Goal: Transaction & Acquisition: Purchase product/service

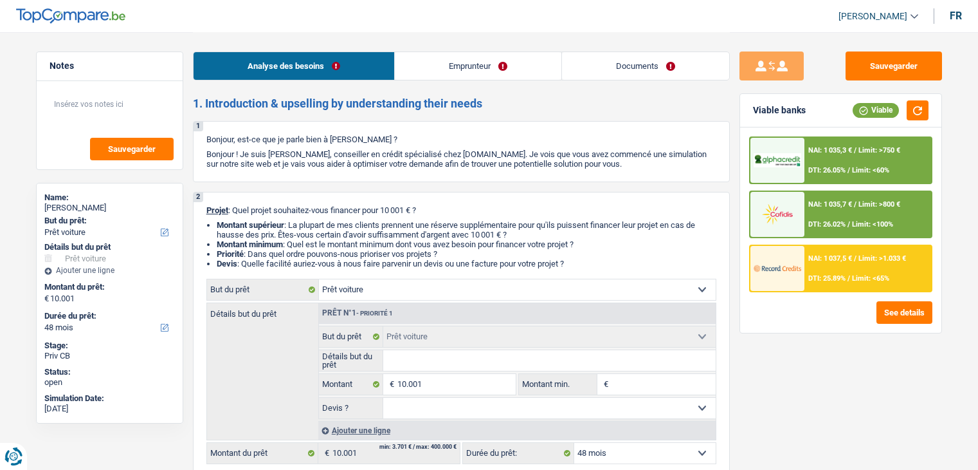
select select "car"
select select "48"
select select "car"
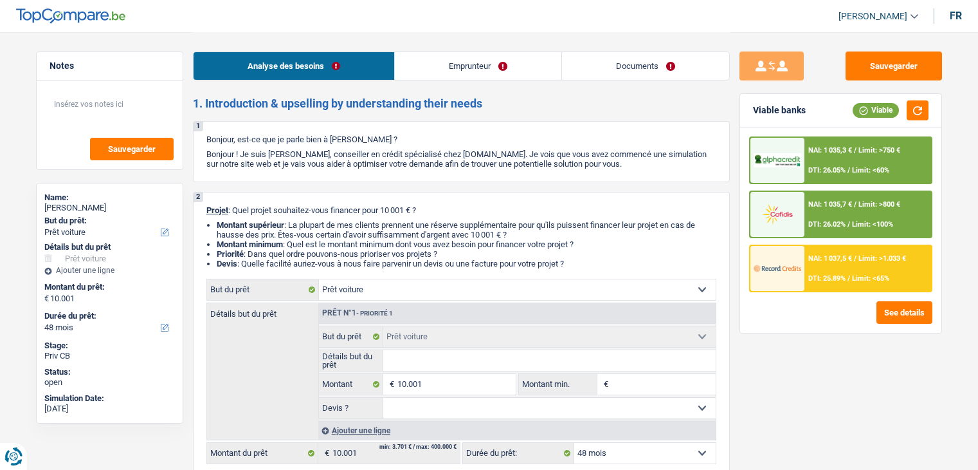
select select "48"
select select "mutuality"
select select "mutualityIndemnity"
select select "ownerWithoutMortgage"
select select "cardOrCredit"
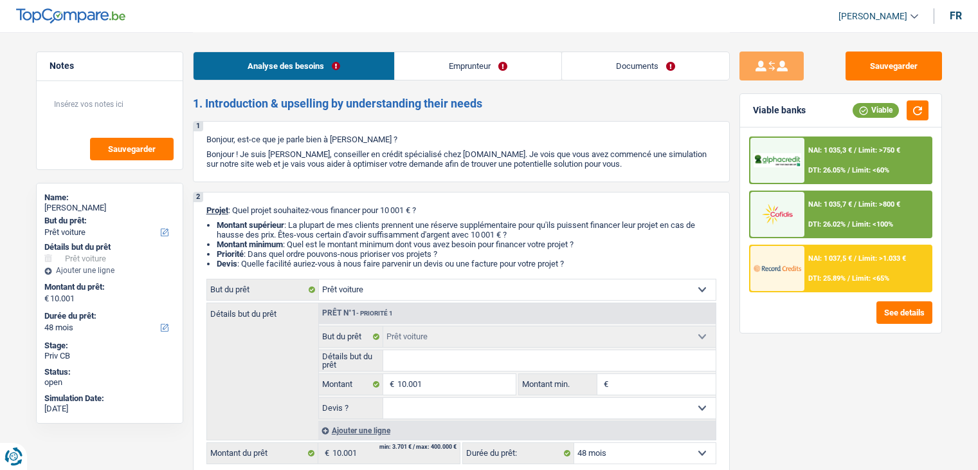
select select "car"
select select "48"
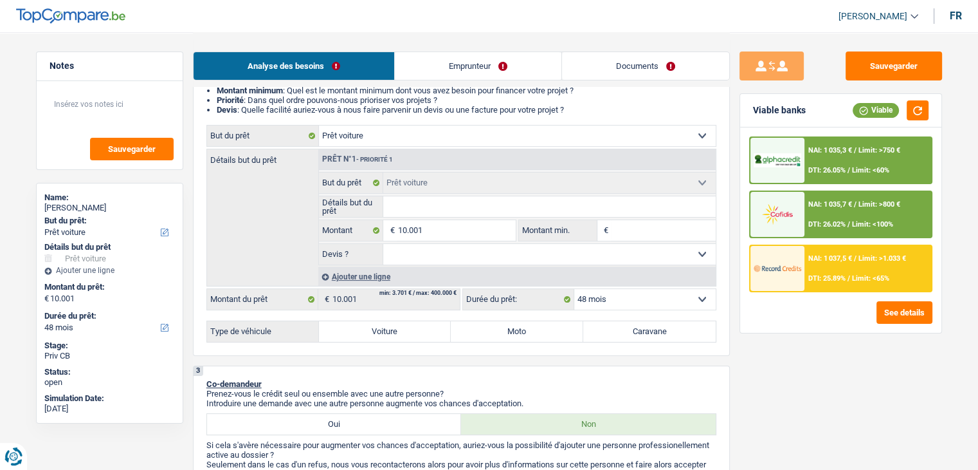
scroll to position [154, 0]
click at [606, 291] on select "12 mois 18 mois 24 mois 30 mois 36 mois 42 mois 48 mois 60 mois Sélectionner un…" at bounding box center [645, 298] width 142 height 21
click at [389, 333] on label "Voiture" at bounding box center [385, 330] width 133 height 21
click at [389, 333] on input "Voiture" at bounding box center [385, 330] width 133 height 21
radio input "true"
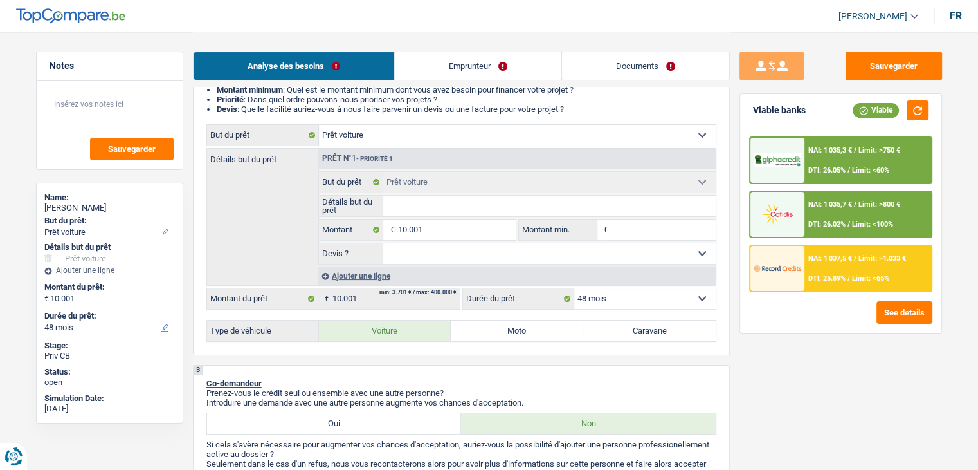
select select "60"
radio input "true"
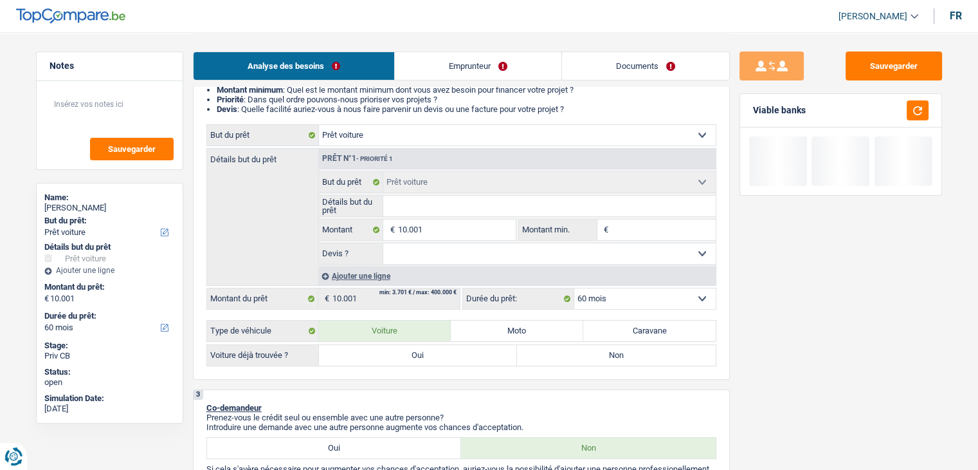
drag, startPoint x: 410, startPoint y: 348, endPoint x: 634, endPoint y: 347, distance: 223.9
click at [634, 347] on div "Oui Non" at bounding box center [517, 355] width 397 height 21
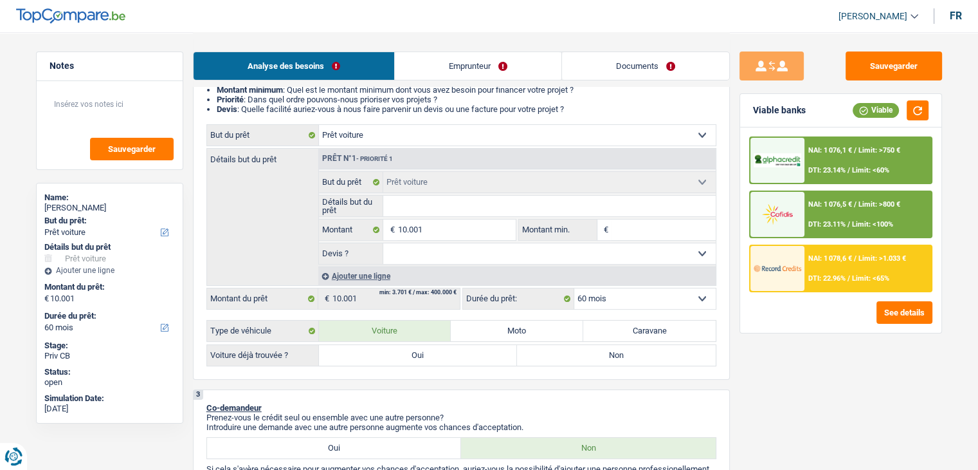
click at [634, 347] on label "Non" at bounding box center [616, 355] width 199 height 21
click at [634, 347] on input "Non" at bounding box center [616, 355] width 199 height 21
radio input "true"
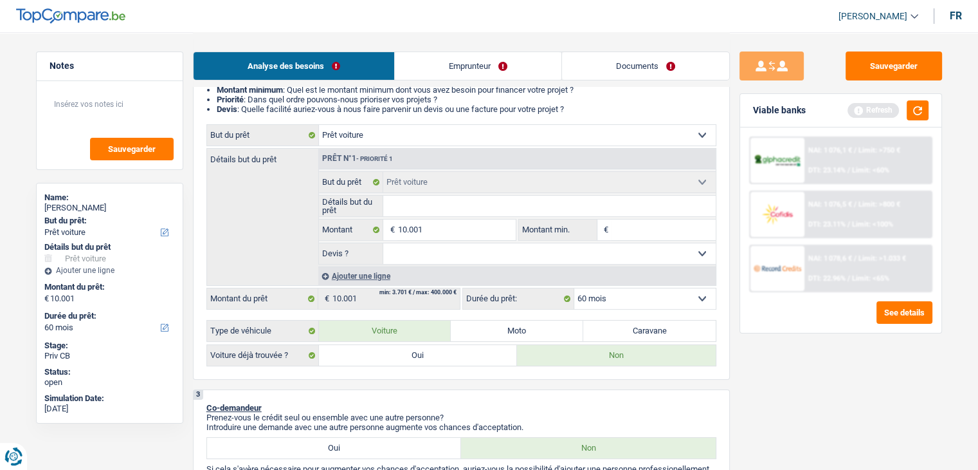
click at [634, 347] on label "Non" at bounding box center [616, 355] width 199 height 21
click at [634, 347] on input "Non" at bounding box center [616, 355] width 199 height 21
radio input "true"
click at [904, 212] on div "NAI: 1 076,5 € / Limit: >800 € DTI: 23.11% / Limit: <100%" at bounding box center [868, 214] width 127 height 45
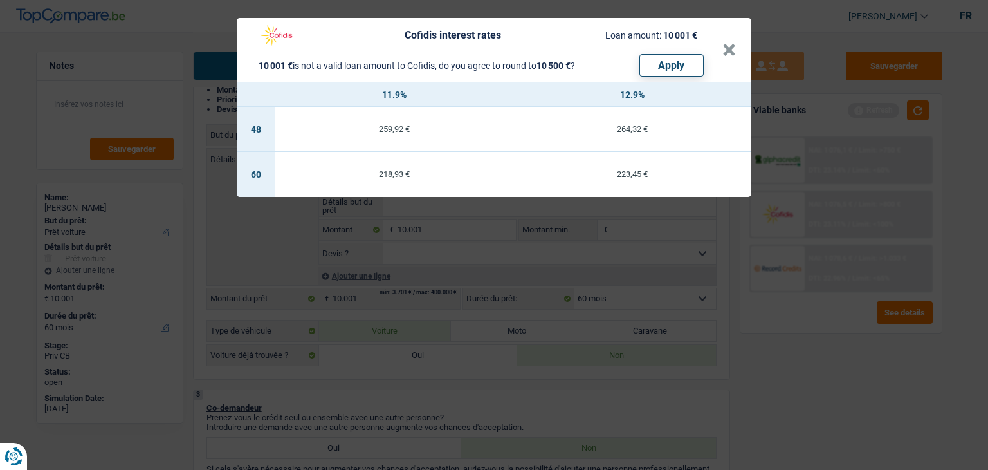
click at [903, 207] on div "Cofidis interest rates Loan amount: 10 001 € 10 001 € is not a valid loan amoun…" at bounding box center [494, 235] width 988 height 470
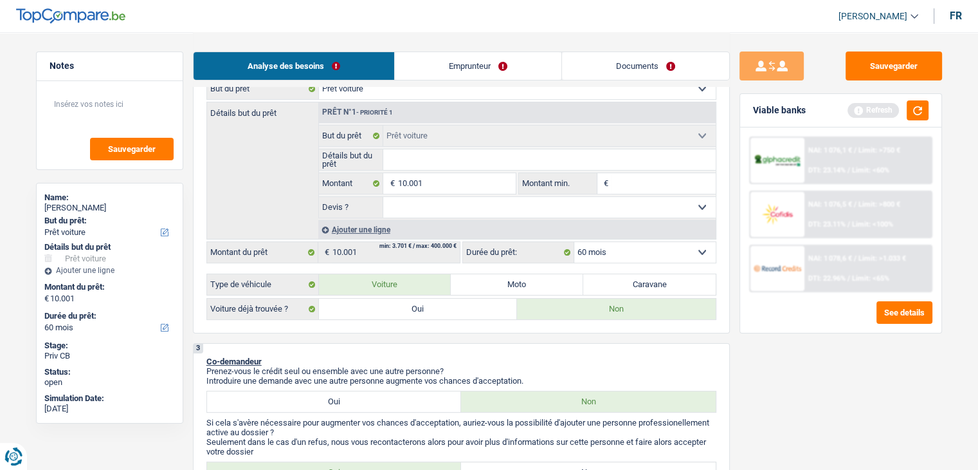
scroll to position [170, 0]
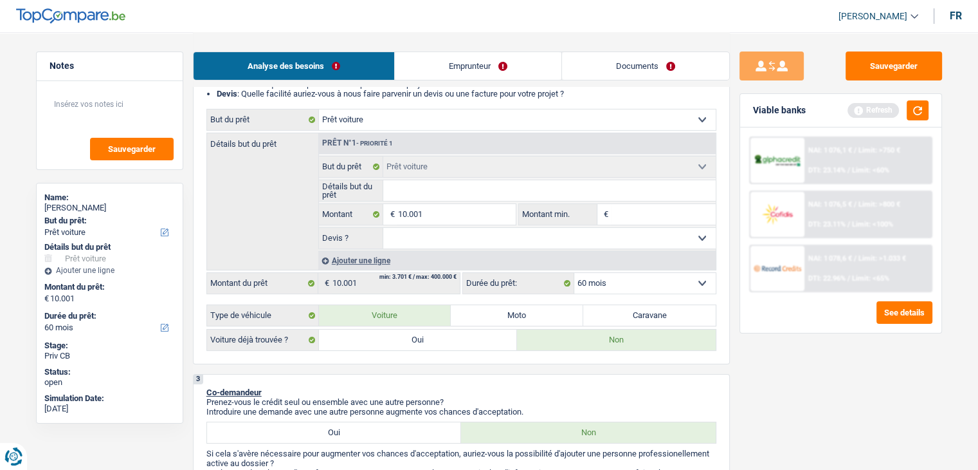
click at [614, 209] on input "Montant min." at bounding box center [664, 214] width 104 height 21
type input "1"
type input "10"
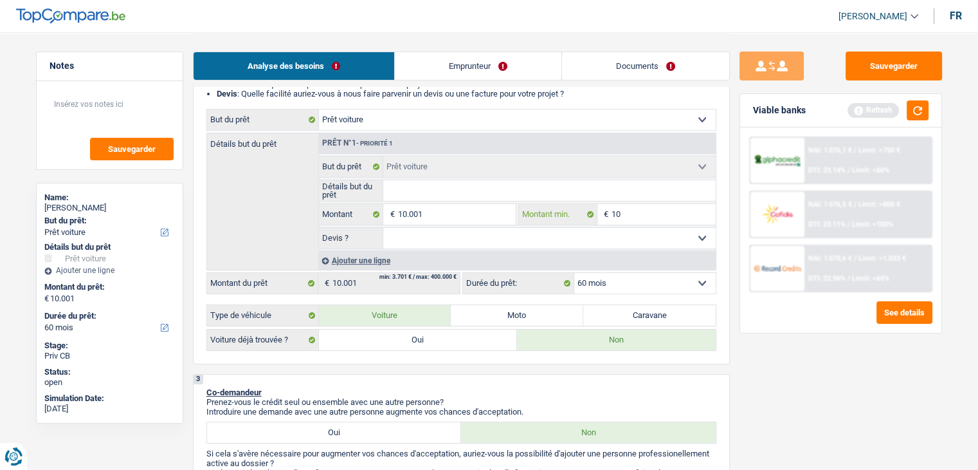
type input "100"
type input "1.000"
type input "10.000"
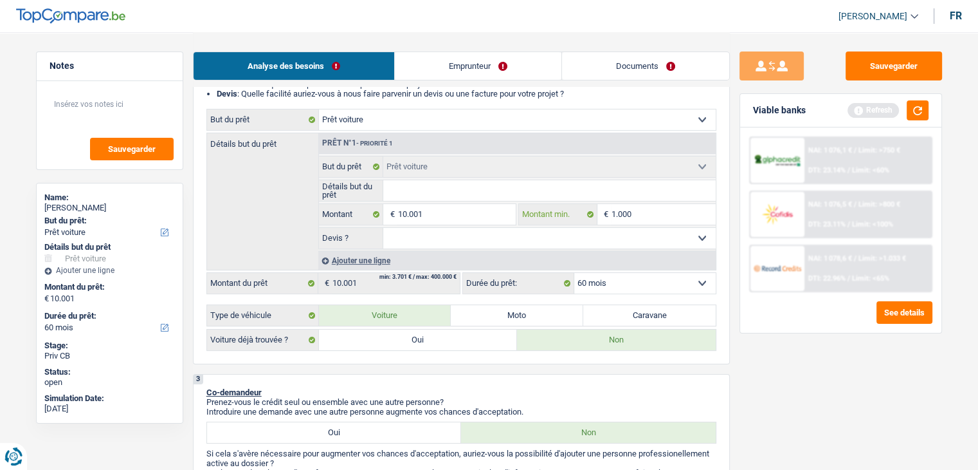
type input "10.000"
type input "1.000"
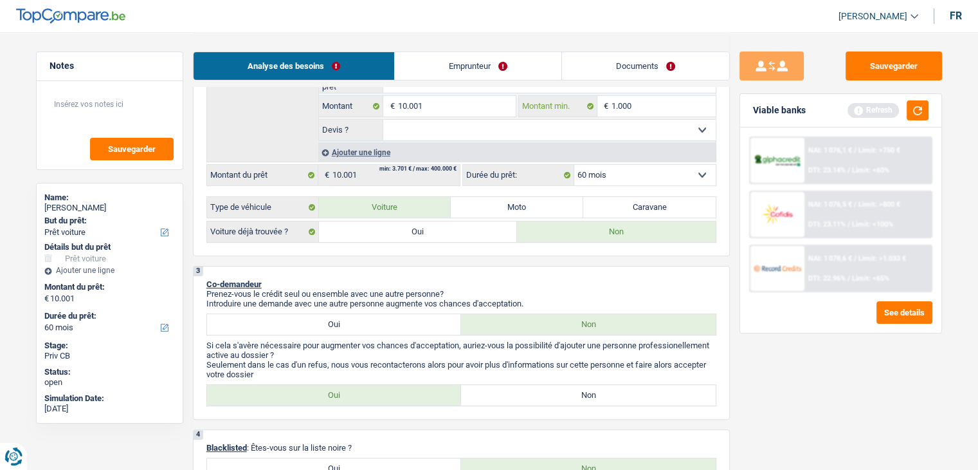
scroll to position [277, 0]
type input "1.000"
click at [687, 317] on label "Non" at bounding box center [588, 325] width 255 height 21
click at [687, 317] on input "Non" at bounding box center [588, 325] width 255 height 21
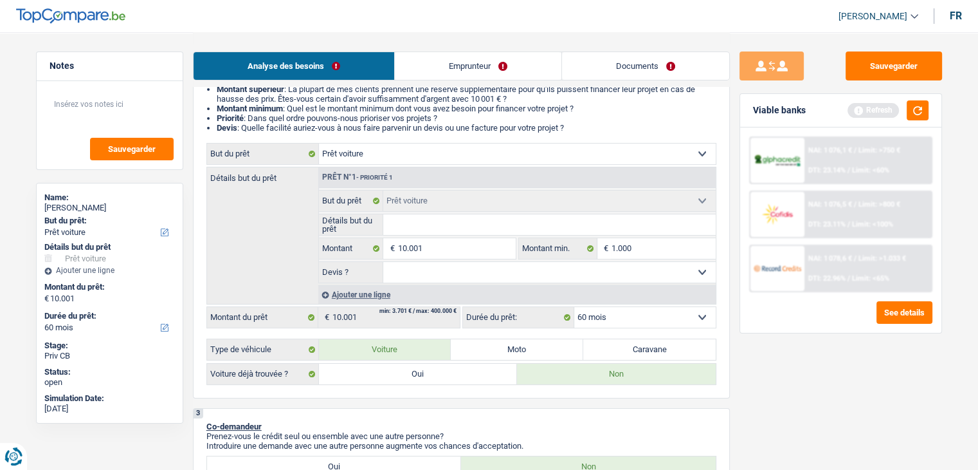
scroll to position [0, 0]
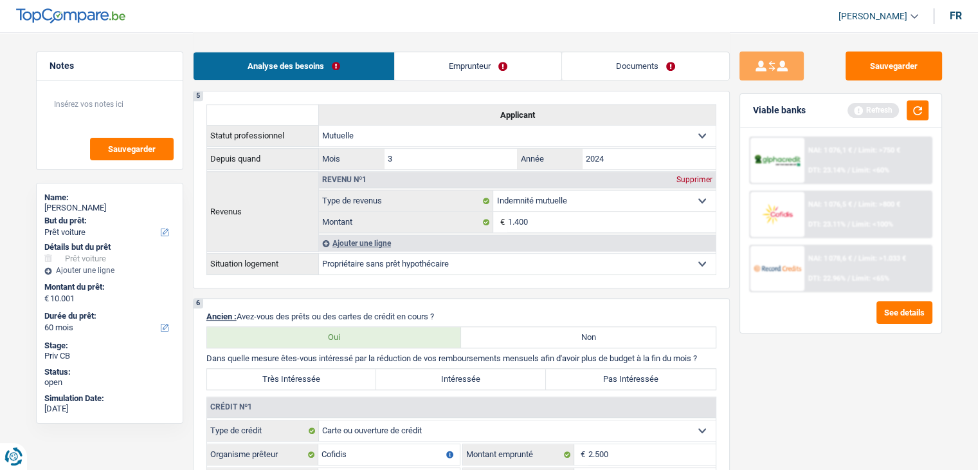
click at [455, 275] on div "5 Applicant Statut professionnel Ouvrier Employé privé Employé public Invalide …" at bounding box center [461, 189] width 537 height 197
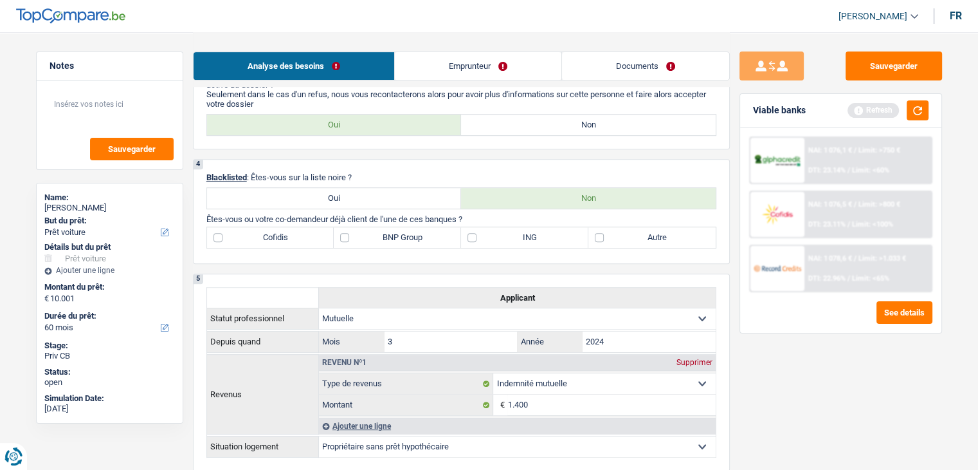
scroll to position [524, 0]
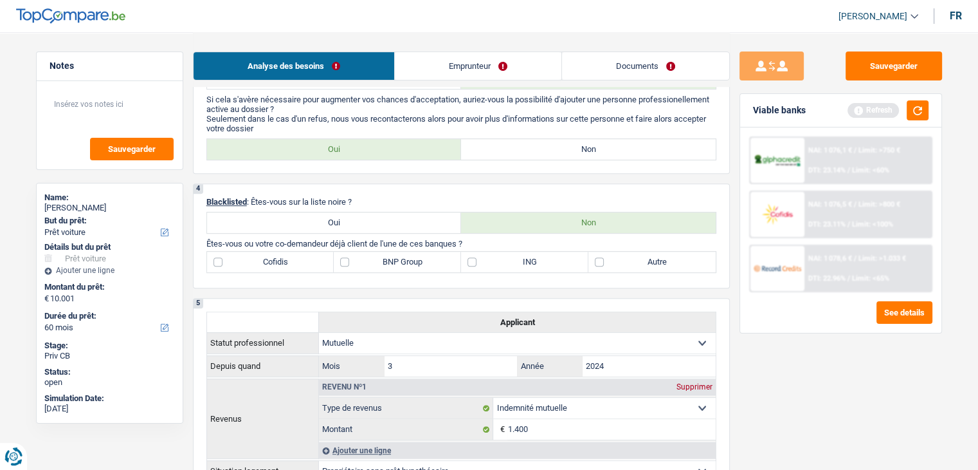
click at [304, 259] on label "Cofidis" at bounding box center [270, 262] width 127 height 21
click at [304, 259] on input "Cofidis" at bounding box center [270, 262] width 127 height 21
checkbox input "true"
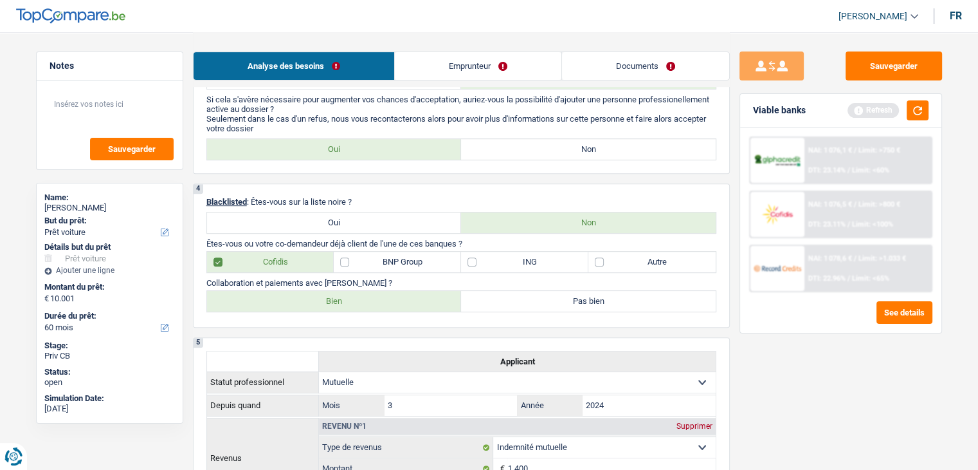
click at [355, 304] on label "Bien" at bounding box center [334, 301] width 255 height 21
click at [355, 304] on input "Bien" at bounding box center [334, 301] width 255 height 21
radio input "true"
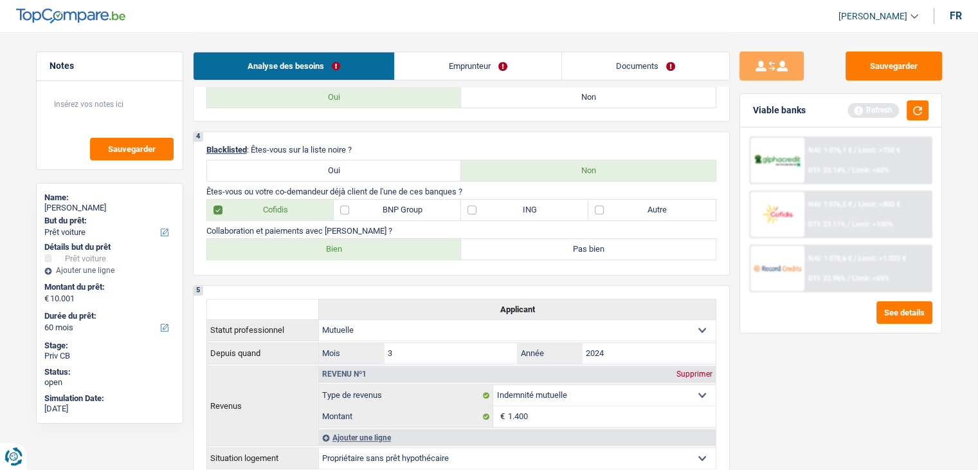
scroll to position [566, 0]
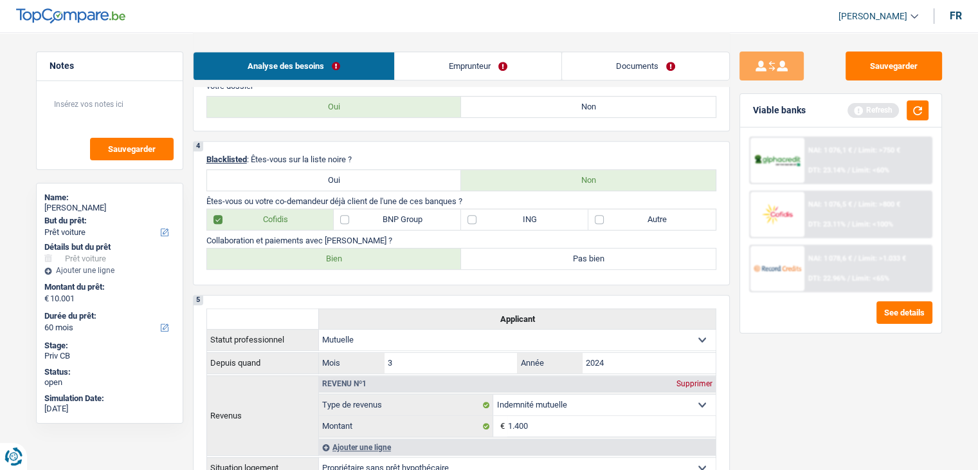
click at [355, 304] on div "5 Applicant Statut professionnel Ouvrier Employé privé Employé public Invalide …" at bounding box center [461, 393] width 537 height 197
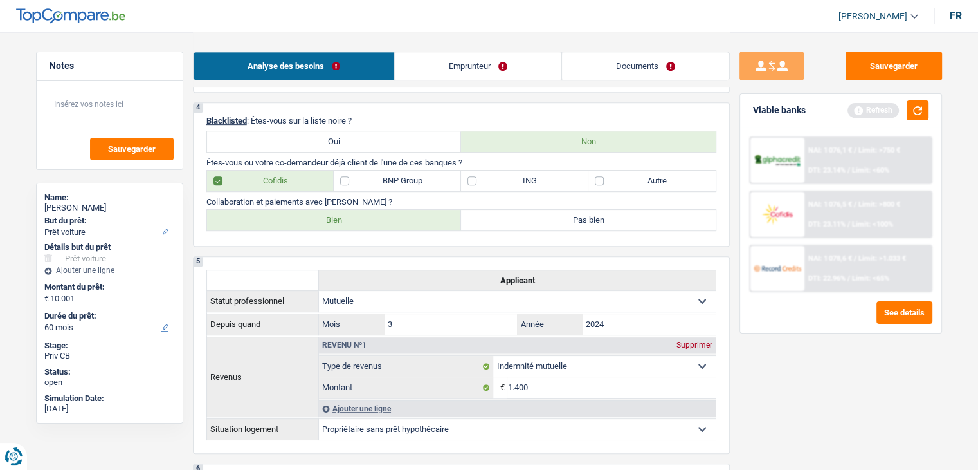
scroll to position [605, 0]
click at [618, 181] on label "Autre" at bounding box center [652, 180] width 127 height 21
click at [618, 181] on input "Autre" at bounding box center [652, 180] width 127 height 21
checkbox input "true"
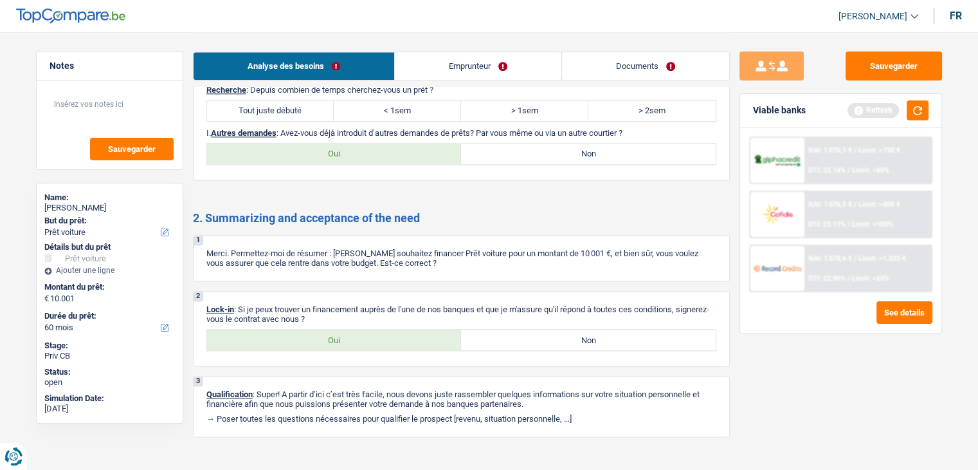
scroll to position [1691, 0]
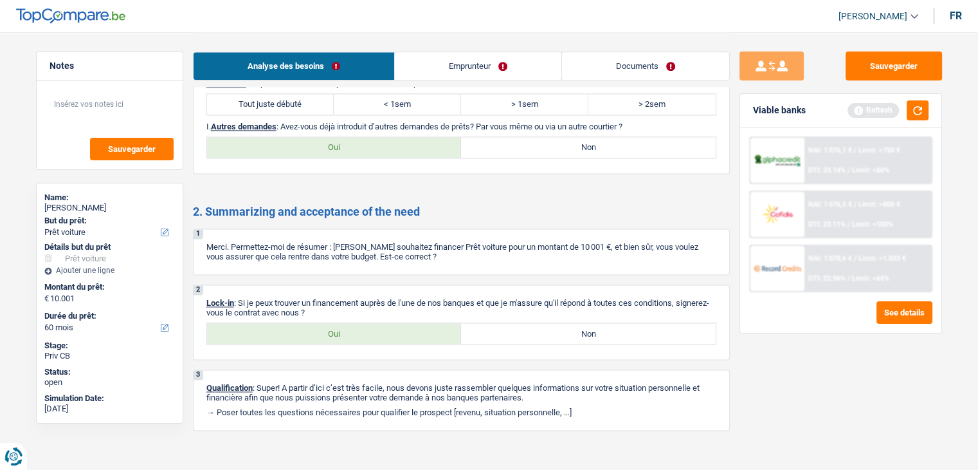
click at [466, 73] on link "Emprunteur" at bounding box center [478, 66] width 167 height 28
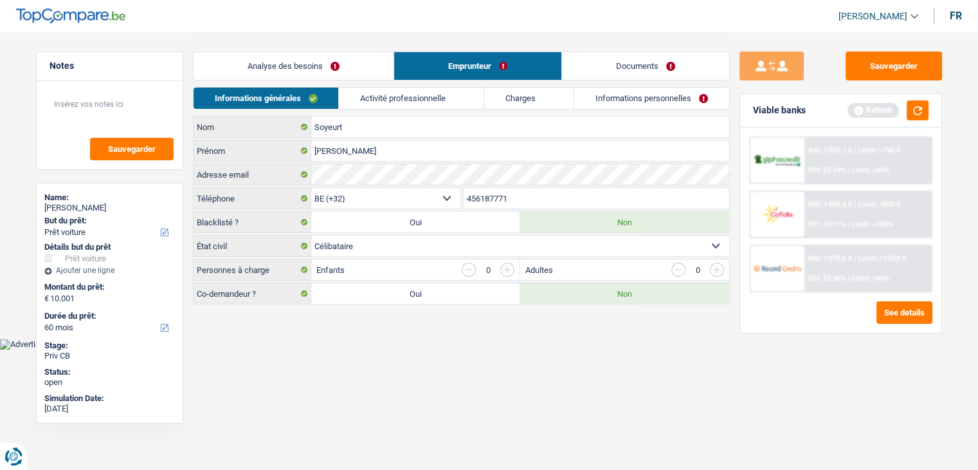
scroll to position [0, 0]
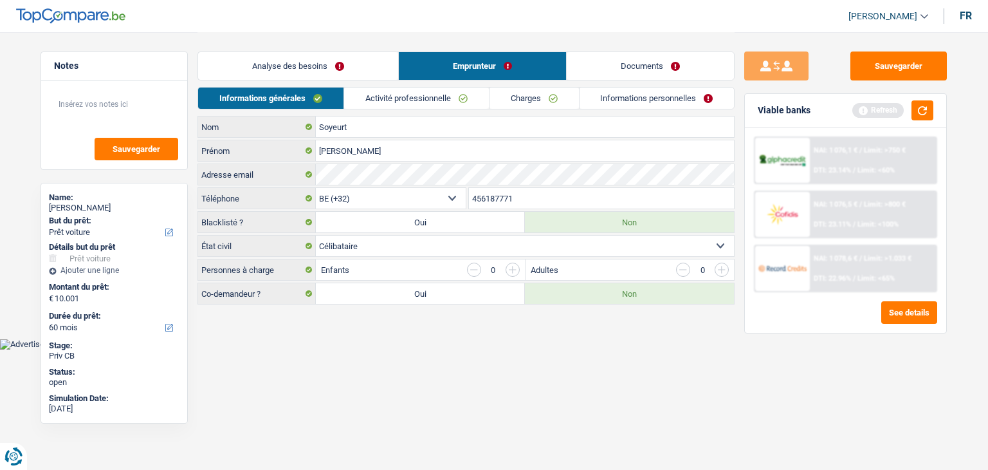
click at [396, 95] on link "Activité professionnelle" at bounding box center [416, 97] width 145 height 21
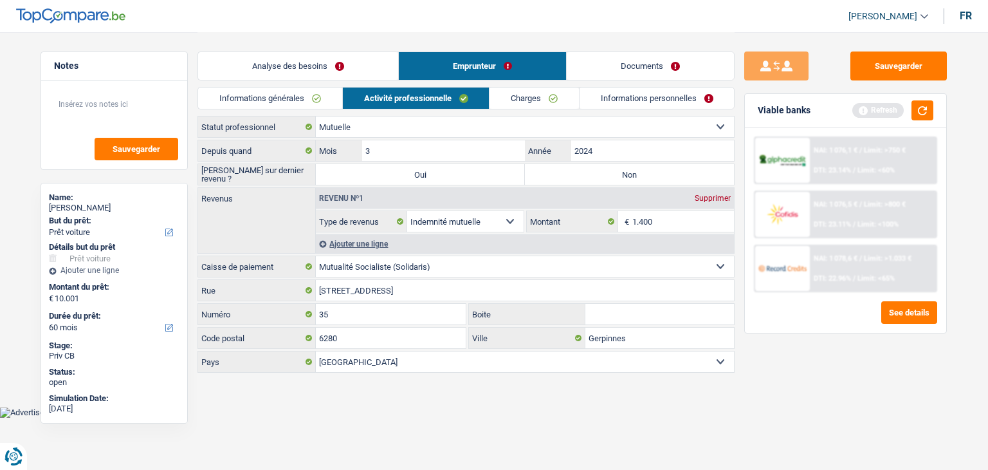
click at [296, 93] on link "Informations générales" at bounding box center [270, 97] width 144 height 21
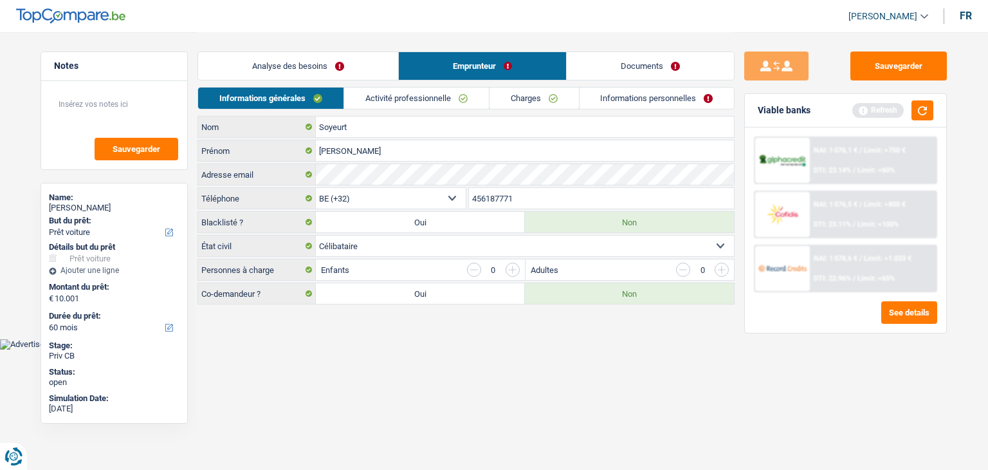
click at [405, 94] on link "Activité professionnelle" at bounding box center [416, 97] width 145 height 21
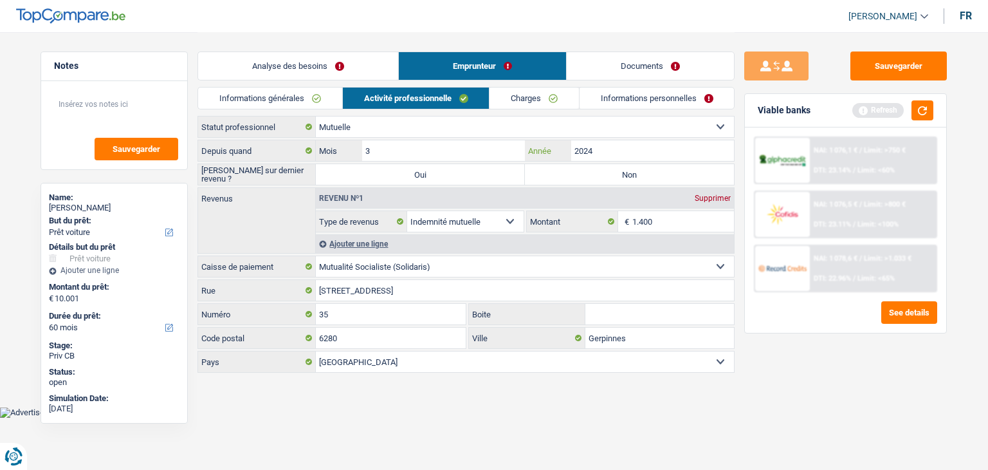
click at [610, 148] on input "2024" at bounding box center [652, 150] width 163 height 21
type input "2015"
click at [692, 219] on input "1.400" at bounding box center [683, 221] width 102 height 21
type input "1.420"
click at [526, 89] on link "Charges" at bounding box center [534, 97] width 89 height 21
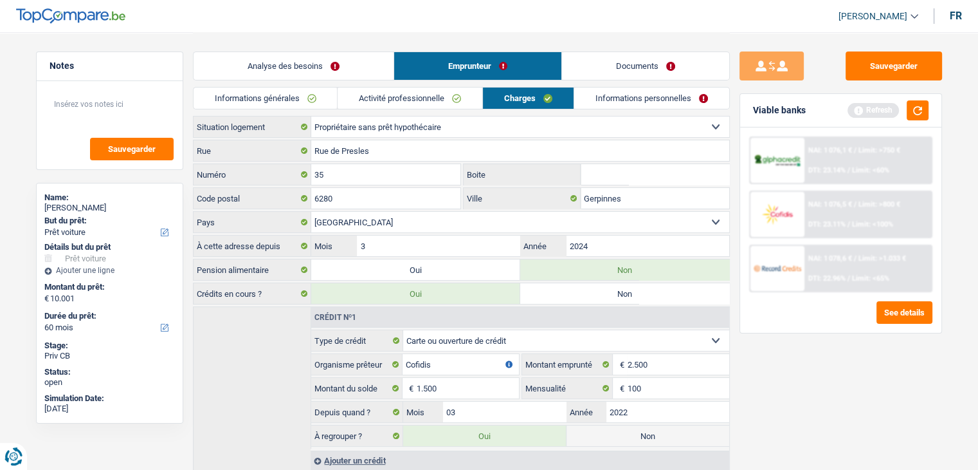
click at [839, 425] on div "Sauvegarder Viable banks Refresh NAI: 1 076,1 € / Limit: >750 € DTI: 23.14% / L…" at bounding box center [841, 250] width 222 height 398
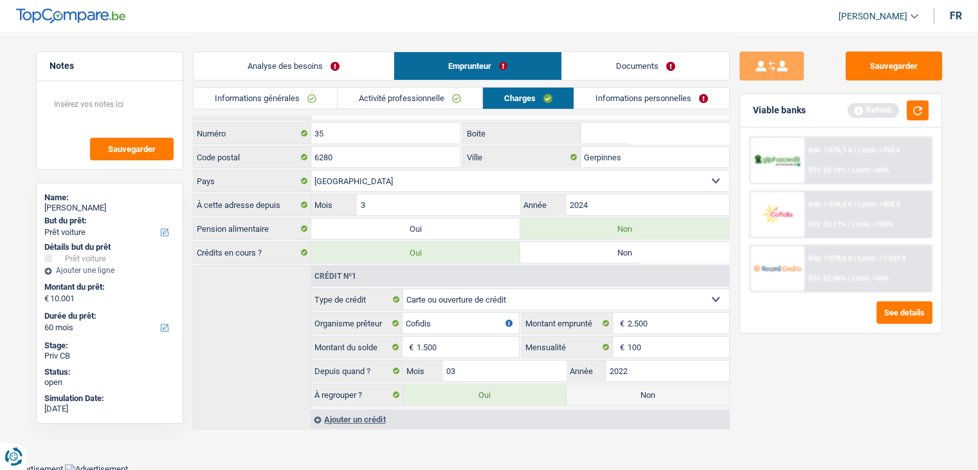
click at [647, 102] on link "Informations personnelles" at bounding box center [651, 97] width 155 height 21
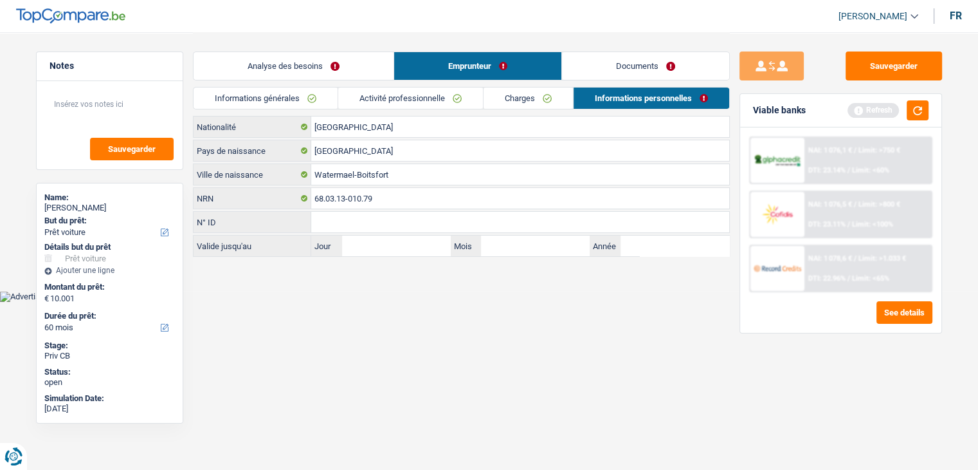
scroll to position [0, 0]
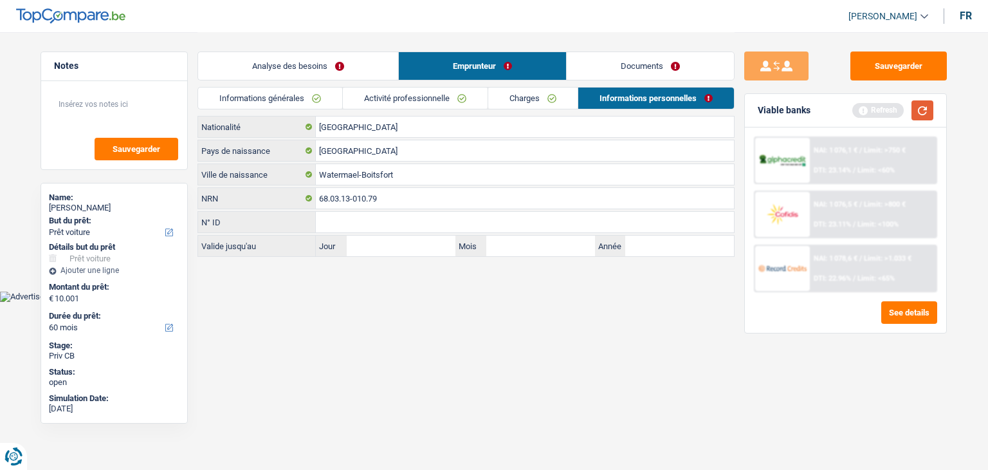
click at [920, 107] on button "button" at bounding box center [923, 110] width 22 height 20
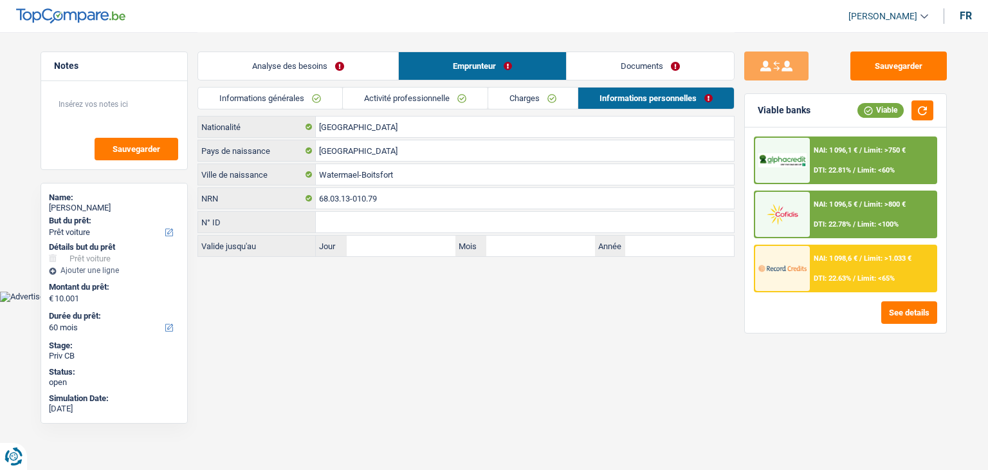
click at [293, 58] on link "Analyse des besoins" at bounding box center [298, 66] width 200 height 28
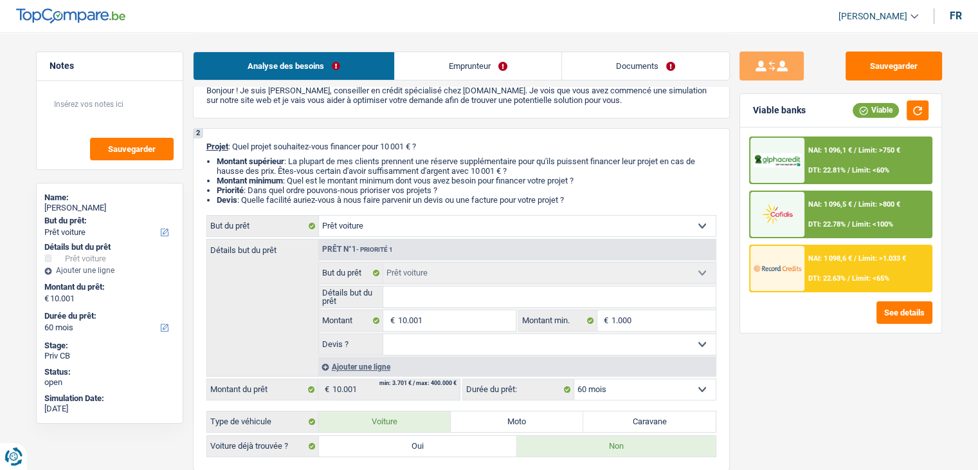
scroll to position [71, 0]
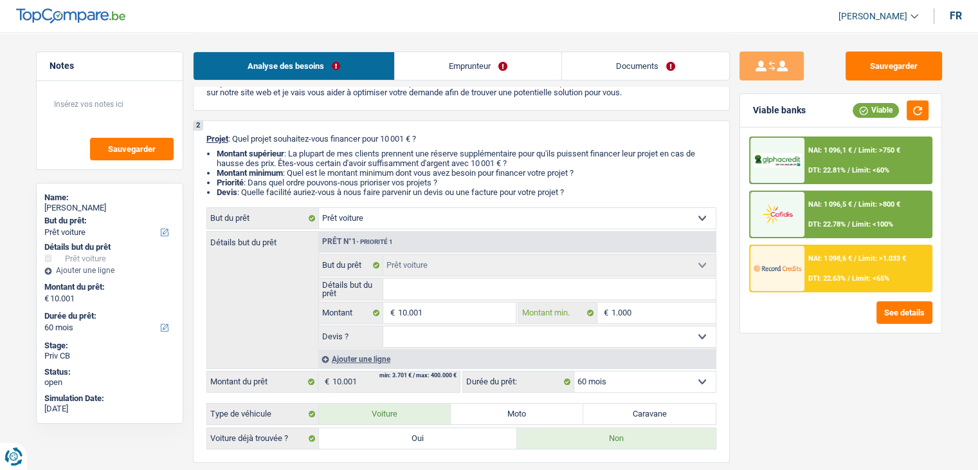
click at [673, 302] on input "1.000" at bounding box center [664, 312] width 104 height 21
type input "10.000"
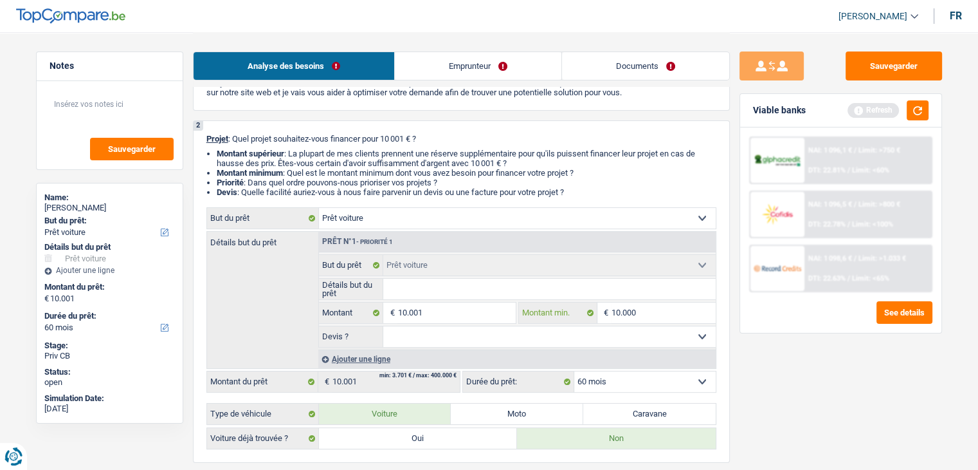
type input "1.000"
type input "100"
type input "1.000"
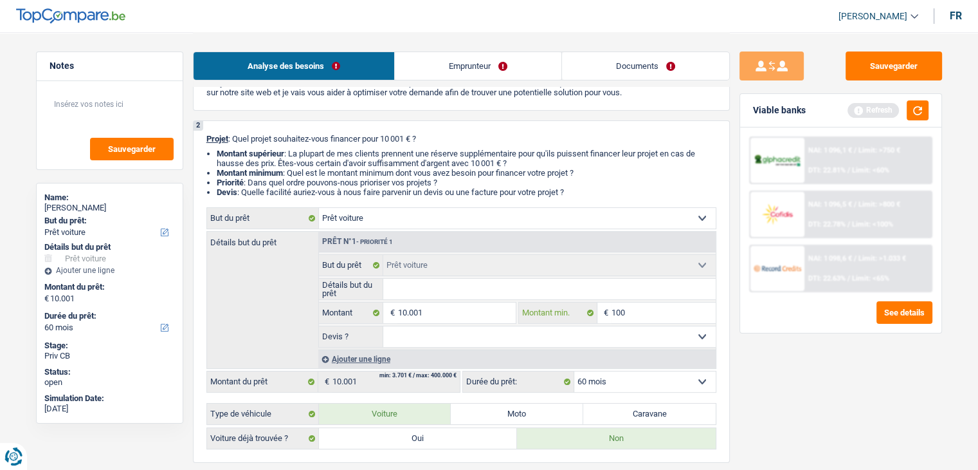
type input "1.000"
type input "10.001"
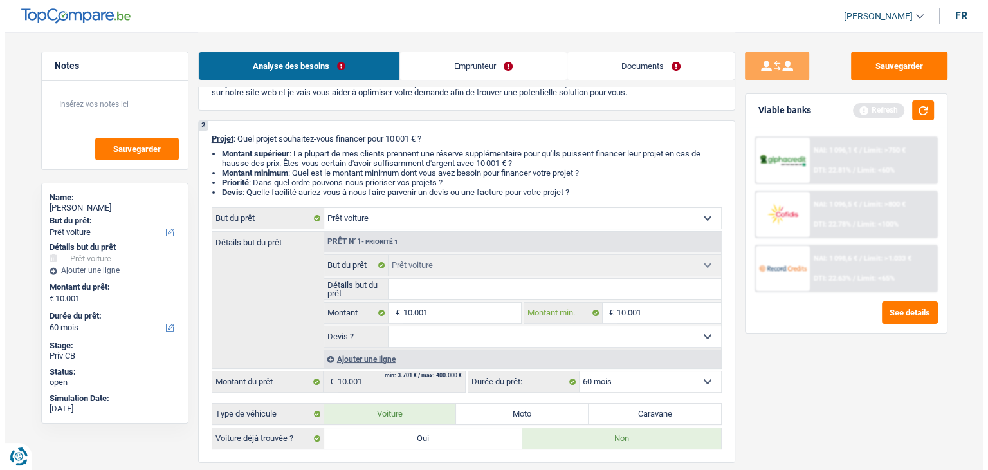
scroll to position [169, 0]
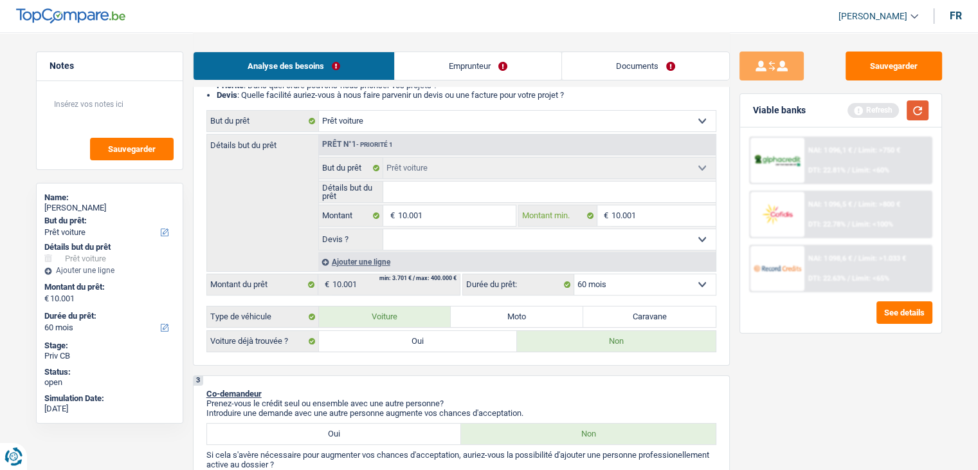
type input "10.001"
click at [919, 105] on button "button" at bounding box center [918, 110] width 22 height 20
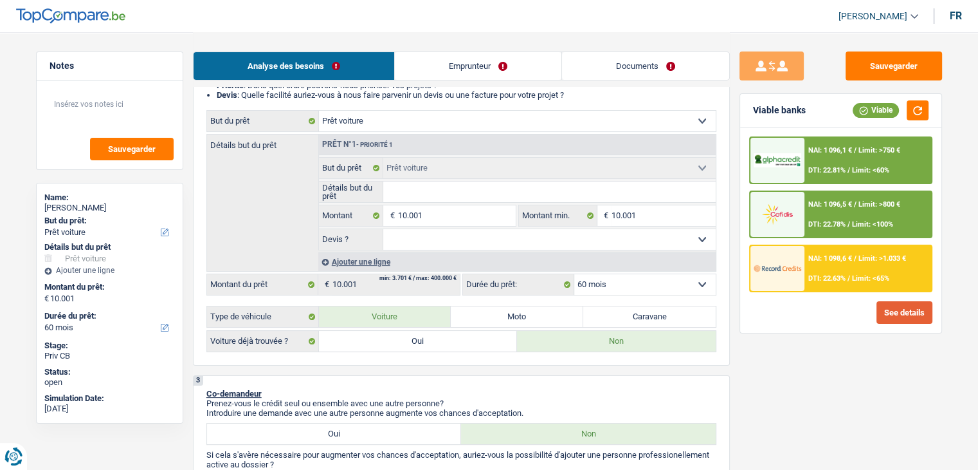
click at [906, 312] on button "See details" at bounding box center [905, 312] width 56 height 23
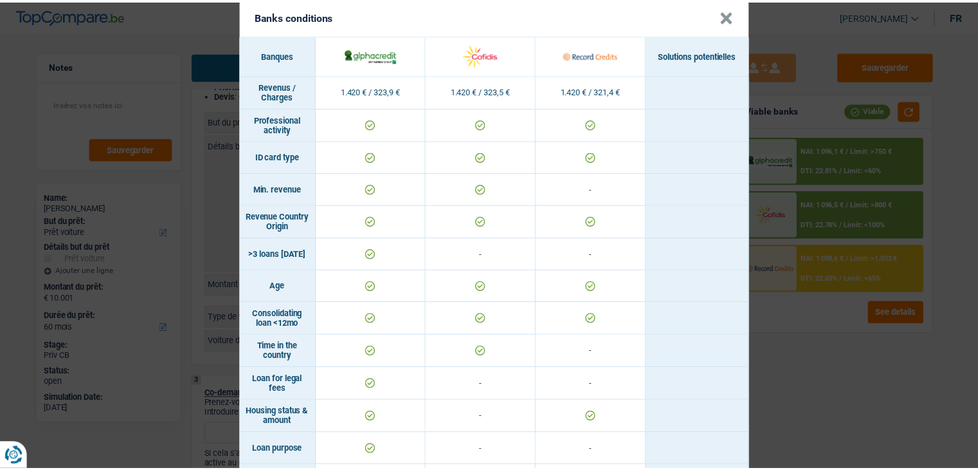
scroll to position [0, 0]
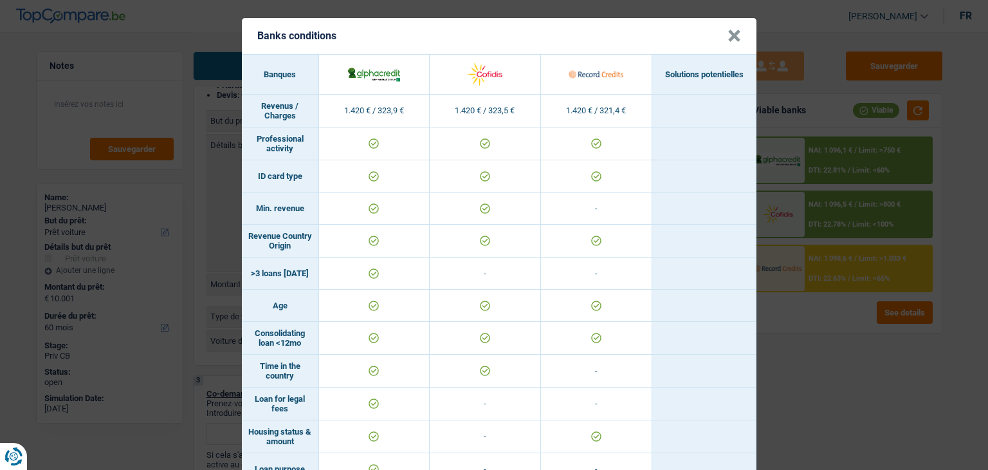
click at [812, 410] on div "Banks conditions × Banques Solutions potentielles Revenus / Charges 1.420 € / 3…" at bounding box center [494, 235] width 988 height 470
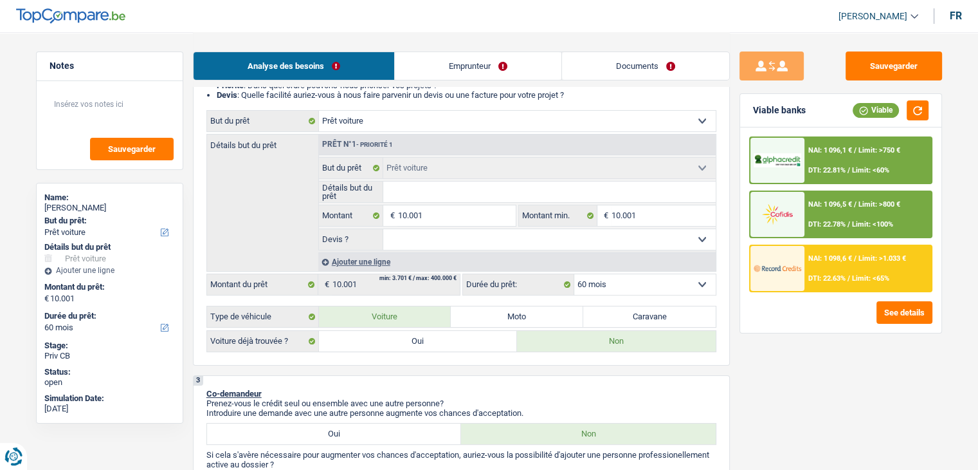
click at [767, 207] on img at bounding box center [778, 214] width 48 height 24
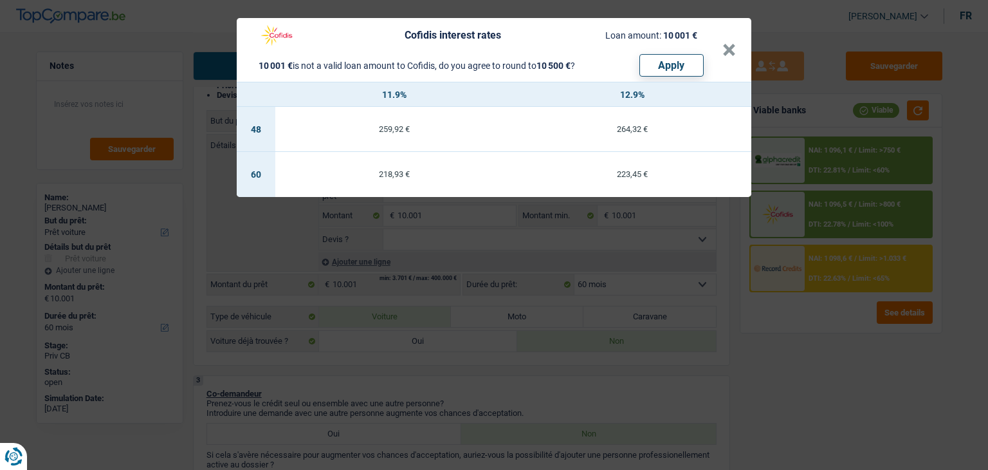
click at [843, 388] on div "Cofidis interest rates Loan amount: 10 001 € 10 001 € is not a valid loan amoun…" at bounding box center [494, 235] width 988 height 470
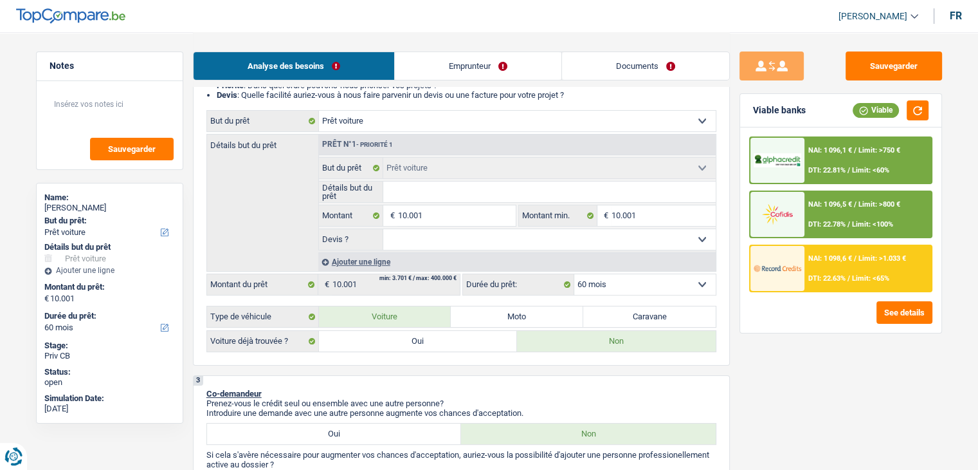
click at [789, 211] on img at bounding box center [778, 214] width 48 height 24
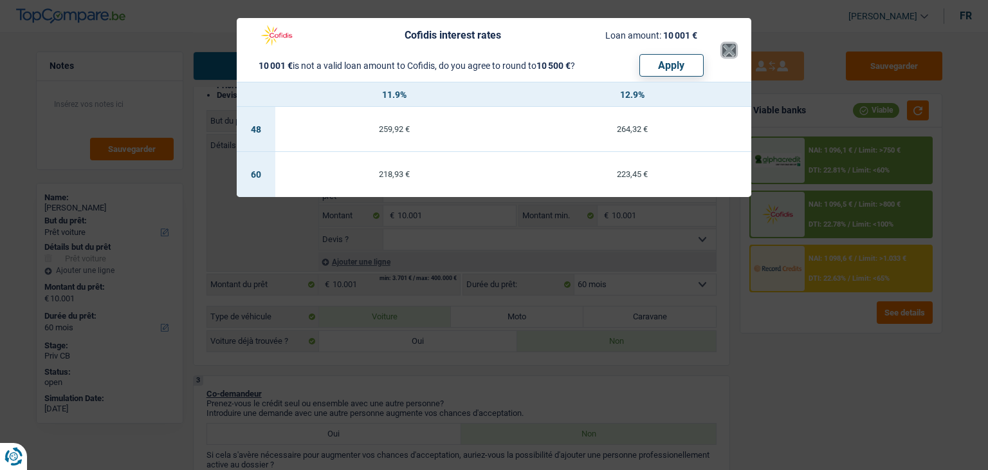
click at [730, 57] on button "×" at bounding box center [729, 50] width 14 height 13
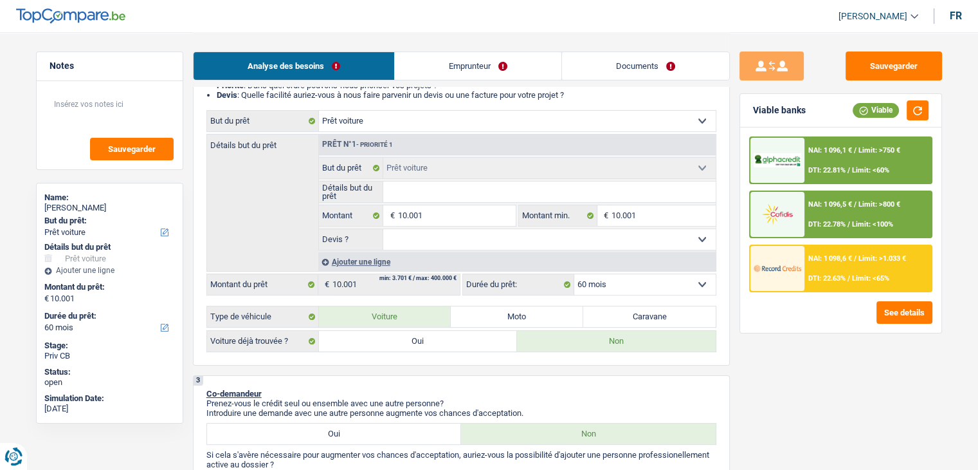
click at [620, 282] on select "12 mois 18 mois 24 mois 30 mois 36 mois 42 mois 48 mois 60 mois Sélectionner un…" at bounding box center [645, 284] width 142 height 21
select select "48"
click at [574, 274] on select "12 mois 18 mois 24 mois 30 mois 36 mois 42 mois 48 mois 60 mois Sélectionner un…" at bounding box center [645, 284] width 142 height 21
select select "48"
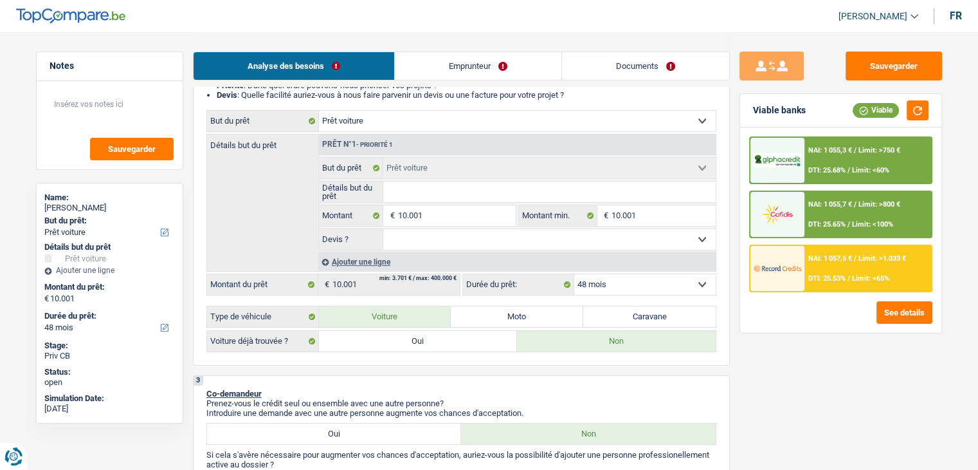
click at [592, 69] on link "Documents" at bounding box center [645, 66] width 167 height 28
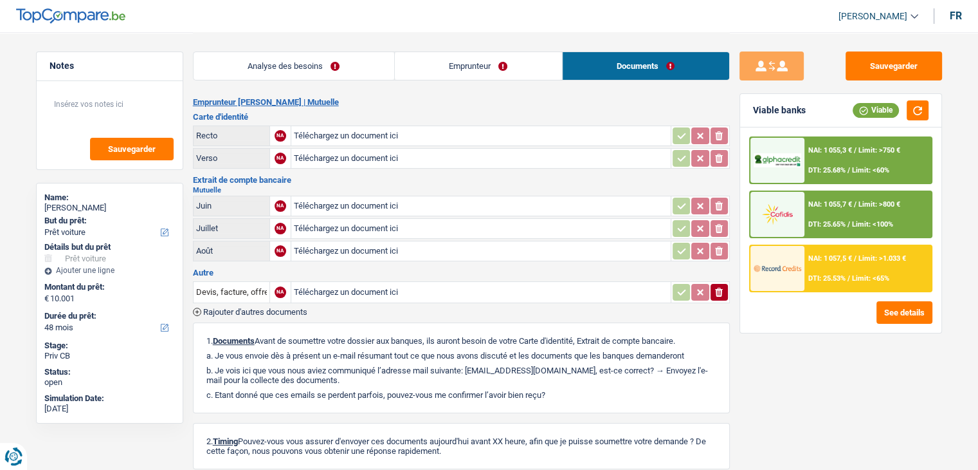
click at [314, 57] on link "Analyse des besoins" at bounding box center [294, 66] width 201 height 28
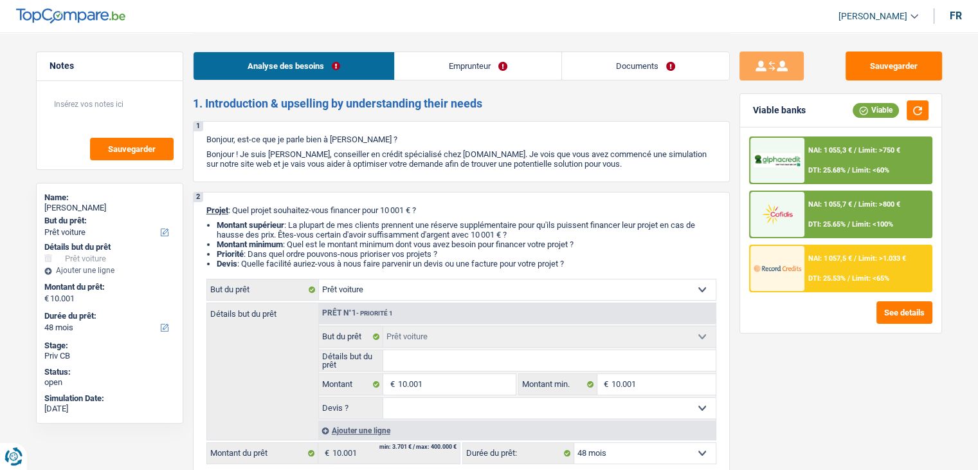
click at [406, 410] on select "Oui Non Non répondu Sélectionner une option" at bounding box center [549, 408] width 333 height 21
select select "false"
click at [383, 398] on select "Oui Non Non répondu Sélectionner une option" at bounding box center [549, 408] width 333 height 21
select select "false"
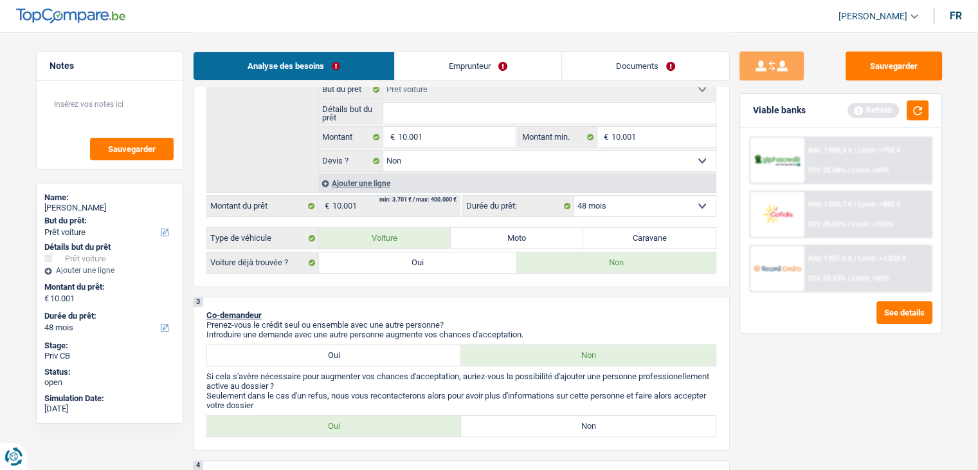
scroll to position [264, 0]
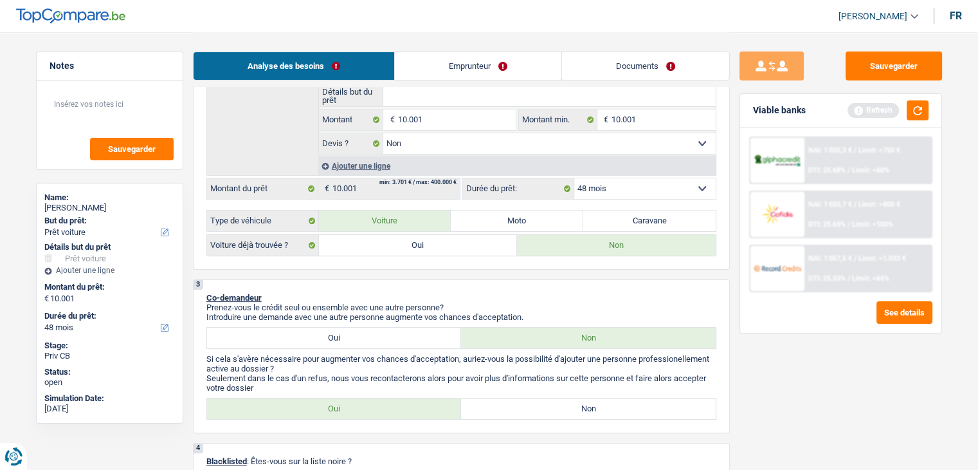
click at [558, 399] on label "Non" at bounding box center [588, 408] width 255 height 21
click at [558, 399] on input "Non" at bounding box center [588, 408] width 255 height 21
radio input "true"
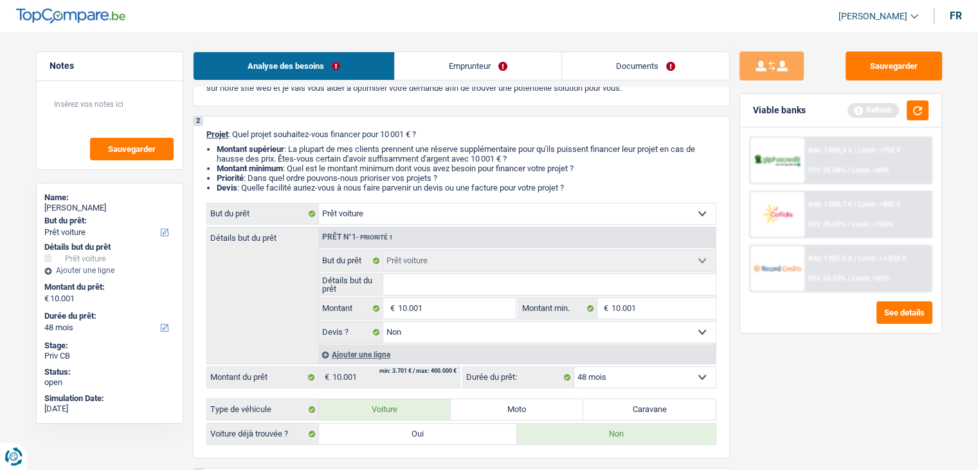
scroll to position [75, 0]
click at [453, 60] on link "Emprunteur" at bounding box center [478, 66] width 167 height 28
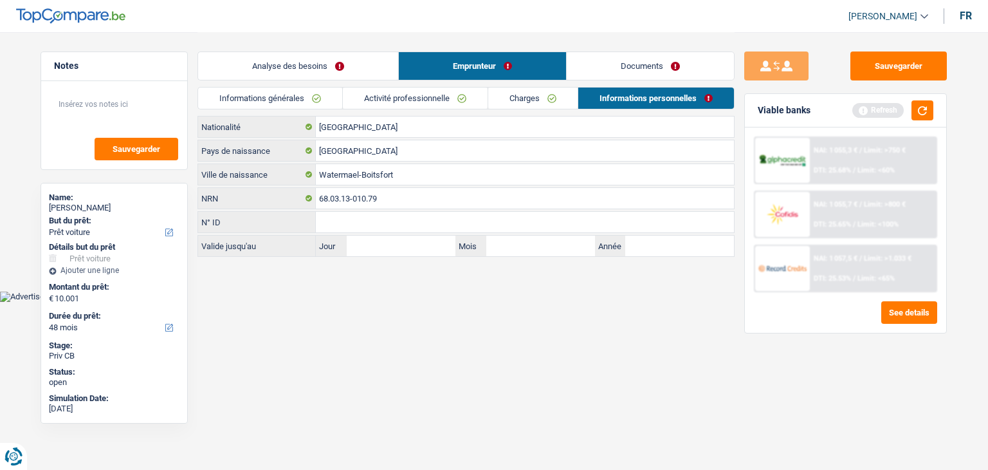
click at [311, 71] on link "Analyse des besoins" at bounding box center [298, 66] width 200 height 28
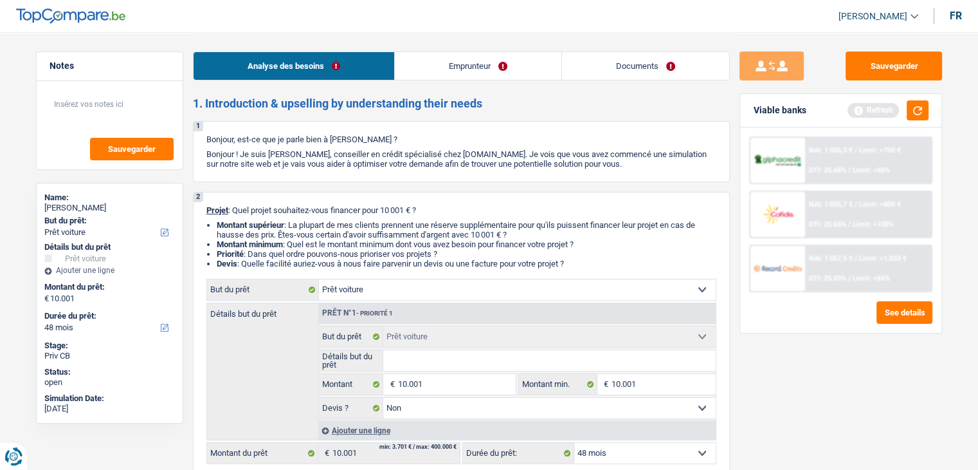
click at [410, 69] on link "Emprunteur" at bounding box center [478, 66] width 167 height 28
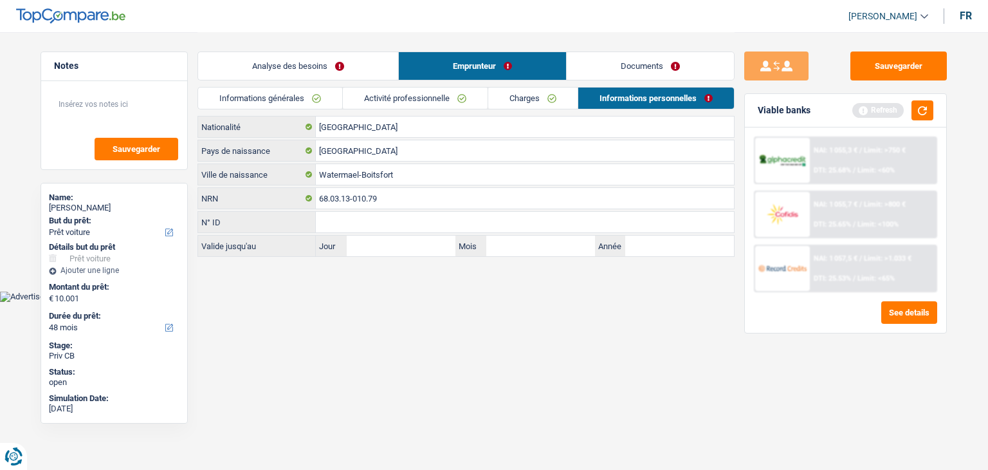
click at [257, 93] on link "Informations générales" at bounding box center [270, 97] width 144 height 21
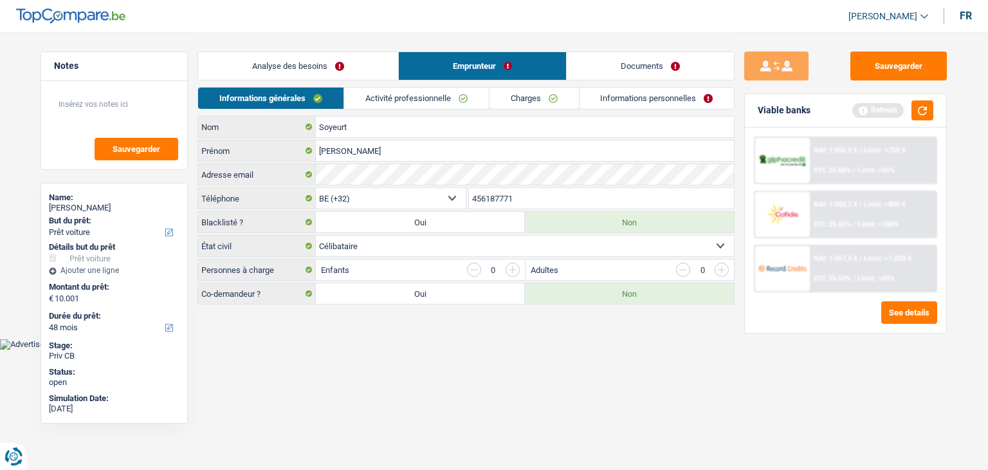
click at [304, 60] on link "Analyse des besoins" at bounding box center [298, 66] width 200 height 28
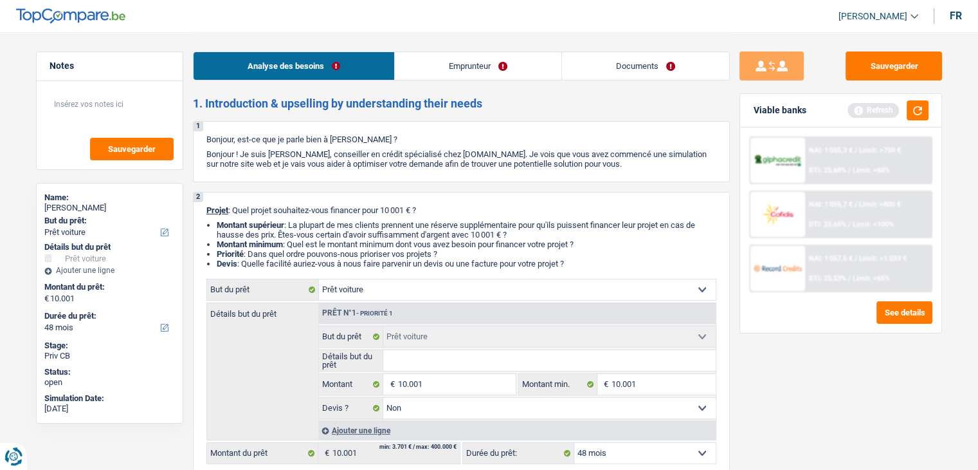
click at [304, 60] on link "Analyse des besoins" at bounding box center [294, 66] width 201 height 28
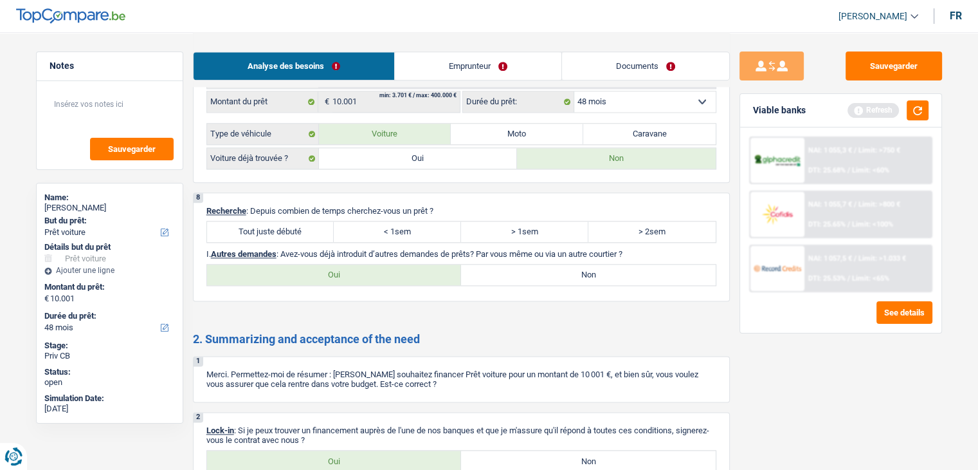
scroll to position [1694, 0]
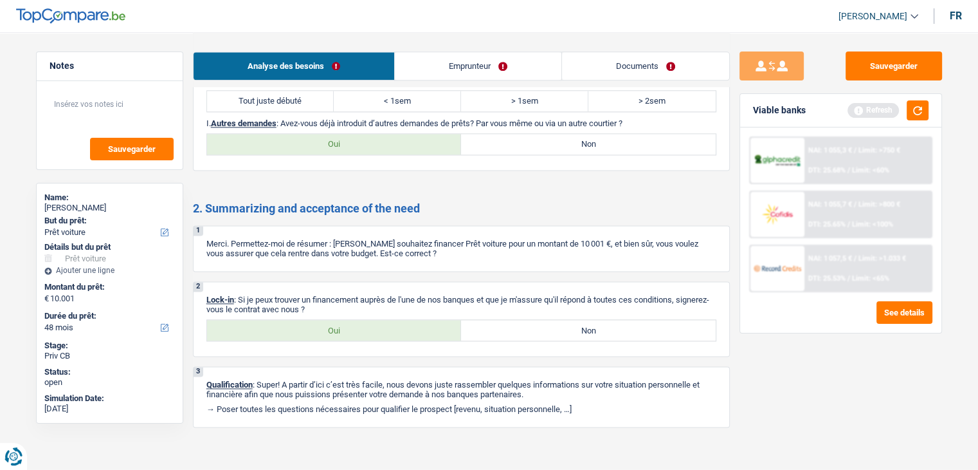
click at [378, 320] on label "Oui" at bounding box center [334, 330] width 255 height 21
click at [378, 320] on input "Oui" at bounding box center [334, 330] width 255 height 21
radio input "true"
click at [508, 138] on label "Non" at bounding box center [588, 144] width 255 height 21
click at [508, 138] on input "Non" at bounding box center [588, 144] width 255 height 21
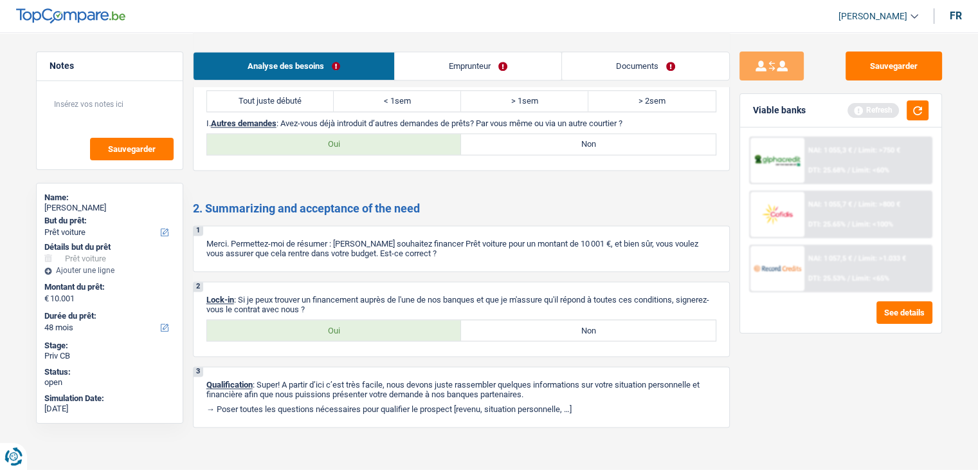
radio input "true"
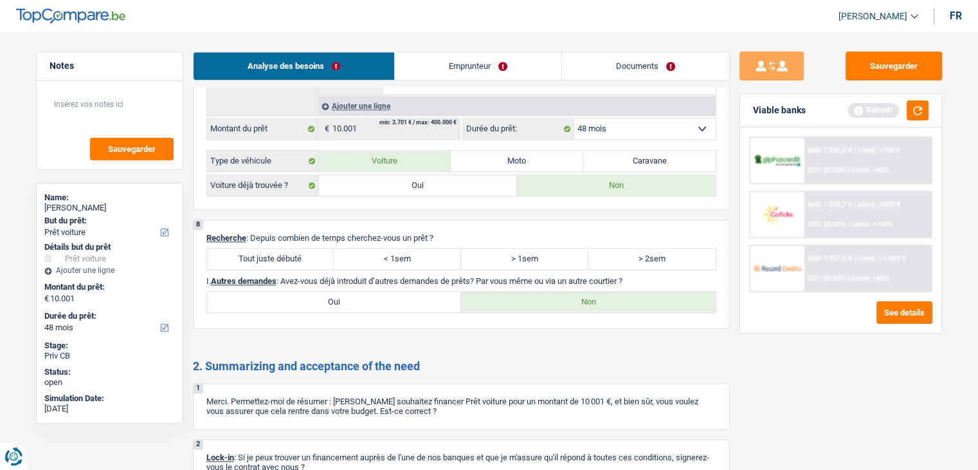
scroll to position [1536, 0]
click at [432, 60] on link "Emprunteur" at bounding box center [478, 66] width 167 height 28
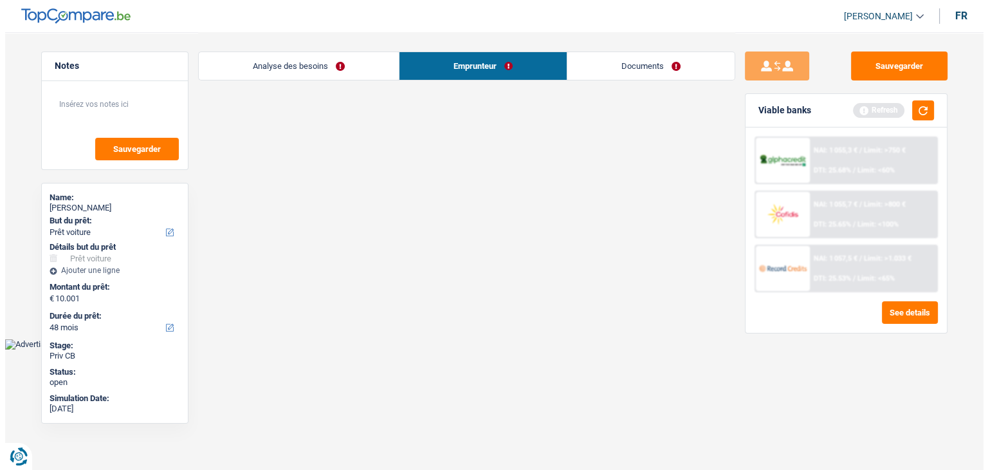
scroll to position [0, 0]
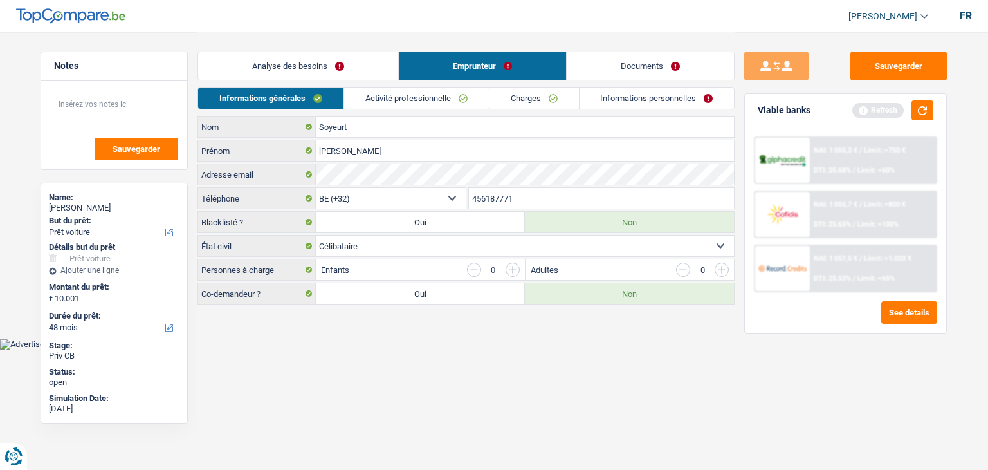
click at [432, 60] on link "Emprunteur" at bounding box center [482, 66] width 167 height 28
click at [925, 62] on button "Sauvegarder" at bounding box center [898, 65] width 96 height 29
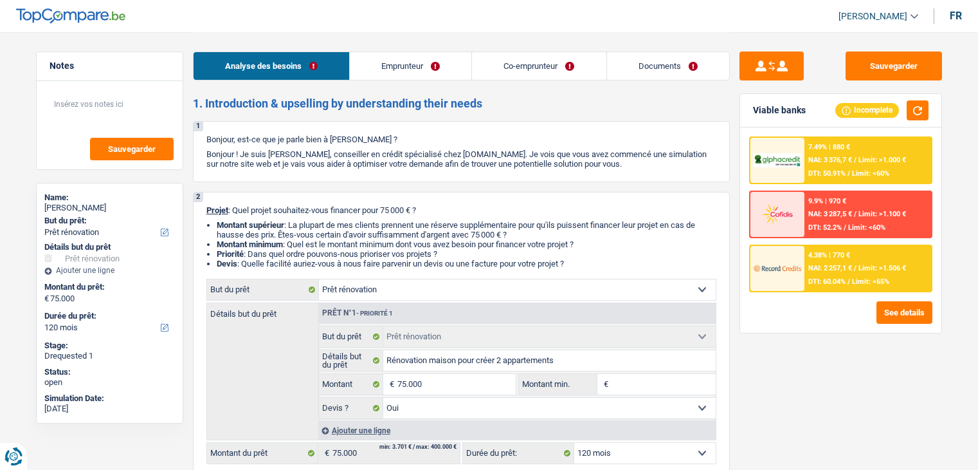
select select "renovation"
select select "120"
select select "renovation"
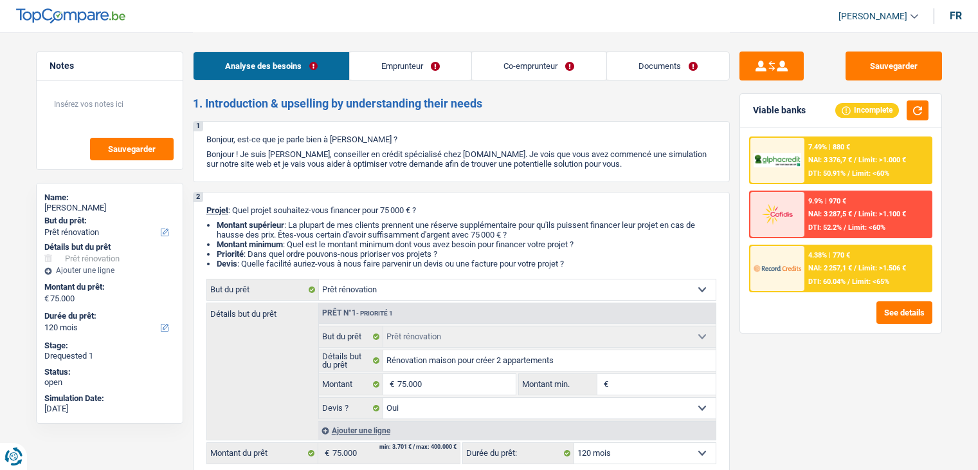
select select "yes"
select select "120"
select select "merchant"
select select "retired"
select select "netSalary"
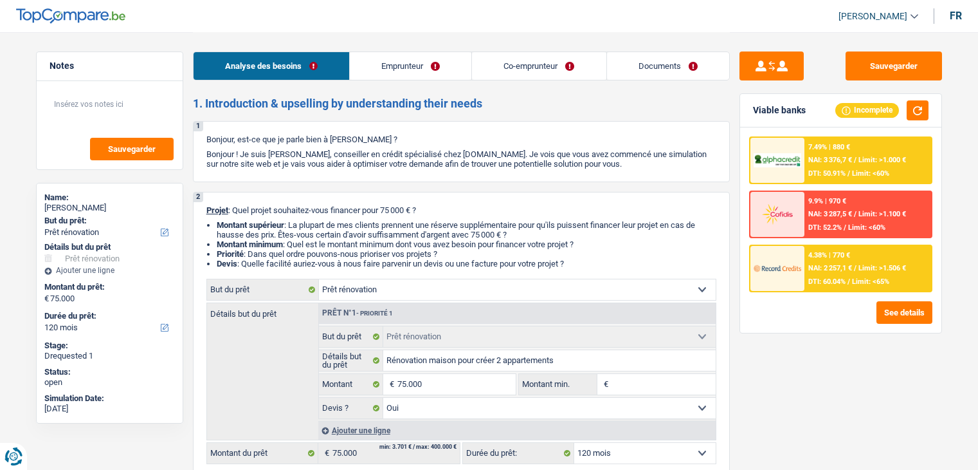
select select "pension"
select select "ownerWithMortgage"
select select "mortgage"
select select "360"
select select "personalLoan"
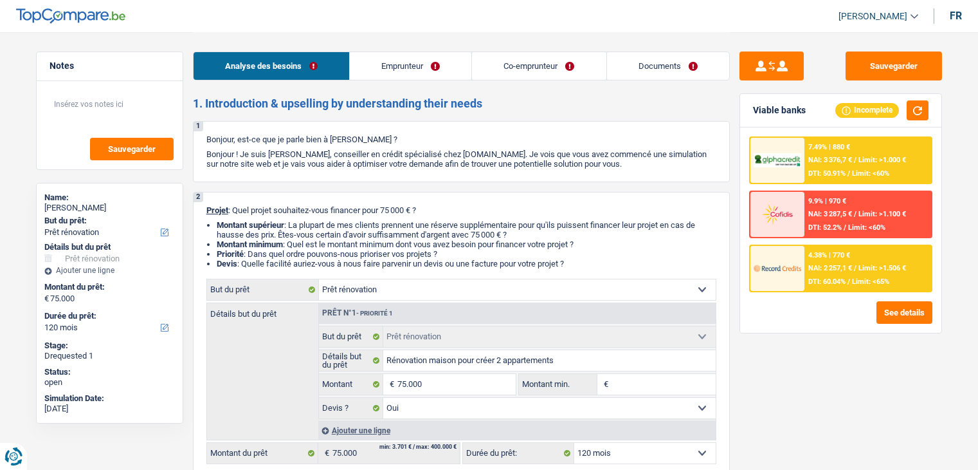
select select "homeFurnishingOrRelocation"
select select "120"
select select "carLoan"
select select "120"
select select "renovation"
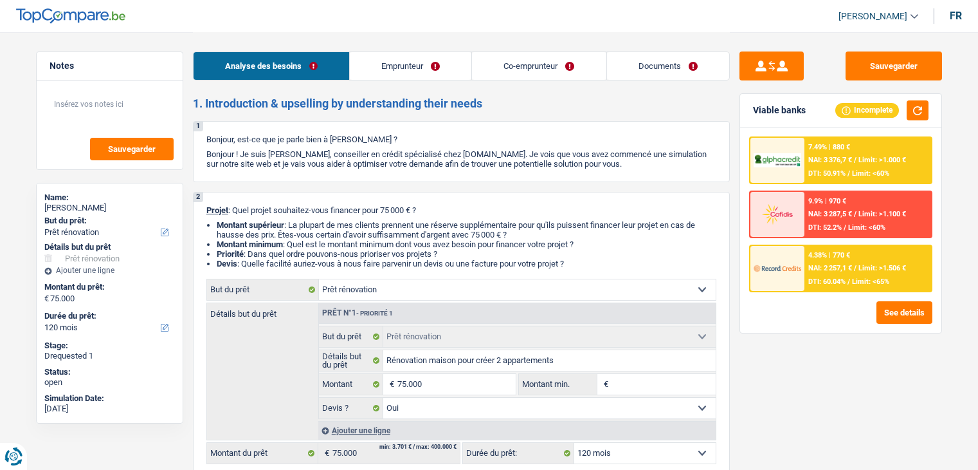
select select "renovation"
select select "yes"
select select "120"
click at [894, 301] on button "See details" at bounding box center [905, 312] width 56 height 23
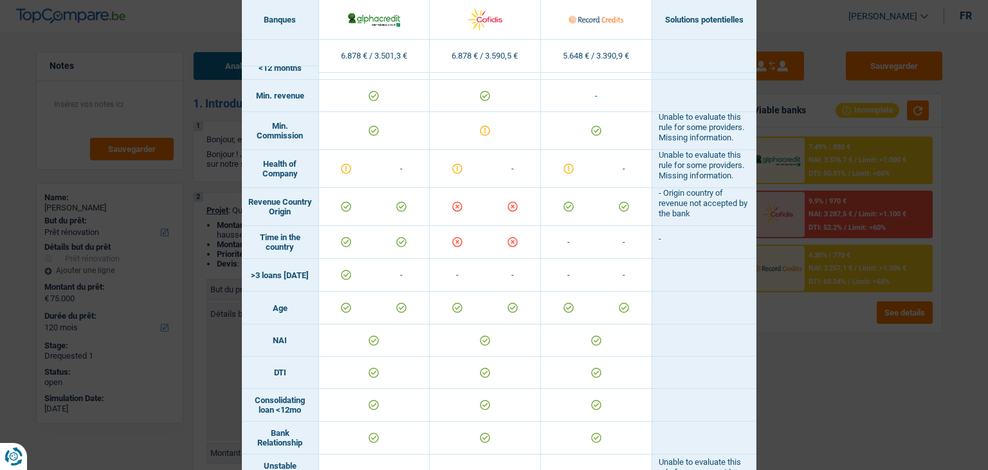
scroll to position [337, 0]
click at [524, 356] on td at bounding box center [485, 340] width 111 height 32
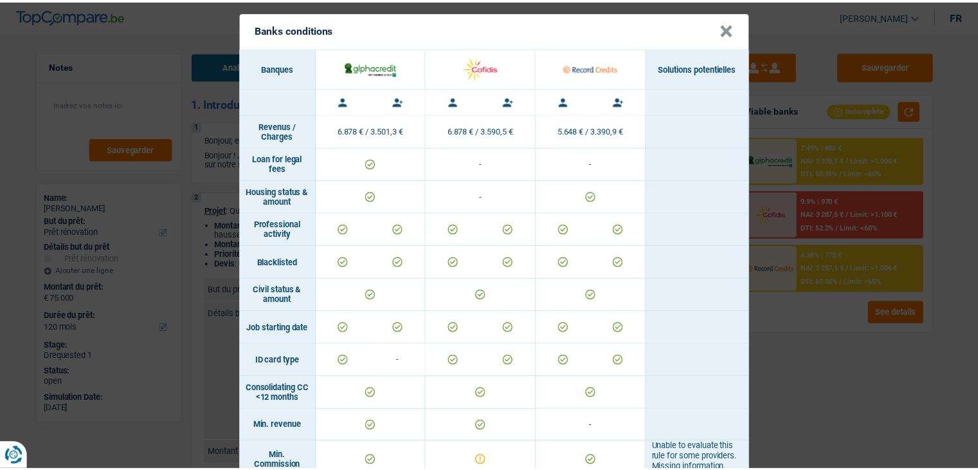
scroll to position [0, 0]
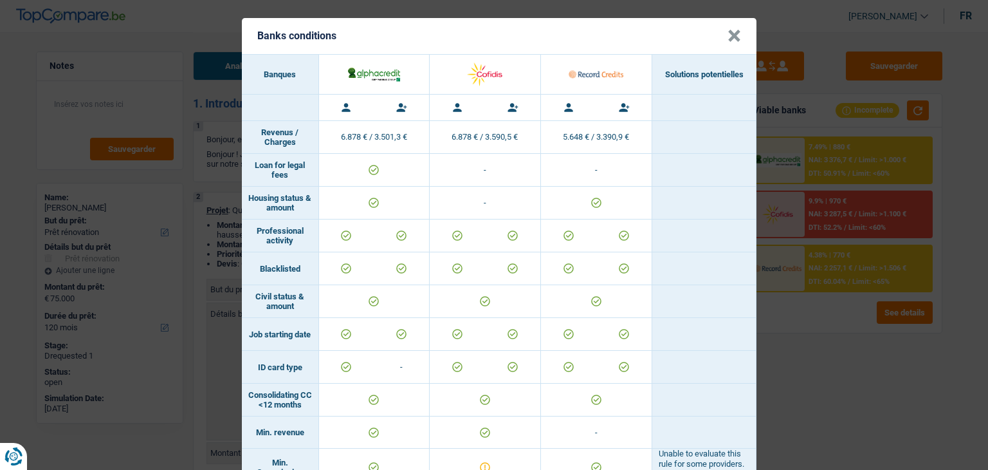
click at [558, 280] on td at bounding box center [568, 268] width 55 height 32
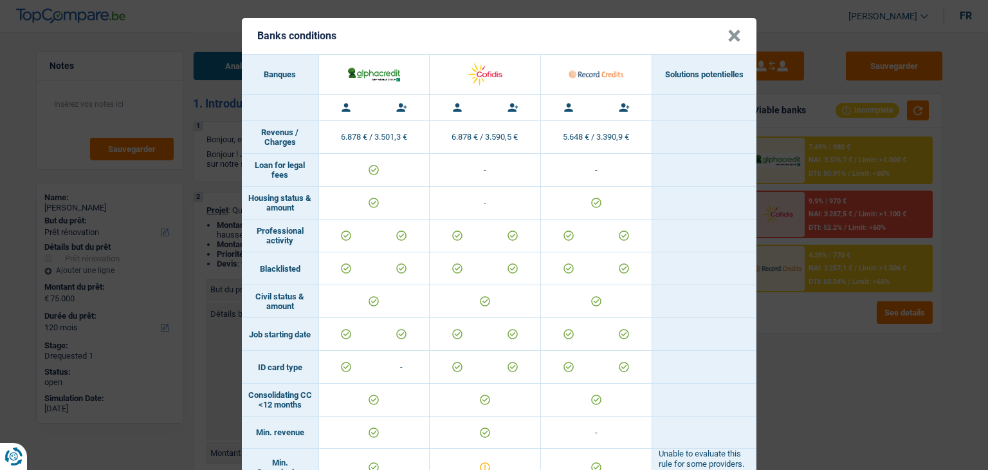
click at [558, 280] on td at bounding box center [568, 268] width 55 height 32
click at [818, 322] on div "Banks conditions × Banques Solutions potentielles Revenus / Charges 6.878 € / 3…" at bounding box center [494, 235] width 988 height 470
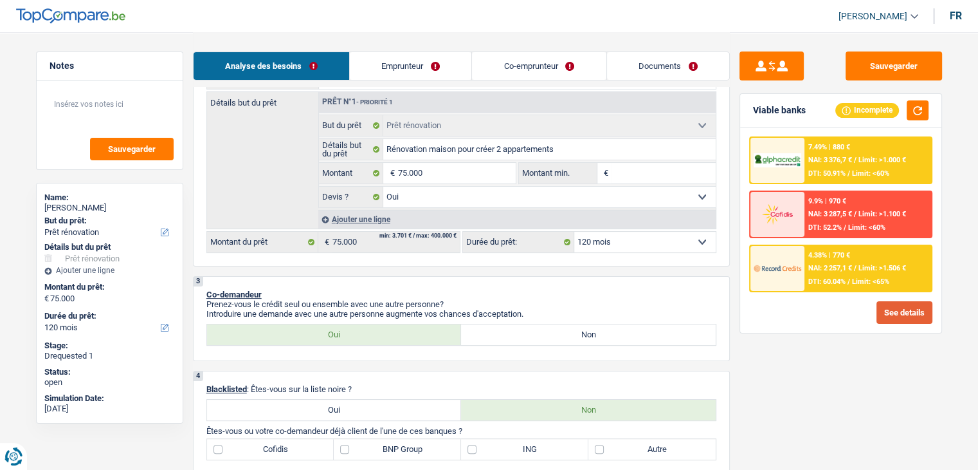
scroll to position [210, 0]
click at [872, 63] on button "Sauvegarder" at bounding box center [894, 65] width 96 height 29
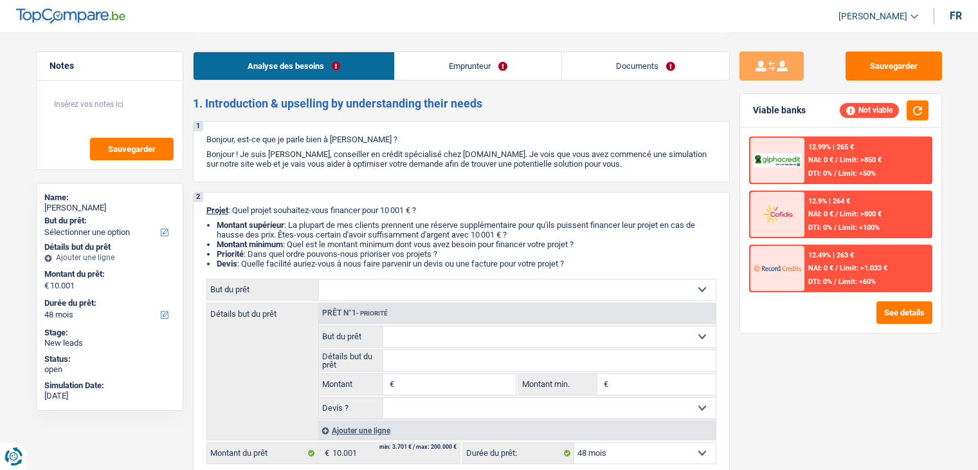
select select "48"
select select "publicEmployee"
select select "netSalary"
select select "mealVouchers"
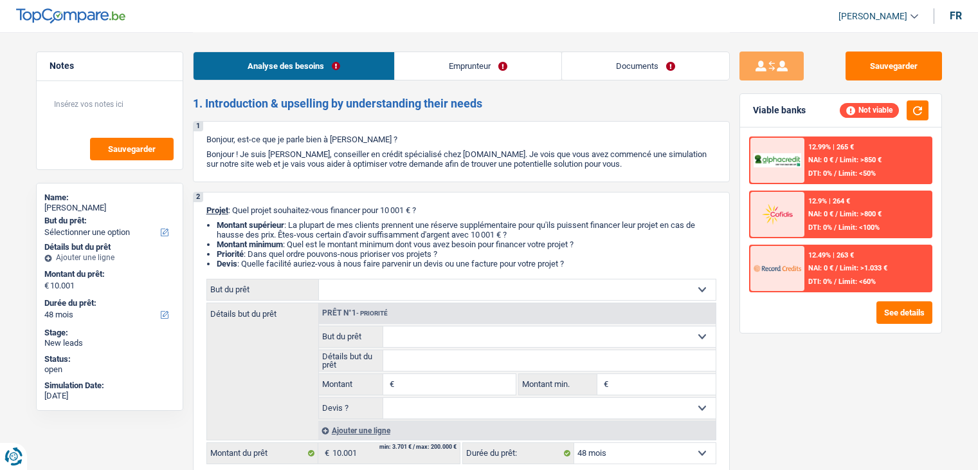
select select "48"
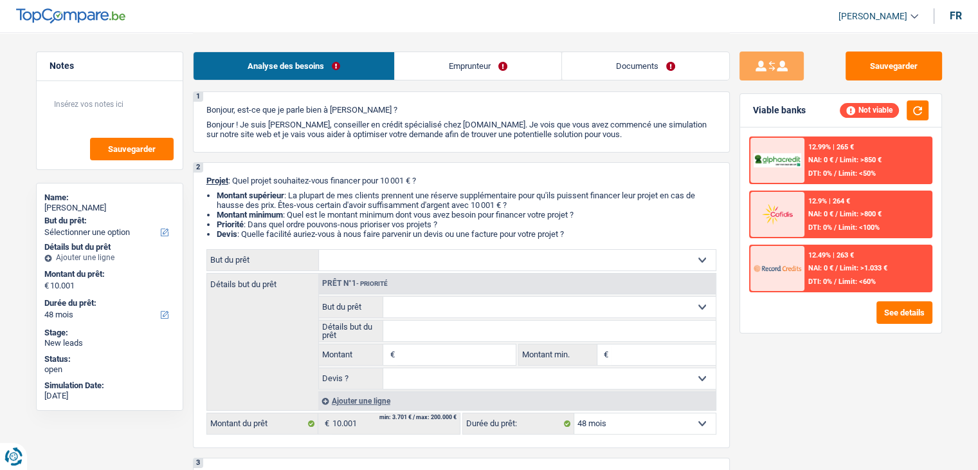
scroll to position [23, 0]
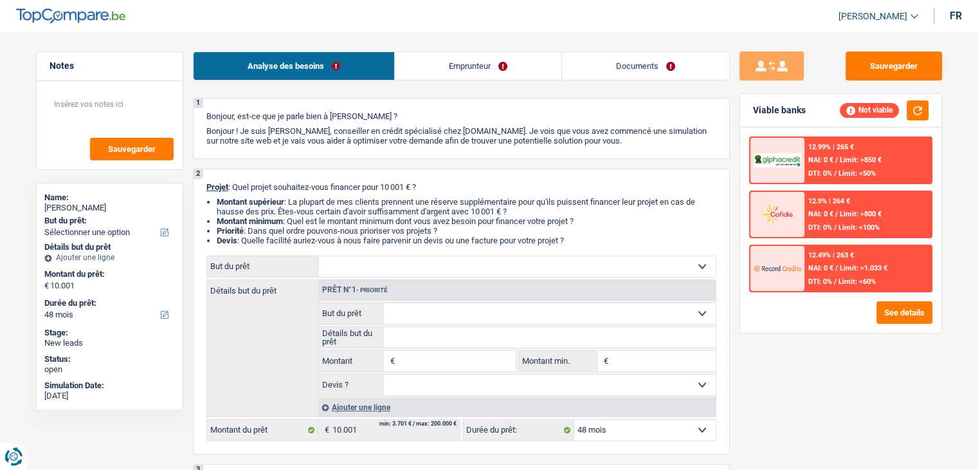
click at [512, 73] on link "Emprunteur" at bounding box center [478, 66] width 167 height 28
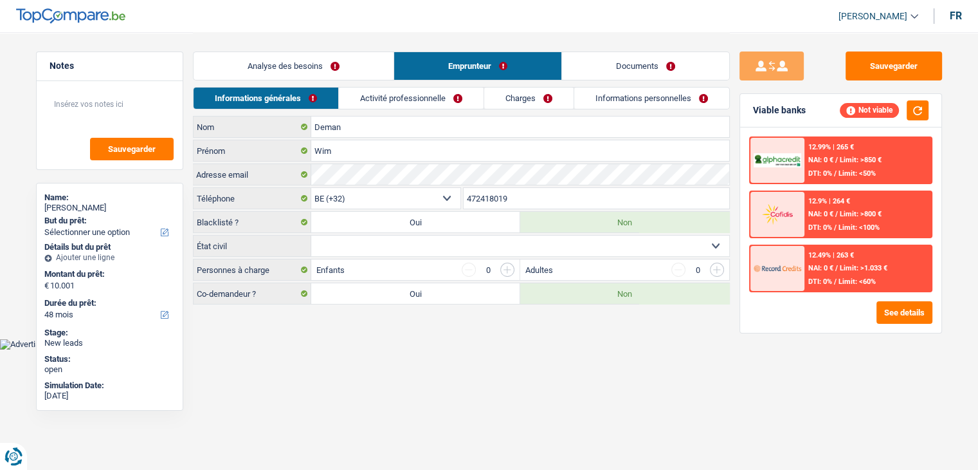
scroll to position [0, 0]
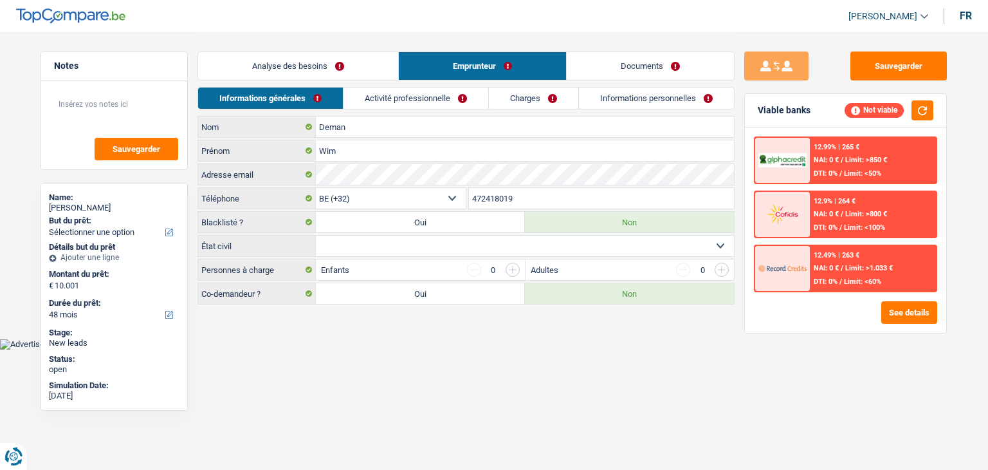
click at [390, 106] on link "Activité professionnelle" at bounding box center [416, 97] width 145 height 21
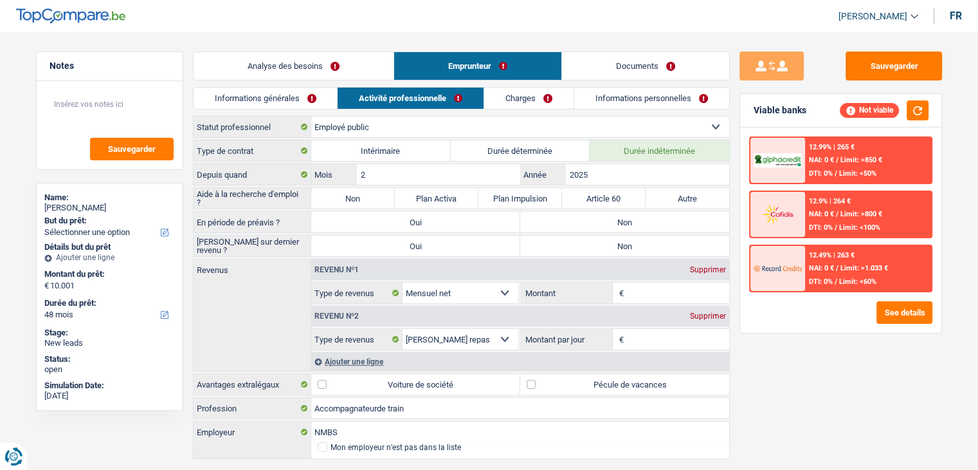
click at [316, 107] on link "Informations générales" at bounding box center [266, 97] width 144 height 21
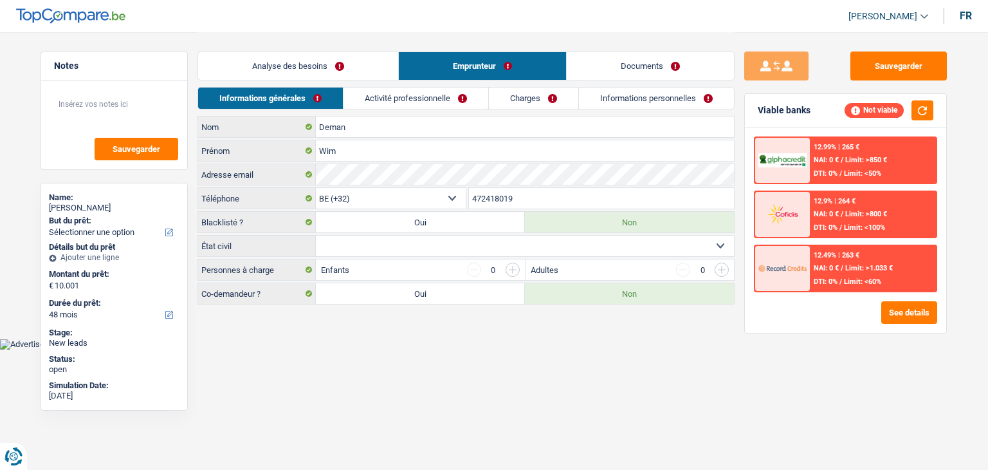
click at [410, 98] on link "Activité professionnelle" at bounding box center [416, 97] width 145 height 21
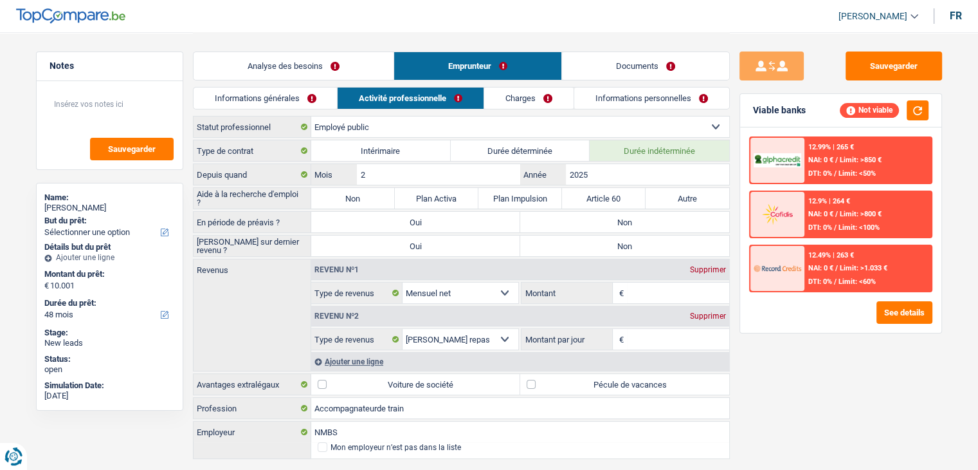
click at [265, 99] on link "Informations générales" at bounding box center [266, 97] width 144 height 21
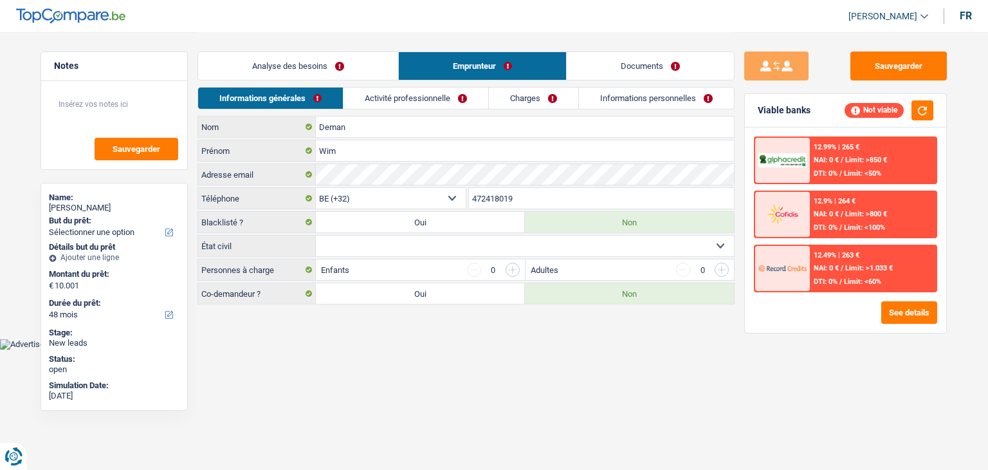
click at [369, 250] on select "Célibataire Marié(e) Cohabitant(e) légal(e) Divorcé(e) Veuf(ve) Séparé (de fait…" at bounding box center [525, 245] width 418 height 21
select select "married"
click at [316, 235] on select "Célibataire Marié(e) Cohabitant(e) légal(e) Divorcé(e) Veuf(ve) Séparé (de fait…" at bounding box center [525, 245] width 418 height 21
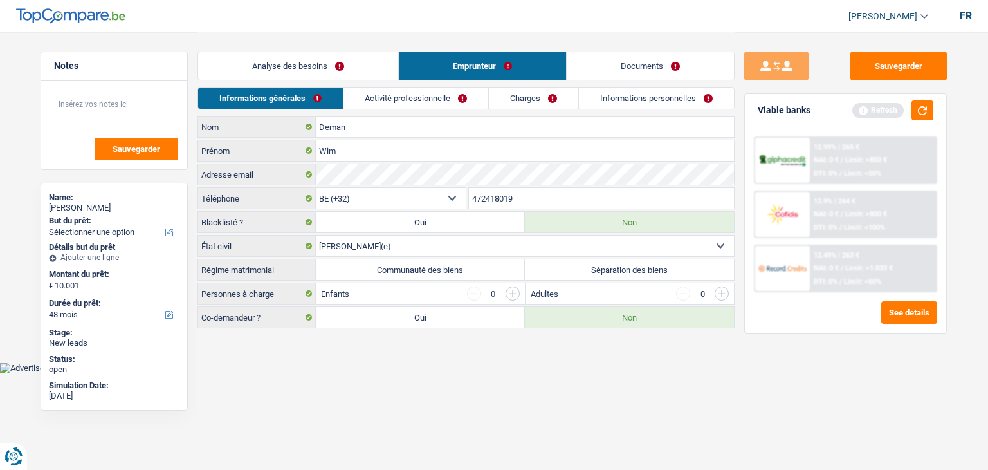
click at [572, 267] on label "Séparation des biens" at bounding box center [629, 269] width 209 height 21
click at [572, 267] on input "Séparation des biens" at bounding box center [629, 269] width 209 height 21
radio input "true"
click at [60, 110] on textarea at bounding box center [114, 109] width 128 height 39
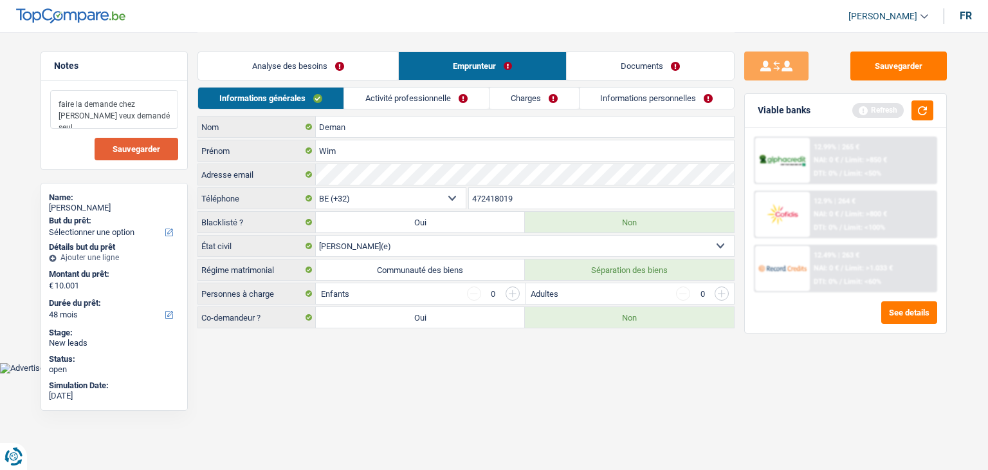
type textarea "faire la demande chez cofidis veux demandé seul"
click at [122, 155] on button "Sauvegarder" at bounding box center [137, 149] width 84 height 23
click at [448, 103] on link "Activité professionnelle" at bounding box center [416, 97] width 145 height 21
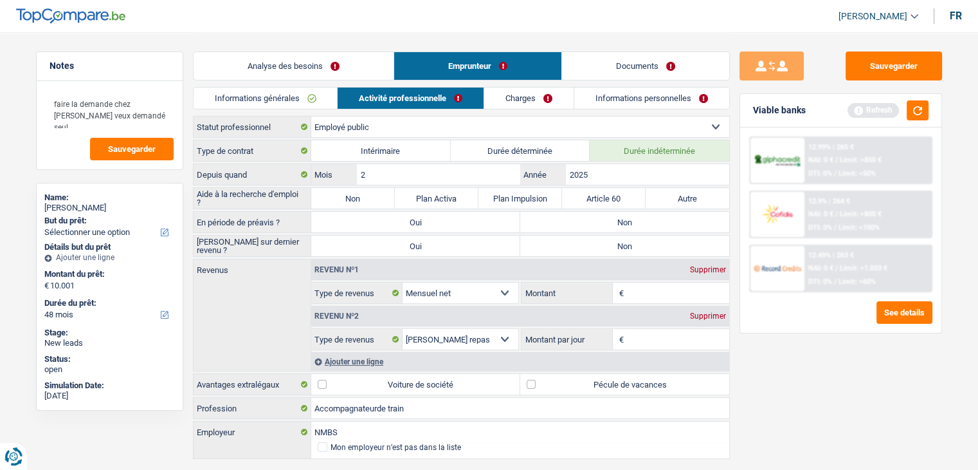
click at [286, 63] on link "Analyse des besoins" at bounding box center [294, 66] width 200 height 28
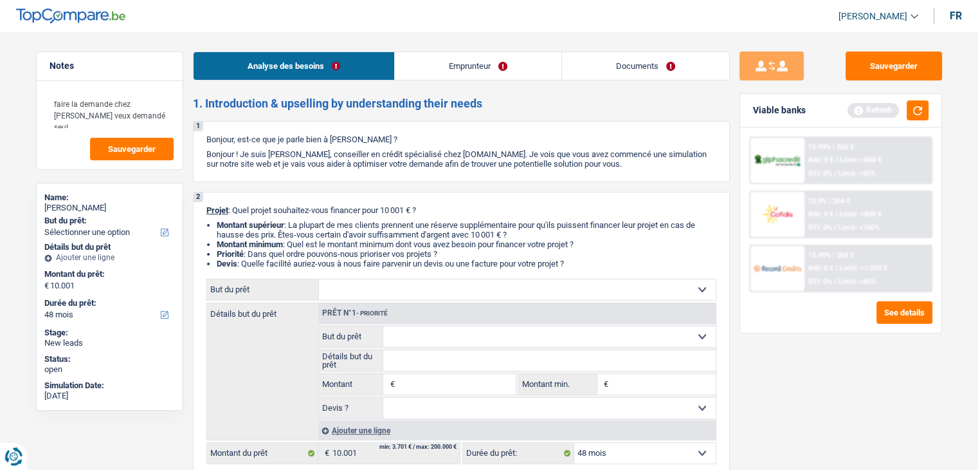
click at [476, 56] on link "Emprunteur" at bounding box center [478, 66] width 167 height 28
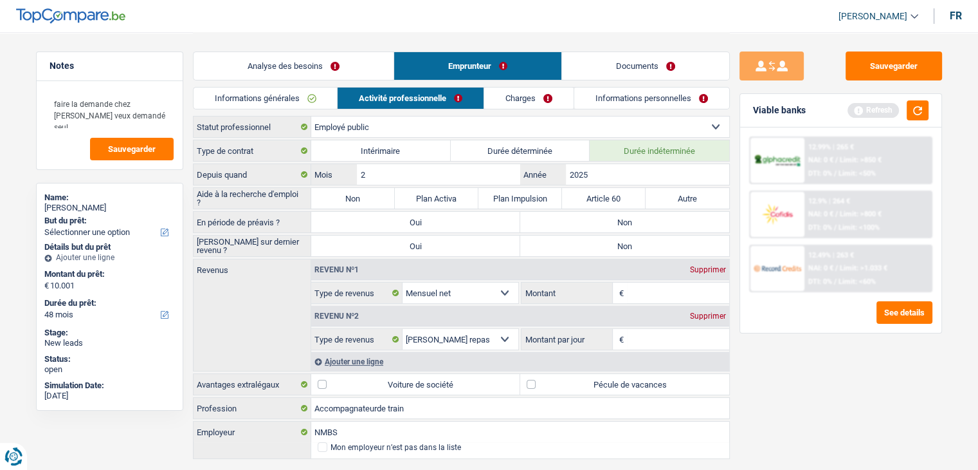
scroll to position [30, 0]
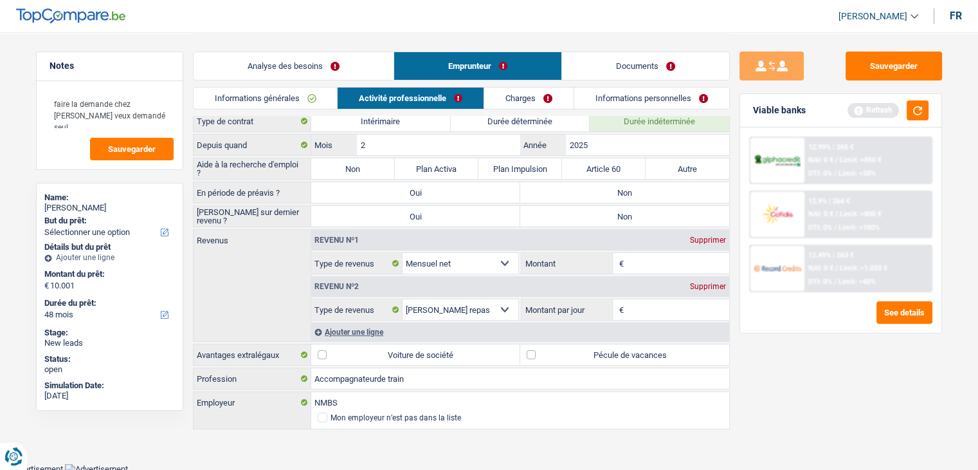
click at [271, 91] on link "Informations générales" at bounding box center [266, 97] width 144 height 21
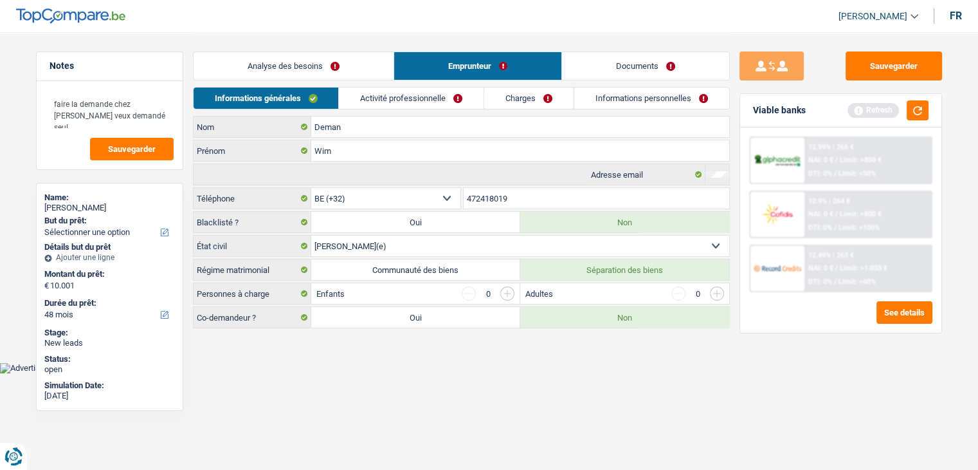
scroll to position [0, 0]
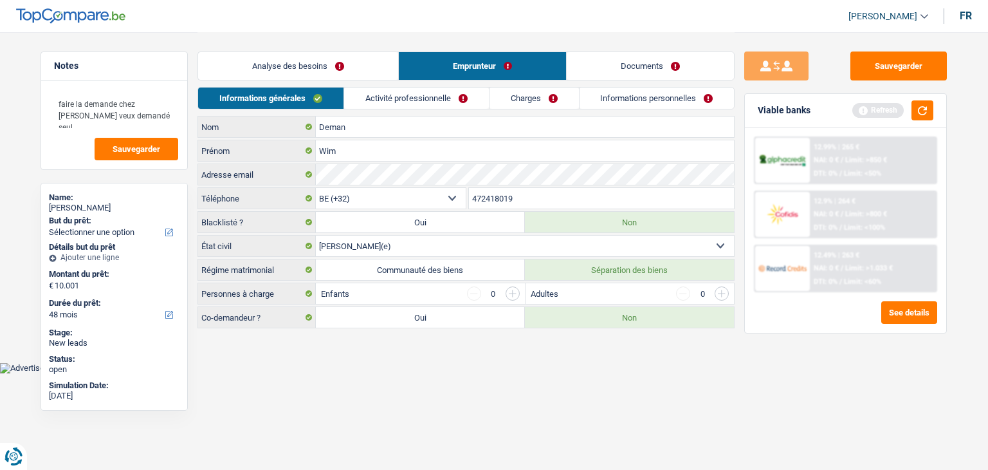
click at [283, 48] on div "Analyse des besoins Emprunteur Documents" at bounding box center [465, 59] width 537 height 55
click at [295, 80] on div "Analyse des besoins Emprunteur Documents" at bounding box center [465, 59] width 537 height 55
click at [299, 66] on link "Analyse des besoins" at bounding box center [298, 66] width 200 height 28
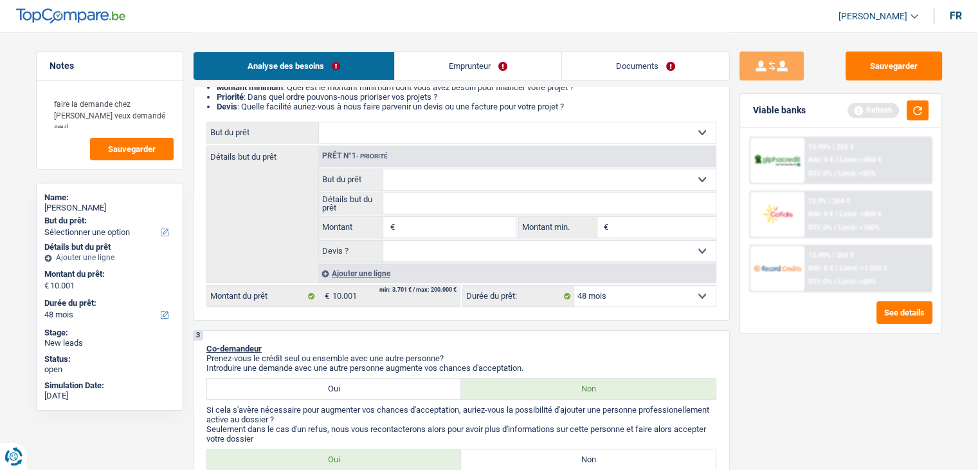
scroll to position [130, 0]
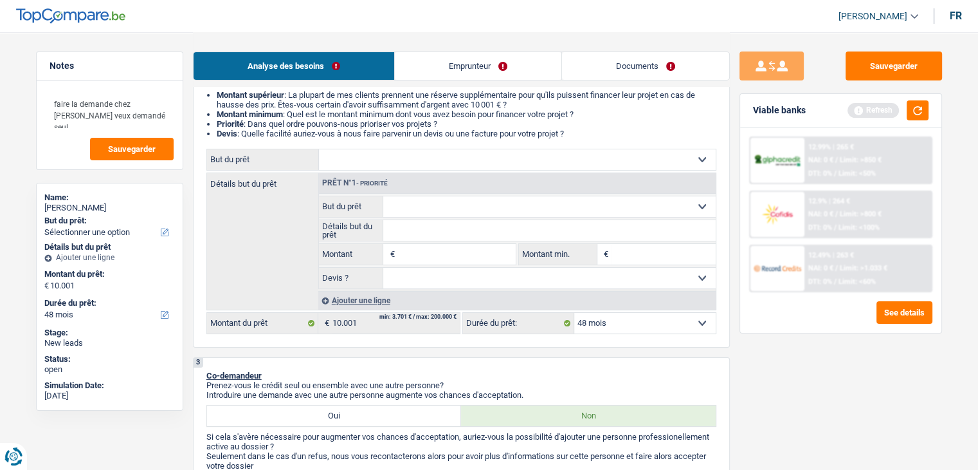
click at [425, 257] on input "Montant" at bounding box center [457, 254] width 118 height 21
type input "1"
click at [401, 249] on input "Montant" at bounding box center [457, 254] width 118 height 21
type input "7.500"
click at [623, 255] on input "Montant min." at bounding box center [664, 254] width 104 height 21
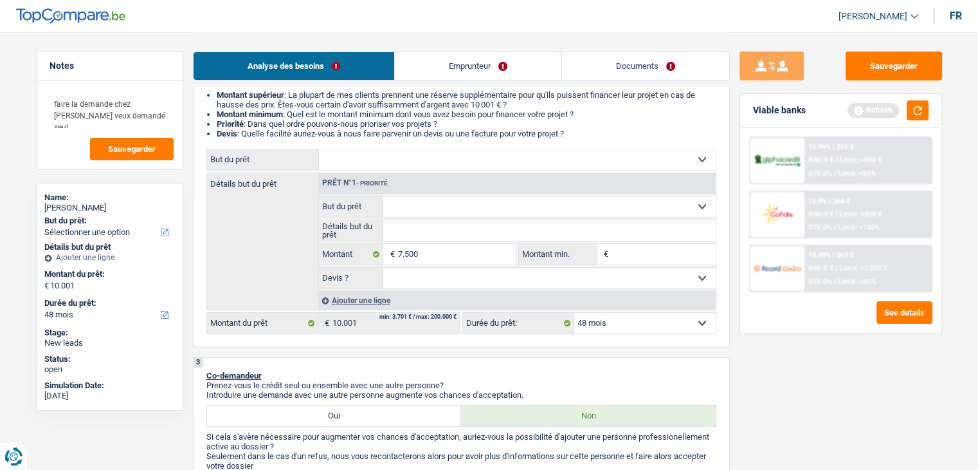
type input "7.500"
select select "42"
type input "7.500"
select select "42"
type input "7.500"
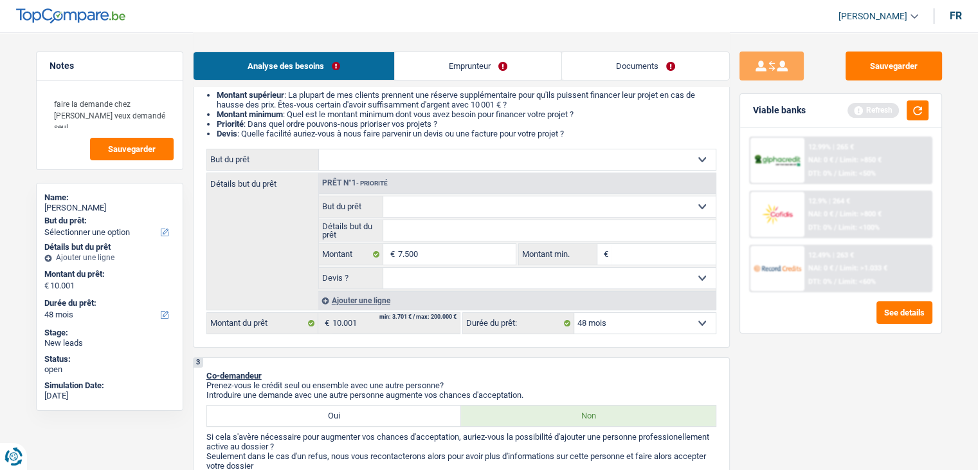
type input "7.500"
select select "42"
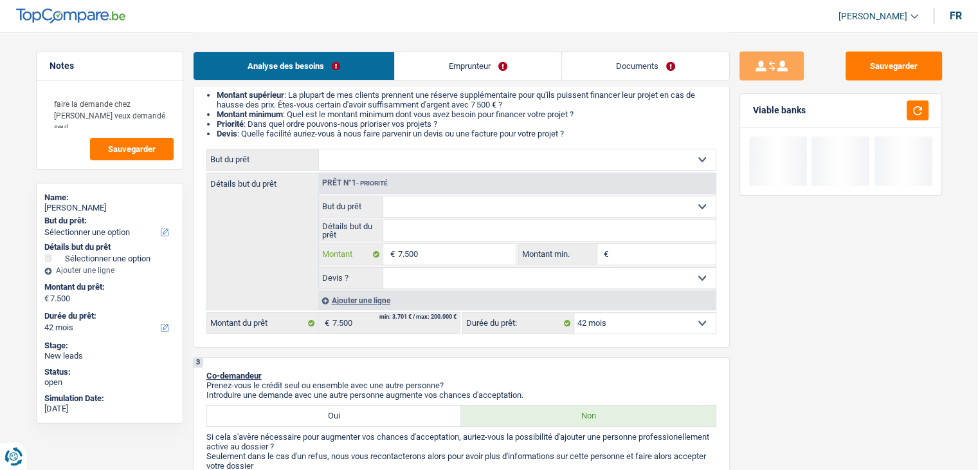
click at [436, 252] on input "7.500" at bounding box center [457, 254] width 118 height 21
type input "750"
type input "75"
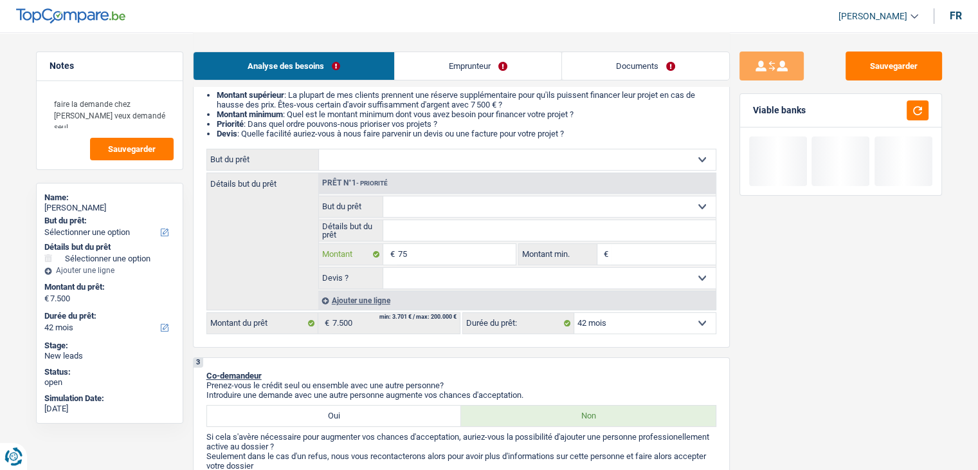
type input "7"
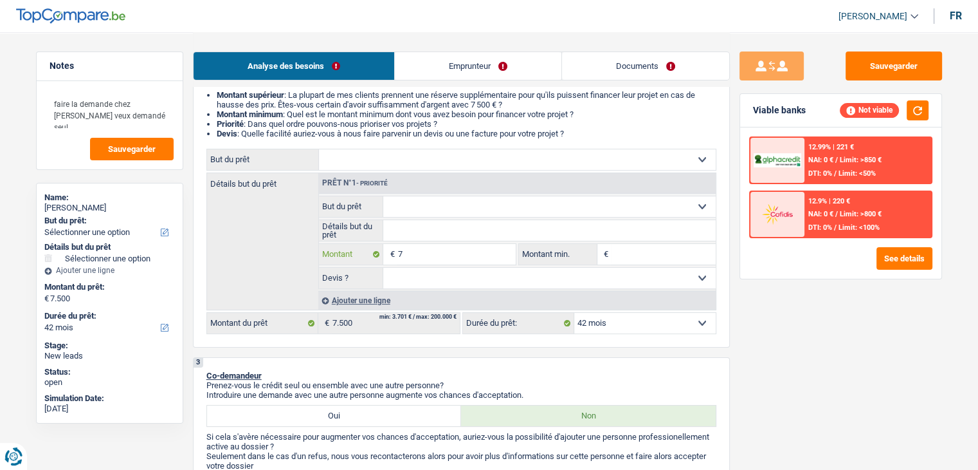
type input "70"
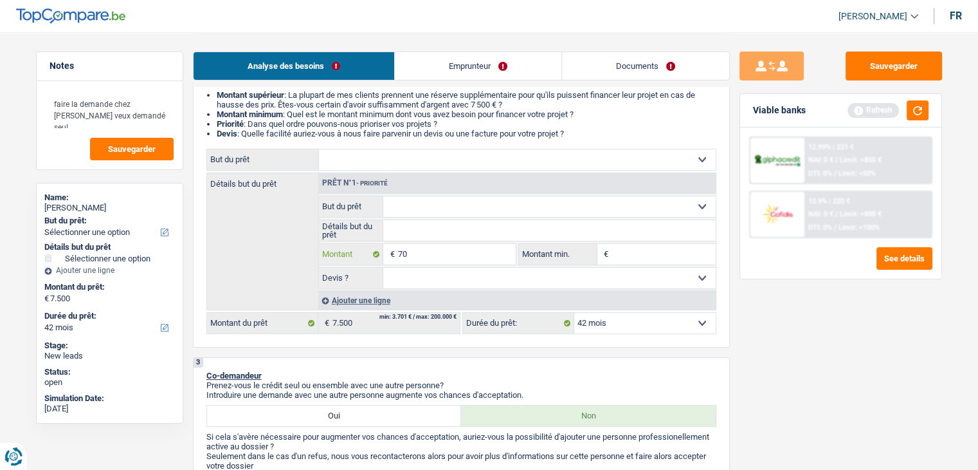
type input "700"
type input "7.000"
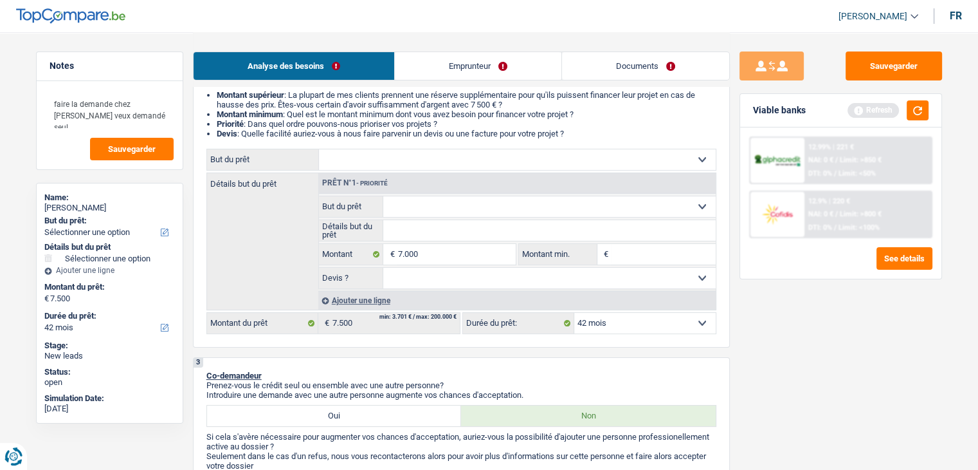
type input "7.000"
click at [621, 255] on input "Montant min." at bounding box center [664, 254] width 104 height 21
type input "7"
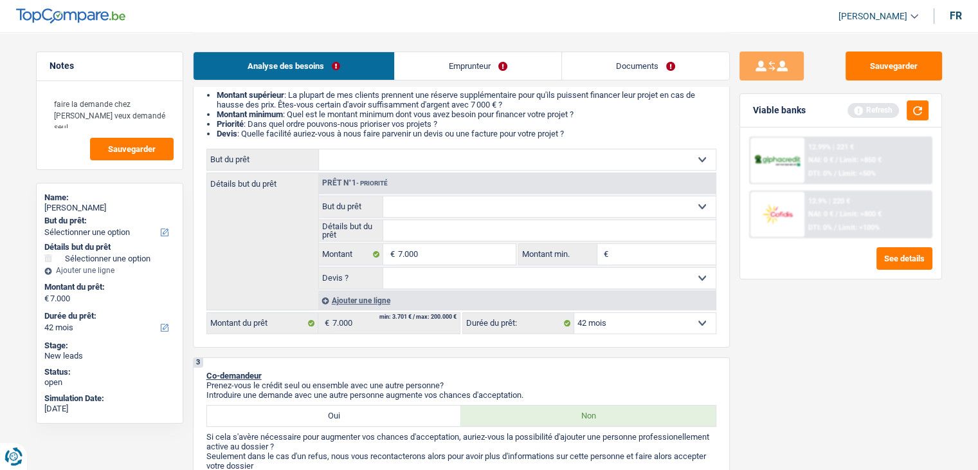
type input "7"
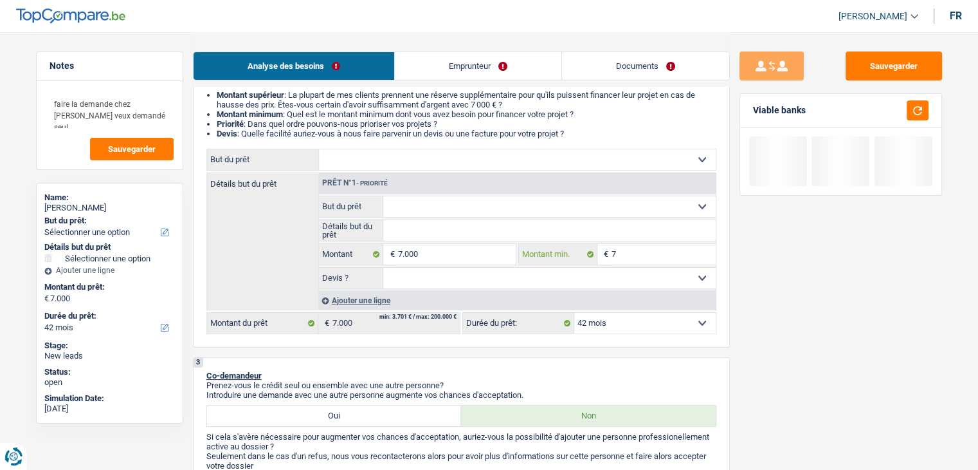
type input "70"
type input "700"
type input "7.000"
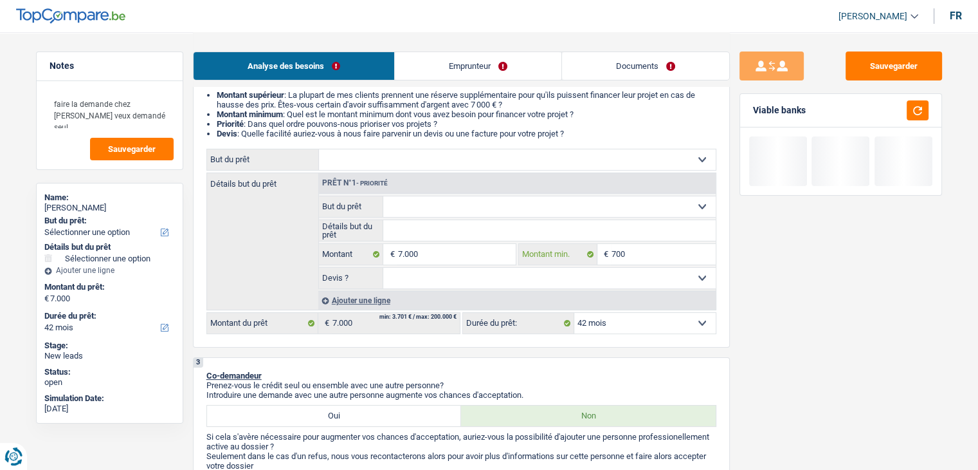
type input "7.000"
type input "70.000"
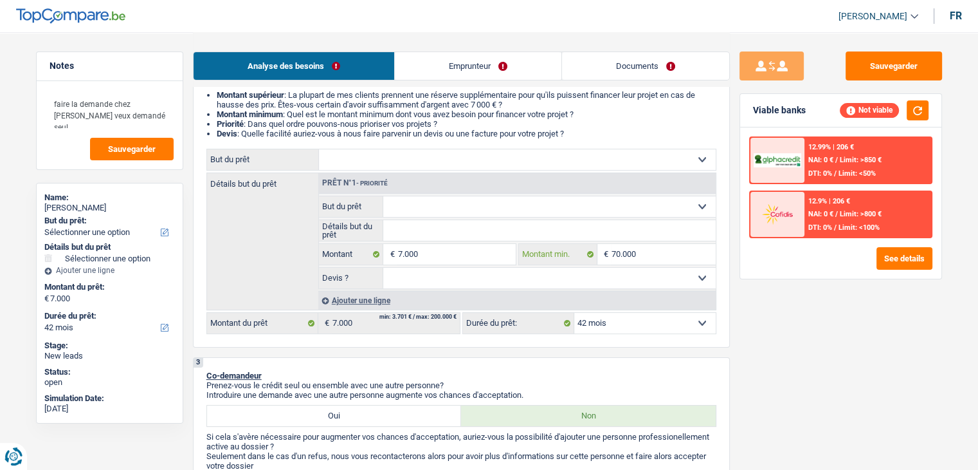
click at [621, 255] on input "70.000" at bounding box center [664, 254] width 104 height 21
type input "7.000"
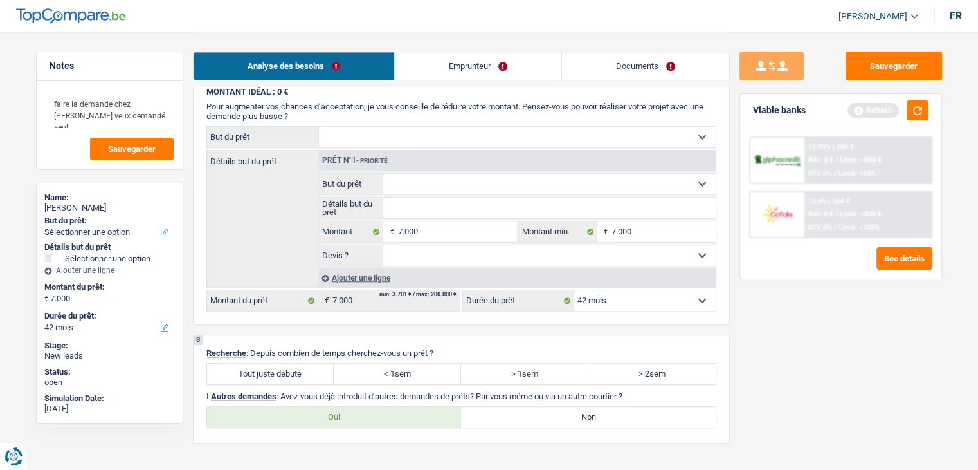
scroll to position [1078, 0]
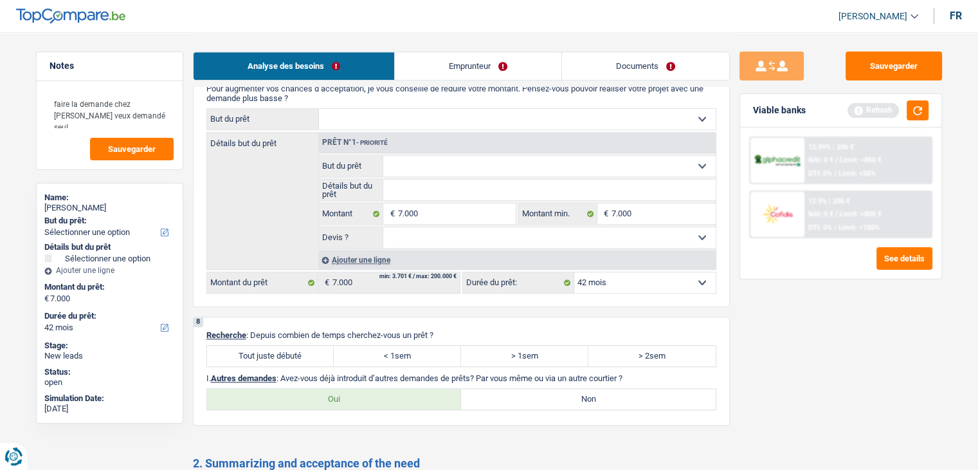
type input "7.000"
click at [436, 163] on select "Confort maison: meubles, textile, peinture, électroménager, outillage non-profe…" at bounding box center [549, 166] width 333 height 21
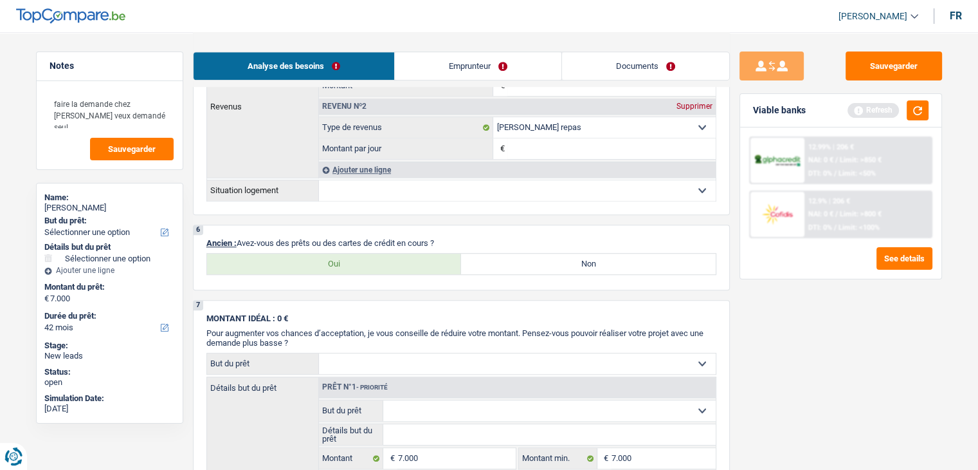
scroll to position [833, 0]
click at [291, 254] on label "Oui" at bounding box center [334, 264] width 255 height 21
click at [291, 254] on input "Oui" at bounding box center [334, 264] width 255 height 21
radio input "true"
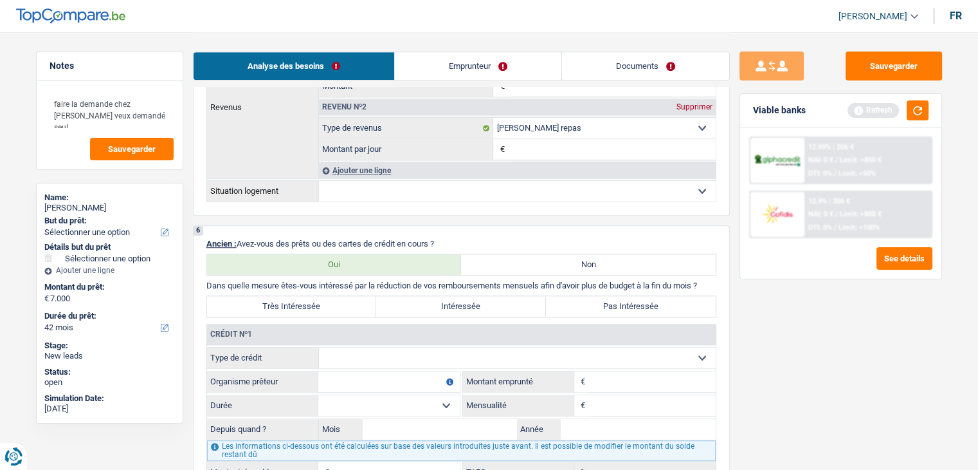
click at [602, 376] on input "Montant" at bounding box center [652, 381] width 127 height 21
type input "10.000"
click at [386, 380] on input "Organisme prêteur" at bounding box center [389, 381] width 142 height 21
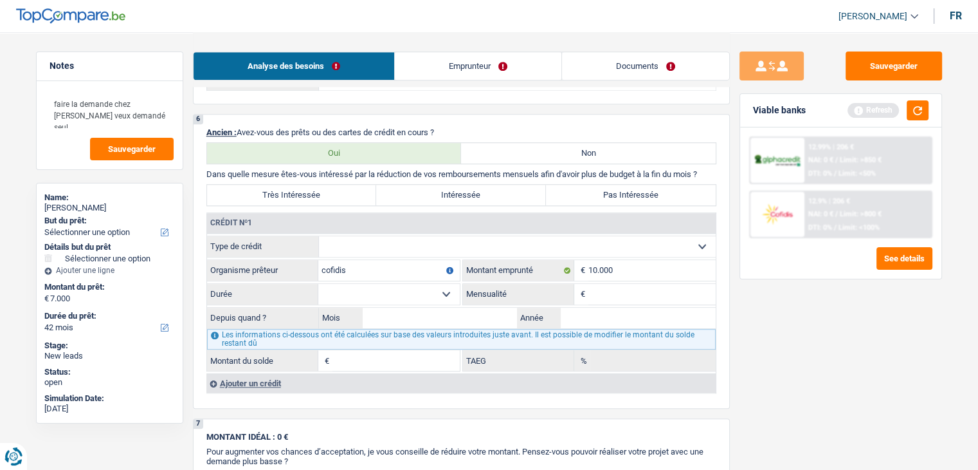
scroll to position [950, 0]
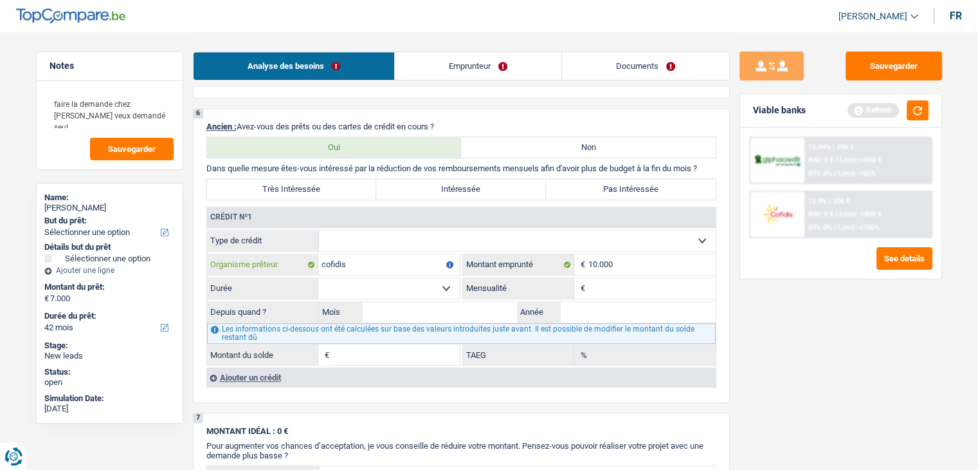
type input "cofidis"
click at [606, 302] on input "Année" at bounding box center [638, 312] width 155 height 21
type input "2022"
click at [464, 306] on input "Mois" at bounding box center [440, 312] width 155 height 21
type input "04"
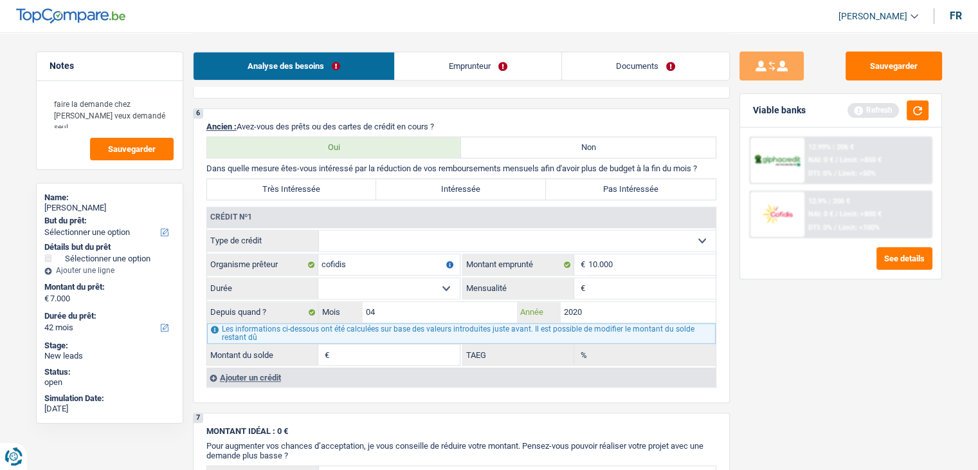
type input "2020"
click at [329, 280] on select "12 mois 18 mois 24 mois 30 mois 36 mois 42 mois 48 mois Sélectionner une option" at bounding box center [389, 288] width 142 height 21
select select "48"
click at [318, 278] on select "12 mois 18 mois 24 mois 30 mois 36 mois 42 mois 48 mois Sélectionner une option" at bounding box center [389, 288] width 142 height 21
click at [623, 255] on input "10.000" at bounding box center [652, 264] width 127 height 21
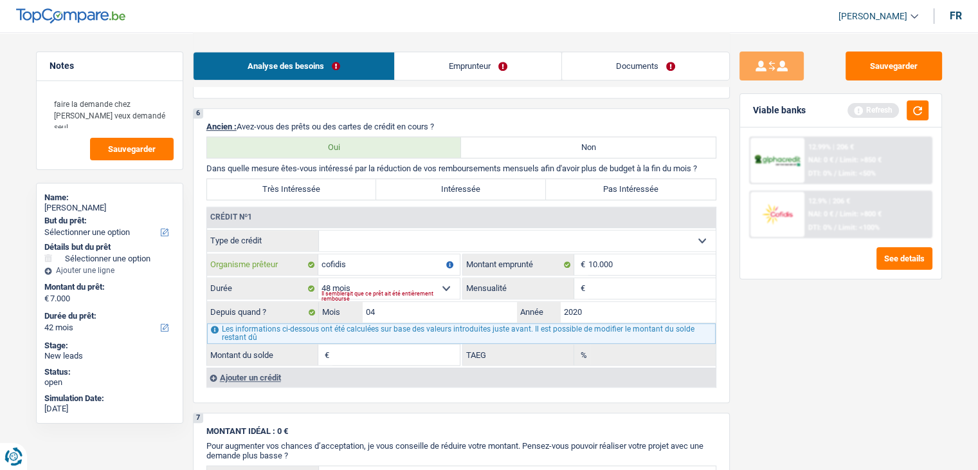
click at [320, 254] on input "cofidis" at bounding box center [389, 264] width 142 height 21
click at [415, 311] on input "04" at bounding box center [440, 312] width 155 height 21
click at [646, 286] on input "Mensualité" at bounding box center [652, 288] width 127 height 21
type input "248"
click at [369, 254] on input "cofidis" at bounding box center [389, 264] width 142 height 21
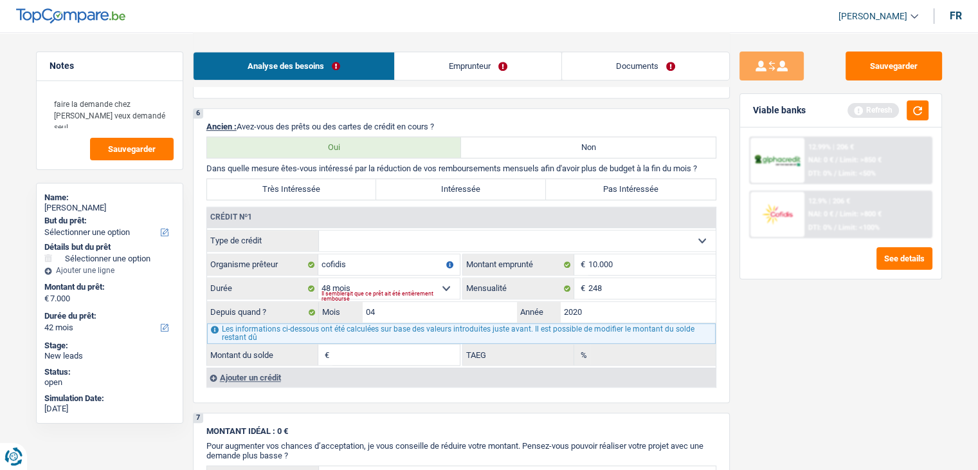
click at [350, 221] on div "Crédit nº1" at bounding box center [461, 217] width 509 height 21
click at [351, 232] on select "Carte ou ouverture de crédit Prêt hypothécaire Vente à tempérament Prêt à tempé…" at bounding box center [517, 240] width 397 height 21
select select "personalLoan"
select select
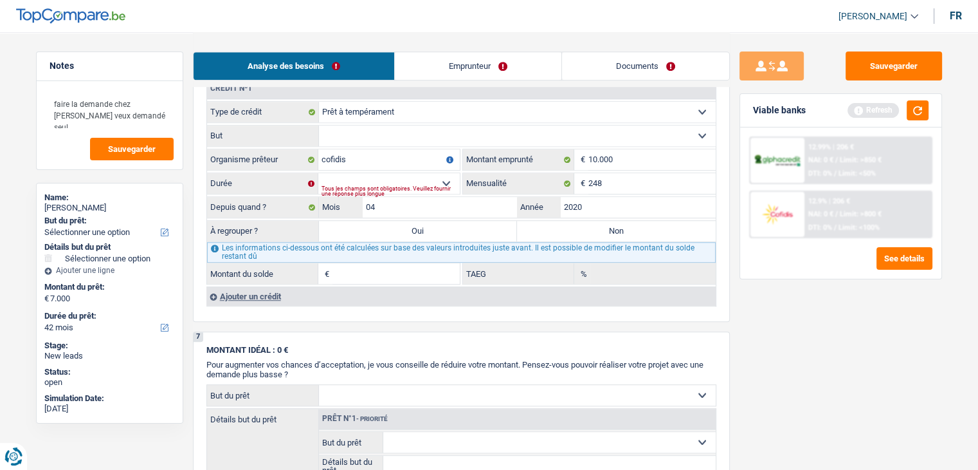
scroll to position [1080, 0]
click at [841, 371] on div "Sauvegarder Viable banks Refresh 12.99% | 206 € NAI: 0 € / Limit: >850 € DTI: 0…" at bounding box center [841, 250] width 222 height 398
click at [614, 221] on label "Non" at bounding box center [616, 229] width 199 height 21
click at [614, 221] on input "Non" at bounding box center [616, 229] width 199 height 21
radio input "true"
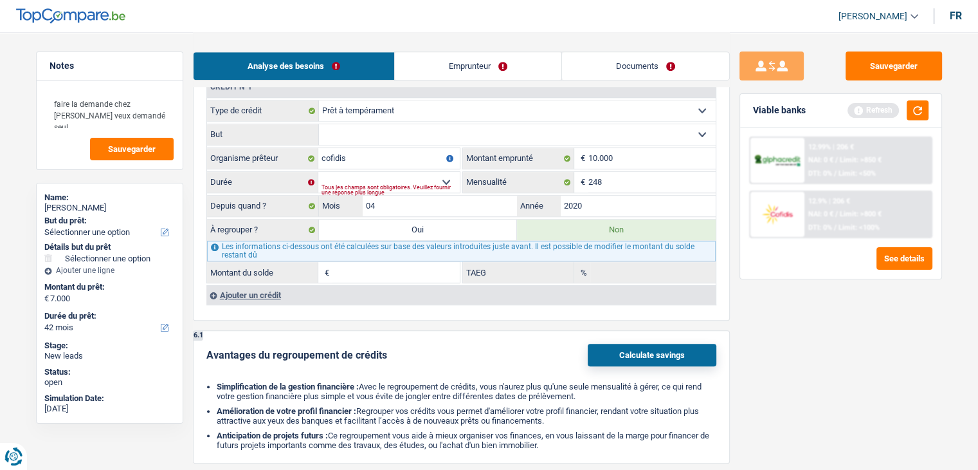
click at [401, 124] on select "Confort maison: meubles, textile, peinture, électroménager, outillage non-profe…" at bounding box center [517, 134] width 397 height 21
select select "familyEvent"
click at [319, 124] on select "Confort maison: meubles, textile, peinture, électroménager, outillage non-profe…" at bounding box center [517, 134] width 397 height 21
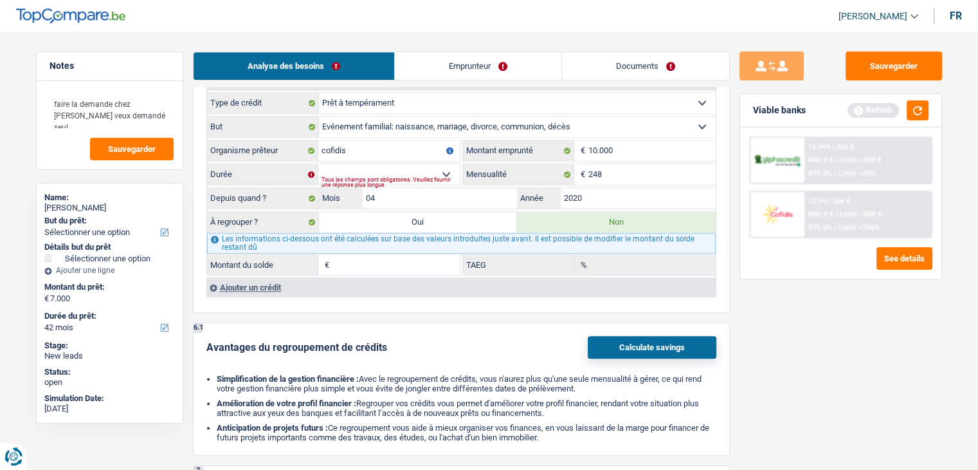
scroll to position [1087, 0]
click at [243, 282] on div "Ajouter un crédit" at bounding box center [462, 288] width 510 height 19
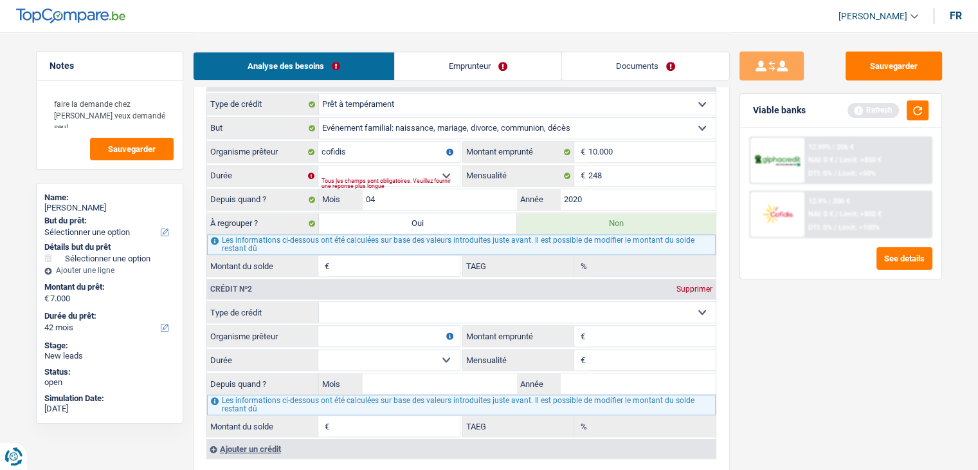
click at [365, 134] on fieldset "Carte ou ouverture de crédit Prêt hypothécaire Vente à tempérament Prêt à tempé…" at bounding box center [461, 184] width 509 height 183
click at [363, 144] on input "cofidis" at bounding box center [389, 152] width 142 height 21
type input "c"
type input "dhb"
click at [345, 326] on input "Organisme prêteur" at bounding box center [389, 336] width 142 height 21
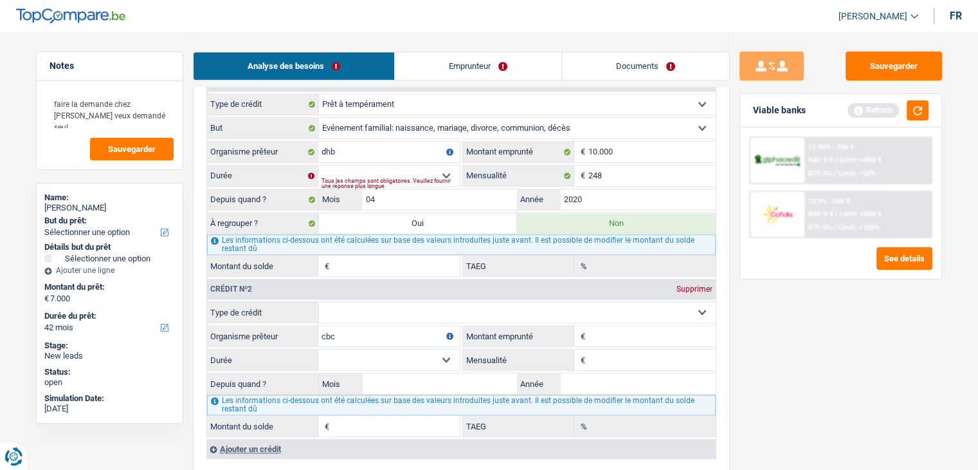
type input "cbc"
click at [345, 315] on fieldset "Carte ou ouverture de crédit Prêt hypothécaire Vente à tempérament Prêt à tempé…" at bounding box center [461, 312] width 509 height 22
click at [344, 311] on select "Carte ou ouverture de crédit Prêt hypothécaire Vente à tempérament Prêt à tempé…" at bounding box center [517, 312] width 397 height 21
select select "cardOrCredit"
type input "0"
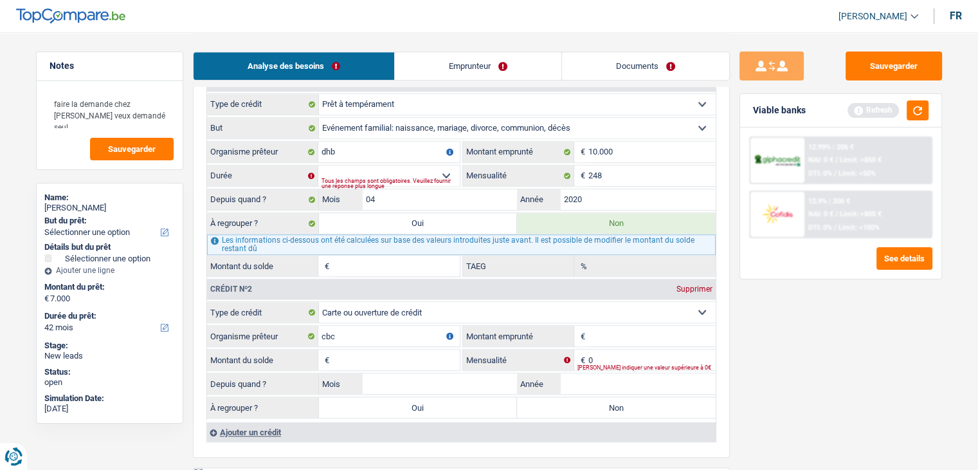
click at [590, 326] on input "Montant emprunté" at bounding box center [652, 336] width 127 height 21
type input "2.500"
click at [426, 361] on input "Montant du solde" at bounding box center [396, 359] width 127 height 21
type input "2.500"
click at [650, 365] on div "Veuillez indiquer une valeur supérieure à 0€" at bounding box center [647, 367] width 138 height 5
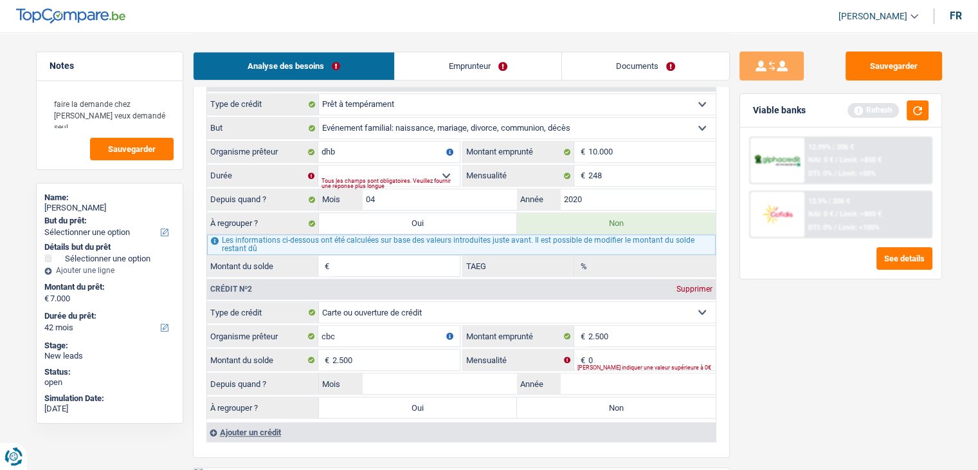
click at [609, 365] on div "Veuillez indiquer une valeur supérieure à 0€" at bounding box center [647, 367] width 138 height 5
click at [398, 397] on label "Oui" at bounding box center [418, 407] width 199 height 21
click at [398, 397] on input "Oui" at bounding box center [418, 407] width 199 height 21
radio input "true"
type input "2.500"
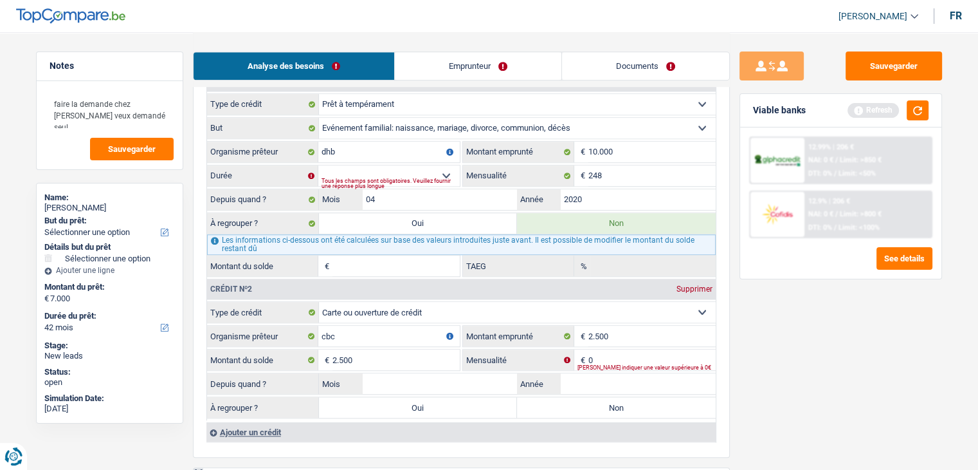
select select "24"
type input "2.500"
select select "24"
type input "2.500"
select select "24"
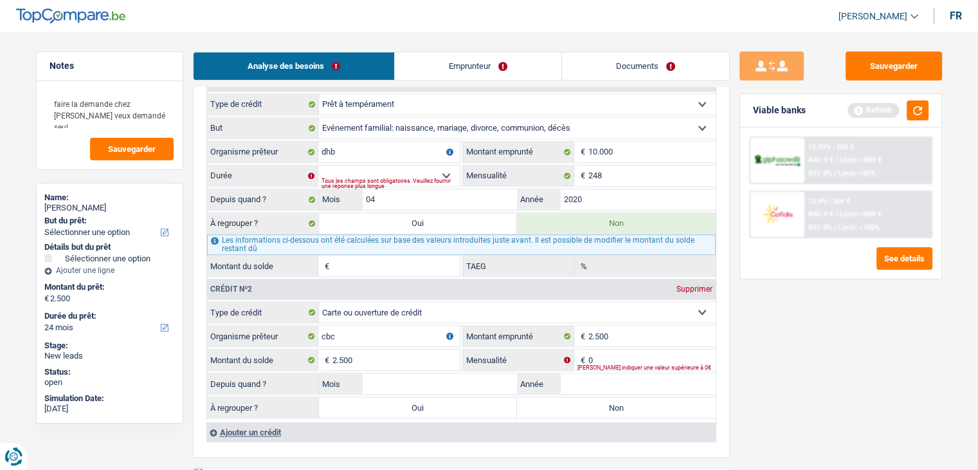
select select "refinancing"
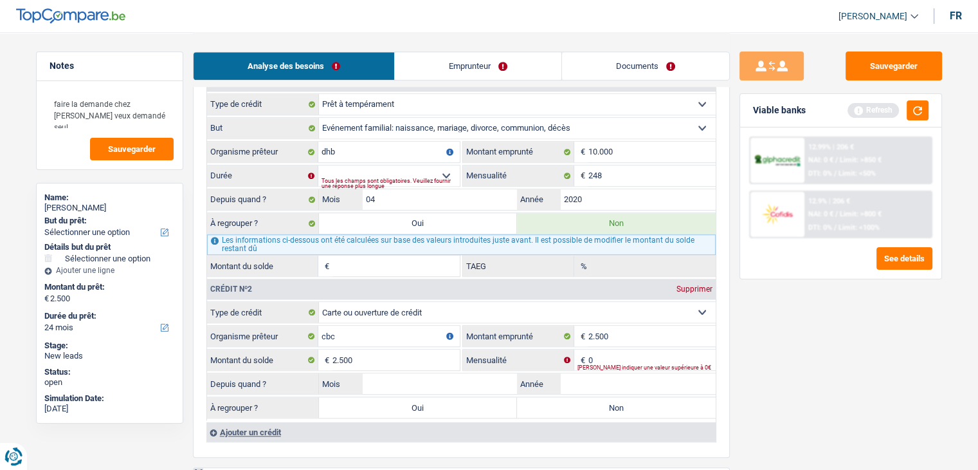
select select "refinancing"
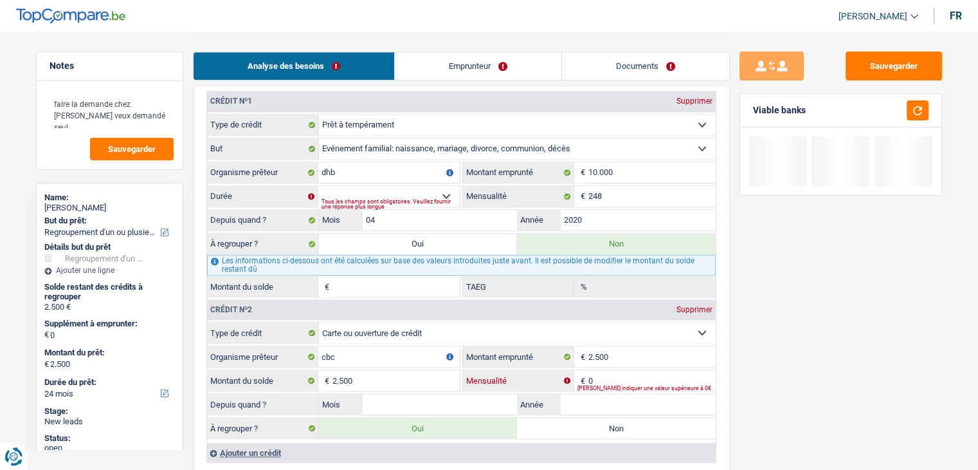
click at [614, 370] on input "0" at bounding box center [652, 380] width 127 height 21
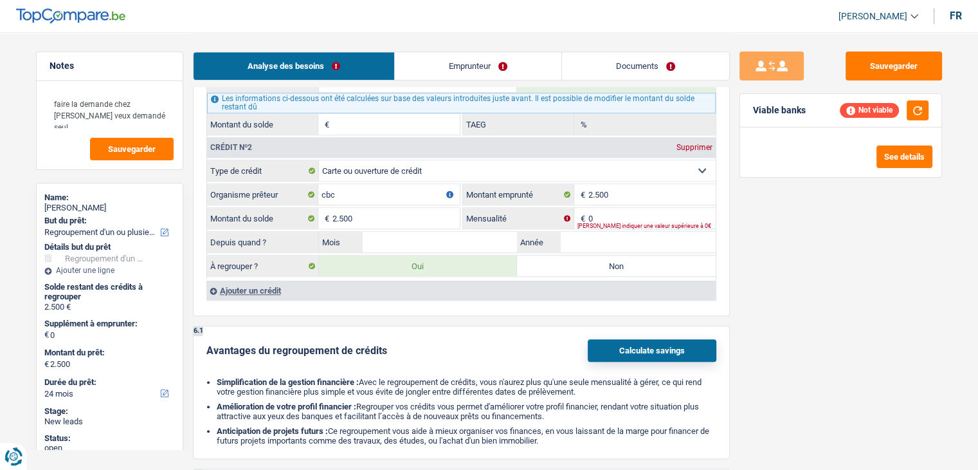
click at [555, 261] on label "Non" at bounding box center [616, 265] width 199 height 21
click at [555, 261] on input "Non" at bounding box center [616, 265] width 199 height 21
radio input "true"
select select
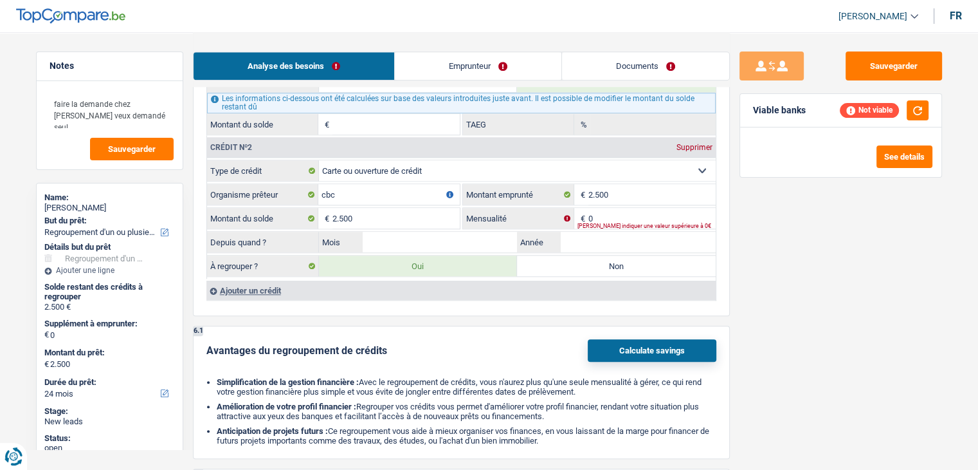
select select
radio input "false"
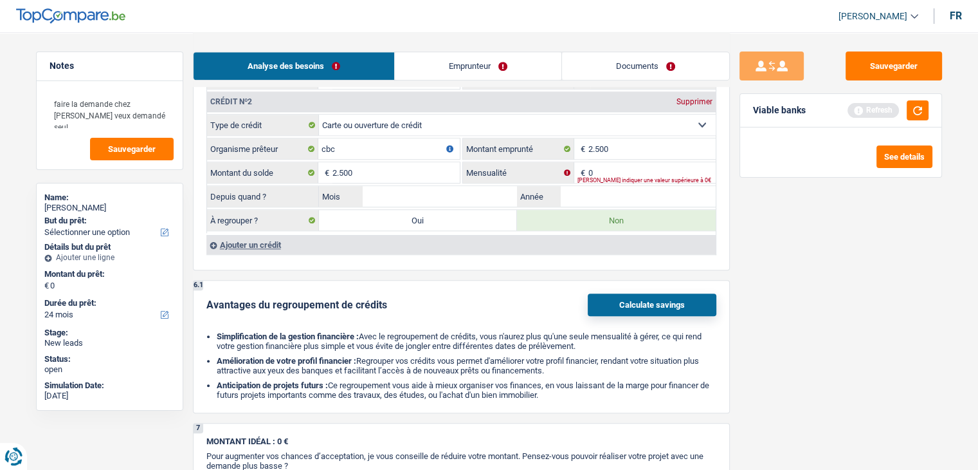
scroll to position [1156, 0]
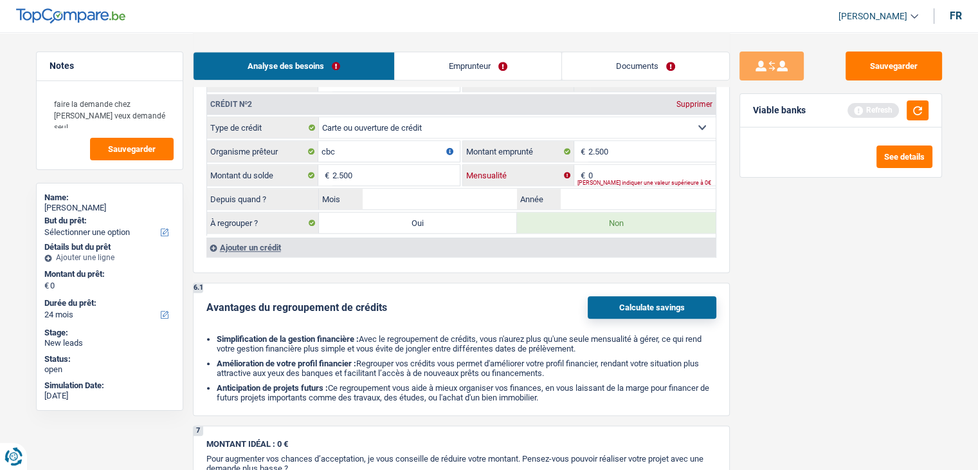
click at [604, 165] on input "0" at bounding box center [652, 175] width 127 height 21
type input "125"
click at [612, 188] on input "Année" at bounding box center [638, 198] width 155 height 21
type input "0"
type input "2024"
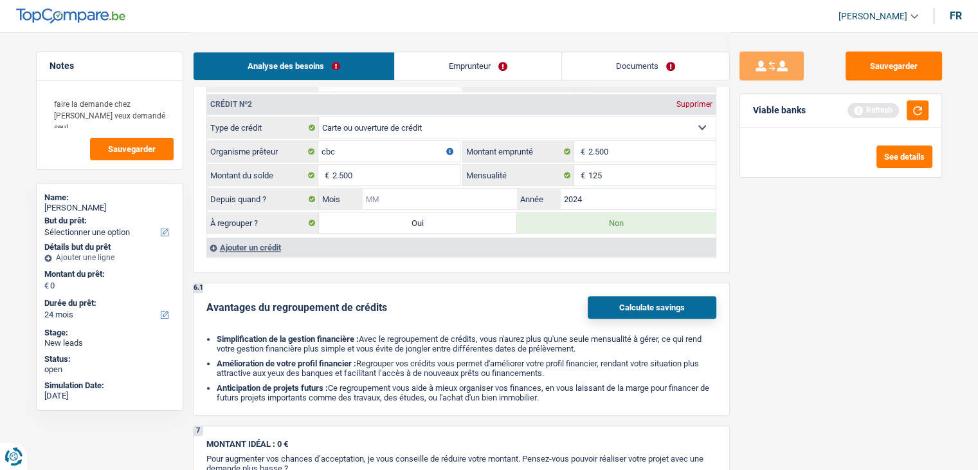
click at [502, 188] on input "Mois" at bounding box center [440, 198] width 155 height 21
type input "05"
click at [459, 47] on div "Analyse des besoins Emprunteur Documents" at bounding box center [461, 59] width 537 height 55
click at [455, 61] on link "Emprunteur" at bounding box center [478, 66] width 167 height 28
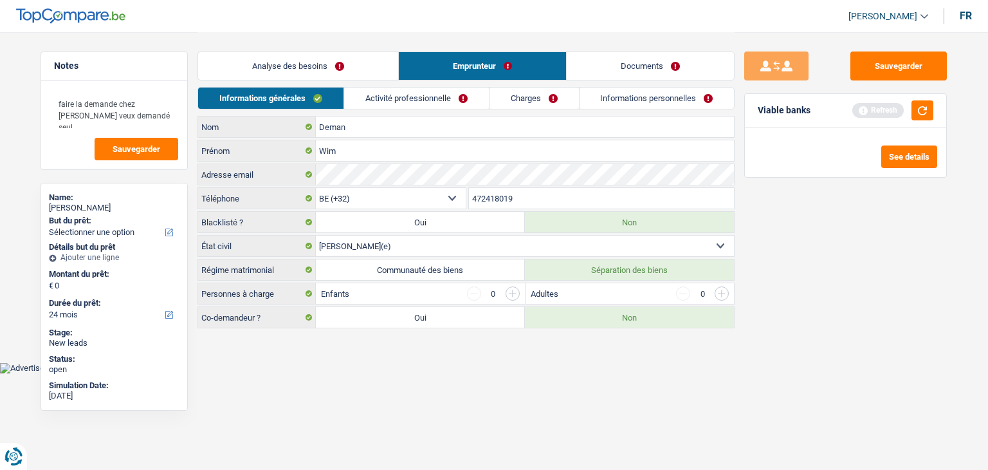
click at [409, 93] on link "Activité professionnelle" at bounding box center [416, 97] width 145 height 21
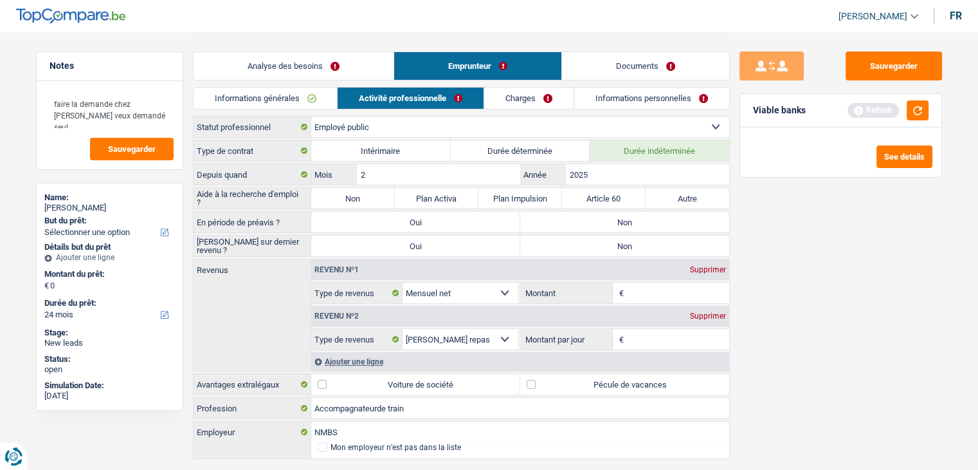
click at [295, 65] on link "Analyse des besoins" at bounding box center [294, 66] width 200 height 28
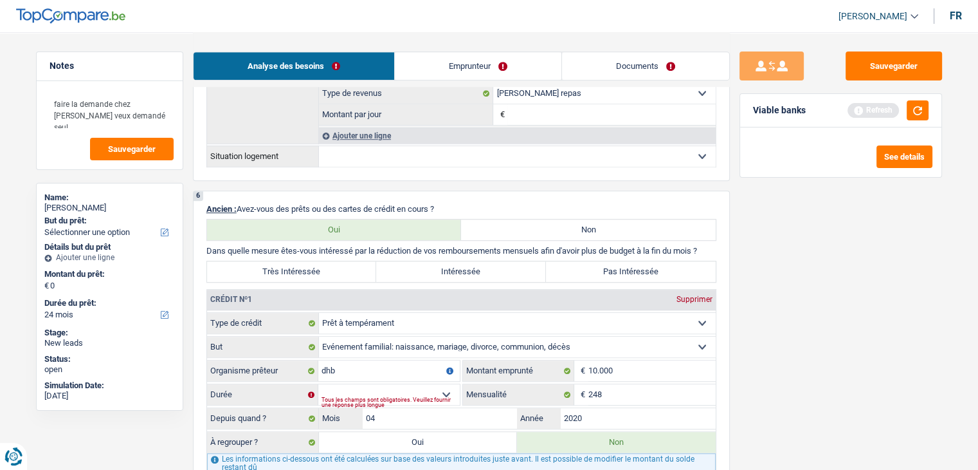
scroll to position [782, 0]
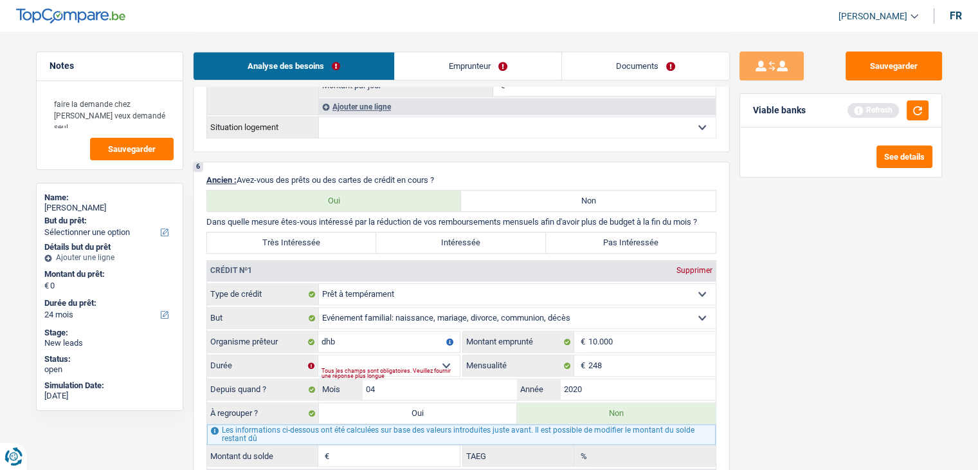
click at [432, 117] on select "Locataire Propriétaire avec prêt hypothécaire Propriétaire sans prêt hypothécai…" at bounding box center [517, 127] width 397 height 21
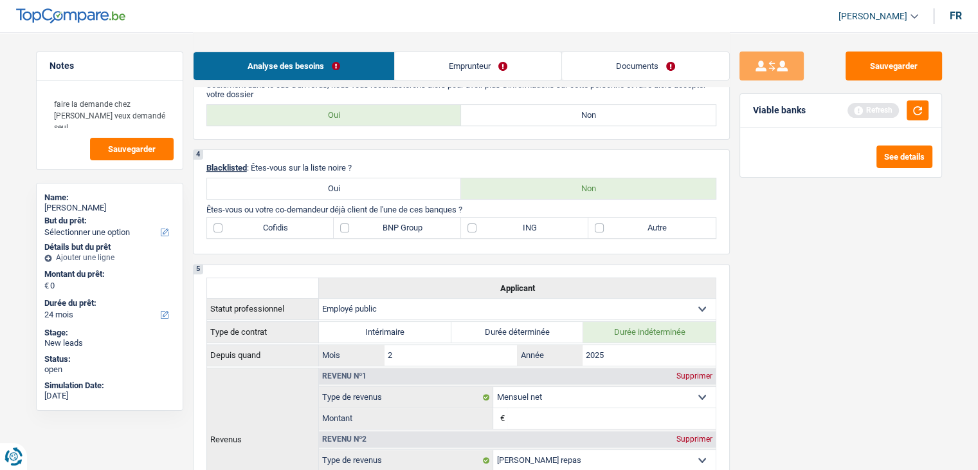
scroll to position [386, 0]
click at [636, 230] on label "Autre" at bounding box center [652, 227] width 127 height 21
click at [636, 230] on input "Autre" at bounding box center [652, 227] width 127 height 21
checkbox input "true"
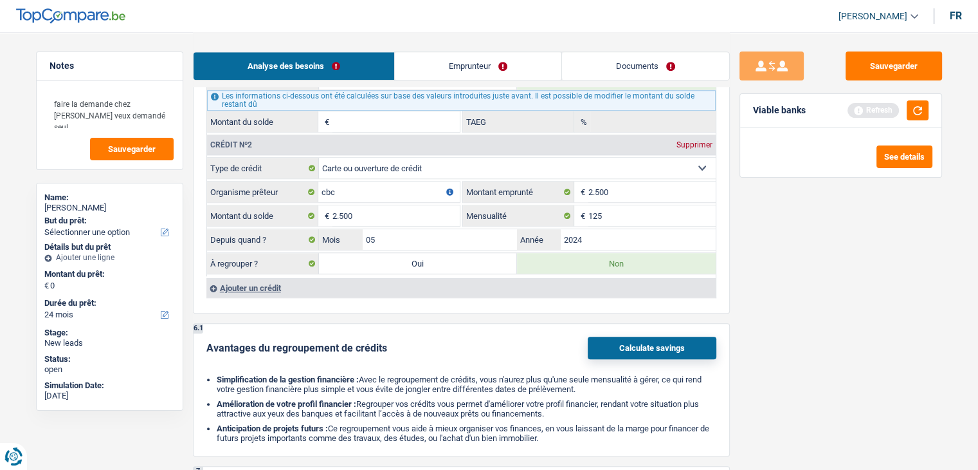
scroll to position [1116, 0]
click at [216, 281] on div "Ajouter un crédit" at bounding box center [462, 286] width 510 height 19
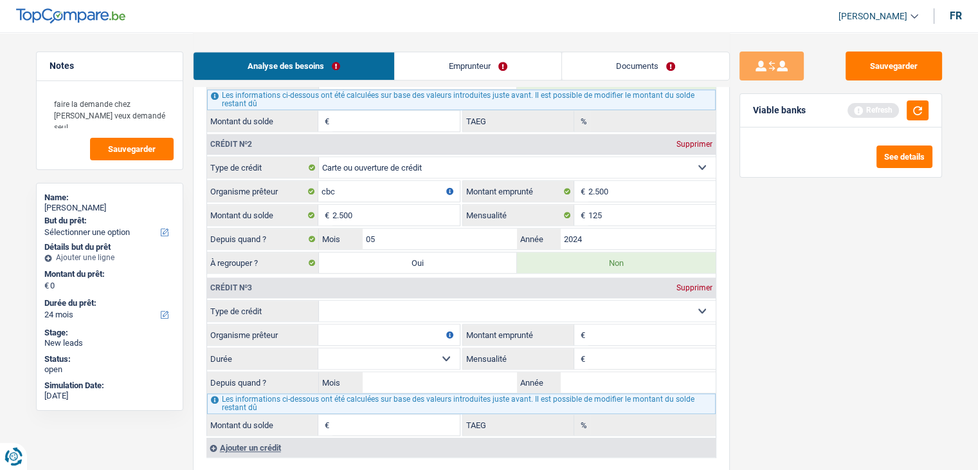
click at [338, 324] on input "Organisme prêteur" at bounding box center [389, 334] width 142 height 21
click at [333, 306] on select "Carte ou ouverture de crédit Prêt hypothécaire Vente à tempérament Prêt à tempé…" at bounding box center [517, 310] width 397 height 21
select select "mortgage"
click at [319, 300] on select "Carte ou ouverture de crédit Prêt hypothécaire Vente à tempérament Prêt à tempé…" at bounding box center [517, 310] width 397 height 21
type input "0"
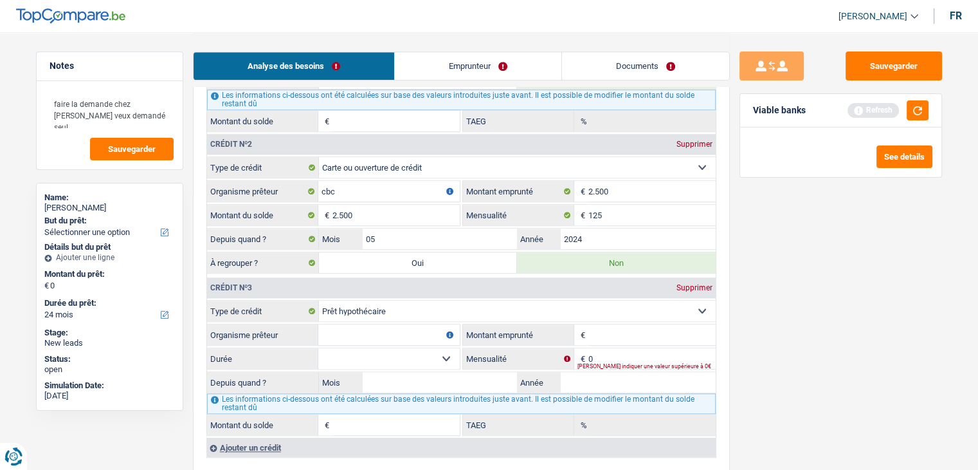
click at [345, 335] on input "Organisme prêteur" at bounding box center [389, 334] width 142 height 21
type input "recods credit"
click at [606, 327] on input "Montant emprunté" at bounding box center [652, 334] width 127 height 21
type input "318.000"
click at [592, 348] on input "0" at bounding box center [652, 358] width 127 height 21
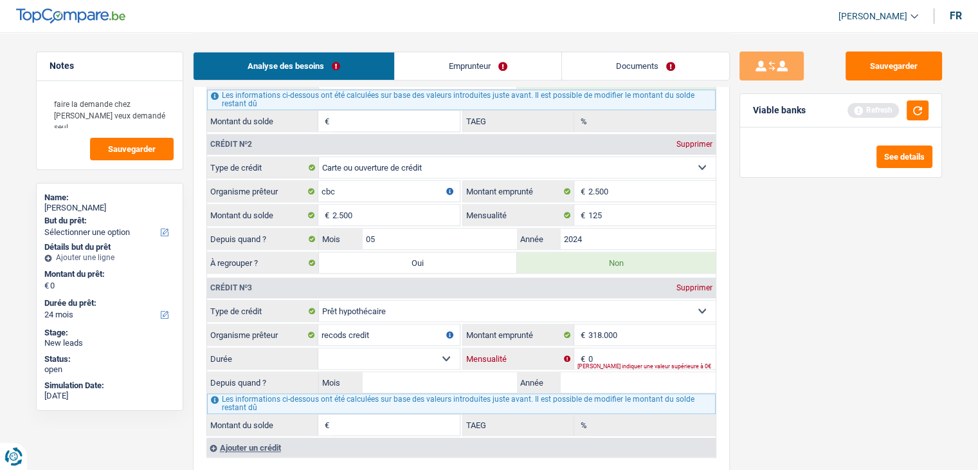
type input "1"
type input "2.500"
click at [419, 352] on select "120 mois 132 mois 144 mois 180 mois 240 mois 300 mois 360 mois 420 mois Sélecti…" at bounding box center [389, 358] width 142 height 21
select select "300"
click at [318, 348] on select "120 mois 132 mois 144 mois 180 mois 240 mois 300 mois 360 mois 420 mois Sélecti…" at bounding box center [389, 358] width 142 height 21
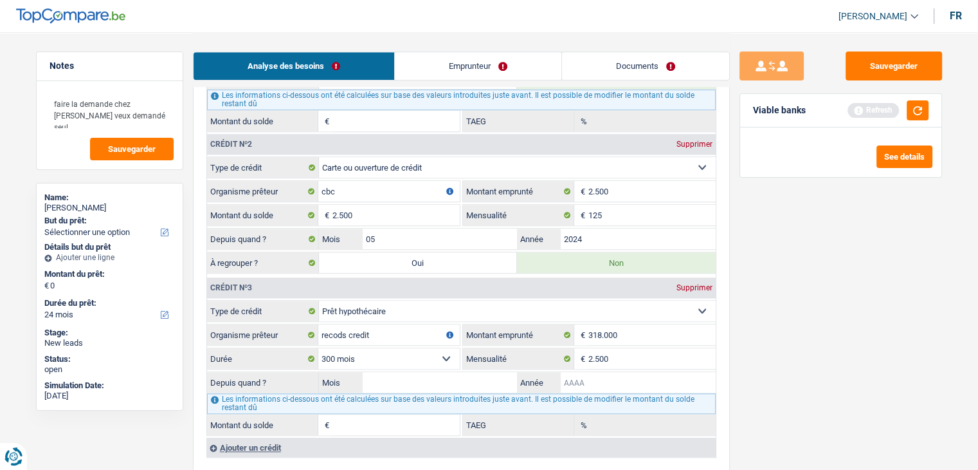
click at [567, 372] on input "Année" at bounding box center [638, 382] width 155 height 21
type input "2024"
click at [466, 374] on input "Mois" at bounding box center [440, 382] width 155 height 21
type input "06"
type input "312.919"
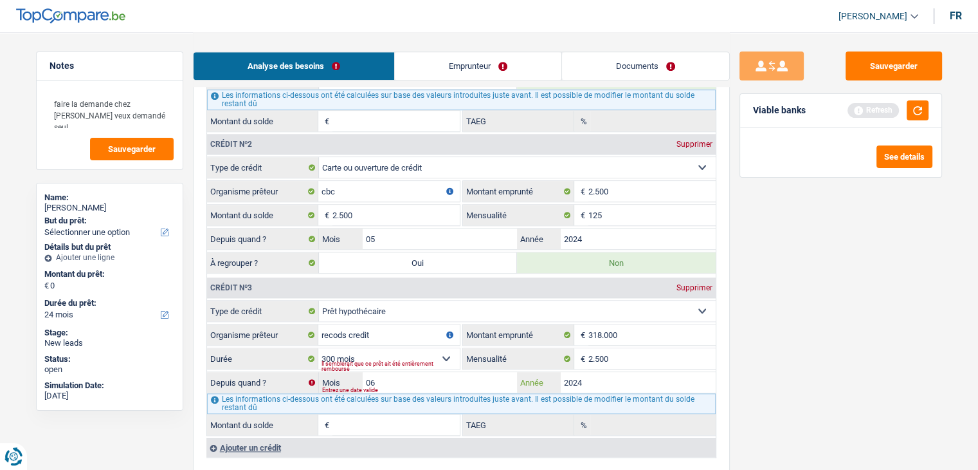
type input "8,53"
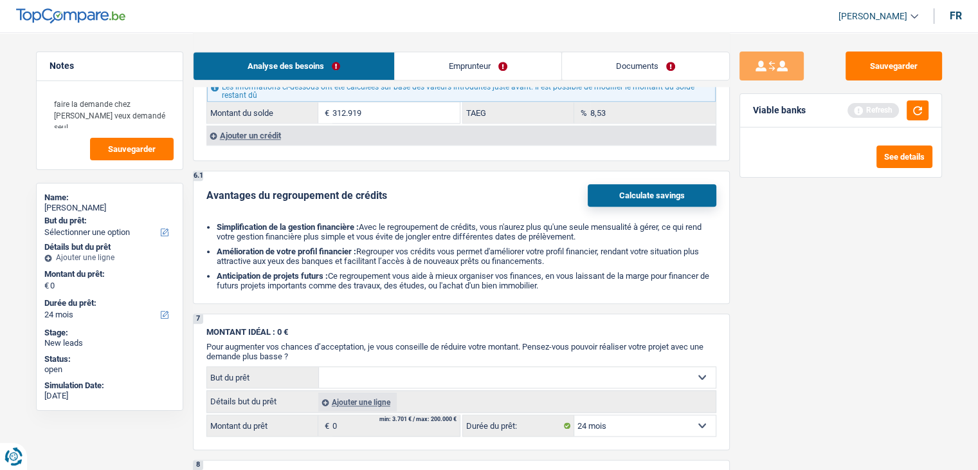
scroll to position [1827, 0]
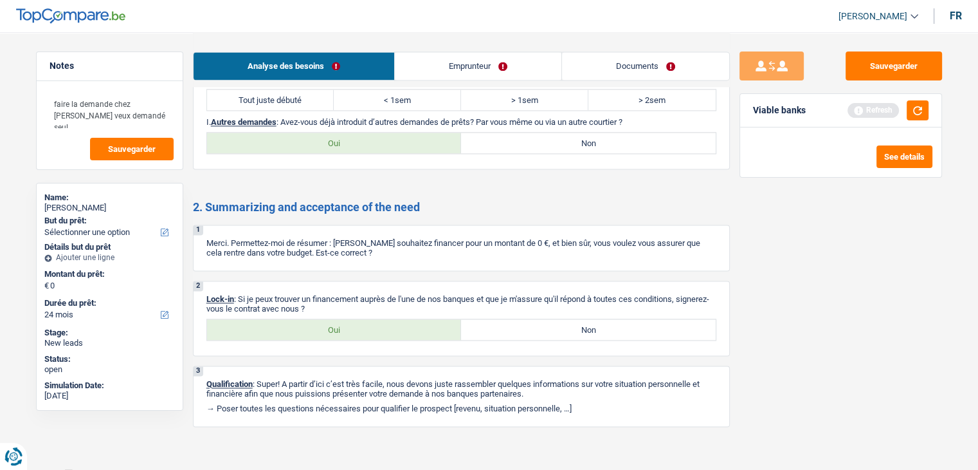
click at [319, 323] on label "Oui" at bounding box center [334, 329] width 255 height 21
click at [319, 323] on input "Oui" at bounding box center [334, 329] width 255 height 21
radio input "true"
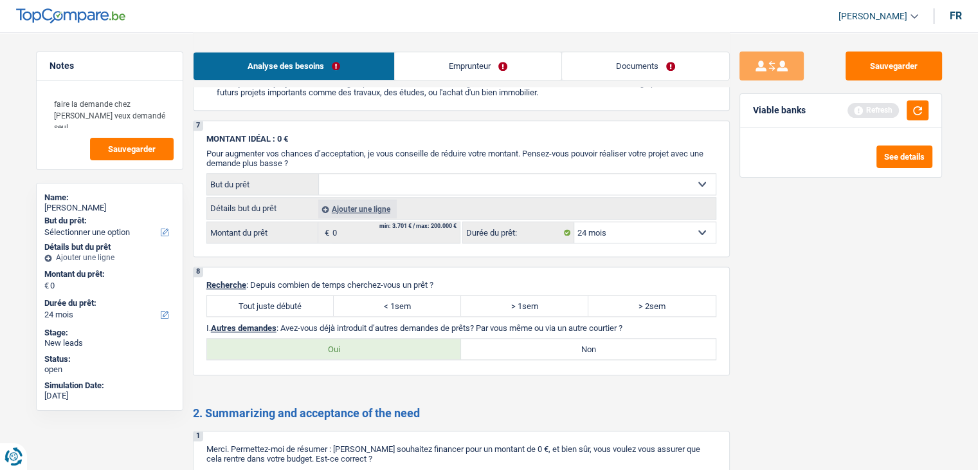
scroll to position [1622, 0]
click at [338, 337] on label "Oui" at bounding box center [334, 347] width 255 height 21
click at [338, 337] on input "Oui" at bounding box center [334, 347] width 255 height 21
radio input "true"
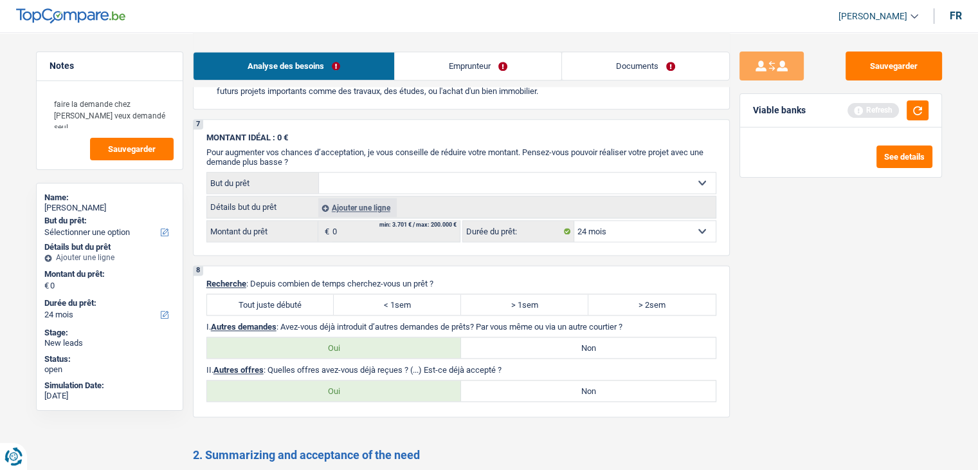
click at [562, 386] on label "Non" at bounding box center [588, 390] width 255 height 21
click at [562, 386] on input "Non" at bounding box center [588, 390] width 255 height 21
radio input "true"
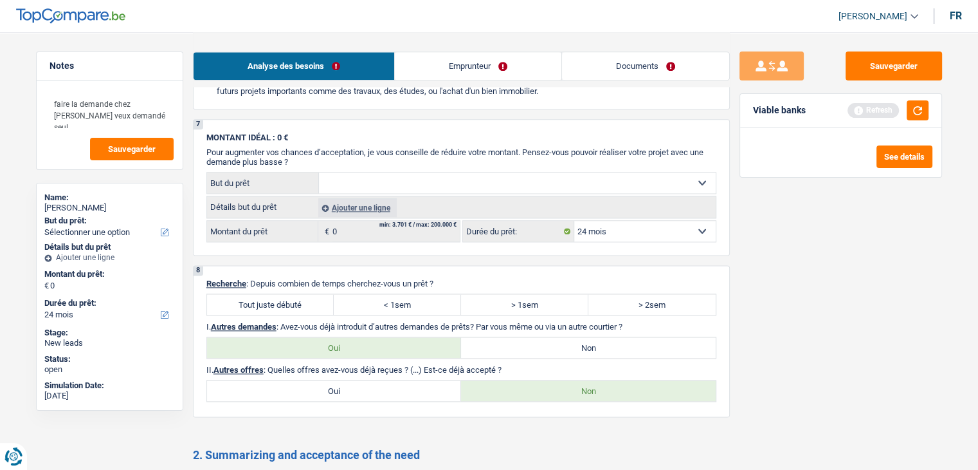
click at [432, 57] on link "Emprunteur" at bounding box center [478, 66] width 167 height 28
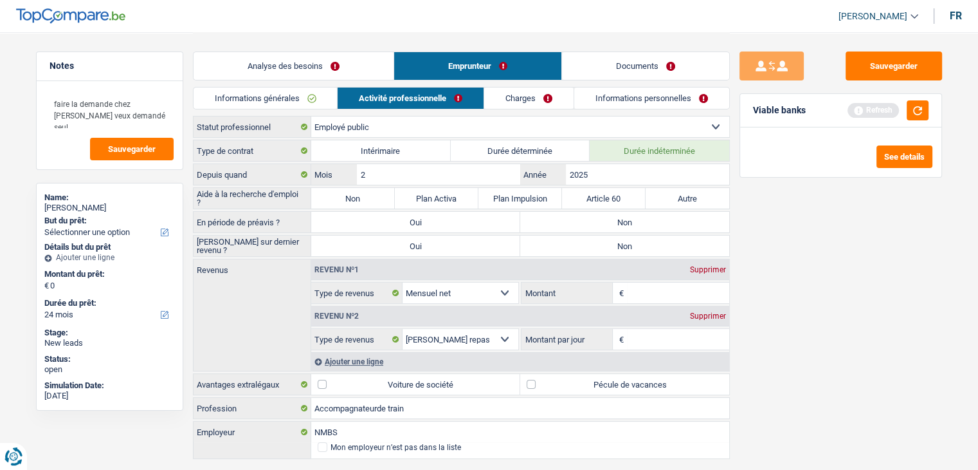
scroll to position [30, 0]
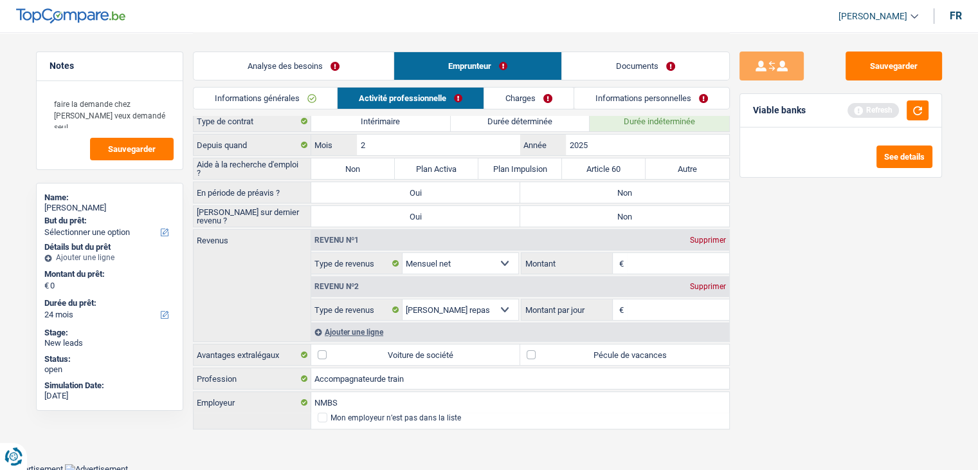
click at [641, 257] on input "Montant" at bounding box center [678, 263] width 102 height 21
type input "2.500"
click at [654, 309] on input "Montant par jour" at bounding box center [678, 309] width 102 height 21
type input "8,0"
click at [599, 360] on label "Pécule de vacances" at bounding box center [624, 354] width 209 height 21
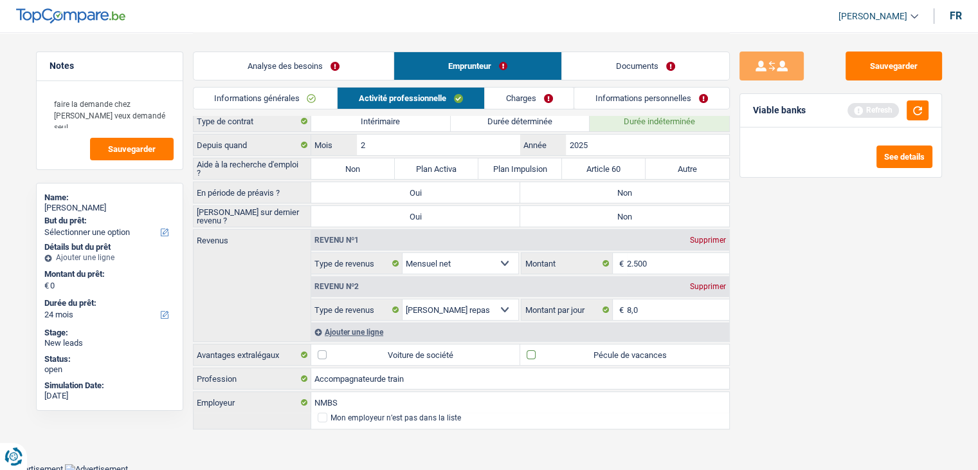
click at [599, 360] on input "Pécule de vacances" at bounding box center [624, 354] width 209 height 21
checkbox input "true"
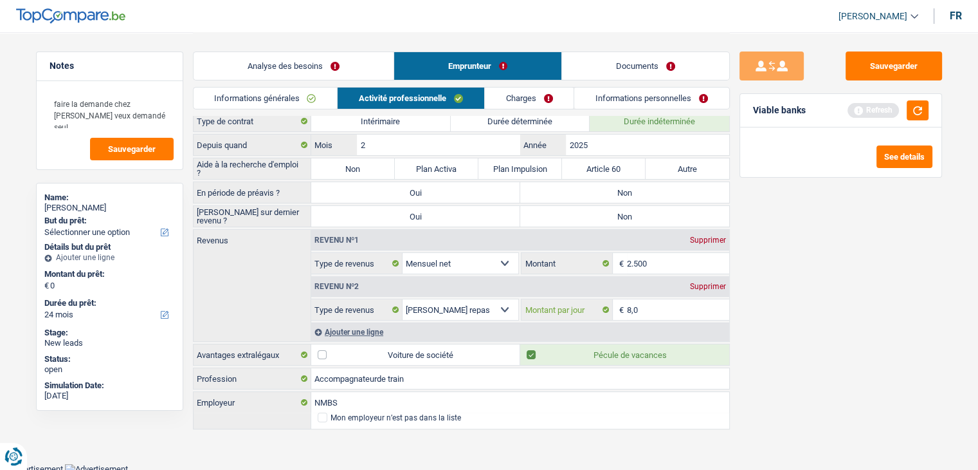
click at [666, 309] on input "8,0" at bounding box center [678, 309] width 102 height 21
type input "8"
type input "7,0"
click at [829, 342] on div "Sauvegarder Viable banks Refresh See details" at bounding box center [841, 250] width 222 height 398
click at [510, 97] on link "Charges" at bounding box center [529, 97] width 89 height 21
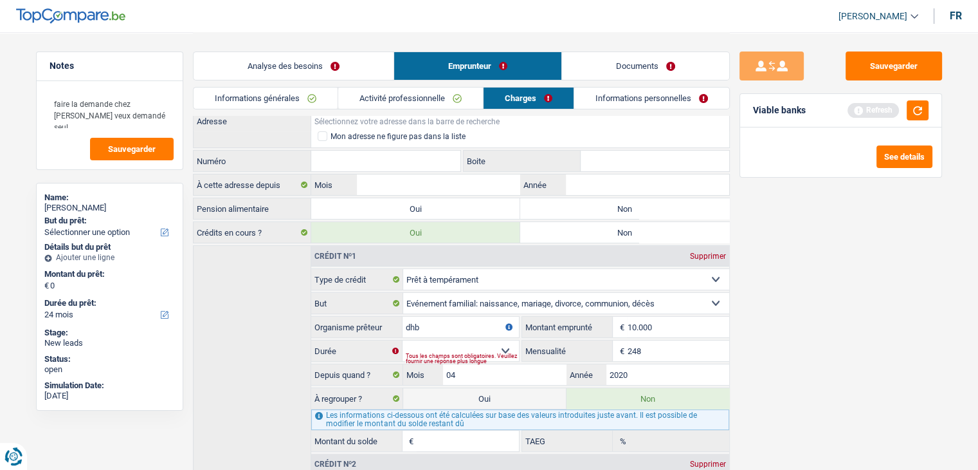
click at [339, 122] on input "Adresse" at bounding box center [520, 121] width 418 height 21
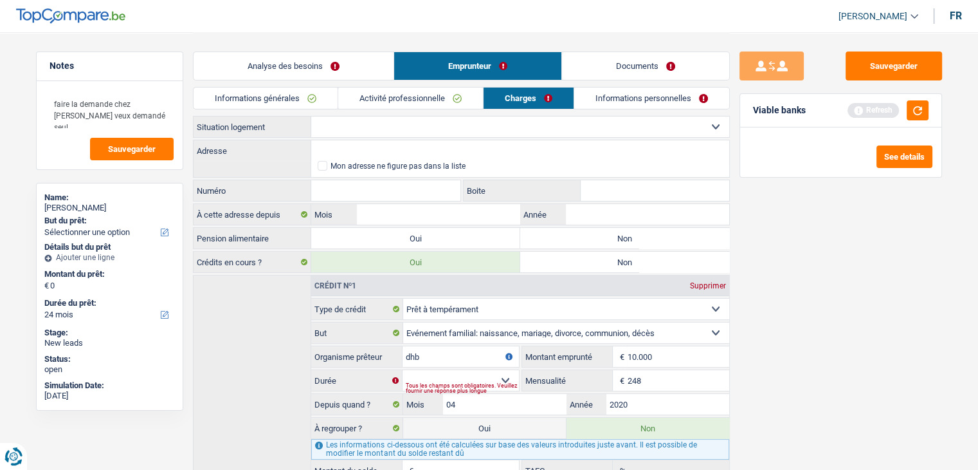
click at [339, 122] on select "Locataire Propriétaire avec prêt hypothécaire Propriétaire sans prêt hypothécai…" at bounding box center [520, 126] width 418 height 21
select select "ownerWithMortgage"
click at [311, 116] on select "Locataire Propriétaire avec prêt hypothécaire Propriétaire sans prêt hypothécai…" at bounding box center [520, 126] width 418 height 21
click at [319, 142] on input "Adresse" at bounding box center [520, 150] width 418 height 21
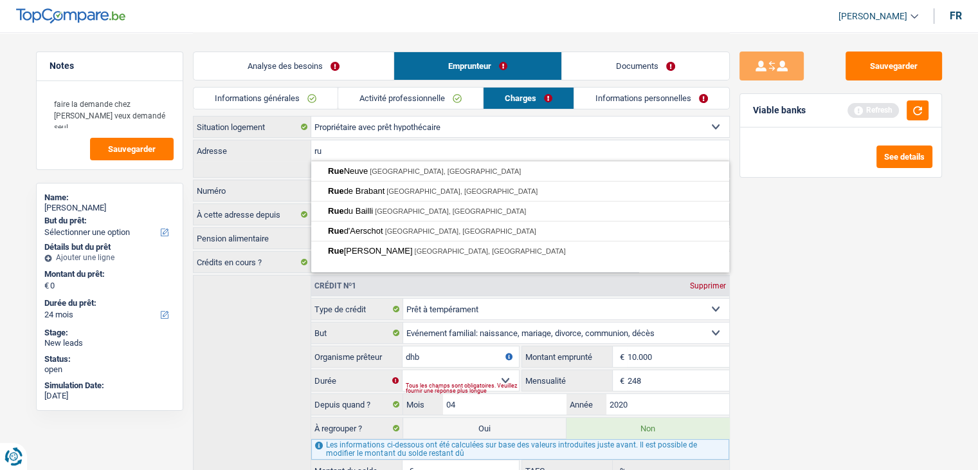
type input "r"
type input "s"
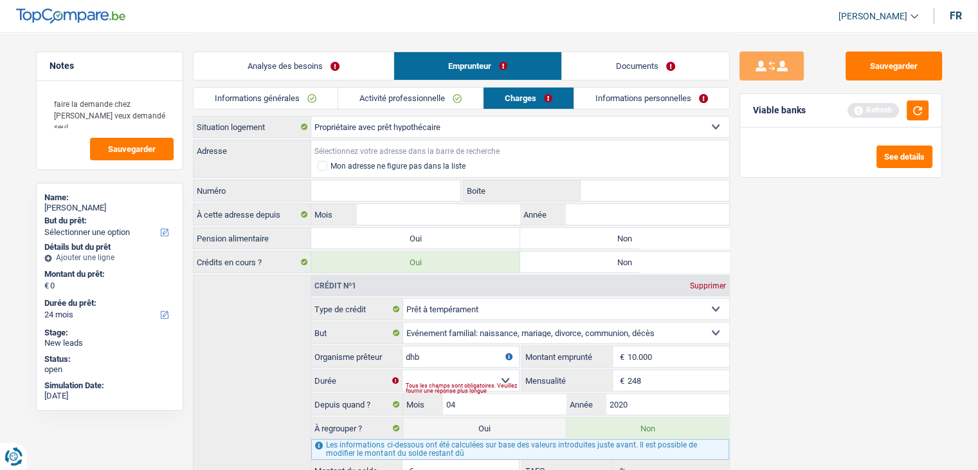
type input "s"
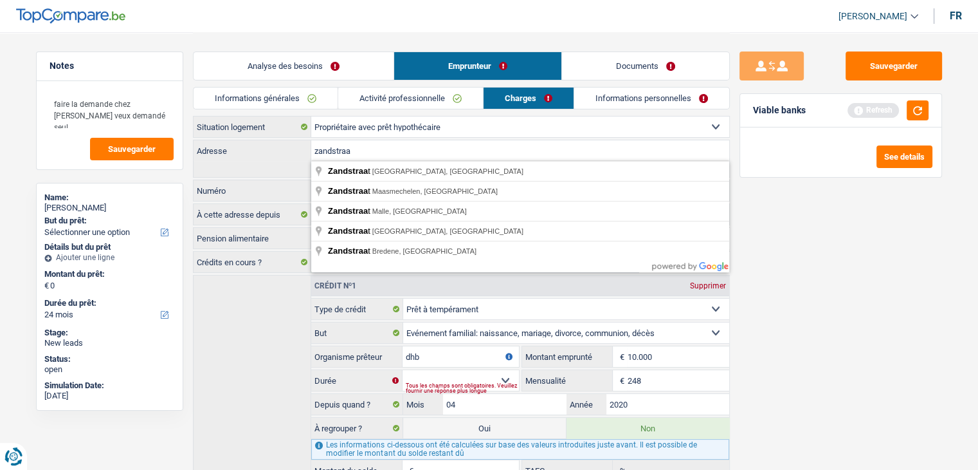
type input "zandstraat"
drag, startPoint x: 378, startPoint y: 149, endPoint x: 270, endPoint y: 160, distance: 108.0
click at [270, 160] on div "zandstraat Adresse Mon adresse ne figure pas dans la liste" at bounding box center [461, 159] width 537 height 38
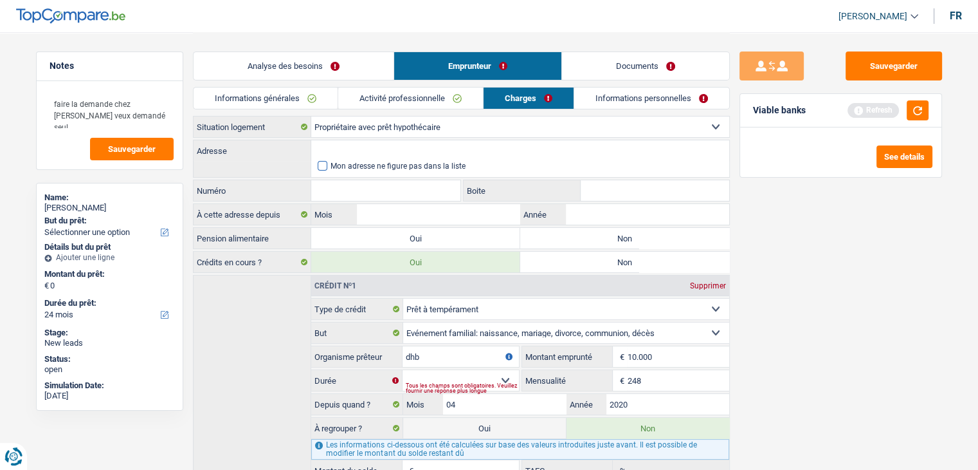
click at [327, 168] on span at bounding box center [323, 166] width 10 height 10
click at [318, 166] on input "Mon adresse ne figure pas dans la liste" at bounding box center [318, 166] width 0 height 0
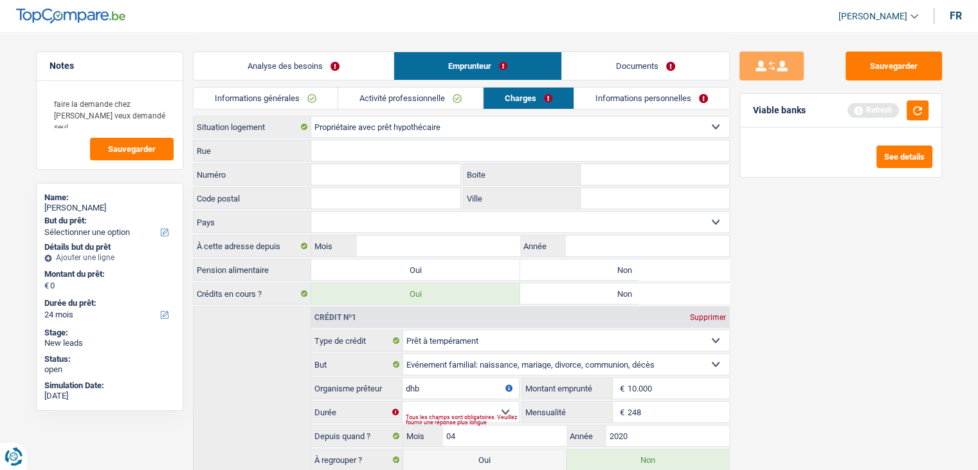
click at [319, 148] on input "Rue" at bounding box center [520, 150] width 418 height 21
paste input "zandstraat"
type input "zandstraat"
click at [607, 197] on input "Ville" at bounding box center [655, 198] width 149 height 21
type input "denderleew"
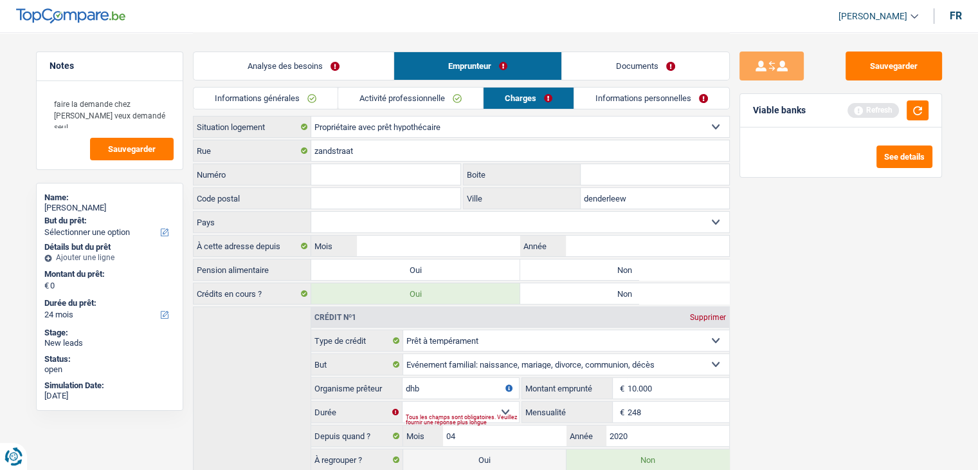
click at [424, 196] on input "Code postal" at bounding box center [386, 198] width 150 height 21
click at [318, 196] on input "2470" at bounding box center [386, 198] width 150 height 21
type input "4709"
click at [330, 178] on input "Numéro" at bounding box center [386, 174] width 150 height 21
type input "8"
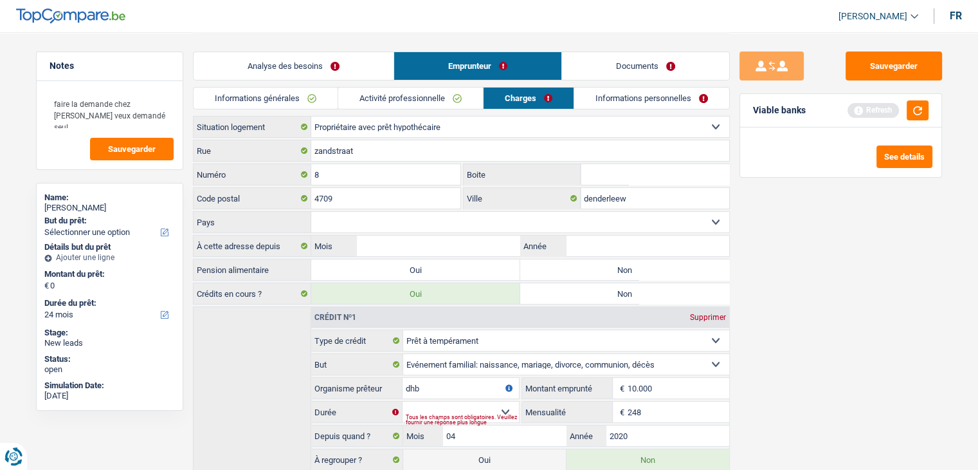
click at [564, 248] on label "Année" at bounding box center [543, 245] width 46 height 21
click at [566, 248] on input "Année" at bounding box center [647, 245] width 163 height 21
type input "2024"
click at [486, 240] on input "Mois" at bounding box center [438, 245] width 163 height 21
type input "06"
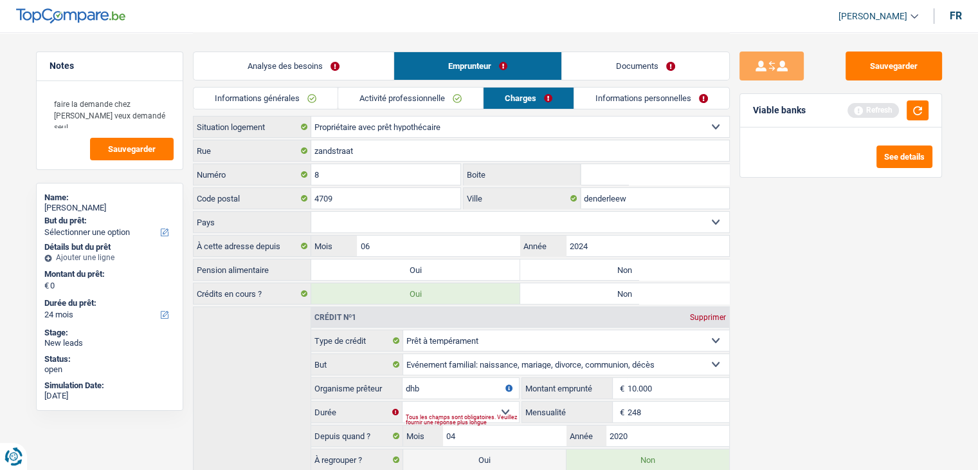
click at [631, 259] on label "Non" at bounding box center [624, 269] width 209 height 21
click at [631, 259] on input "Non" at bounding box center [624, 269] width 209 height 21
radio input "true"
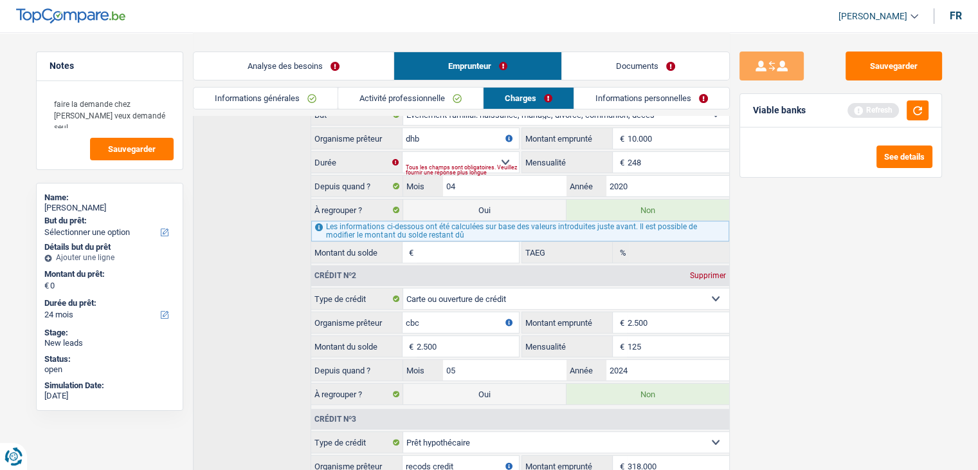
scroll to position [246, 0]
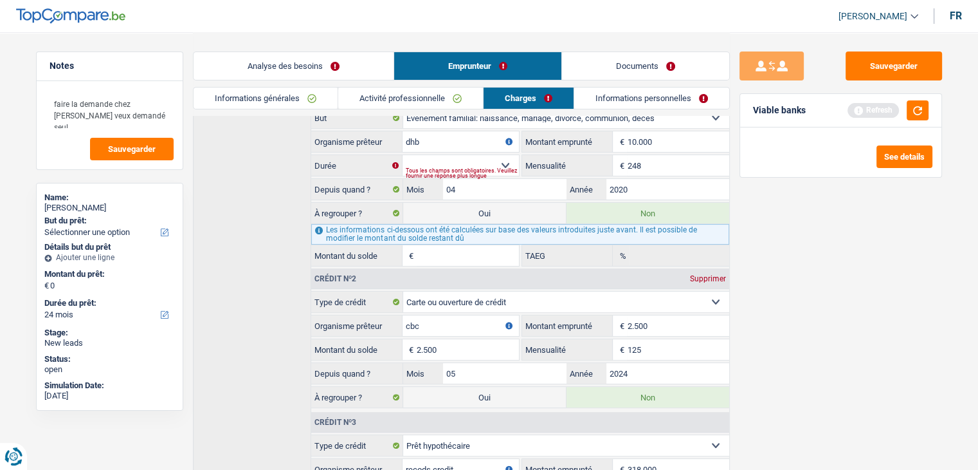
click at [412, 149] on fieldset "dhb Organisme prêteur Veillez à ne pas indiquer le nom du courtier, mais bien l…" at bounding box center [414, 142] width 207 height 22
click at [422, 159] on select "12 mois 18 mois 24 mois 30 mois 36 mois 42 mois 48 mois Sélectionner une option" at bounding box center [461, 165] width 116 height 21
select select "48"
click at [403, 155] on select "12 mois 18 mois 24 mois 30 mois 36 mois 42 mois 48 mois Sélectionner une option" at bounding box center [461, 165] width 116 height 21
type input "1"
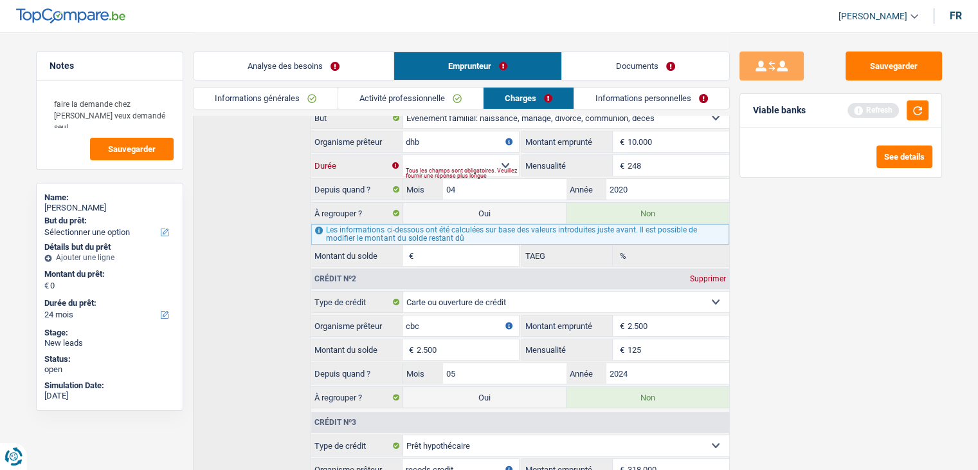
type input "9,19"
click at [878, 264] on div "Sauvegarder Viable banks Refresh See details" at bounding box center [841, 250] width 222 height 398
click at [513, 160] on select "12 mois 18 mois 24 mois 30 mois 36 mois 42 mois 48 mois Sélectionner une option" at bounding box center [461, 165] width 116 height 21
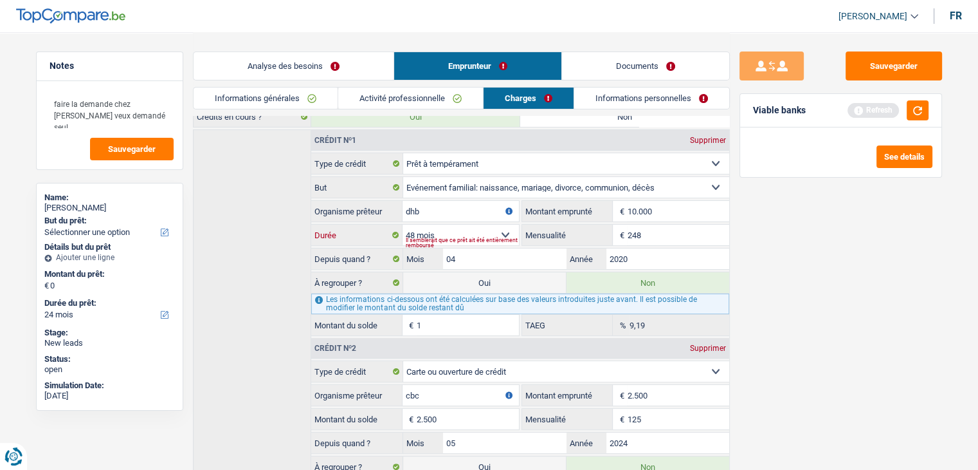
scroll to position [169, 0]
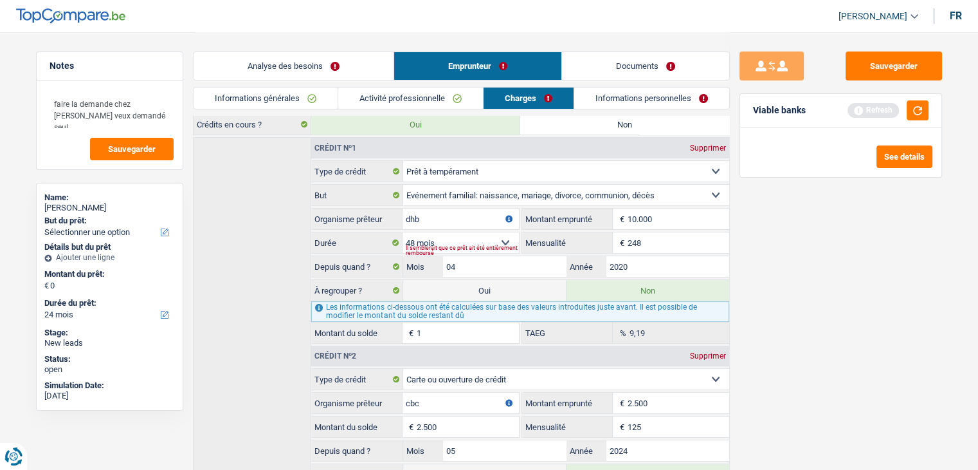
click at [507, 227] on fieldset "Carte ou ouverture de crédit Prêt hypothécaire Vente à tempérament Prêt à tempé…" at bounding box center [520, 251] width 418 height 183
click at [510, 235] on select "12 mois 18 mois 24 mois 30 mois 36 mois 42 mois 48 mois Sélectionner une option" at bounding box center [461, 242] width 116 height 21
click at [403, 232] on select "12 mois 18 mois 24 mois 30 mois 36 mois 42 mois 48 mois Sélectionner une option" at bounding box center [461, 242] width 116 height 21
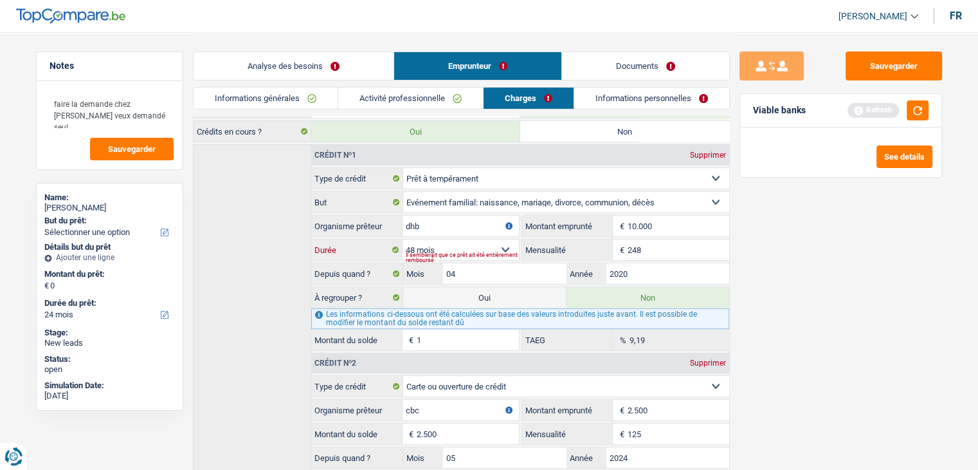
scroll to position [160, 0]
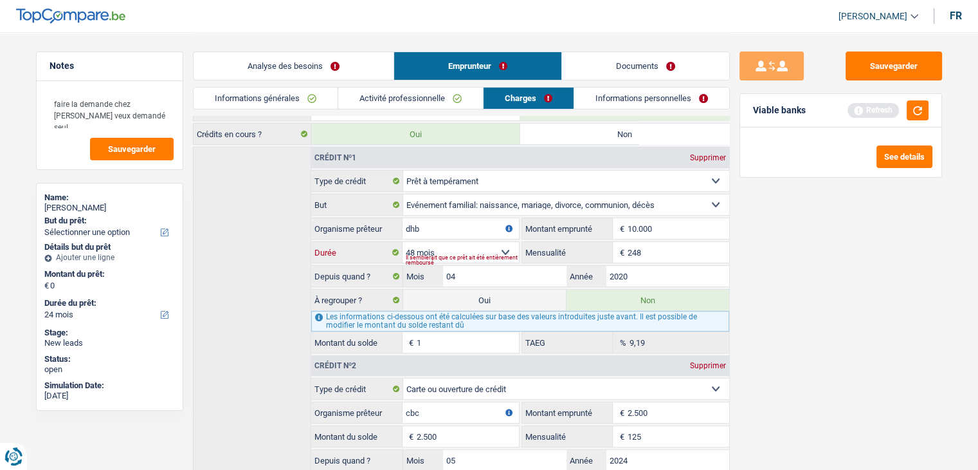
click at [508, 247] on select "12 mois 18 mois 24 mois 30 mois 36 mois 42 mois 48 mois Sélectionner une option" at bounding box center [461, 252] width 116 height 21
select select "36"
click at [403, 242] on select "12 mois 18 mois 24 mois 30 mois 36 mois 42 mois 48 mois Sélectionner une option" at bounding box center [461, 252] width 116 height 21
type input "0,00"
click at [820, 302] on div "Sauvegarder Viable banks Refresh See details" at bounding box center [841, 250] width 222 height 398
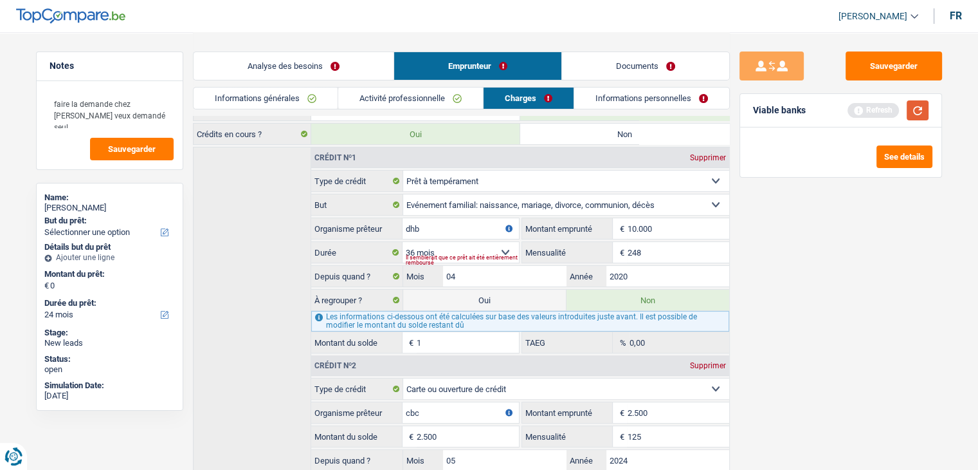
click at [919, 115] on button "button" at bounding box center [918, 110] width 22 height 20
click at [668, 102] on link "Informations personnelles" at bounding box center [651, 97] width 155 height 21
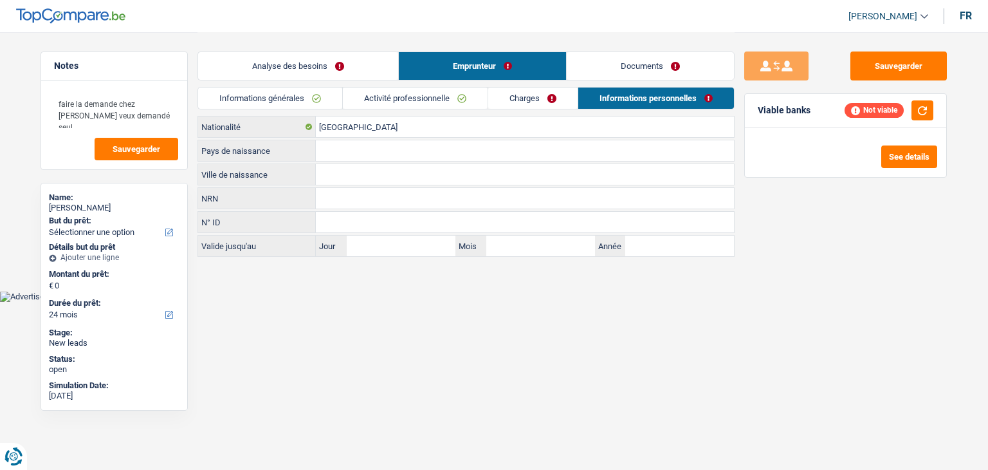
click at [338, 169] on input "Ville de naissance" at bounding box center [525, 174] width 418 height 21
click at [918, 106] on button "button" at bounding box center [923, 110] width 22 height 20
click at [269, 62] on link "Analyse des besoins" at bounding box center [298, 66] width 200 height 28
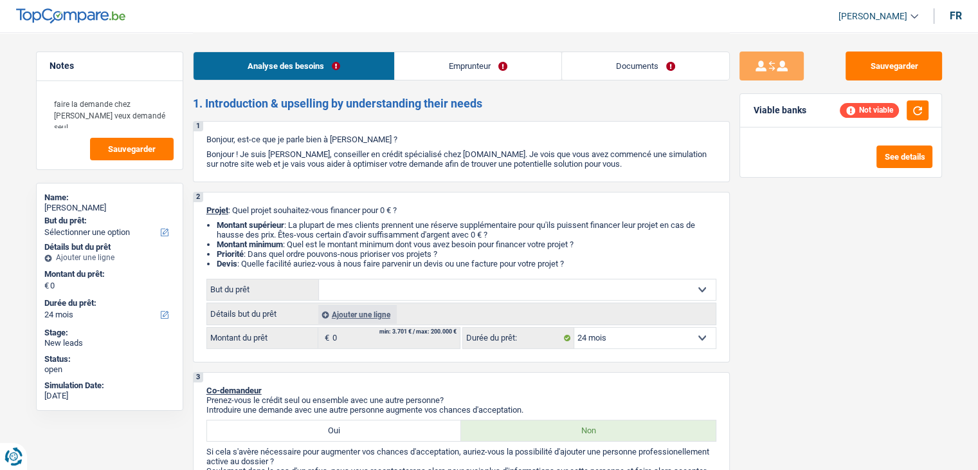
scroll to position [79, 0]
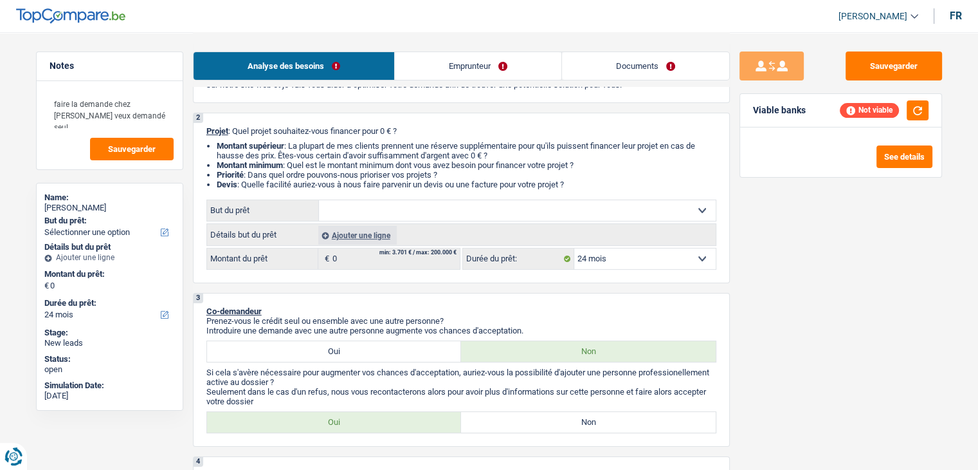
click at [347, 237] on div "Ajouter une ligne" at bounding box center [357, 235] width 78 height 19
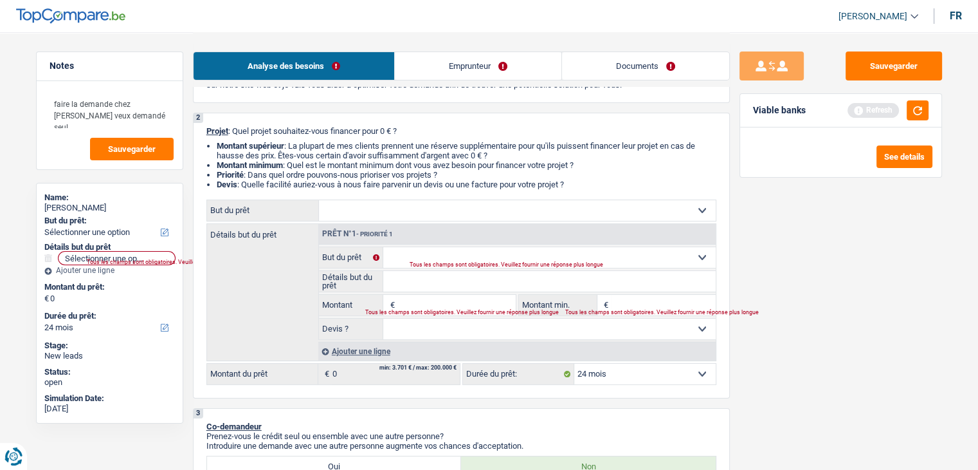
click at [412, 306] on input "Montant" at bounding box center [457, 305] width 118 height 21
type input "1"
type input "10"
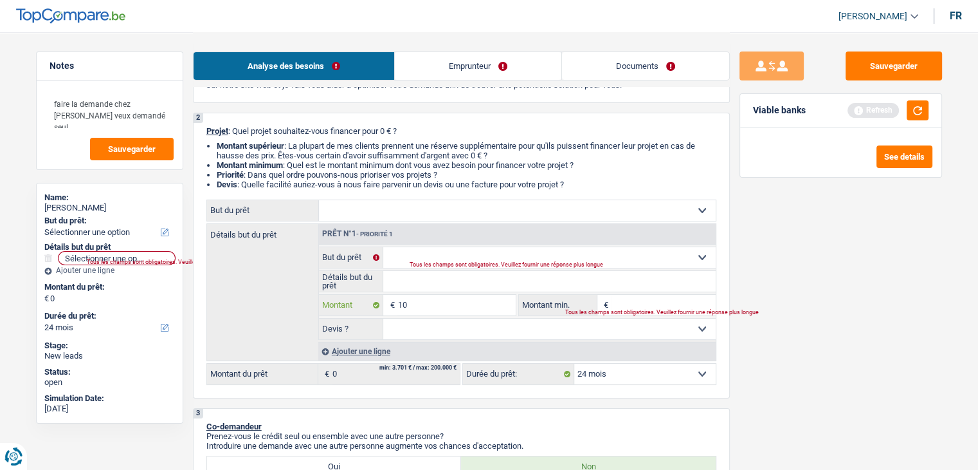
type input "100"
type input "1.000"
type input "10.001"
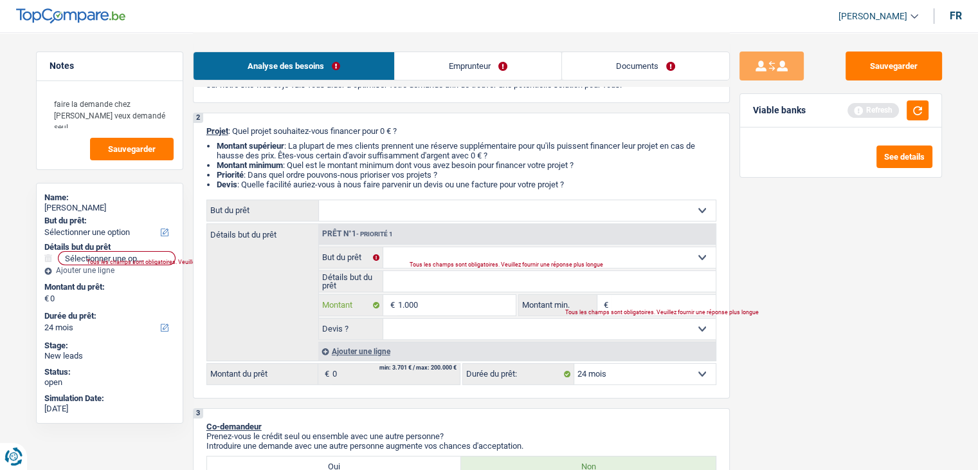
type input "10.001"
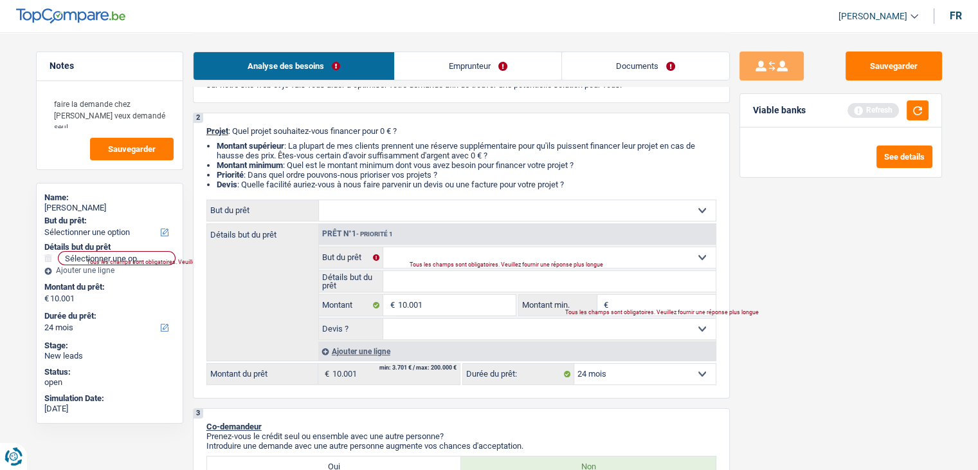
select select "60"
click at [615, 65] on link "Documents" at bounding box center [645, 66] width 167 height 28
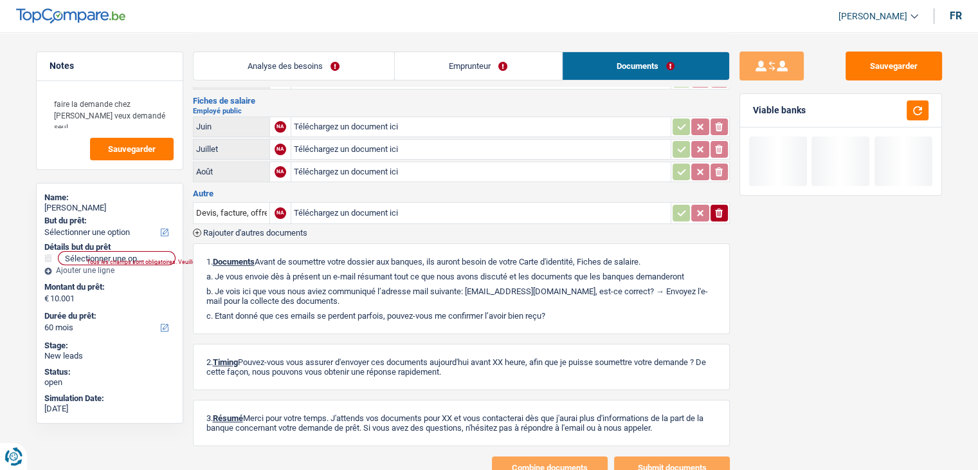
click at [445, 74] on link "Emprunteur" at bounding box center [478, 66] width 167 height 28
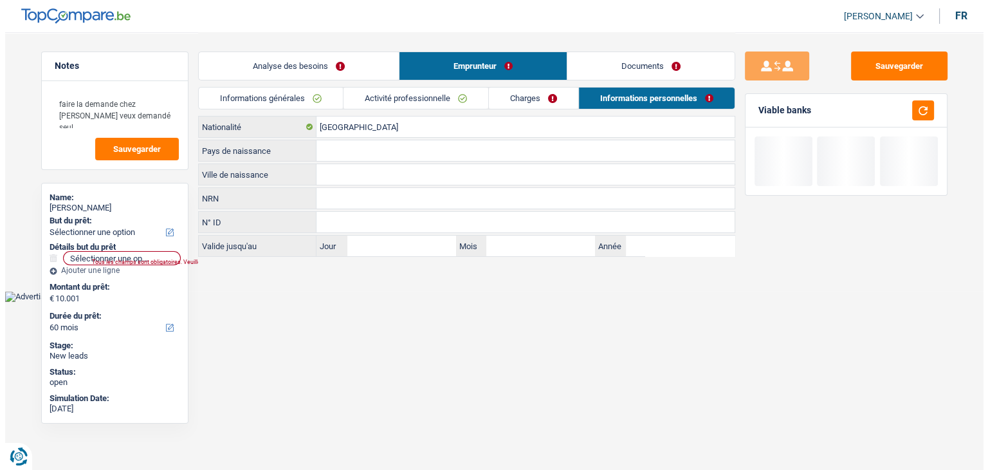
scroll to position [0, 0]
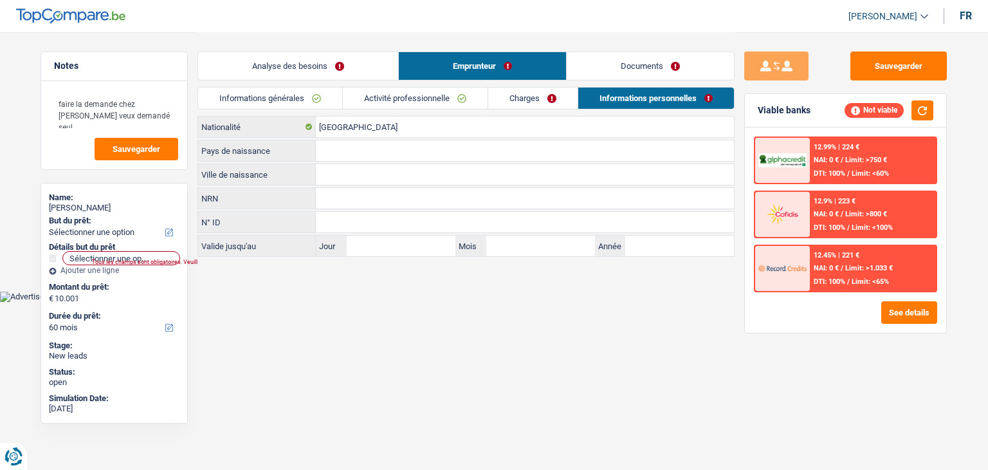
click at [329, 175] on input "Ville de naissance" at bounding box center [525, 174] width 418 height 21
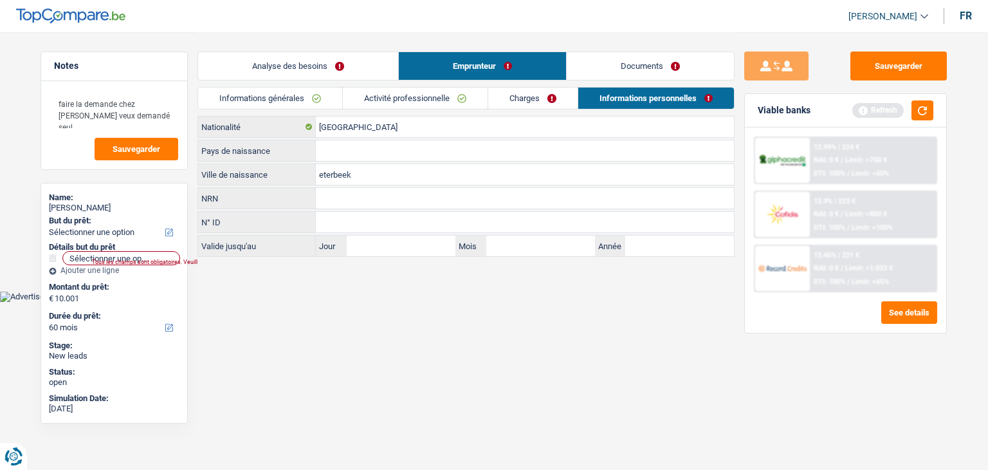
type input "eterbeek"
click at [654, 62] on link "Documents" at bounding box center [650, 66] width 167 height 28
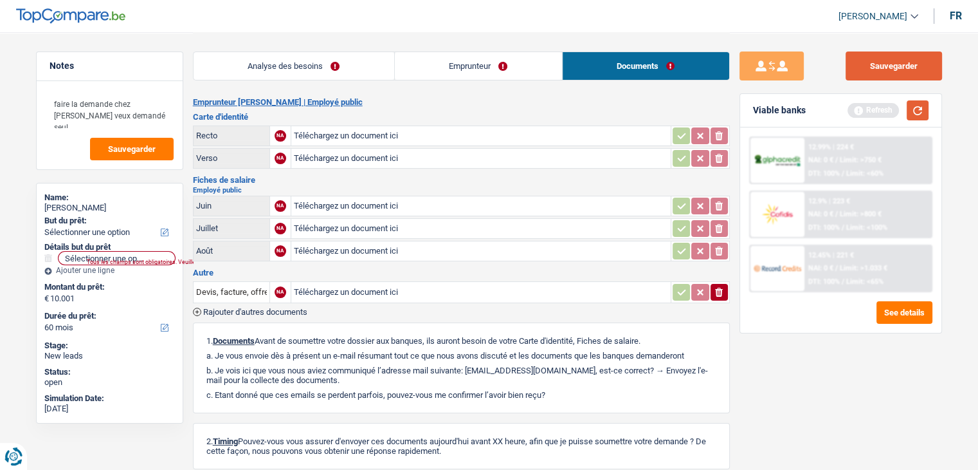
drag, startPoint x: 854, startPoint y: 65, endPoint x: 921, endPoint y: 109, distance: 80.8
click at [921, 109] on div "Sauvegarder Viable banks Refresh 12.99% | 224 € NAI: 0 € / Limit: >750 € DTI: 1…" at bounding box center [841, 250] width 222 height 398
click at [921, 109] on button "button" at bounding box center [918, 110] width 22 height 20
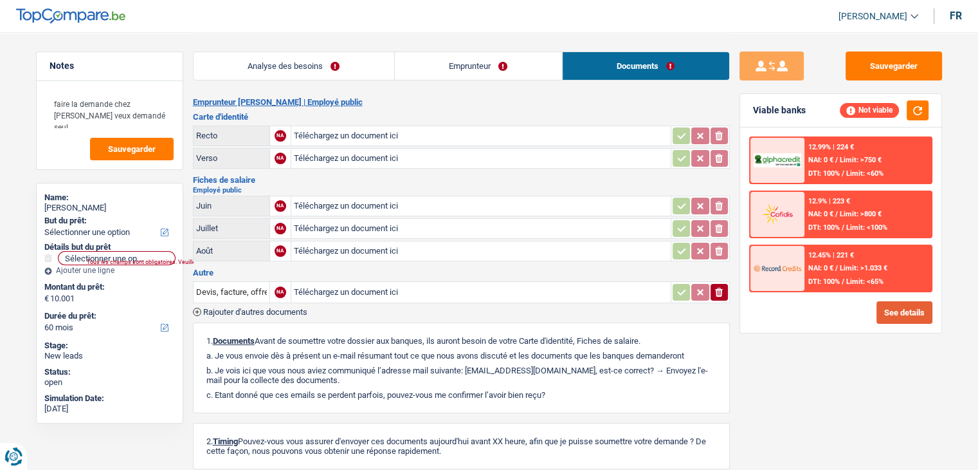
click at [895, 306] on button "See details" at bounding box center [905, 312] width 56 height 23
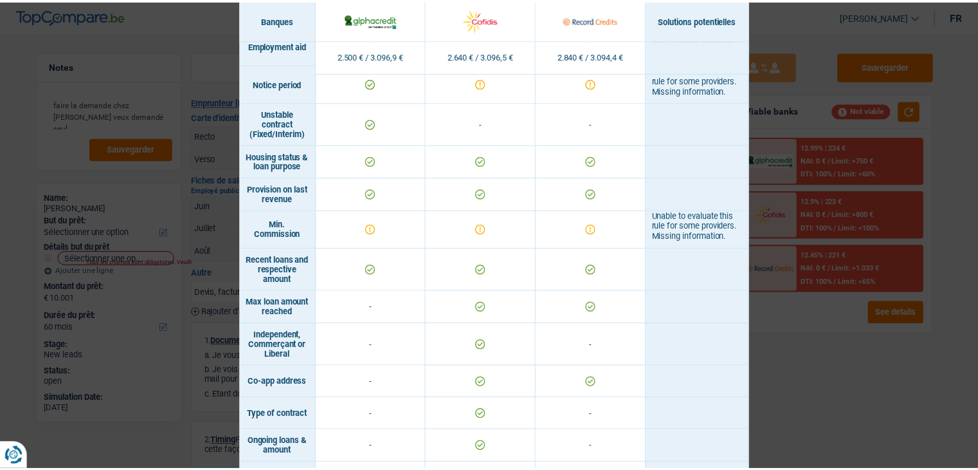
scroll to position [985, 0]
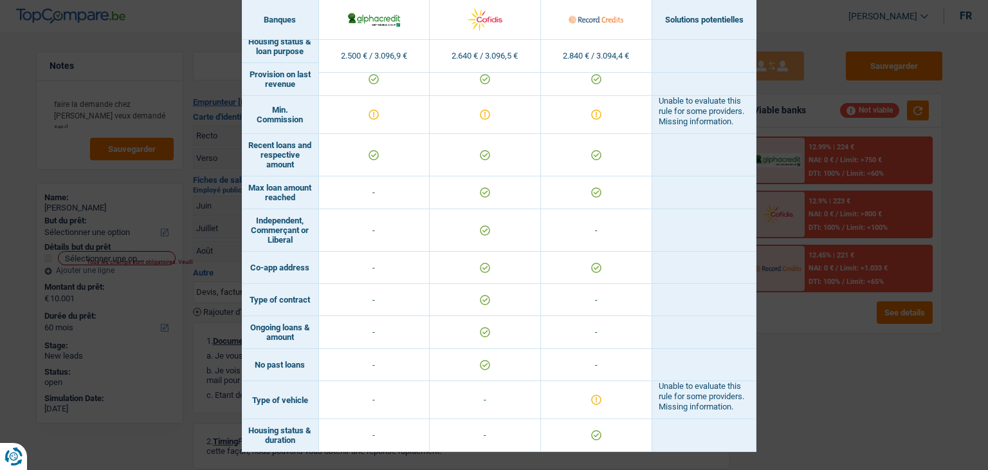
click at [838, 374] on div "Banks conditions × Banques Solutions potentielles Revenus / Charges 2.500 € / 3…" at bounding box center [494, 235] width 988 height 470
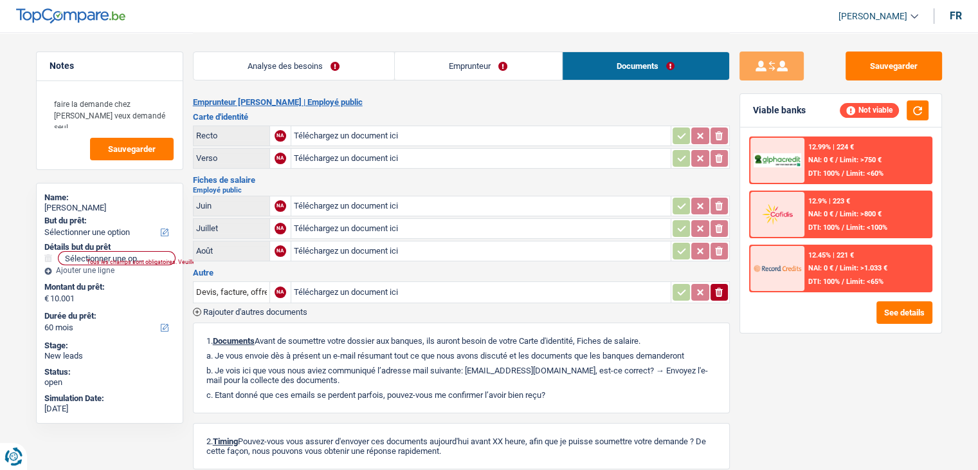
click at [274, 71] on link "Analyse des besoins" at bounding box center [294, 66] width 201 height 28
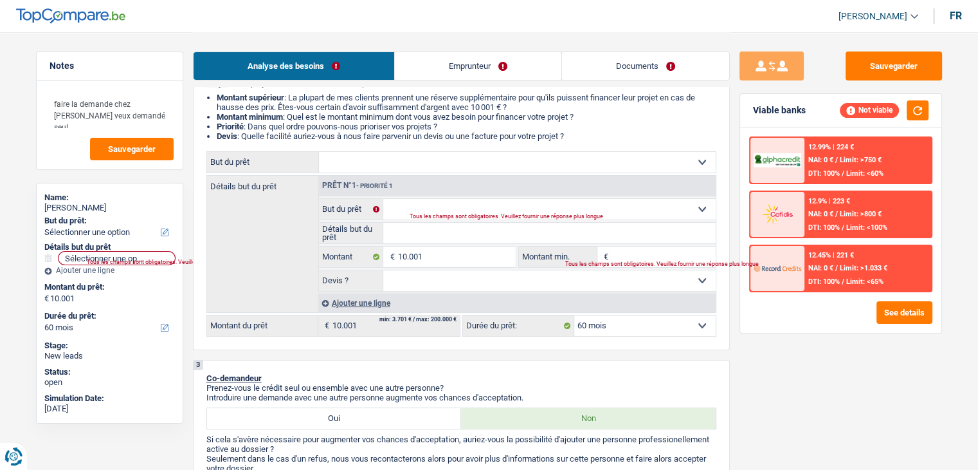
scroll to position [129, 0]
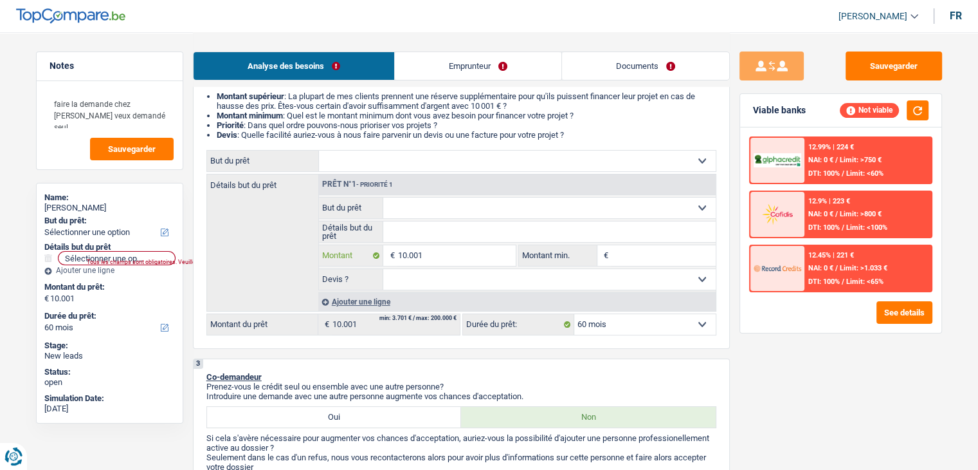
type input "1.000"
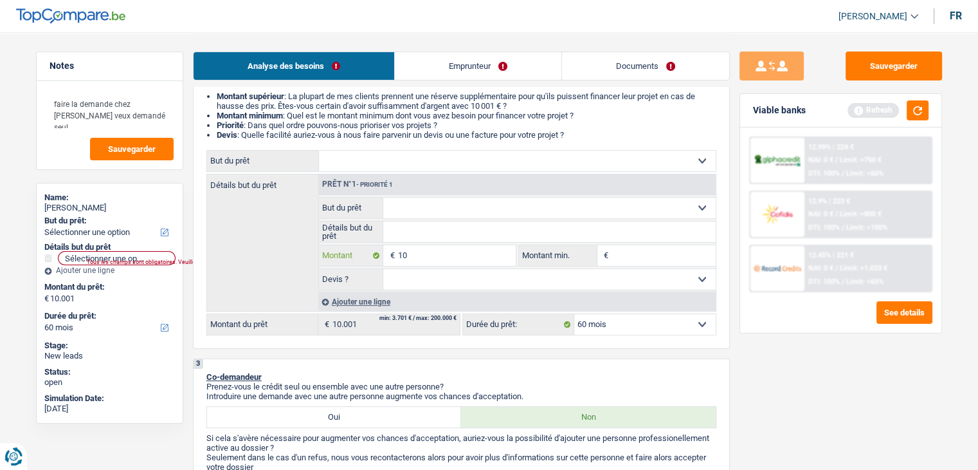
type input "1"
type input "7"
type input "70"
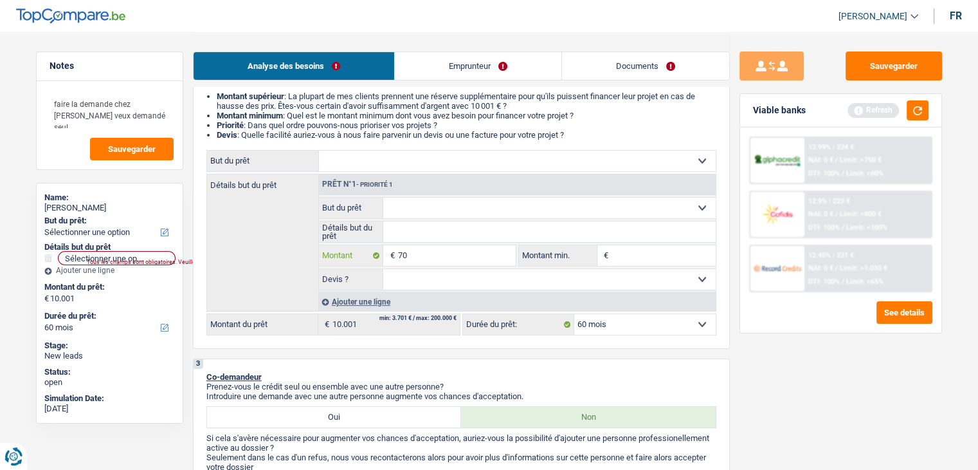
type input "700"
type input "7.000"
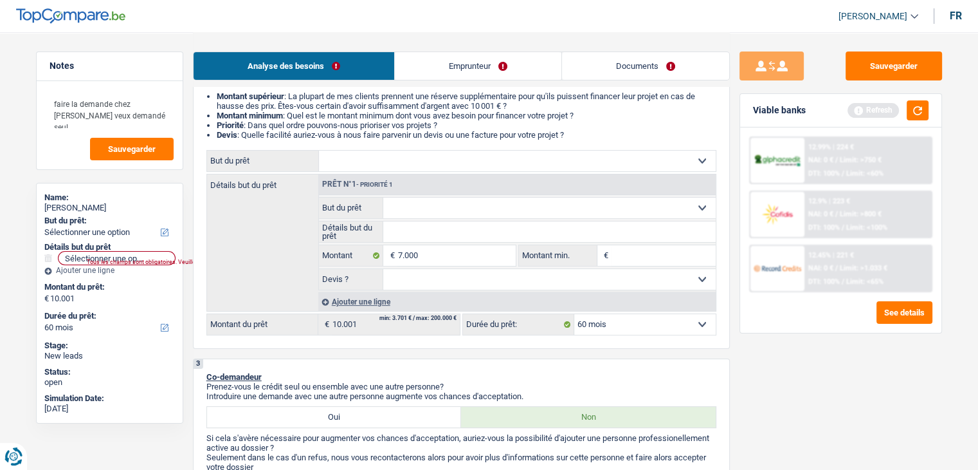
select select "42"
type input "7.000"
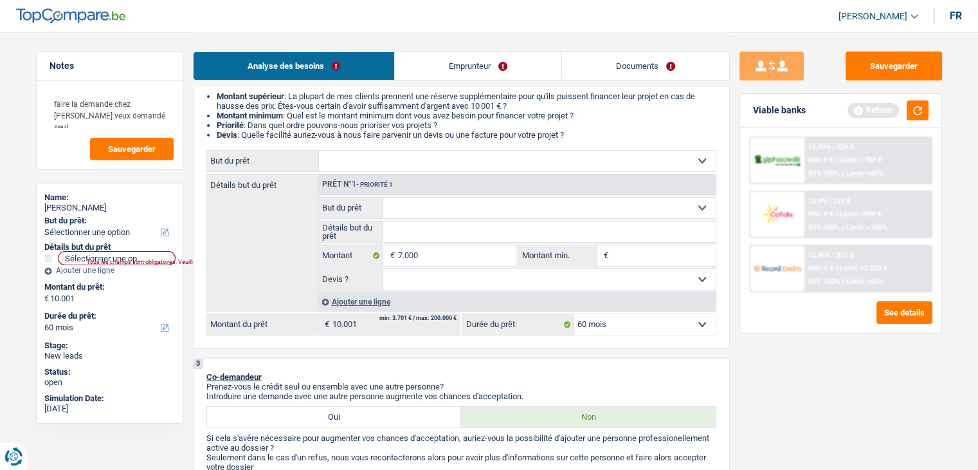
type input "7.000"
click at [830, 401] on div "Sauvegarder Viable banks Refresh 12.99% | 224 € NAI: 0 € / Limit: >750 € DTI: 1…" at bounding box center [841, 250] width 222 height 398
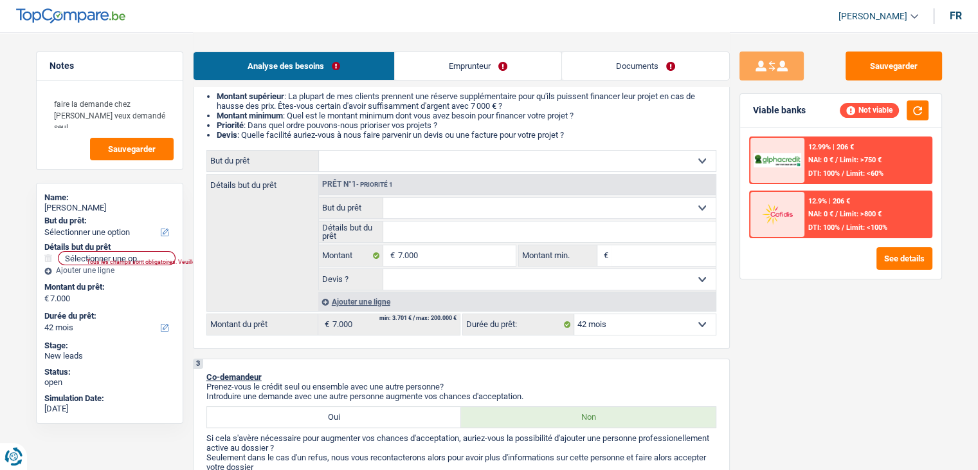
click at [611, 318] on select "12 mois 18 mois 24 mois 30 mois 36 mois 42 mois Sélectionner une option" at bounding box center [645, 324] width 142 height 21
click at [457, 239] on input "Détails but du prêt" at bounding box center [549, 231] width 333 height 21
type input "demenagement"
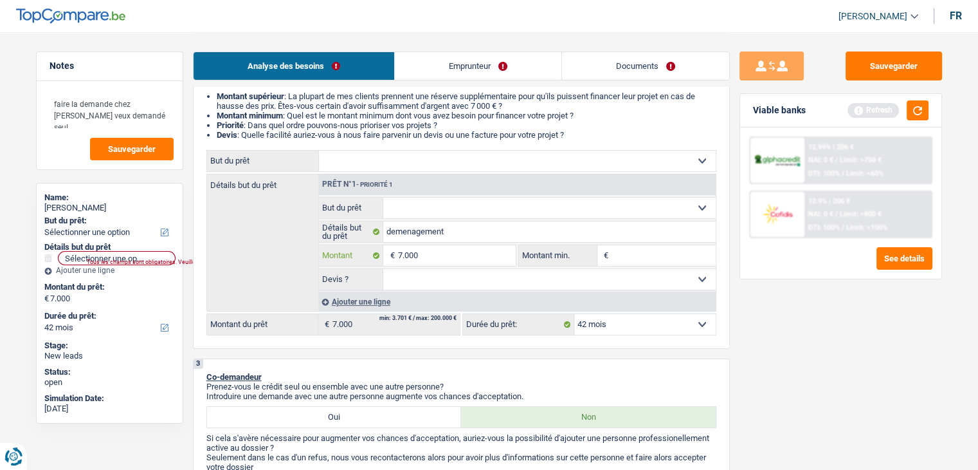
click at [428, 258] on input "7.000" at bounding box center [457, 255] width 118 height 21
type input "700"
type input "70"
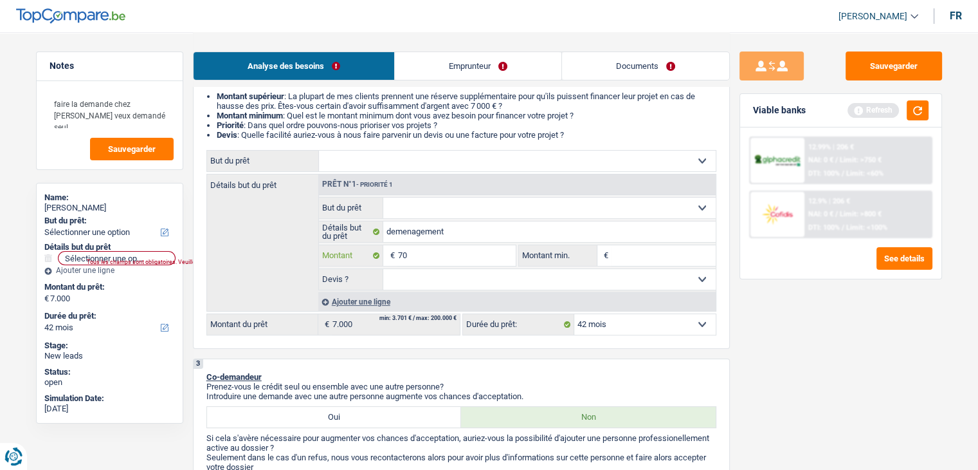
type input "7"
type input "5"
type input "50"
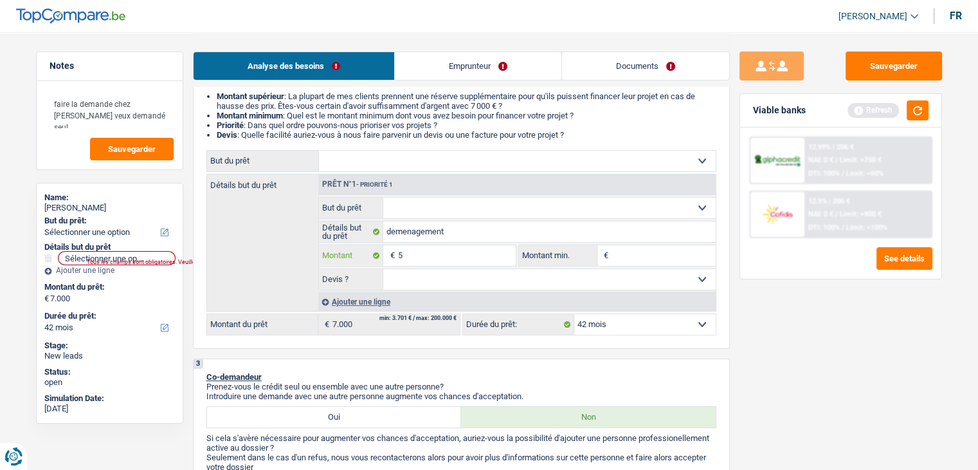
type input "50"
type input "500"
type input "5.001"
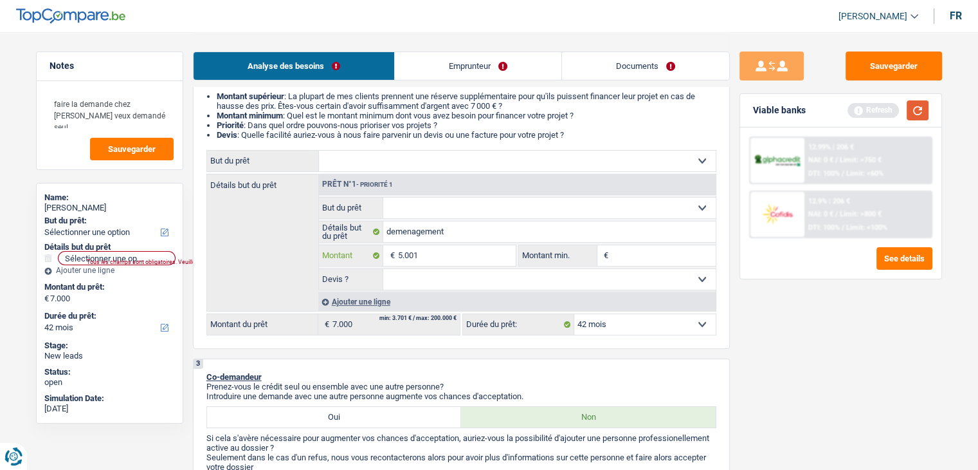
type input "5.001"
select select "36"
type input "5.001"
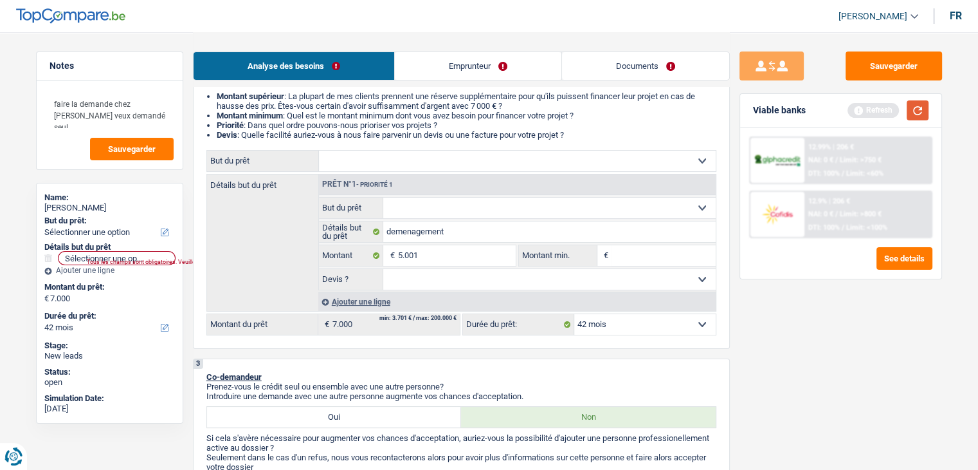
type input "5.001"
click at [914, 107] on button "button" at bounding box center [918, 110] width 22 height 20
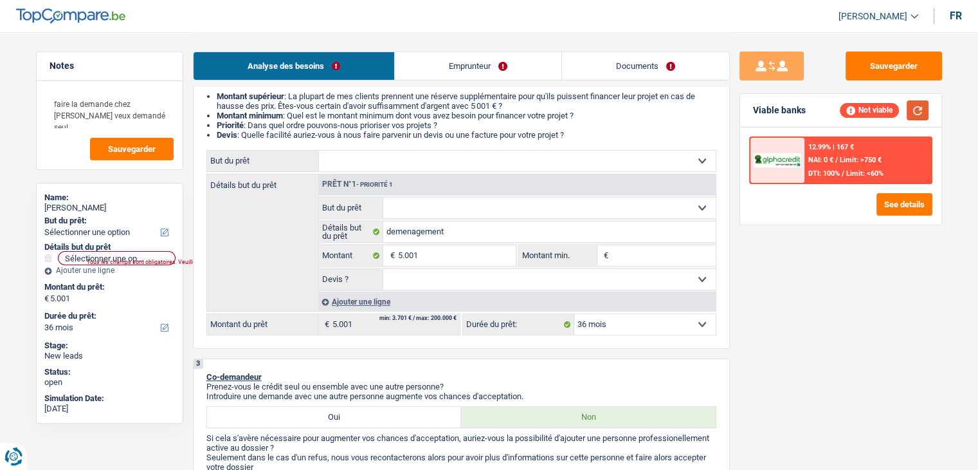
scroll to position [113, 0]
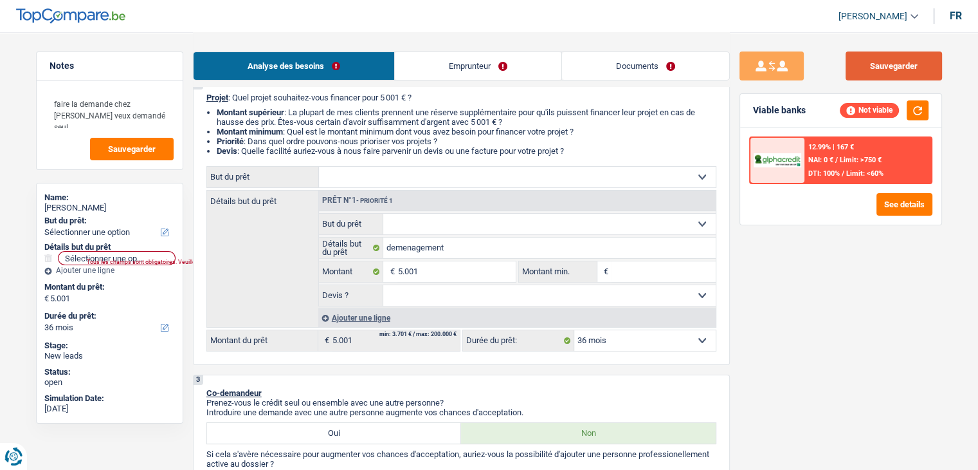
click at [875, 62] on button "Sauvegarder" at bounding box center [894, 65] width 96 height 29
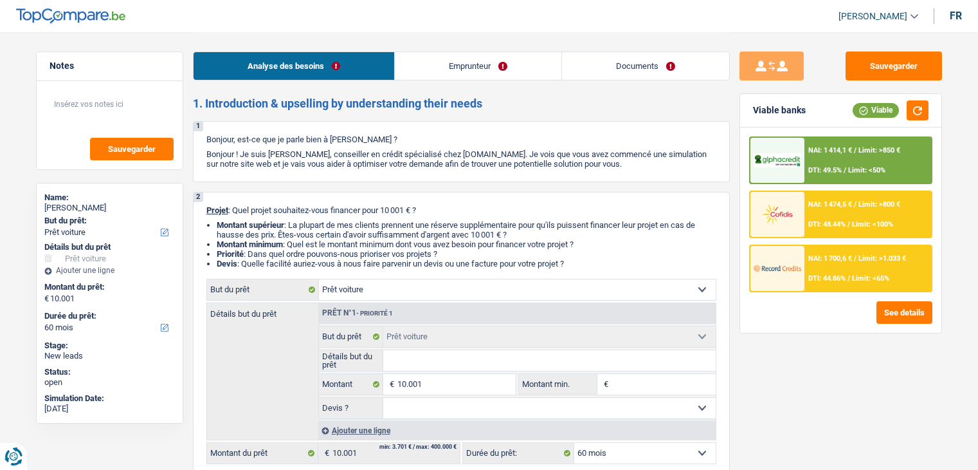
select select "car"
select select "60"
select select "car"
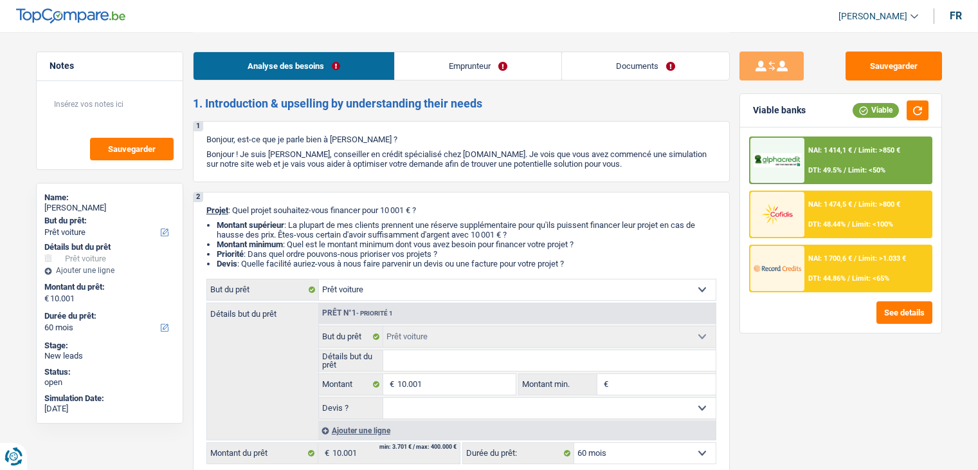
select select "60"
select select "publicEmployee"
select select "netSalary"
select select "mealVouchers"
select select "rents"
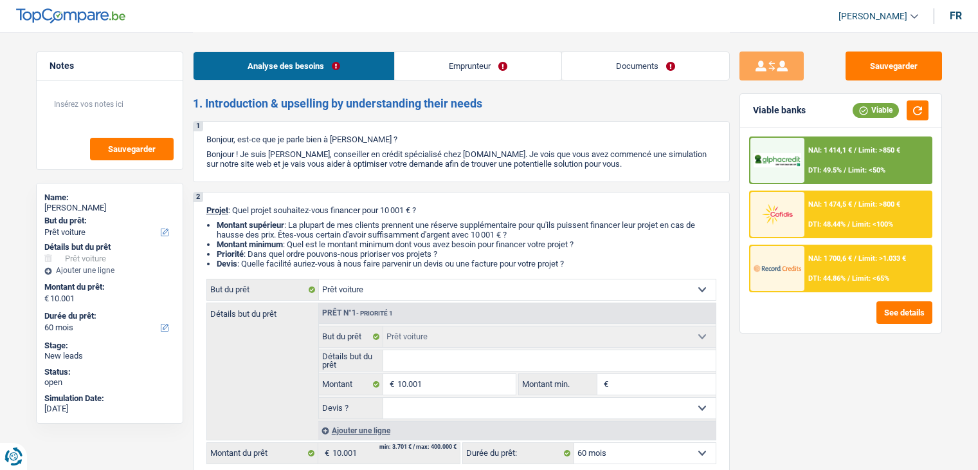
select select "personalLoan"
select select "other"
select select "120"
select select "car"
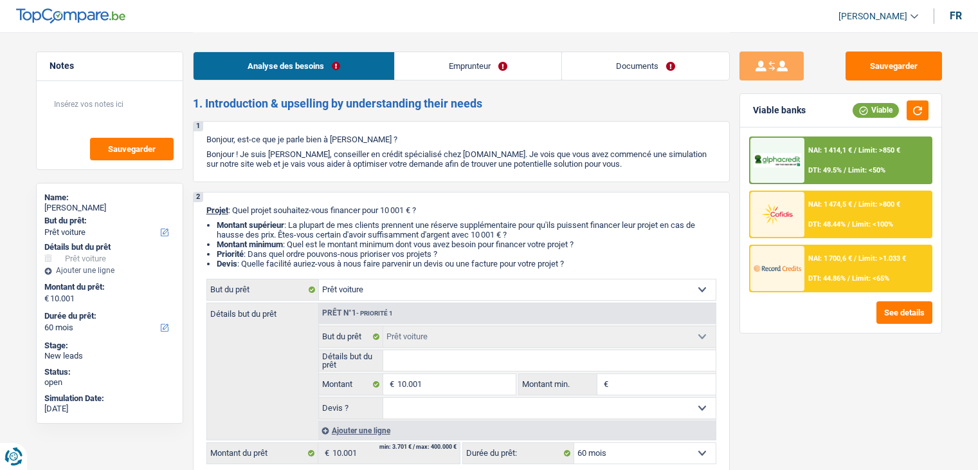
select select "60"
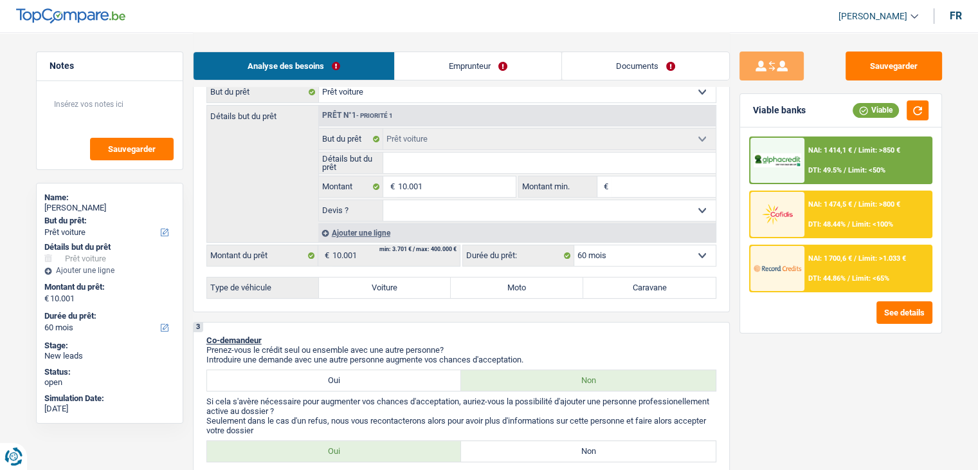
scroll to position [205, 0]
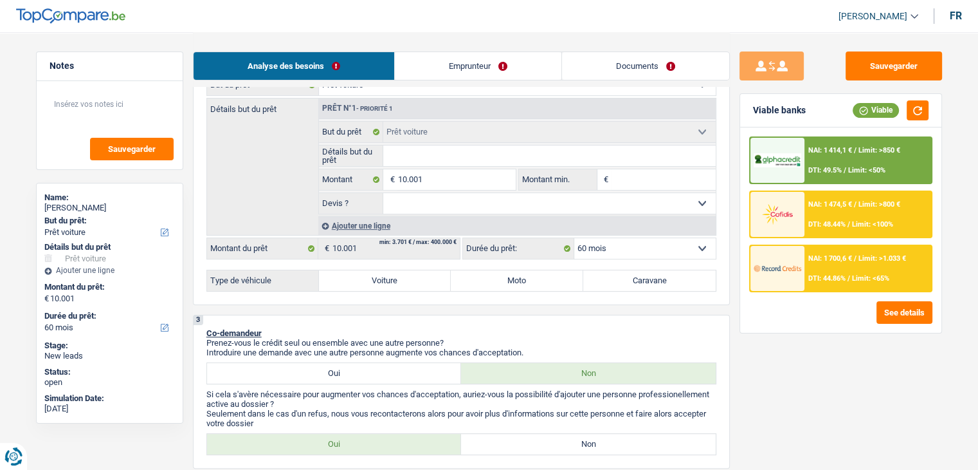
click at [393, 274] on label "Voiture" at bounding box center [385, 280] width 133 height 21
click at [393, 274] on input "Voiture" at bounding box center [385, 280] width 133 height 21
radio input "true"
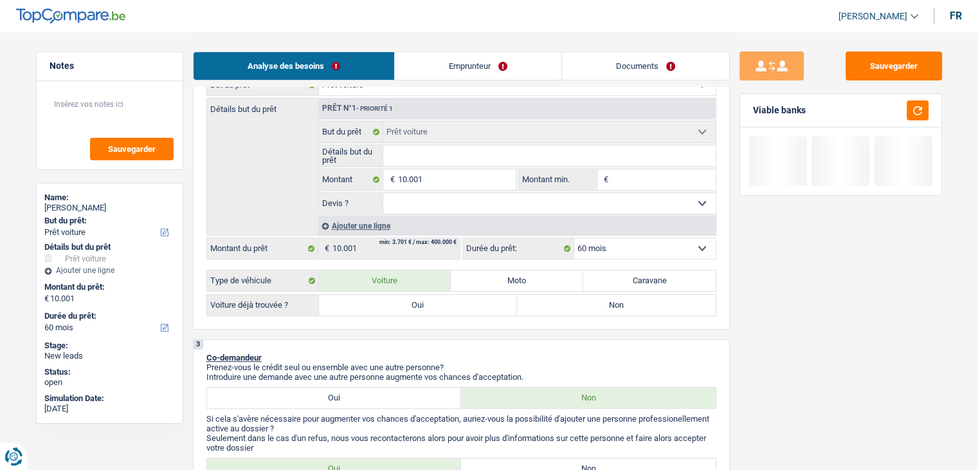
click at [448, 298] on label "Oui" at bounding box center [418, 305] width 199 height 21
click at [448, 298] on input "Oui" at bounding box center [418, 305] width 199 height 21
radio input "true"
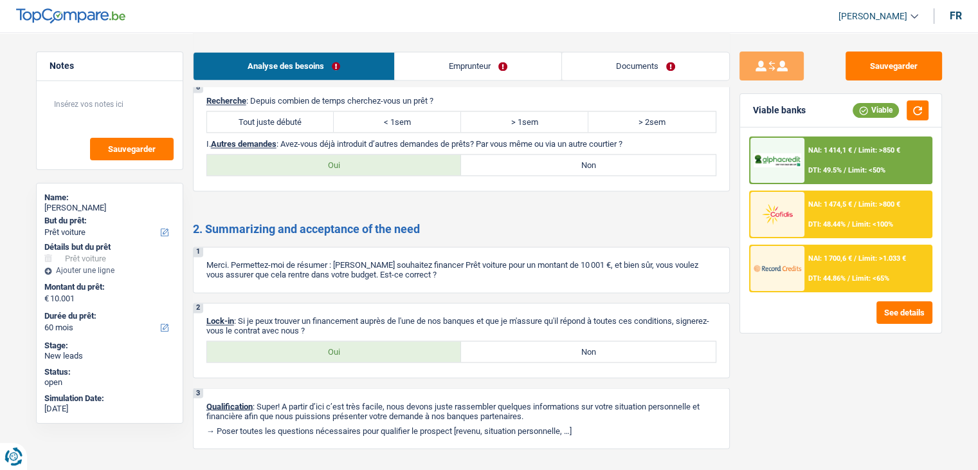
scroll to position [2071, 0]
click at [336, 159] on label "Oui" at bounding box center [334, 163] width 255 height 21
click at [336, 159] on input "Oui" at bounding box center [334, 163] width 255 height 21
radio input "true"
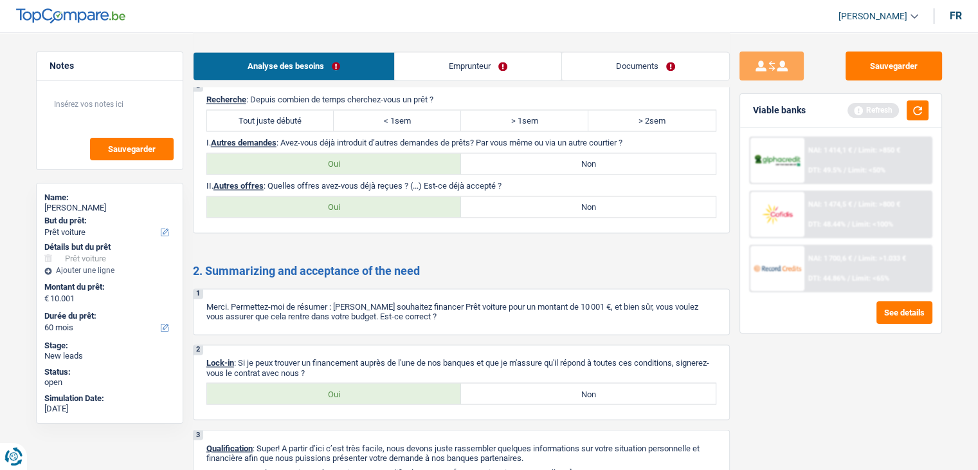
click at [360, 196] on label "Oui" at bounding box center [334, 206] width 255 height 21
click at [360, 196] on input "Oui" at bounding box center [334, 206] width 255 height 21
radio input "true"
select select "60"
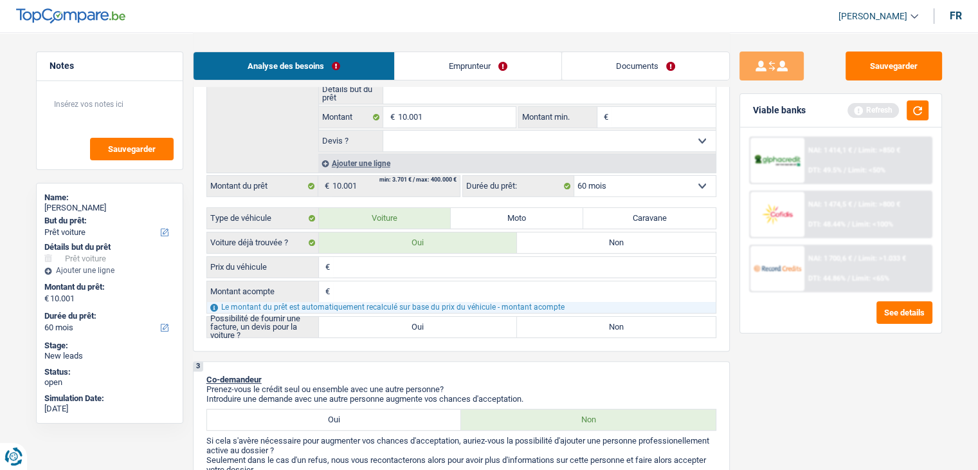
scroll to position [266, 0]
click at [338, 262] on input "Prix du véhicule" at bounding box center [524, 267] width 383 height 21
type input "1"
type input "13"
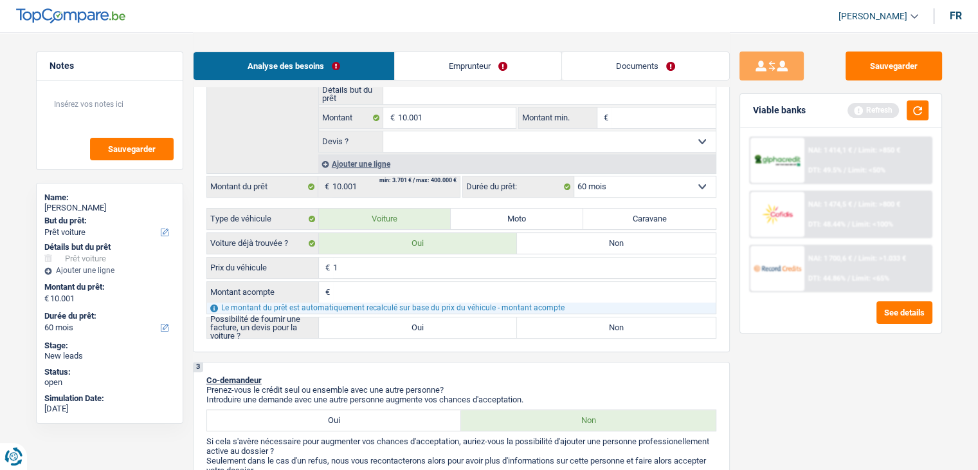
type input "13"
type input "130"
type input "1.300"
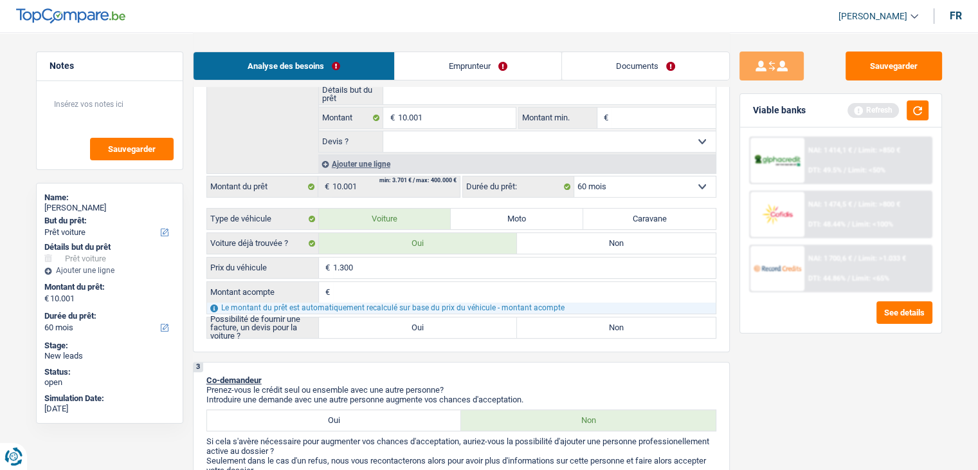
type input "13.000"
click at [360, 282] on input "Montant acompte" at bounding box center [524, 292] width 383 height 21
type input "3"
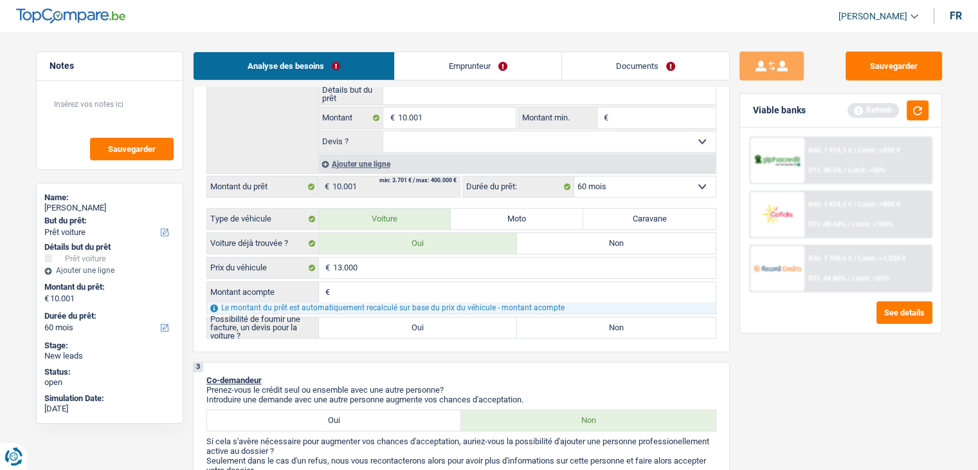
type input "3"
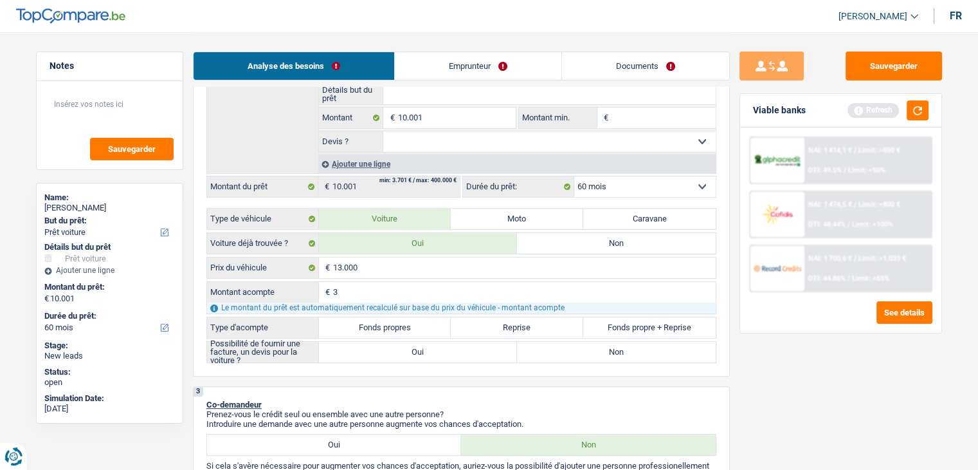
type input "30"
type input "300"
type input "3.000"
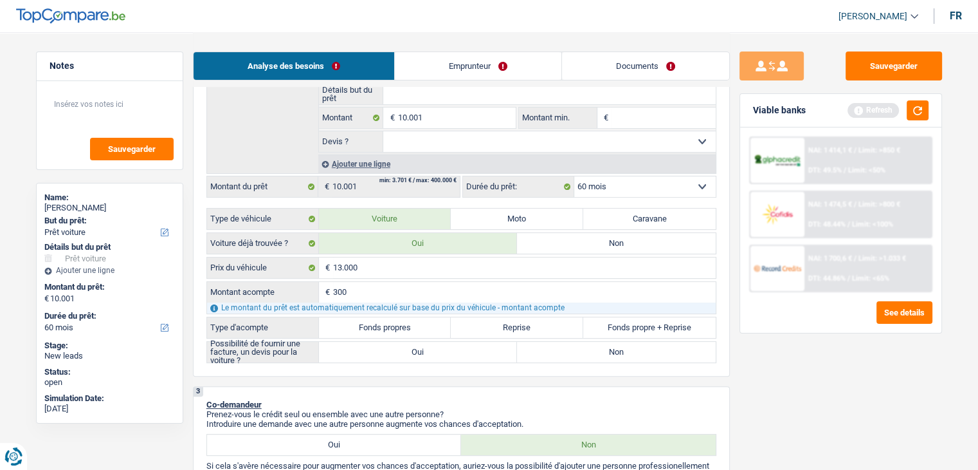
type input "3.000"
type input "10.000"
select select "48"
type input "10.000"
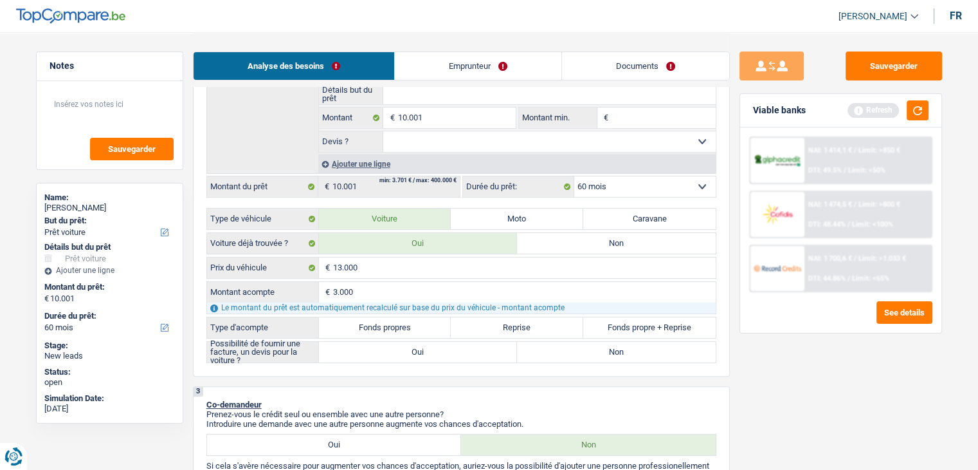
type input "10.000"
select select "48"
type input "10.000"
select select "48"
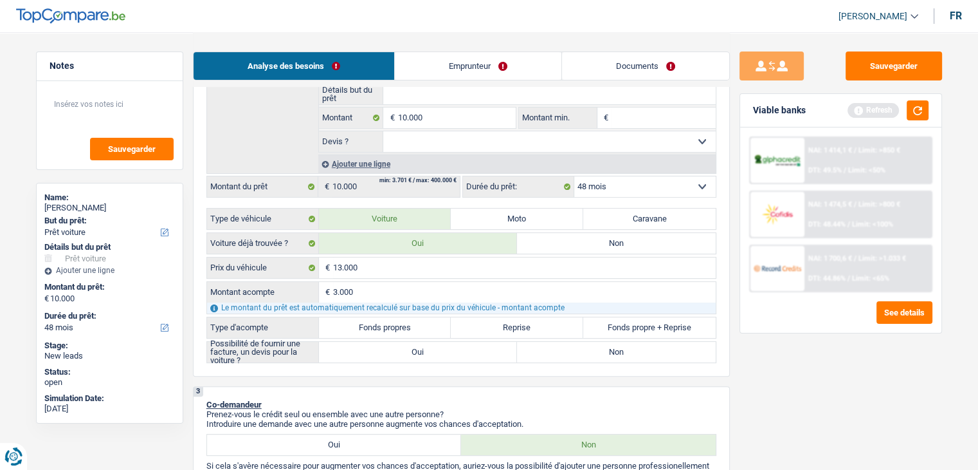
click at [399, 320] on label "Fonds propres" at bounding box center [385, 327] width 133 height 21
click at [399, 320] on input "Fonds propres" at bounding box center [385, 327] width 133 height 21
radio input "true"
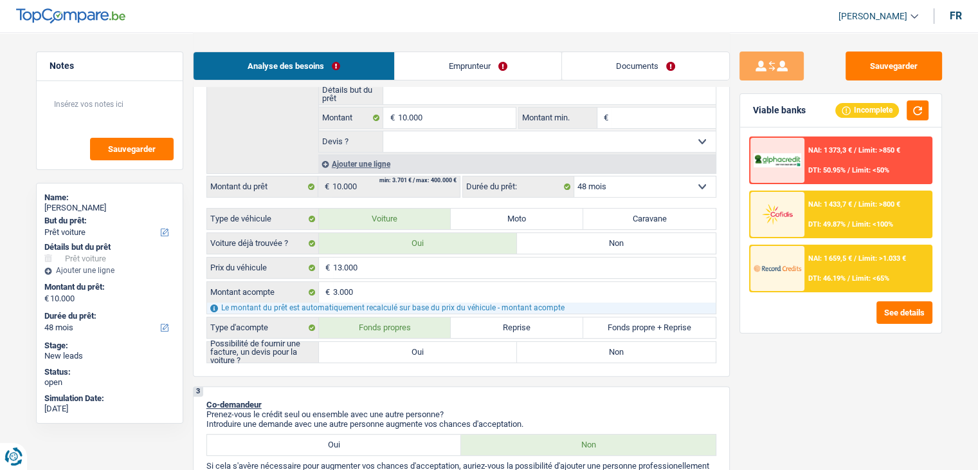
click at [432, 350] on label "Oui" at bounding box center [418, 352] width 199 height 21
click at [432, 350] on input "Oui" at bounding box center [418, 352] width 199 height 21
radio input "true"
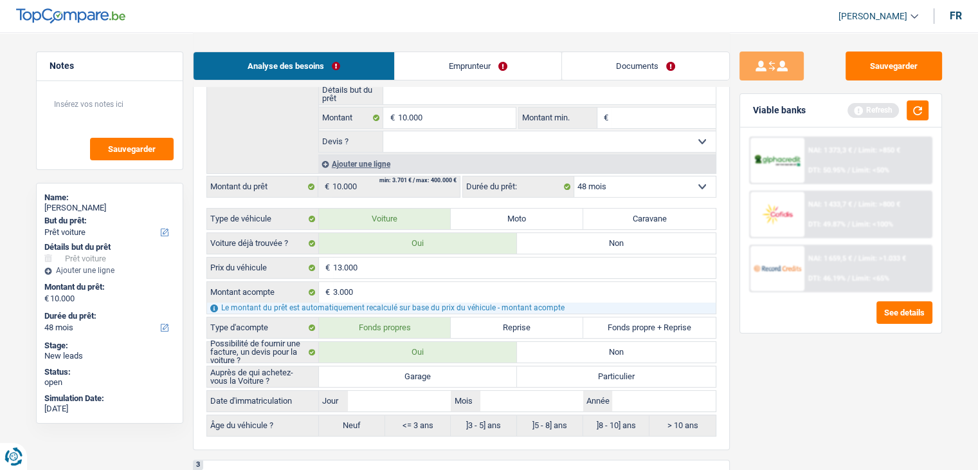
click at [453, 376] on label "Garage" at bounding box center [418, 376] width 199 height 21
click at [453, 376] on input "Garage" at bounding box center [418, 376] width 199 height 21
radio input "true"
click at [647, 403] on input "Année" at bounding box center [663, 400] width 103 height 21
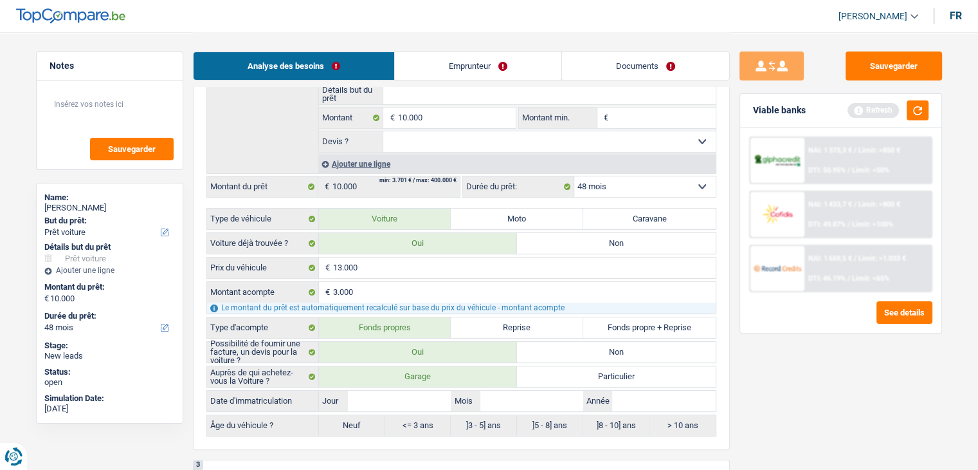
click at [816, 321] on div "See details" at bounding box center [840, 312] width 183 height 23
click at [808, 376] on div "Sauvegarder Viable banks Refresh NAI: 1 373,3 € / Limit: >850 € DTI: 50.95% / L…" at bounding box center [841, 250] width 222 height 398
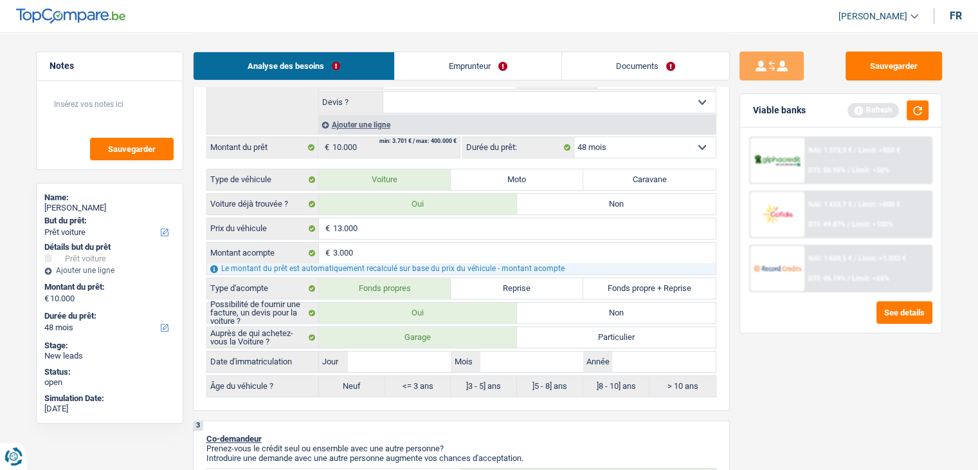
scroll to position [308, 0]
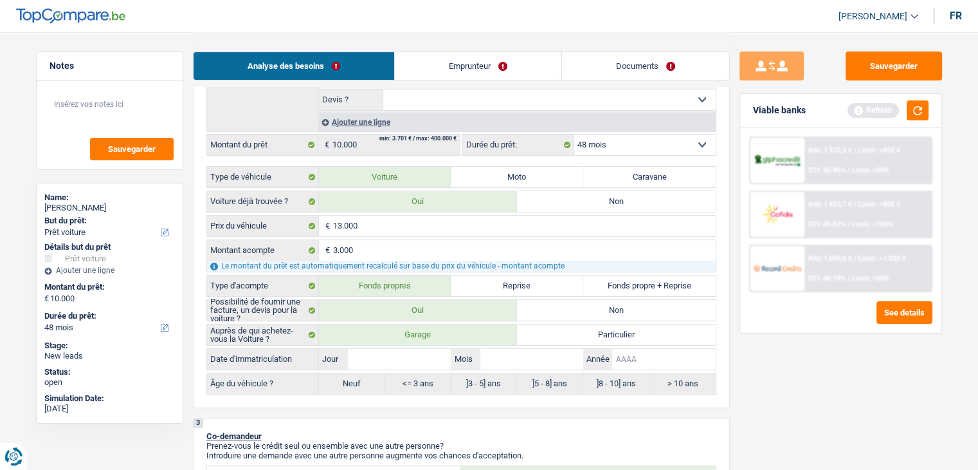
click at [638, 351] on input "Année" at bounding box center [663, 359] width 103 height 21
type input "2"
type input "20"
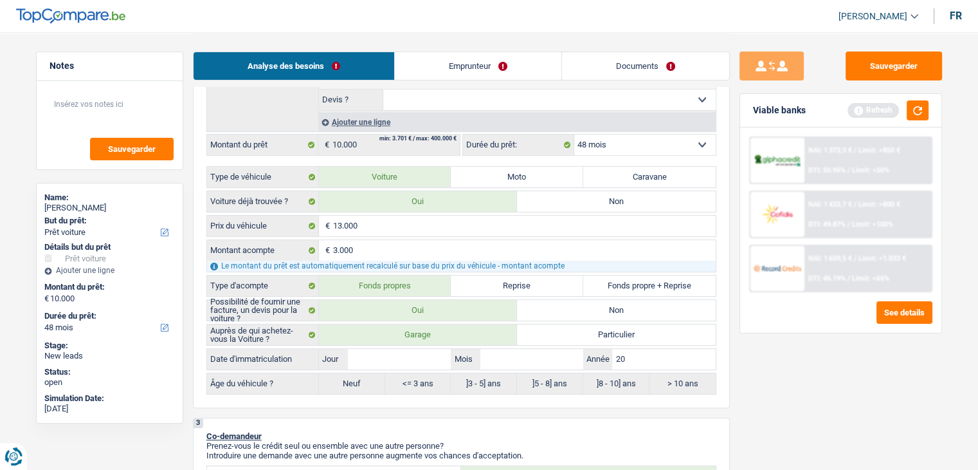
type input "202"
type input "2020"
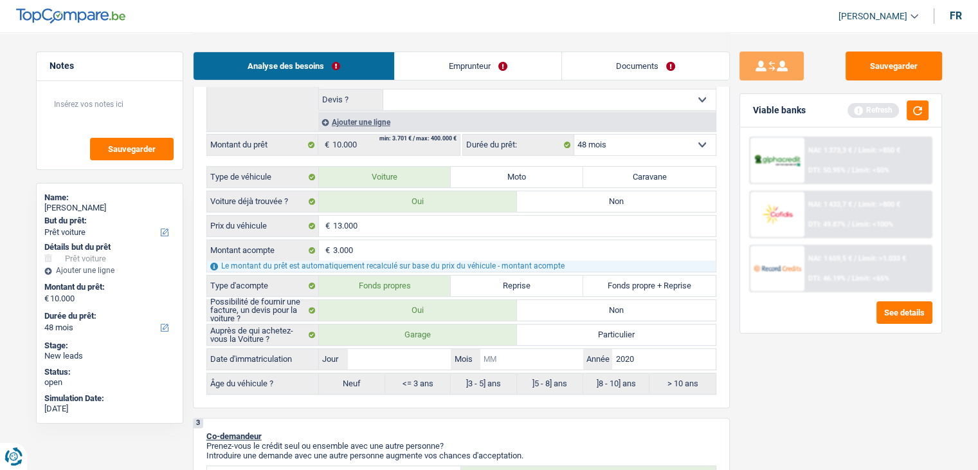
click at [557, 353] on input "Mois" at bounding box center [532, 359] width 103 height 21
drag, startPoint x: 557, startPoint y: 353, endPoint x: 503, endPoint y: 353, distance: 54.0
click at [503, 353] on input "Mois" at bounding box center [532, 359] width 103 height 21
type input "0"
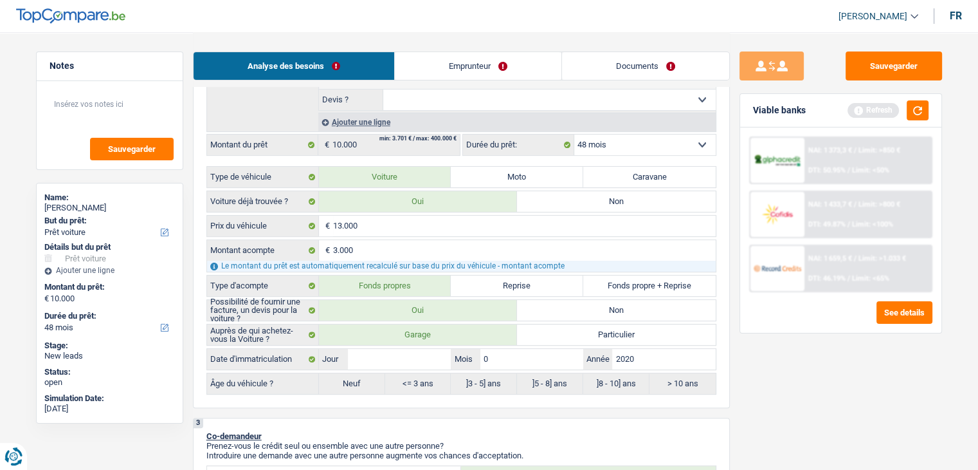
type input "02"
type input "202"
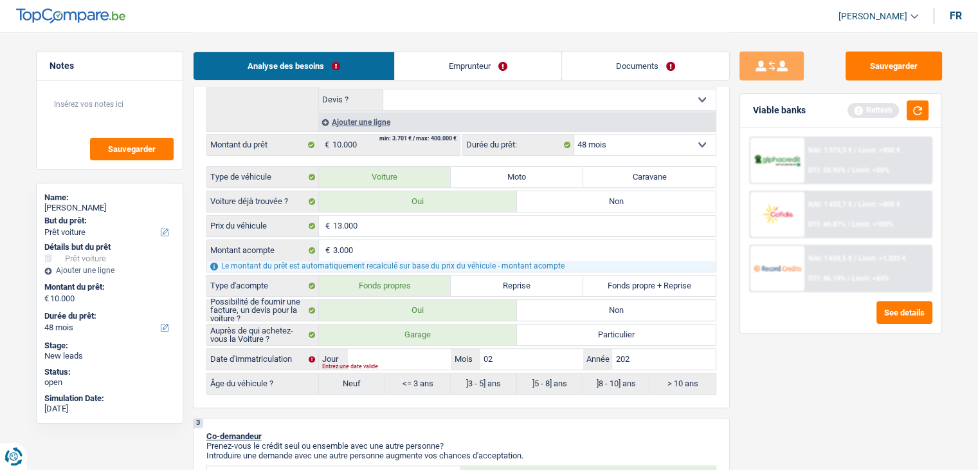
click at [549, 364] on div "Entrez une date valide" at bounding box center [498, 366] width 353 height 5
click at [540, 356] on input "02" at bounding box center [532, 359] width 103 height 21
type input "0"
type input "00"
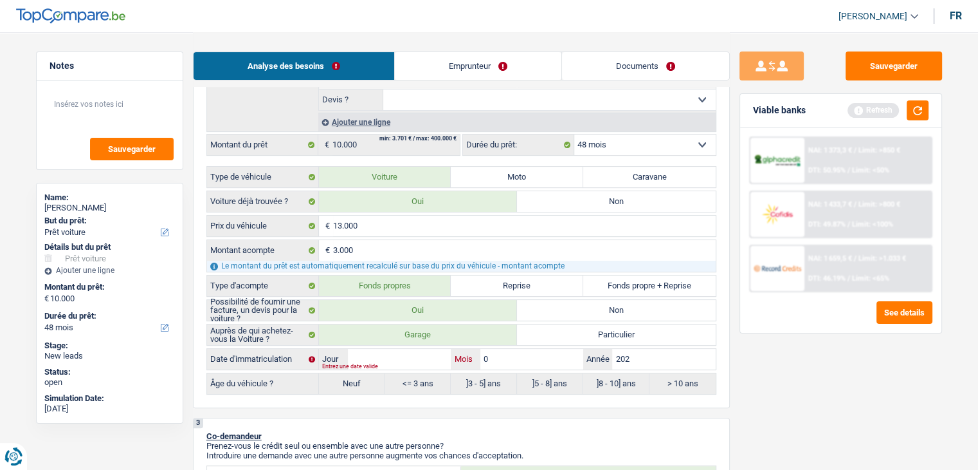
type input "00"
type input "0"
type input "06"
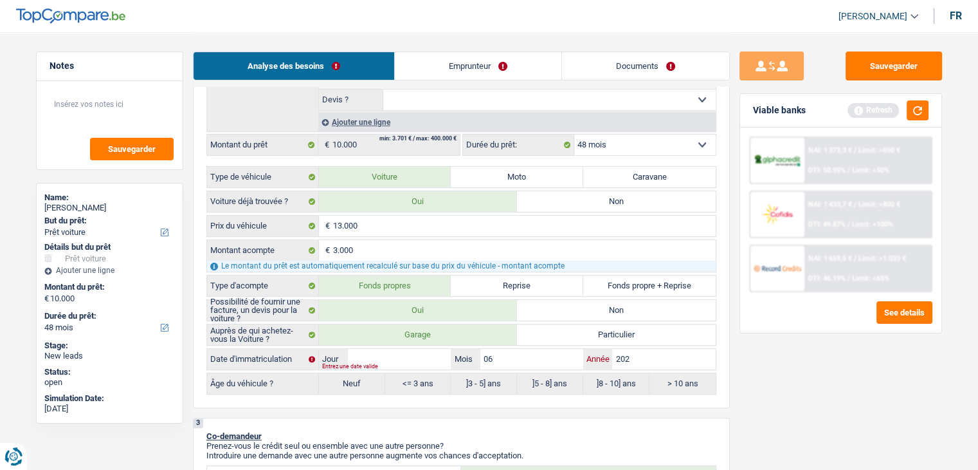
type input "2020"
click at [387, 349] on input "Jour" at bounding box center [399, 359] width 103 height 21
type input "0"
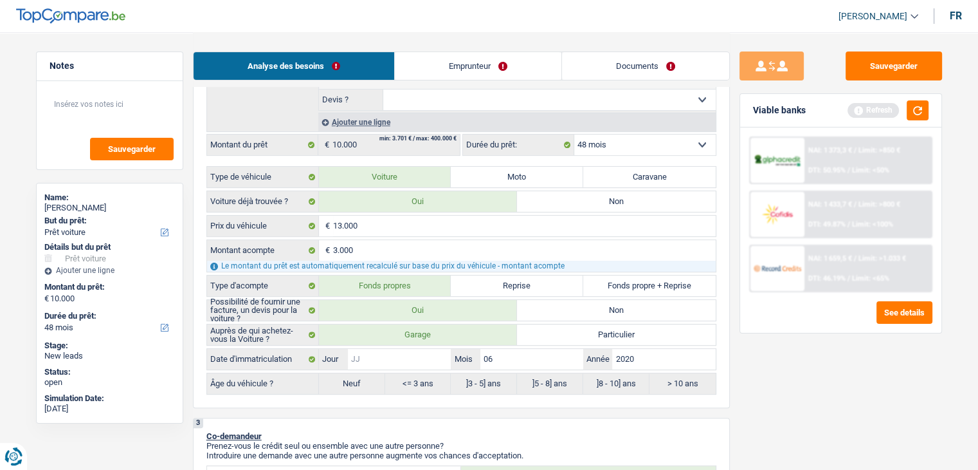
type input "0"
type input "05"
radio input "false"
type input "05"
radio input "true"
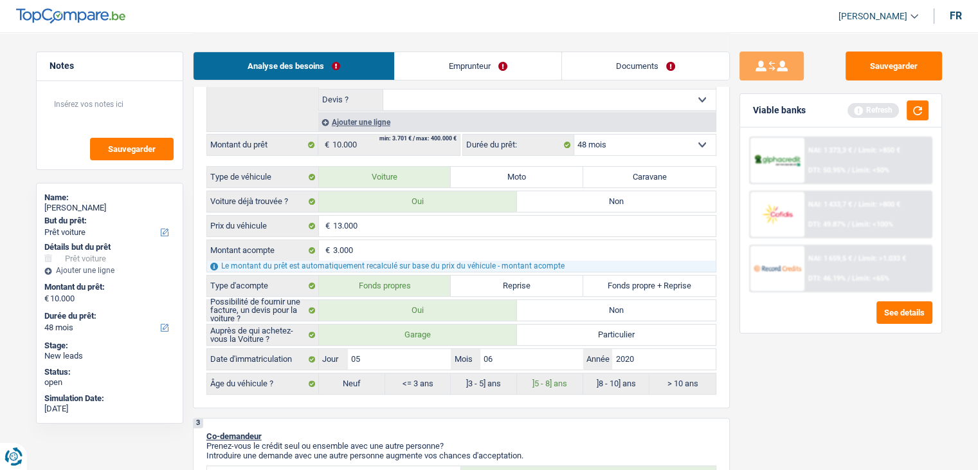
click at [764, 360] on div "Sauvegarder Viable banks Refresh NAI: 1 373,3 € / Limit: >850 € DTI: 50.95% / L…" at bounding box center [841, 250] width 222 height 398
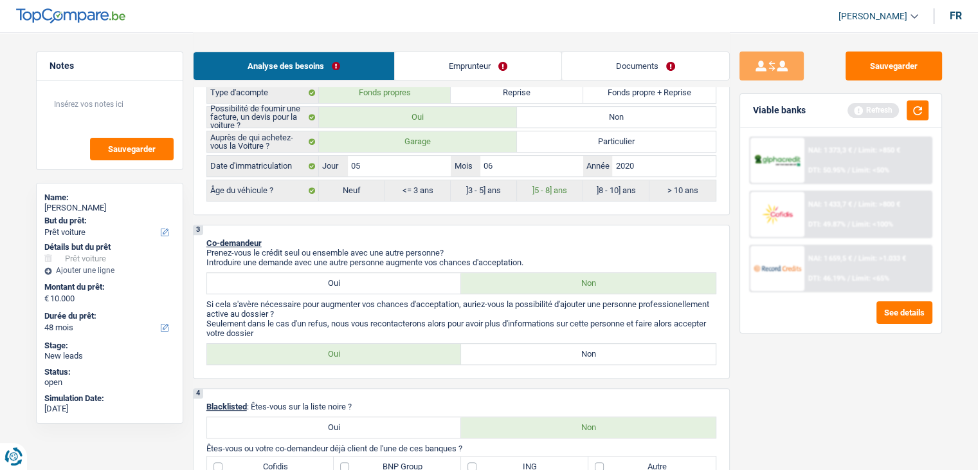
scroll to position [511, 0]
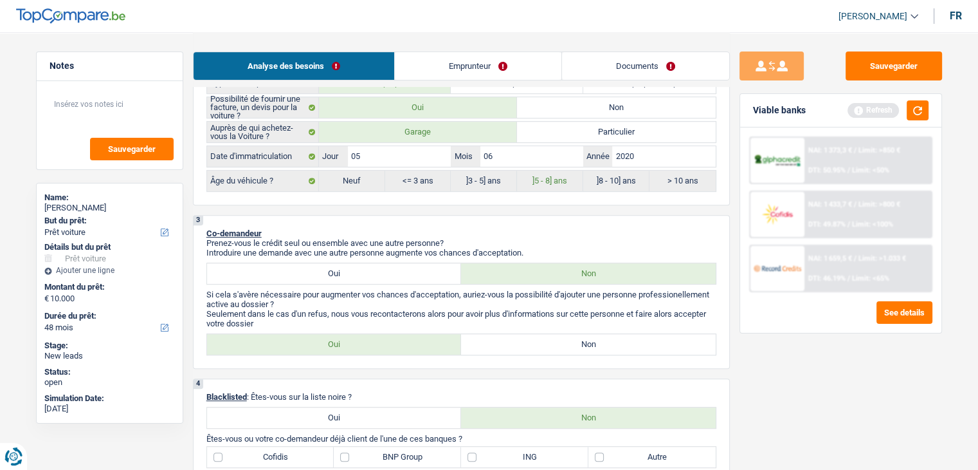
click at [555, 340] on label "Non" at bounding box center [588, 344] width 255 height 21
click at [555, 340] on input "Non" at bounding box center [588, 344] width 255 height 21
radio input "true"
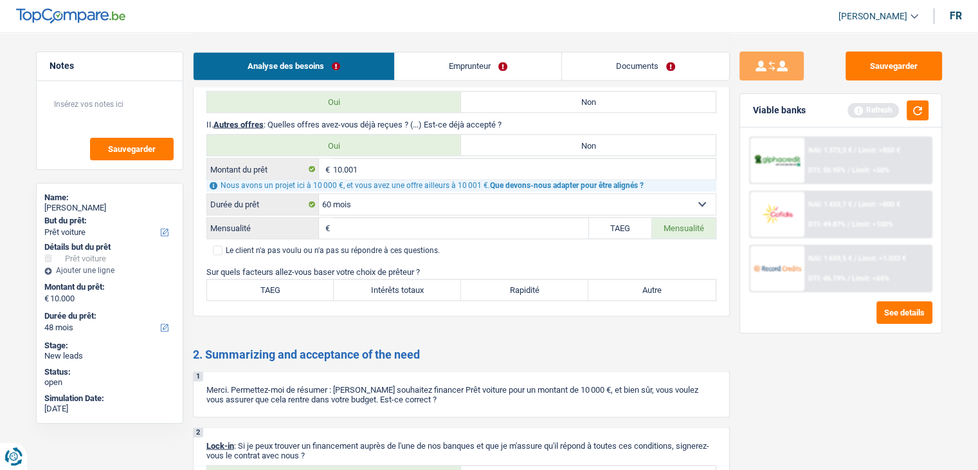
scroll to position [2469, 0]
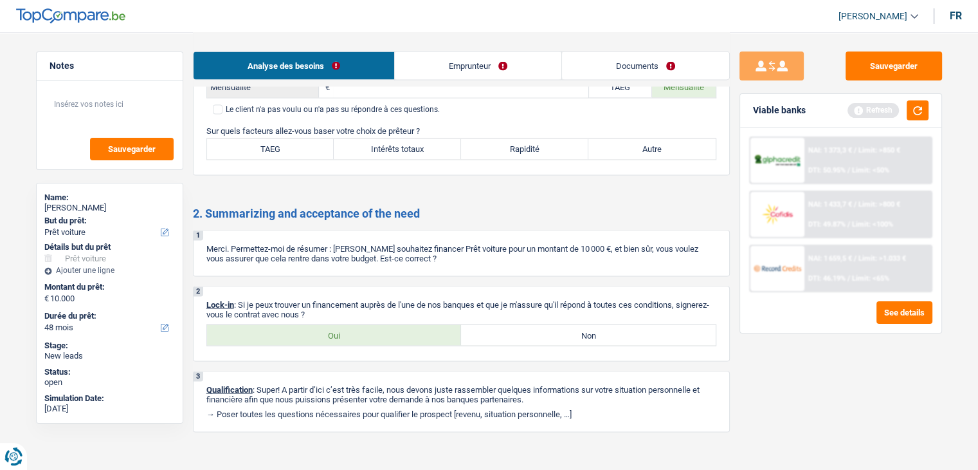
click at [488, 51] on li "Emprunteur" at bounding box center [477, 65] width 167 height 29
click at [486, 63] on link "Emprunteur" at bounding box center [478, 66] width 167 height 28
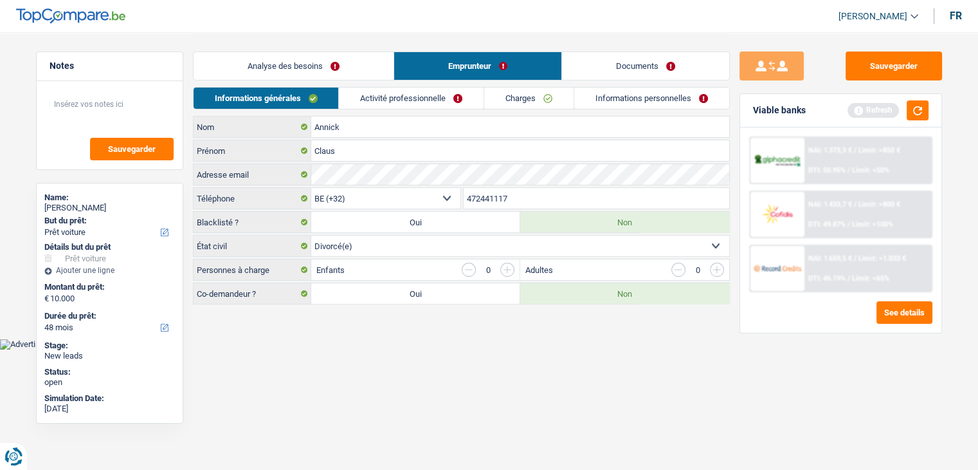
scroll to position [0, 0]
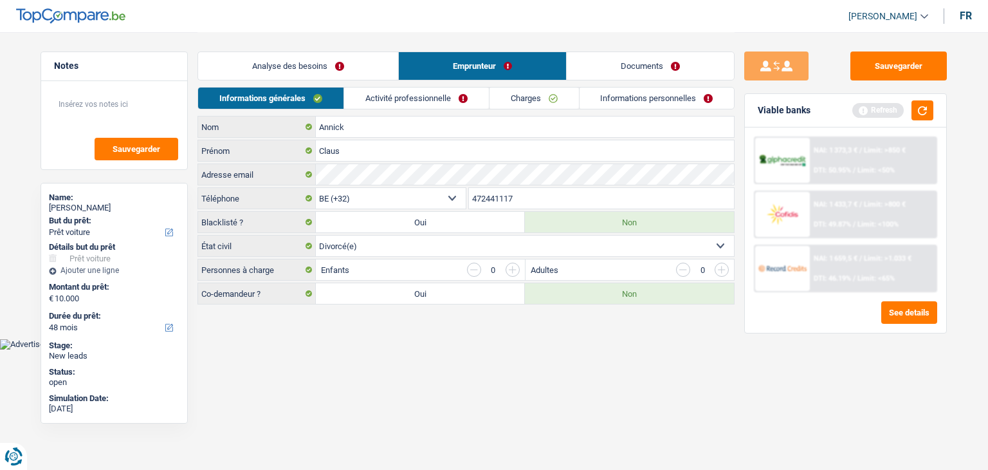
click at [354, 66] on link "Analyse des besoins" at bounding box center [298, 66] width 200 height 28
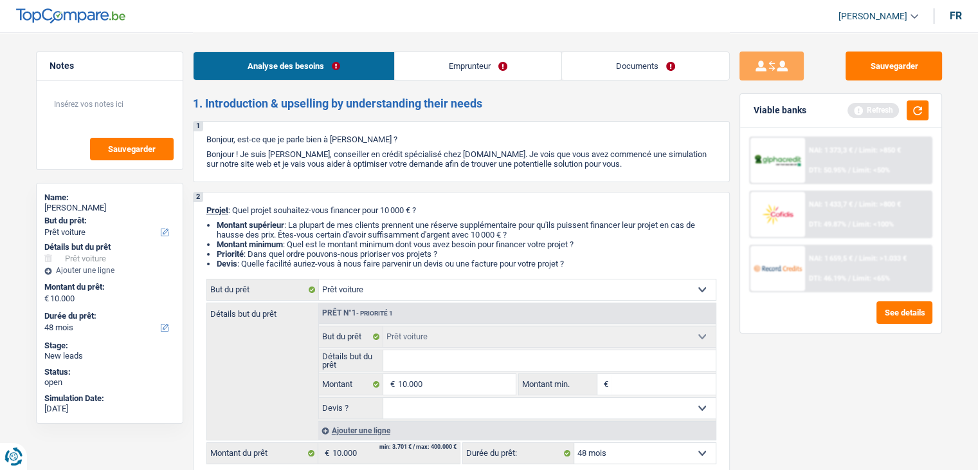
click at [354, 66] on link "Analyse des besoins" at bounding box center [294, 66] width 201 height 28
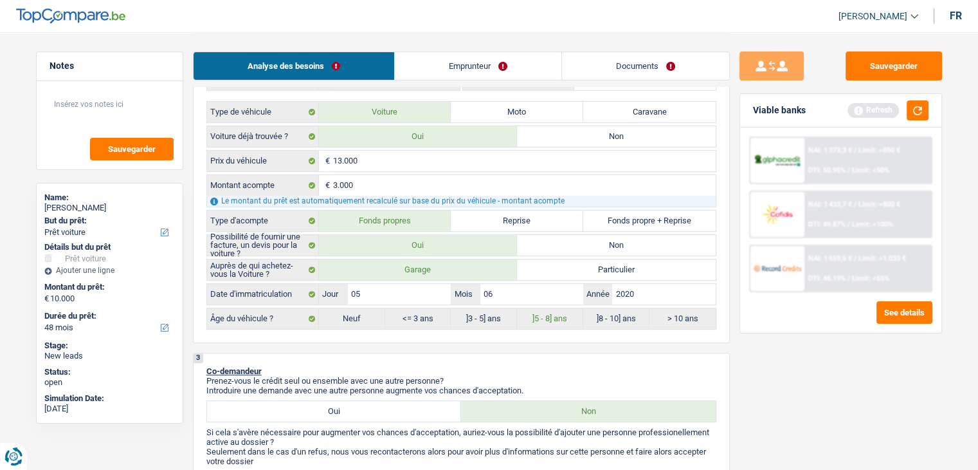
scroll to position [383, 0]
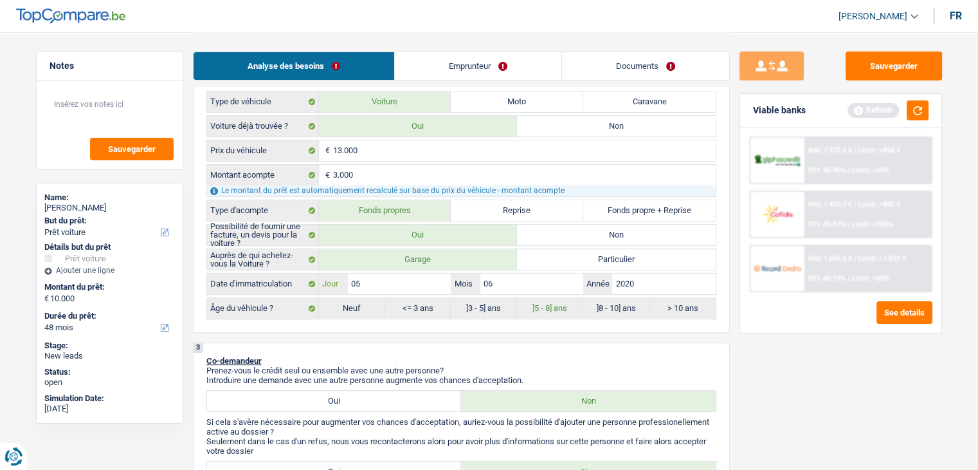
click at [397, 284] on input "05" at bounding box center [399, 283] width 103 height 21
type input "0"
type input "08"
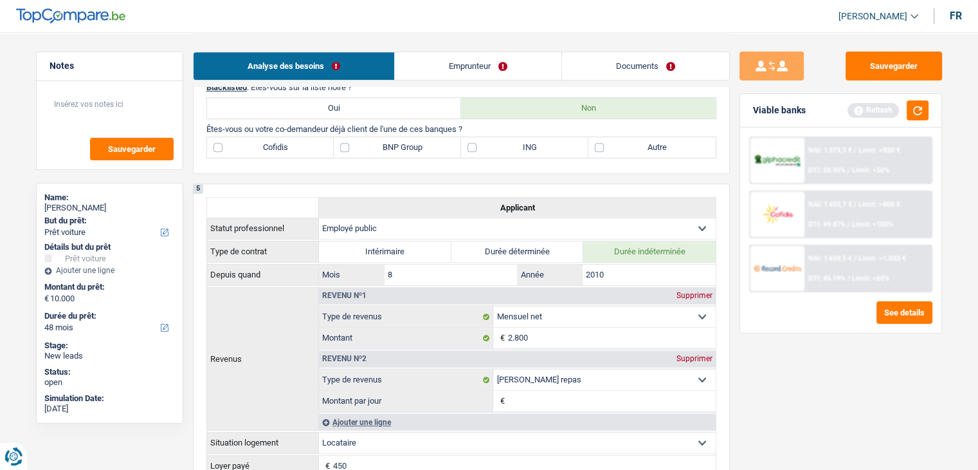
scroll to position [816, 0]
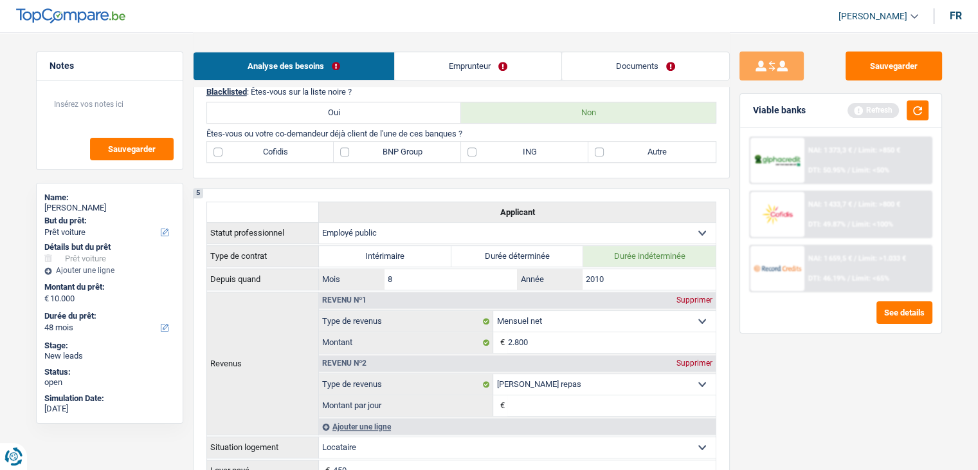
click at [383, 157] on label "BNP Group" at bounding box center [397, 152] width 127 height 21
click at [383, 157] on input "BNP Group" at bounding box center [397, 152] width 127 height 21
checkbox input "true"
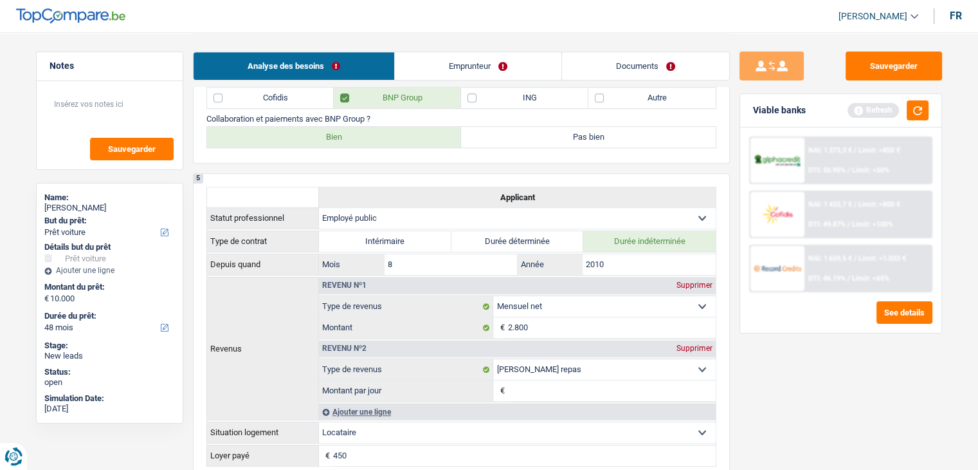
scroll to position [864, 0]
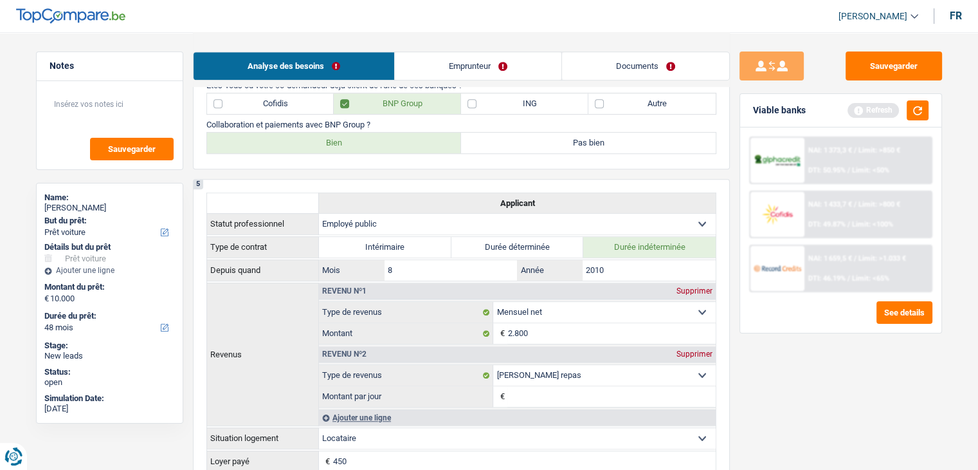
click at [368, 140] on label "Bien" at bounding box center [334, 143] width 255 height 21
click at [368, 140] on input "Bien" at bounding box center [334, 143] width 255 height 21
radio input "true"
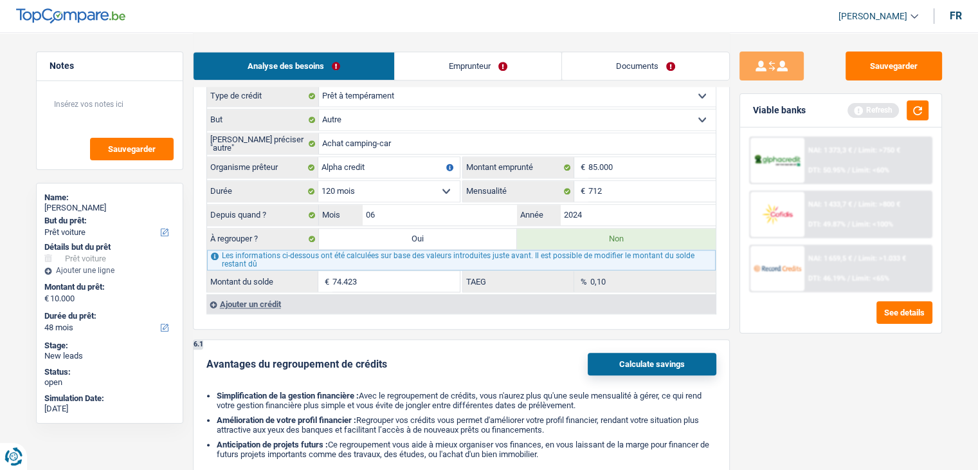
scroll to position [1354, 0]
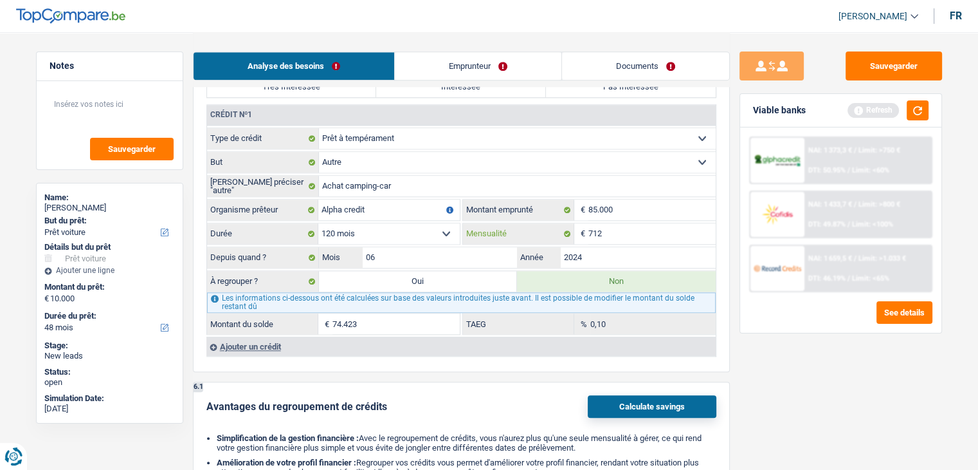
click at [625, 227] on input "712" at bounding box center [652, 233] width 127 height 21
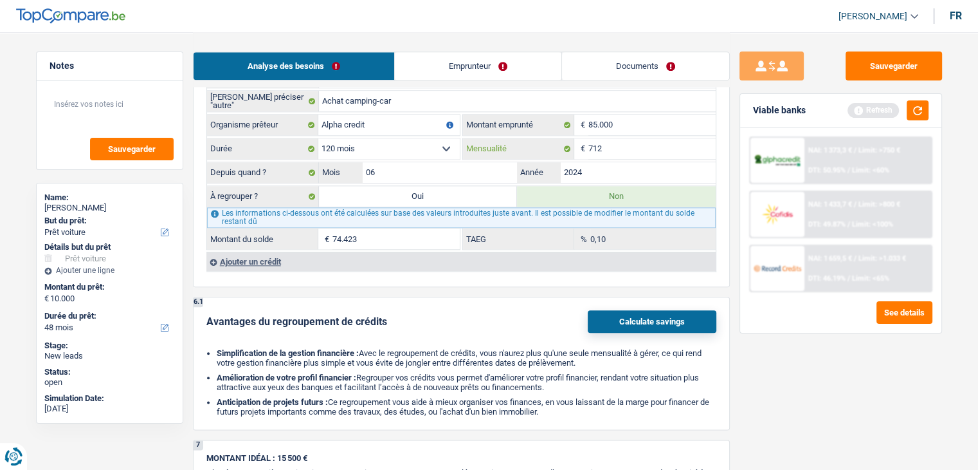
scroll to position [1449, 0]
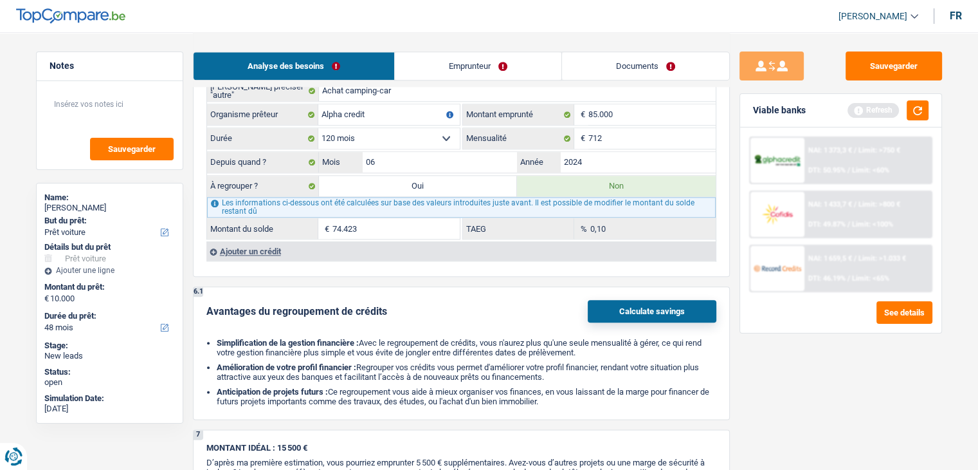
click at [243, 241] on div "Ajouter un crédit" at bounding box center [462, 250] width 510 height 19
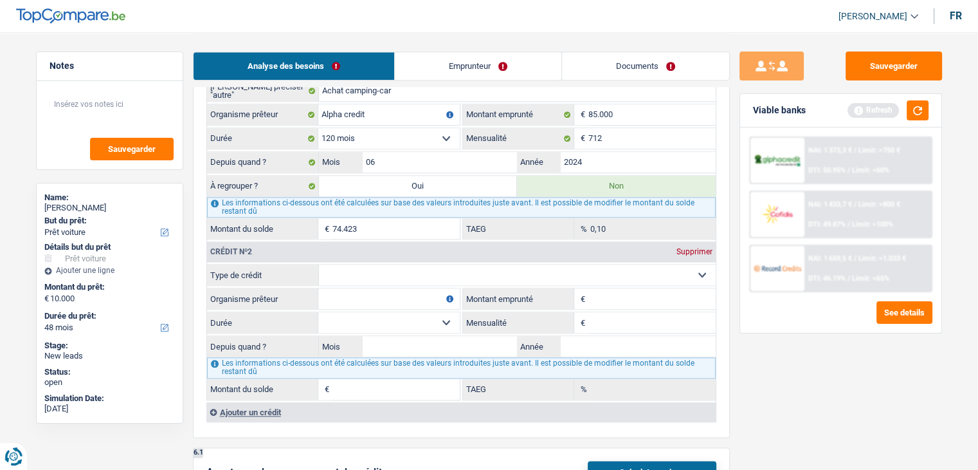
click at [407, 270] on select "Carte ou ouverture de crédit Prêt hypothécaire Vente à tempérament Prêt à tempé…" at bounding box center [517, 274] width 397 height 21
select select "cardOrCredit"
type input "0"
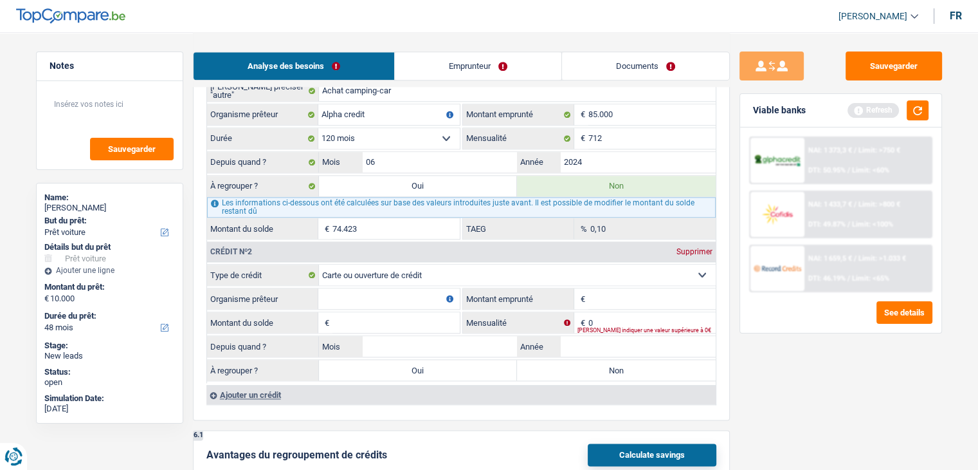
click at [606, 289] on input "Montant emprunté" at bounding box center [652, 298] width 127 height 21
type input "1.250"
click at [605, 312] on input "0" at bounding box center [652, 322] width 127 height 21
type input "75"
click at [613, 322] on fieldset "75 € Mensualité" at bounding box center [589, 322] width 253 height 22
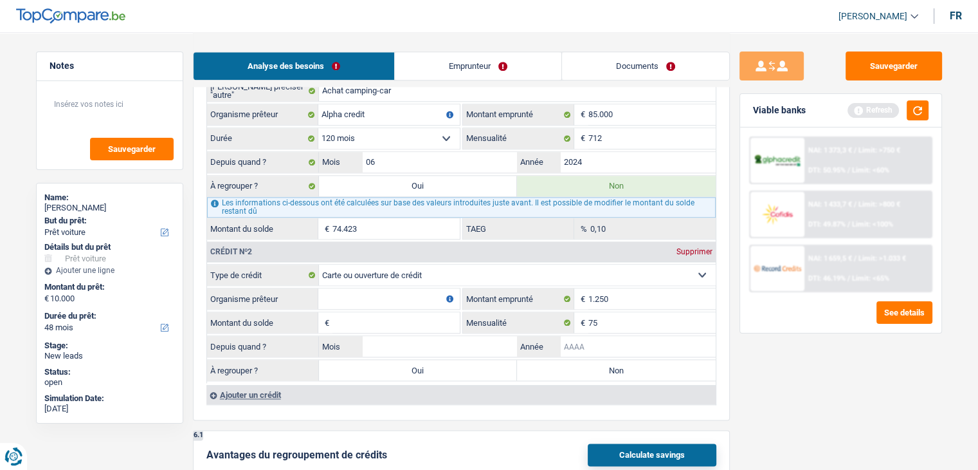
click at [592, 336] on input "Année" at bounding box center [638, 346] width 155 height 21
click at [383, 299] on fieldset "Carte ou ouverture de crédit Prêt hypothécaire Vente à tempérament Prêt à tempé…" at bounding box center [461, 323] width 509 height 119
click at [383, 312] on input "Montant du solde" at bounding box center [396, 322] width 127 height 21
type input "1.250"
click at [362, 288] on input "Organisme prêteur" at bounding box center [389, 298] width 142 height 21
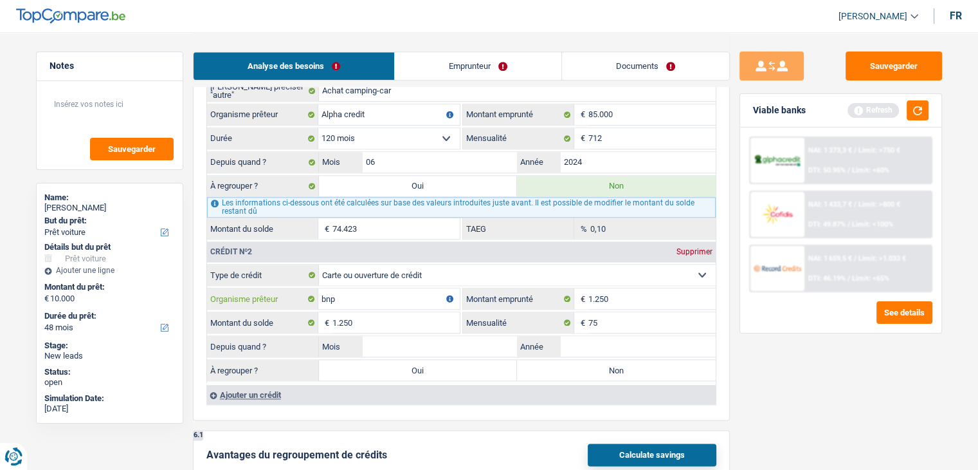
type input "bnp"
click at [574, 324] on fieldset "Carte ou ouverture de crédit Prêt hypothécaire Vente à tempérament Prêt à tempé…" at bounding box center [461, 323] width 509 height 119
click at [572, 338] on input "Année" at bounding box center [638, 346] width 155 height 21
type input "2023"
click at [525, 336] on label "Année" at bounding box center [539, 346] width 44 height 21
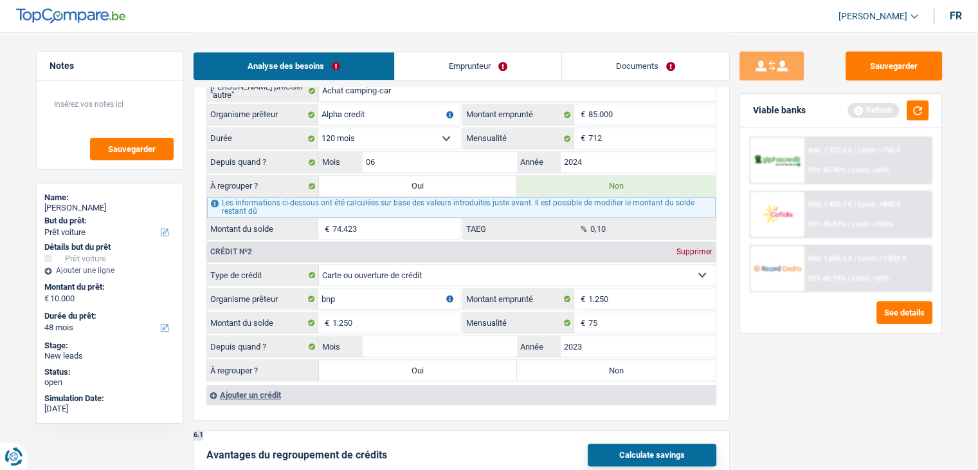
click at [561, 336] on input "2023" at bounding box center [638, 346] width 155 height 21
click at [482, 336] on input "Mois" at bounding box center [440, 346] width 155 height 21
type input "05"
click at [550, 364] on label "Non" at bounding box center [616, 370] width 199 height 21
click at [550, 364] on input "Non" at bounding box center [616, 370] width 199 height 21
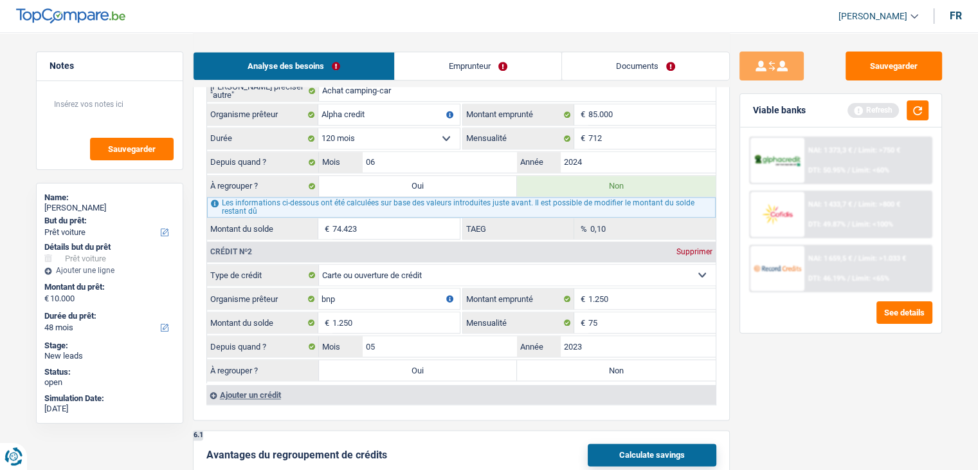
radio input "true"
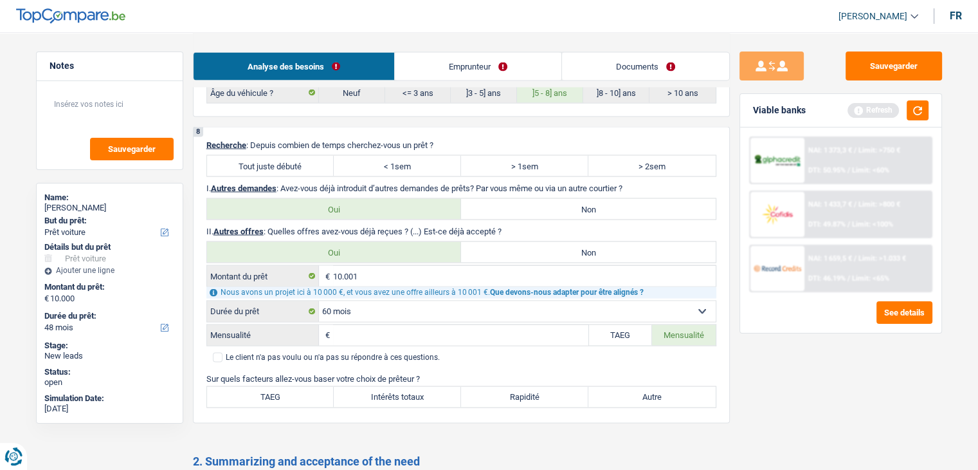
scroll to position [2396, 0]
click at [416, 63] on link "Emprunteur" at bounding box center [478, 66] width 167 height 28
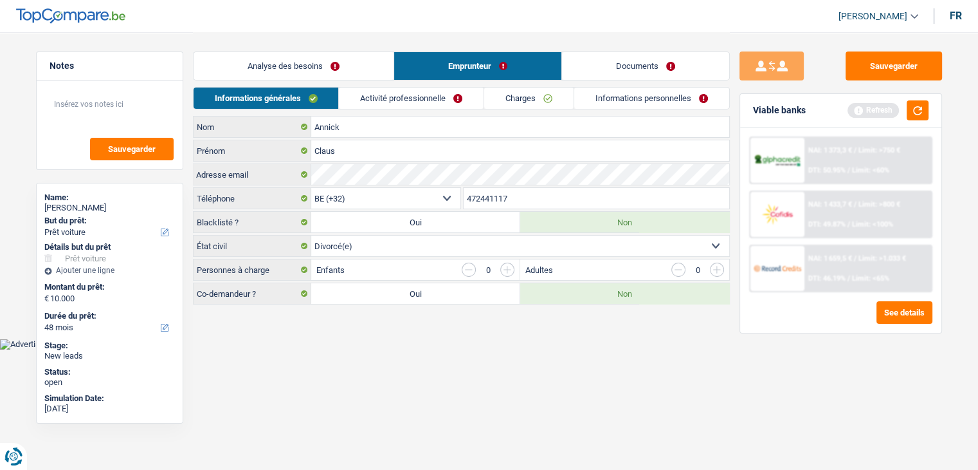
scroll to position [0, 0]
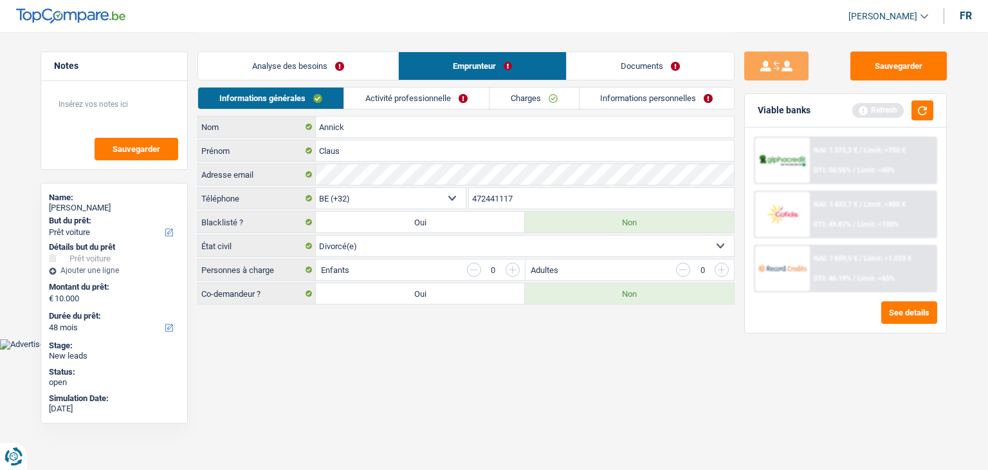
click at [414, 87] on li "Activité professionnelle" at bounding box center [416, 98] width 145 height 23
click at [408, 107] on link "Activité professionnelle" at bounding box center [416, 97] width 145 height 21
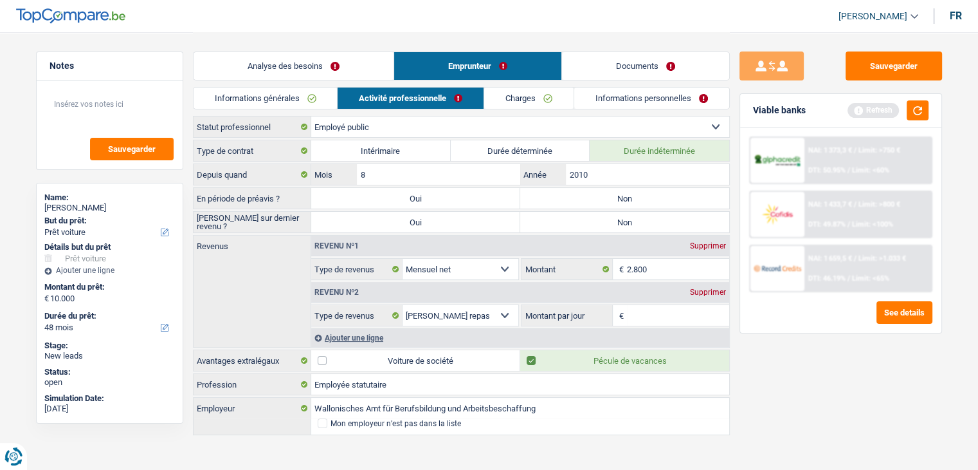
click at [337, 333] on div "Ajouter une ligne" at bounding box center [520, 337] width 418 height 19
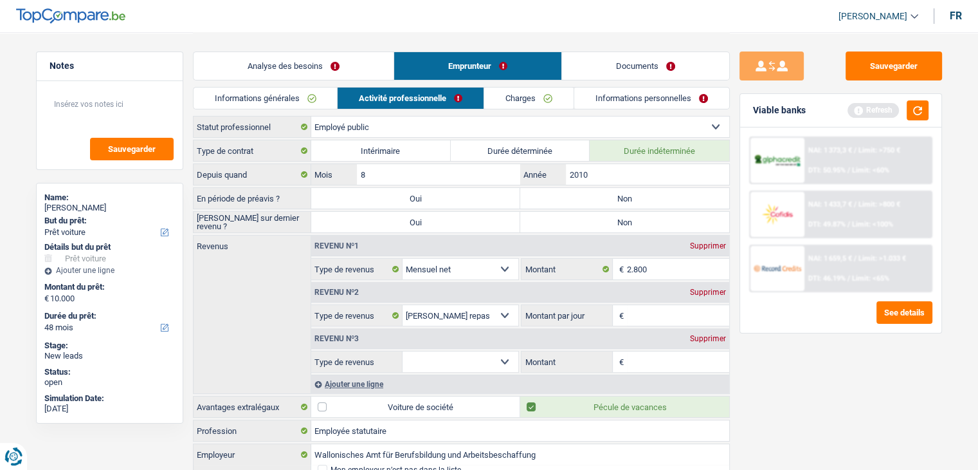
scroll to position [8, 0]
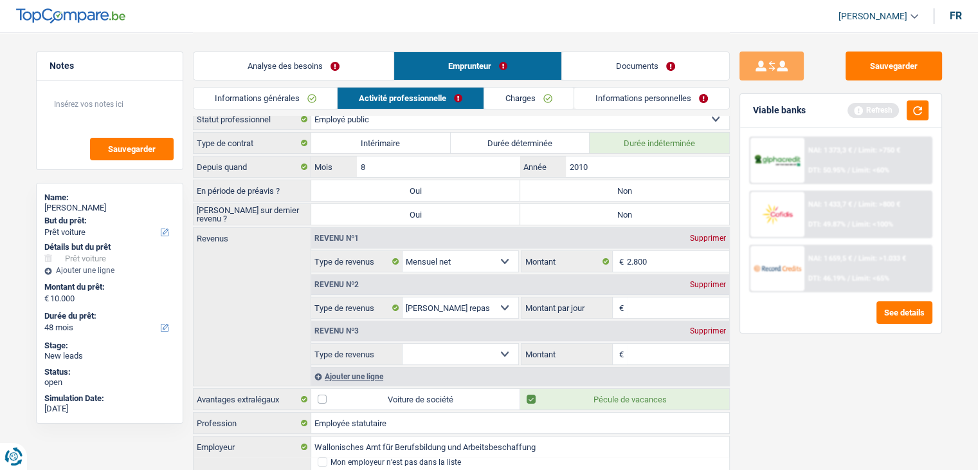
click at [453, 351] on select "Allocation d'handicap Allocations chômage Allocations familiales Chèques repas …" at bounding box center [461, 354] width 116 height 21
select select "mutualityIndemnity"
click at [403, 344] on select "Allocation d'handicap Allocations chômage Allocations familiales Chèques repas …" at bounding box center [461, 354] width 116 height 21
click at [654, 259] on input "2.800" at bounding box center [678, 261] width 102 height 21
type input "2"
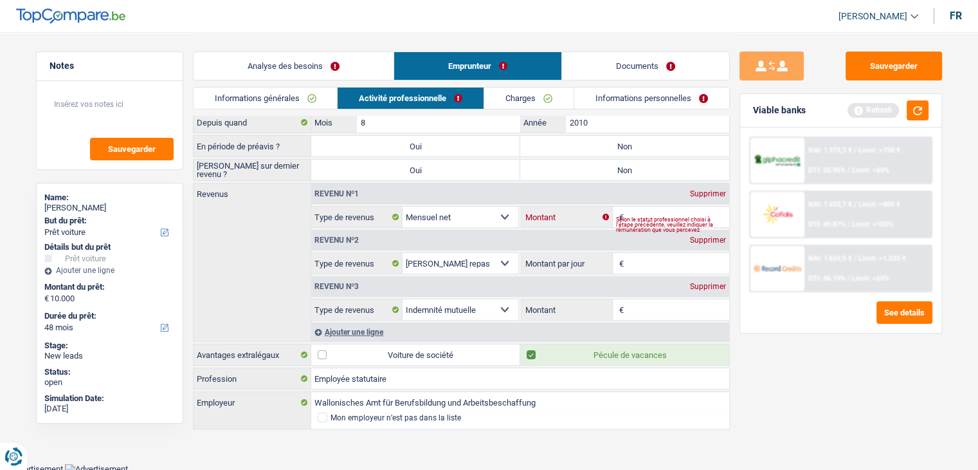
scroll to position [0, 0]
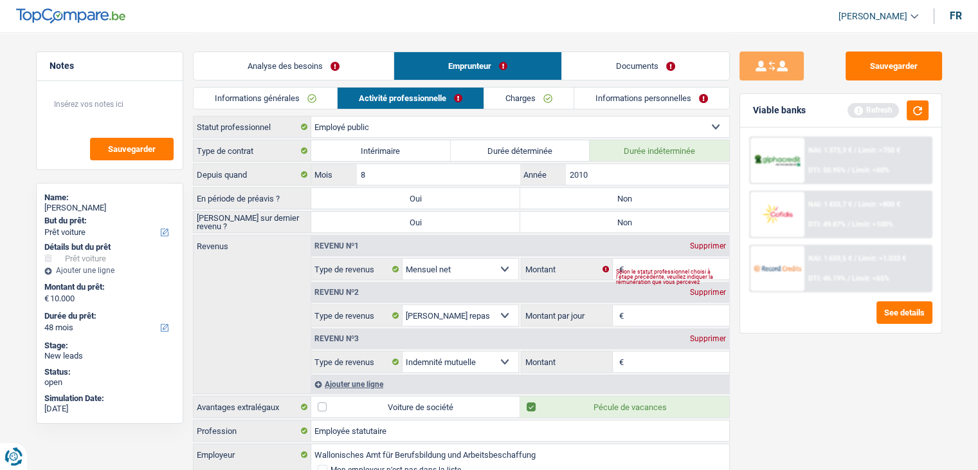
click at [589, 198] on label "Non" at bounding box center [624, 198] width 209 height 21
click at [589, 198] on input "Non" at bounding box center [624, 198] width 209 height 21
radio input "true"
click at [610, 223] on label "Non" at bounding box center [624, 222] width 209 height 21
click at [610, 223] on input "Non" at bounding box center [624, 222] width 209 height 21
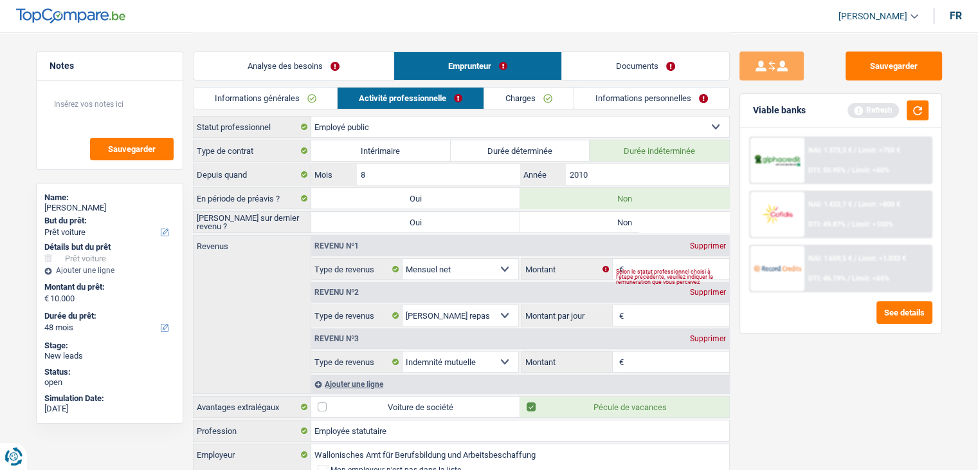
radio input "true"
click at [646, 274] on div "Selon le statut professionnel choisi à l’étape précédente, veuillez indiquer la…" at bounding box center [672, 276] width 113 height 5
click at [641, 360] on input "Montant" at bounding box center [678, 361] width 102 height 21
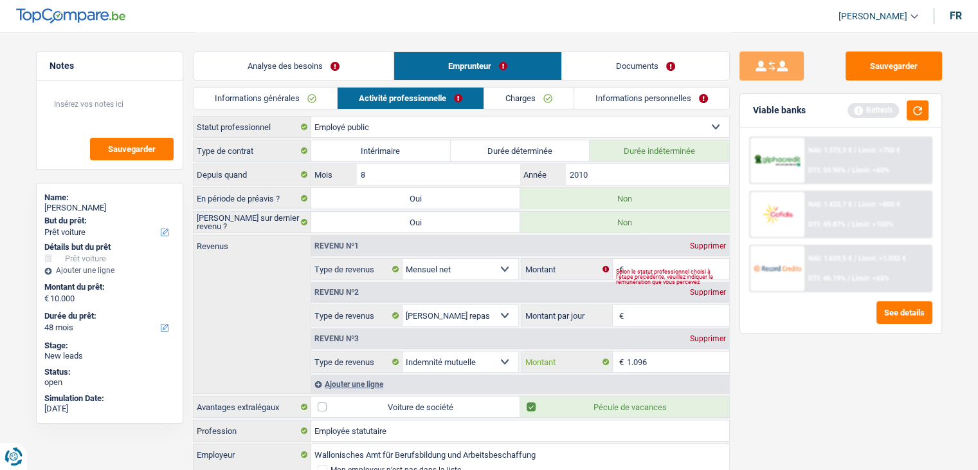
type input "1.096"
click at [645, 274] on div "Selon le statut professionnel choisi à l’étape précédente, veuillez indiquer la…" at bounding box center [672, 276] width 113 height 5
click at [635, 274] on div "Selon le statut professionnel choisi à l’étape précédente, veuillez indiquer la…" at bounding box center [672, 276] width 113 height 5
click at [784, 344] on div "Sauvegarder Viable banks Refresh NAI: 1 373,3 € / Limit: >750 € DTI: 50.95% / L…" at bounding box center [841, 250] width 222 height 398
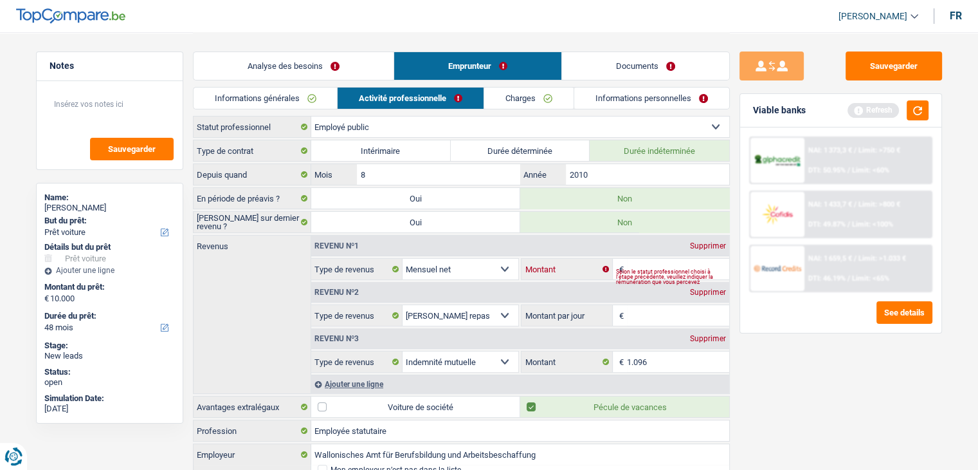
click at [645, 259] on input "Montant" at bounding box center [678, 269] width 102 height 21
type input "1.820"
click at [771, 387] on div "Sauvegarder Viable banks Refresh NAI: 1 373,3 € / Limit: >750 € DTI: 50.95% / L…" at bounding box center [841, 250] width 222 height 398
click at [630, 312] on input "Montant par jour" at bounding box center [678, 315] width 102 height 21
type input "8"
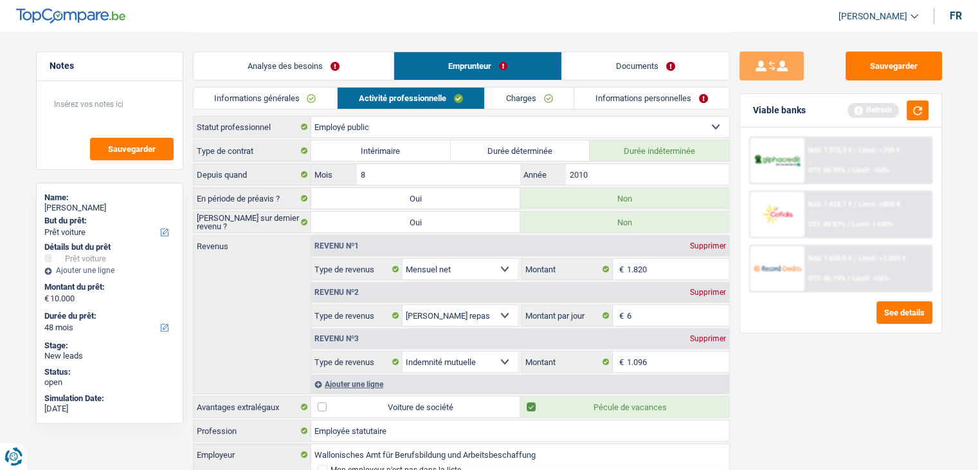
type input "6,0"
click at [802, 396] on div "Sauvegarder Viable banks Refresh NAI: 1 373,3 € / Limit: >750 € DTI: 50.95% / L…" at bounding box center [841, 250] width 222 height 398
click at [499, 91] on link "Charges" at bounding box center [529, 97] width 89 height 21
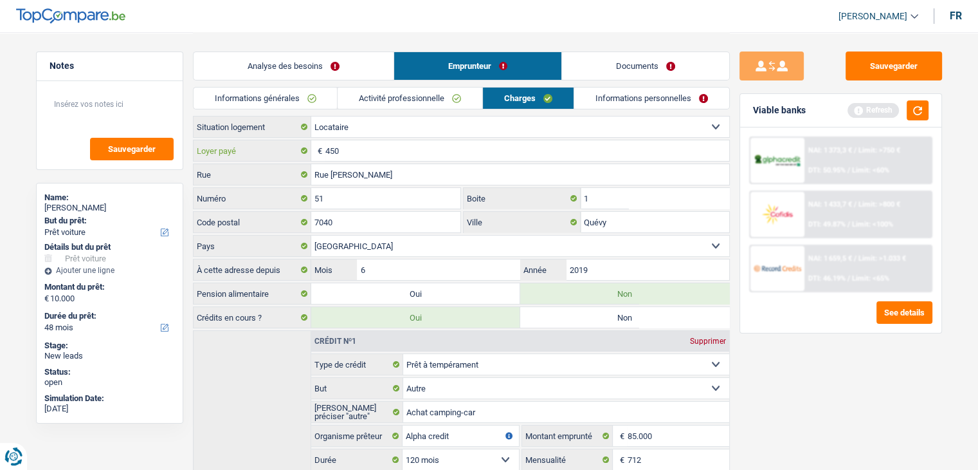
click at [431, 150] on input "450" at bounding box center [528, 150] width 404 height 21
type input "4"
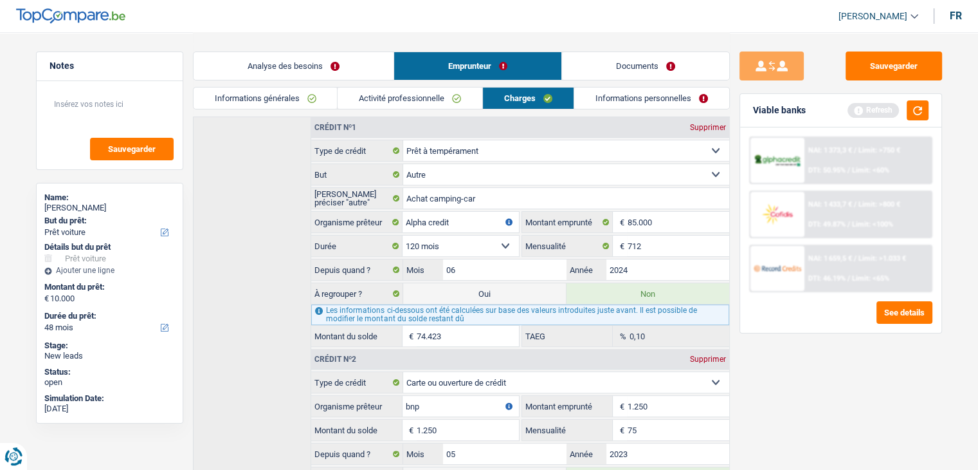
scroll to position [294, 0]
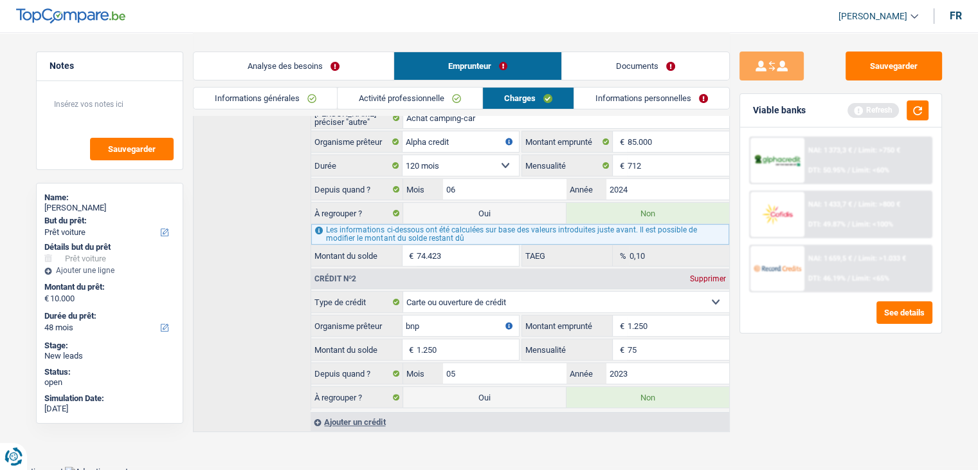
type input "900"
click at [605, 96] on link "Informations personnelles" at bounding box center [651, 97] width 155 height 21
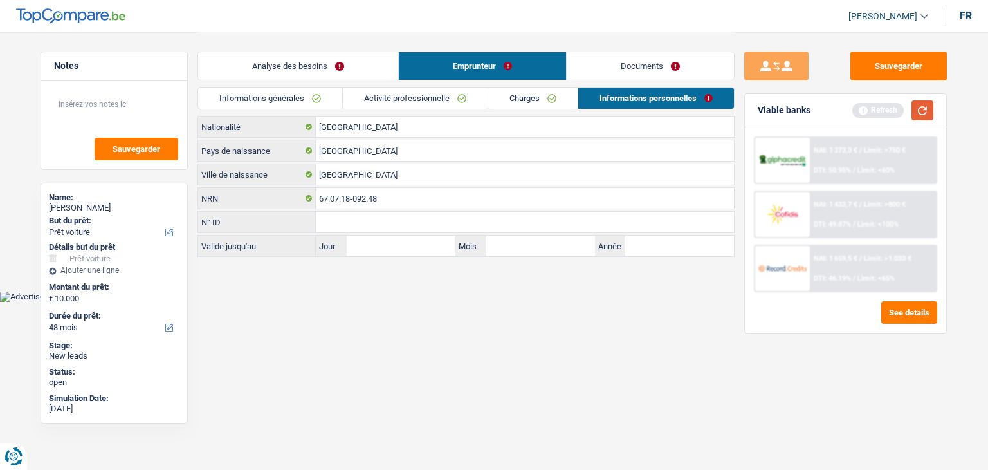
click at [929, 109] on button "button" at bounding box center [923, 110] width 22 height 20
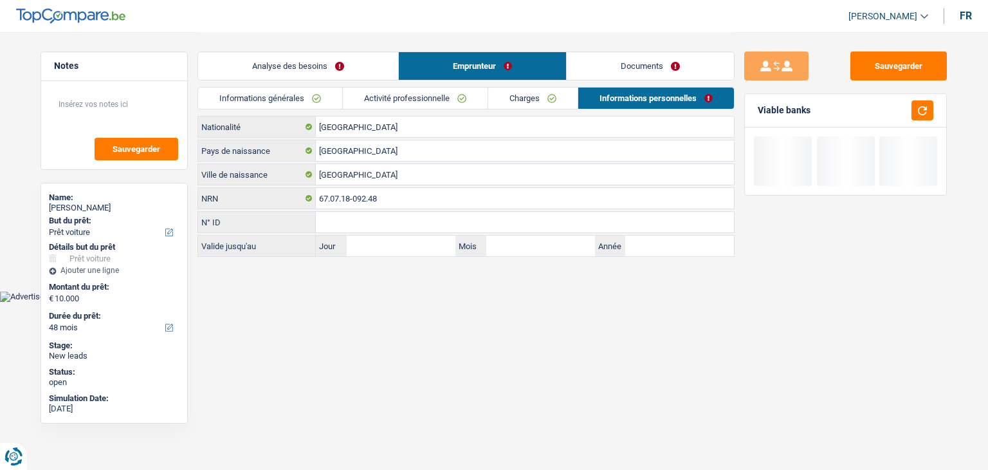
click at [271, 66] on link "Analyse des besoins" at bounding box center [298, 66] width 200 height 28
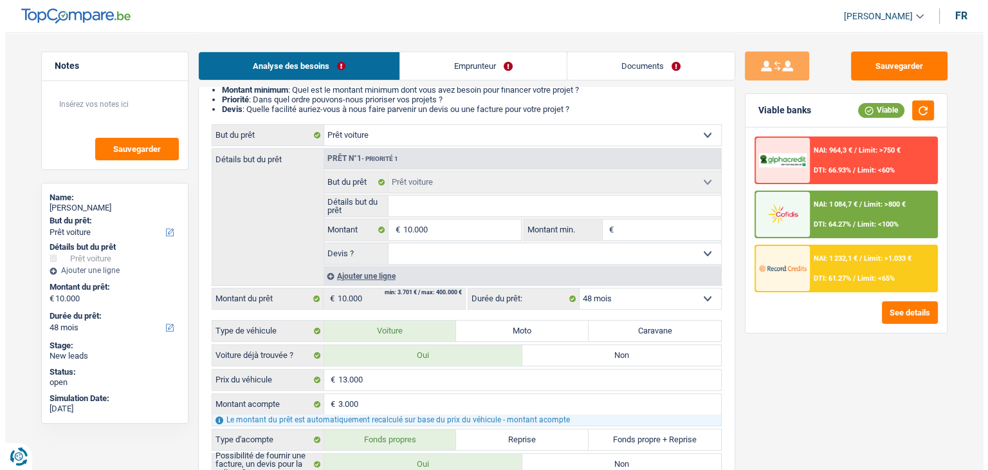
scroll to position [153, 0]
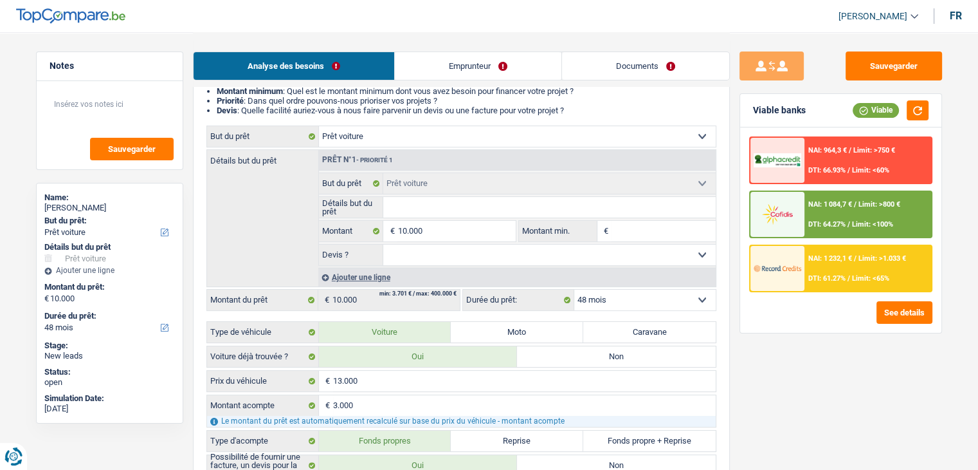
click at [423, 255] on select "Oui Non Non répondu Sélectionner une option" at bounding box center [549, 254] width 333 height 21
select select "yes"
click at [383, 244] on select "Oui Non Non répondu Sélectionner une option" at bounding box center [549, 254] width 333 height 21
select select "yes"
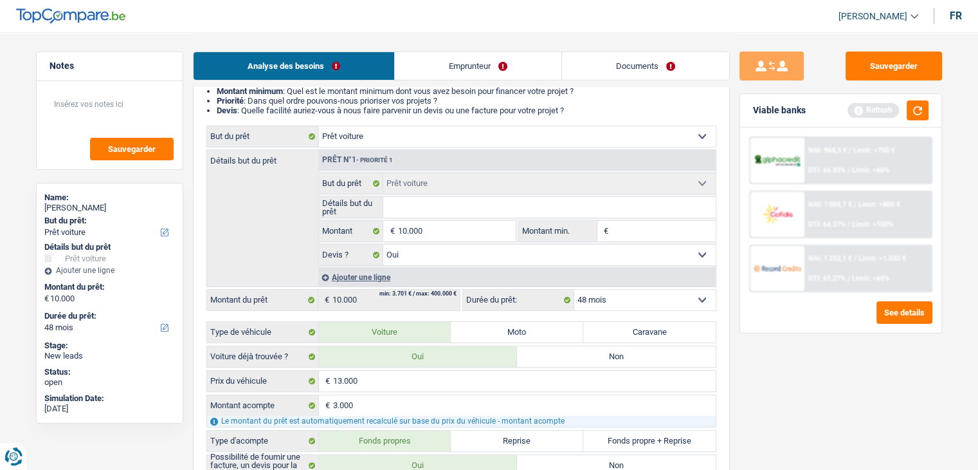
click at [491, 255] on select "Oui Non Non répondu Sélectionner une option" at bounding box center [549, 254] width 333 height 21
click at [405, 206] on input "Détails but du prêt" at bounding box center [549, 207] width 333 height 21
type input "d"
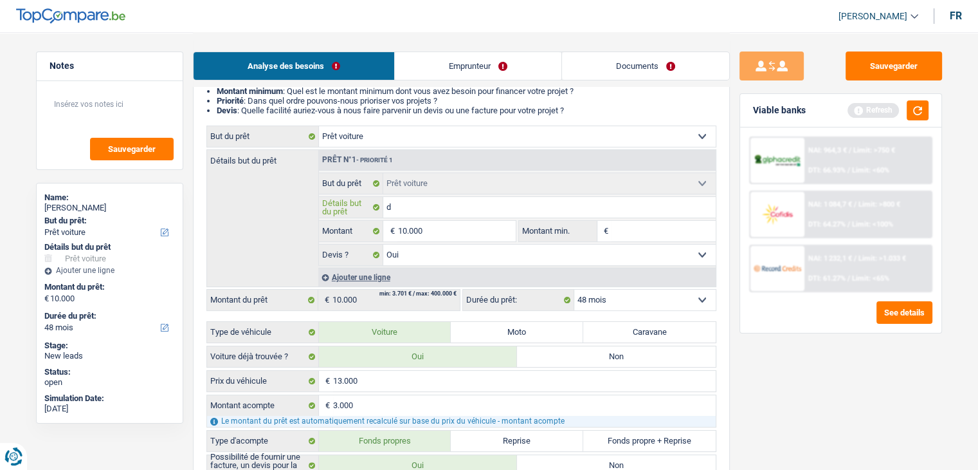
type input "da"
type input "dac"
type input "daci"
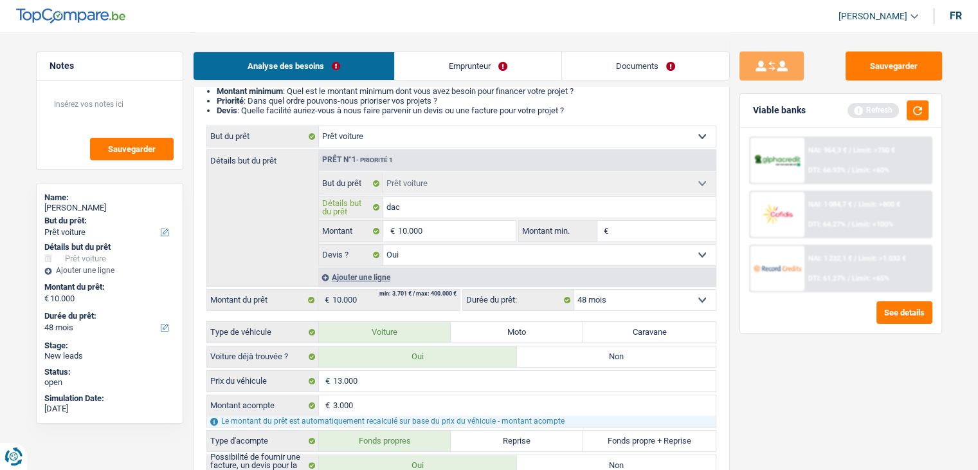
type input "daci"
type input "dacia"
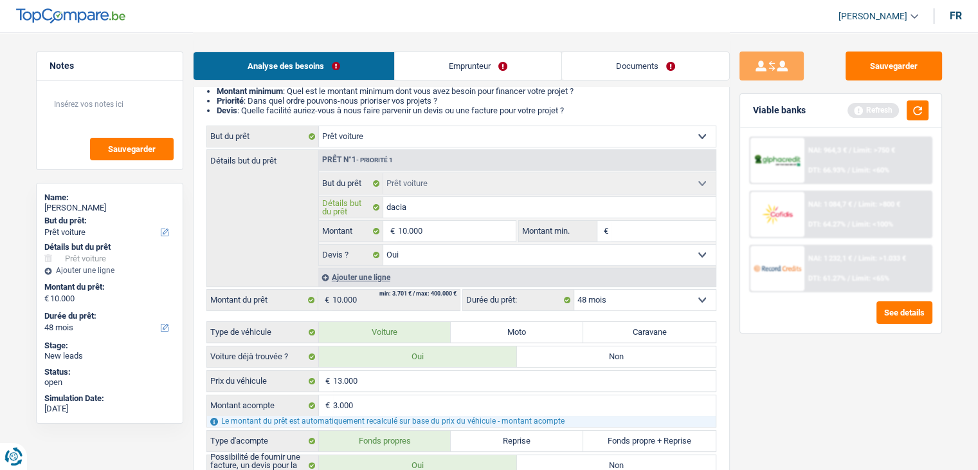
type input "dacia s"
type input "dacia st"
type input "dacia ste"
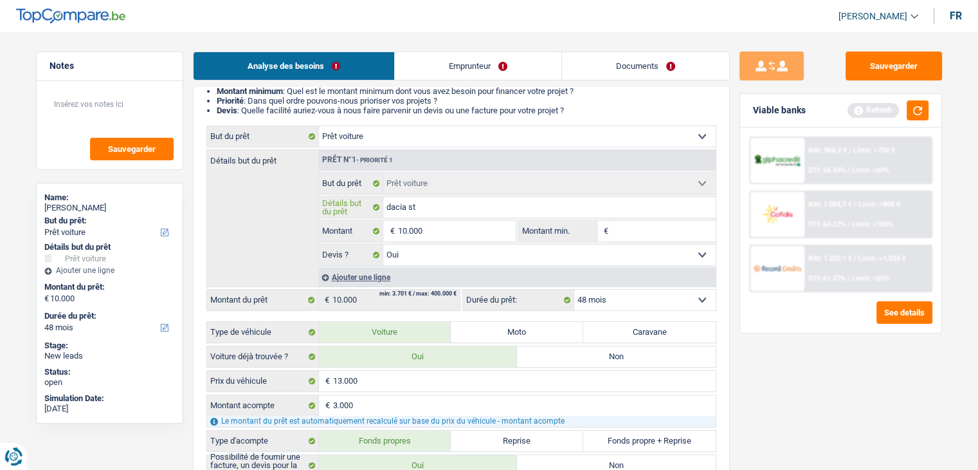
type input "dacia ste"
type input "dacia step"
type input "dacia stepw"
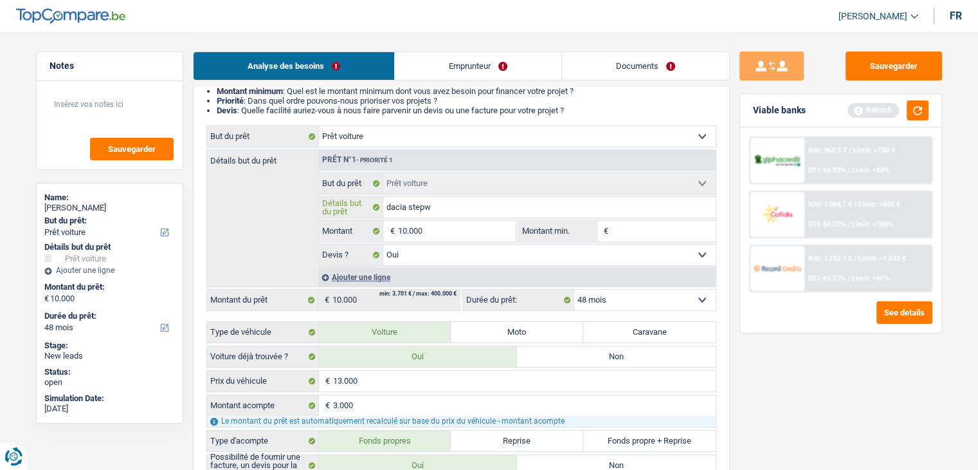
type input "dacia stepwa"
type input "dacia stepway"
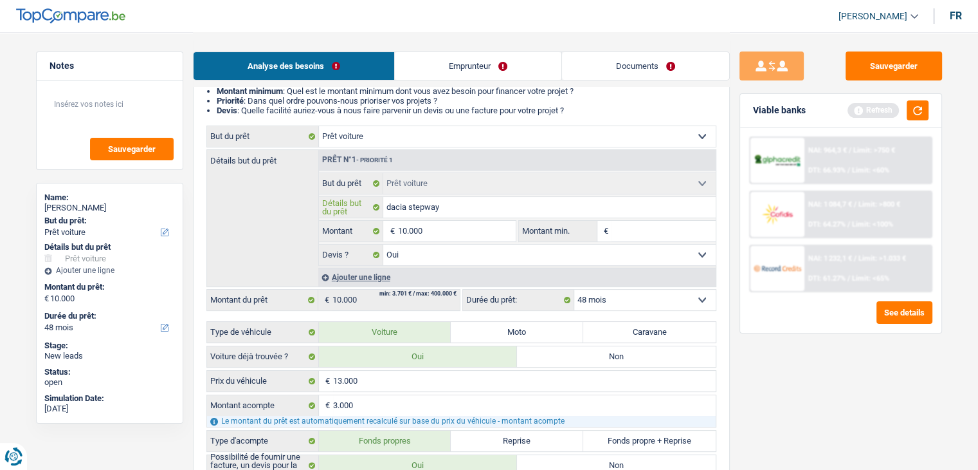
type input "dacia stepway"
click at [565, 204] on input "dacia stepway" at bounding box center [549, 207] width 333 height 21
type input "dacia stepway"
click at [633, 233] on input "Montant min." at bounding box center [664, 231] width 104 height 21
click at [474, 221] on input "10.000" at bounding box center [457, 231] width 118 height 21
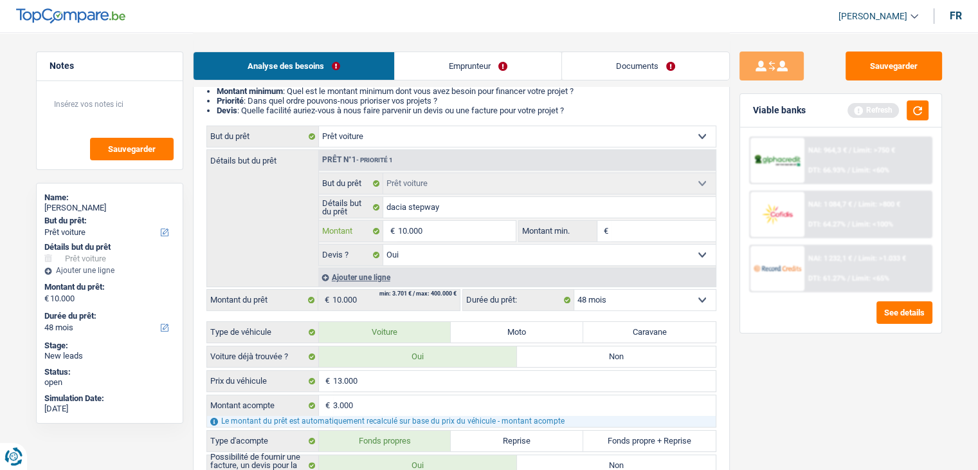
type input "1.000"
type input "10.000"
type input "100.001"
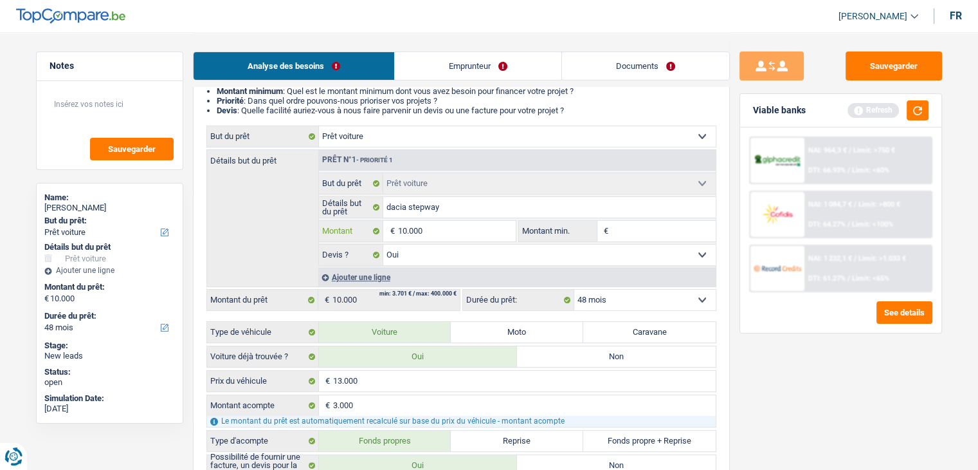
type input "100.001"
type input "10.000"
type input "1.000"
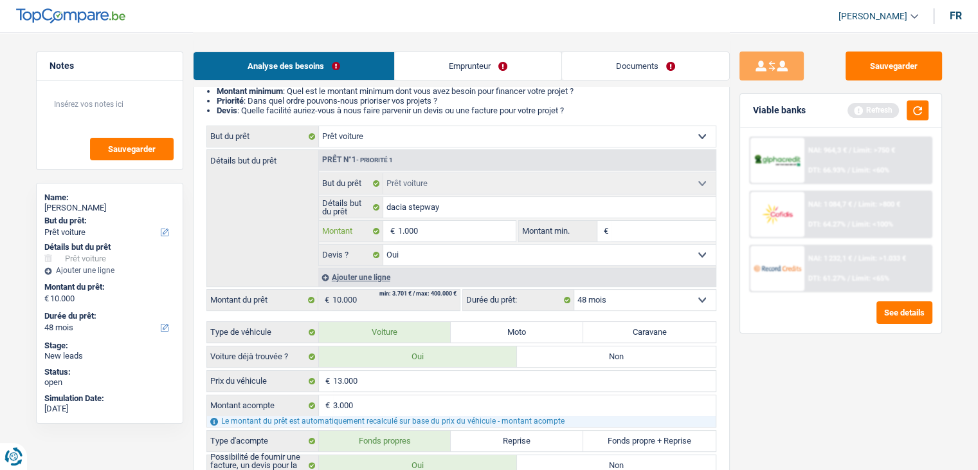
type input "10.000"
type input "100.001"
type input "10.000"
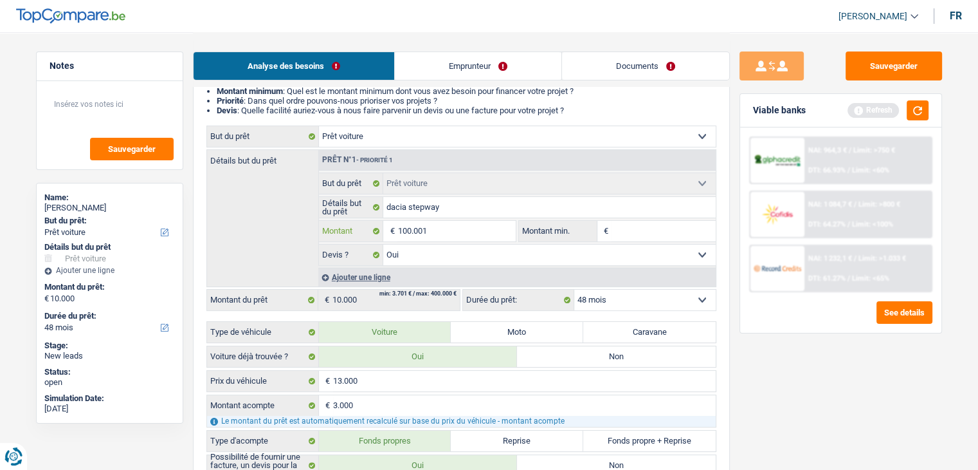
type input "10.000"
type input "1.000"
type input "10.000"
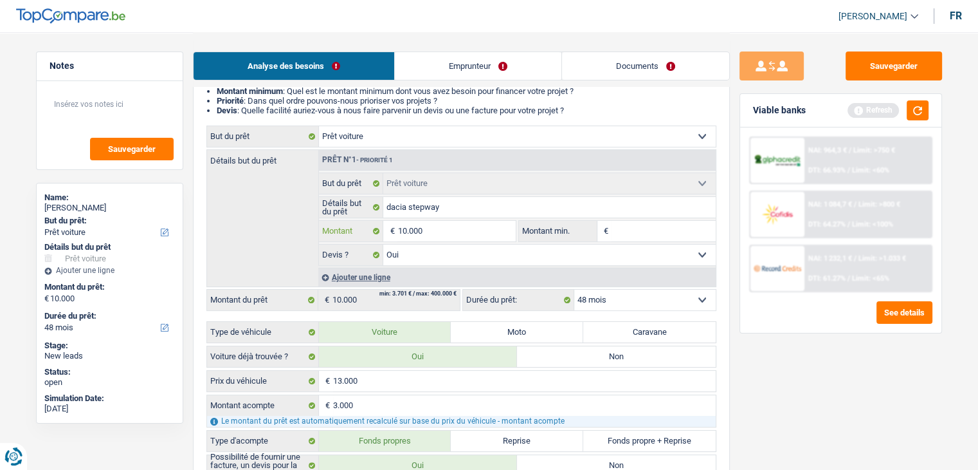
type input "100.001"
type input "10.000"
type input "1.000"
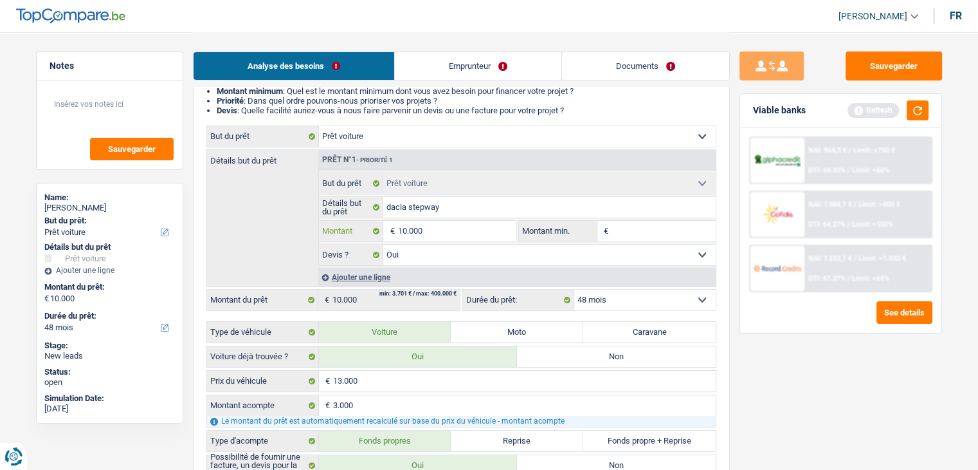
type input "1.000"
type input "10.001"
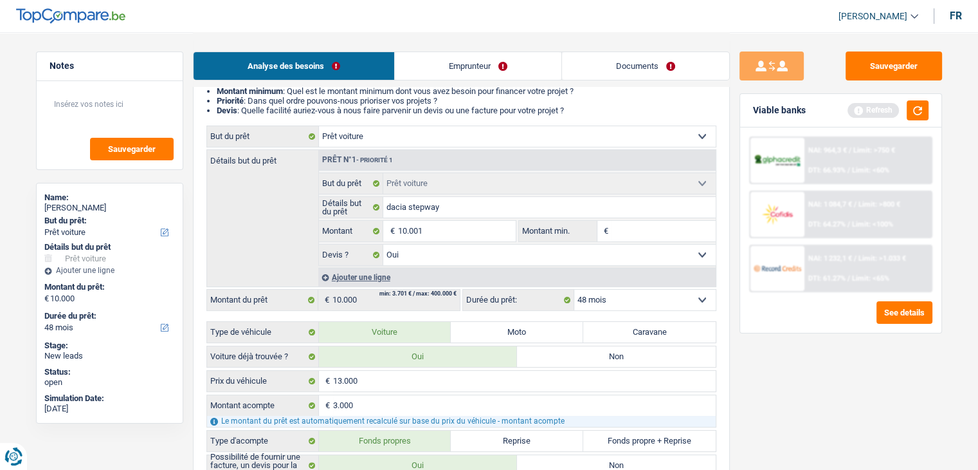
type input "10.001"
click at [626, 222] on input "Montant min." at bounding box center [664, 231] width 104 height 21
select select "60"
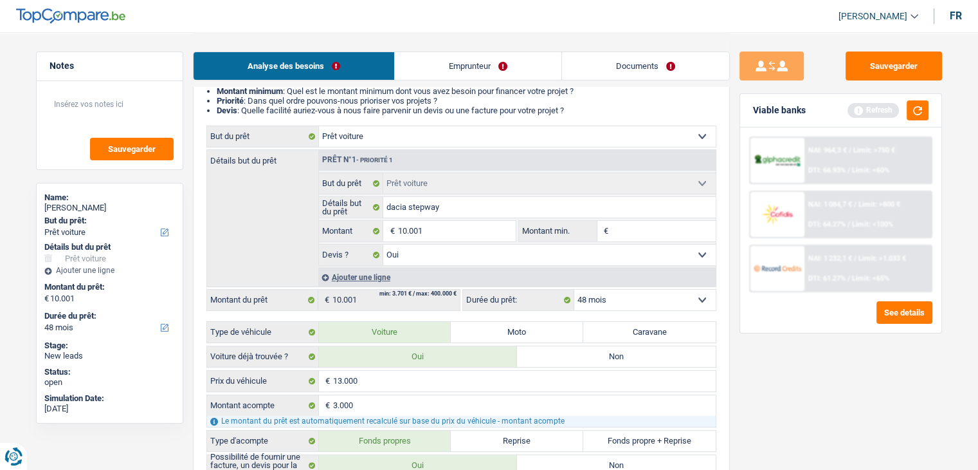
select select "60"
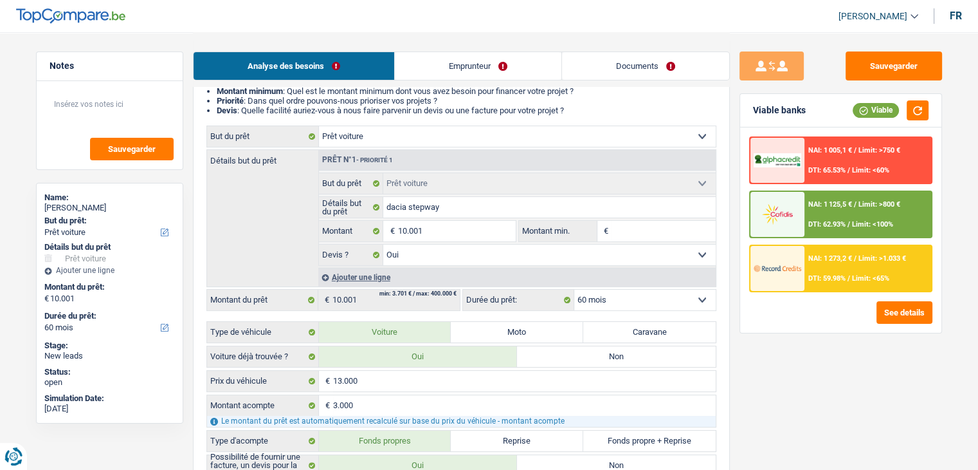
type input "1"
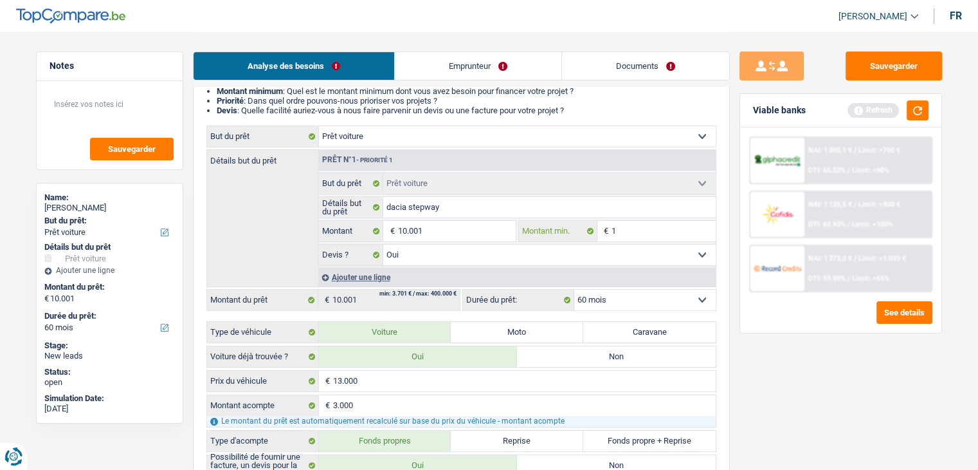
type input "10"
type input "100"
type input "1.001"
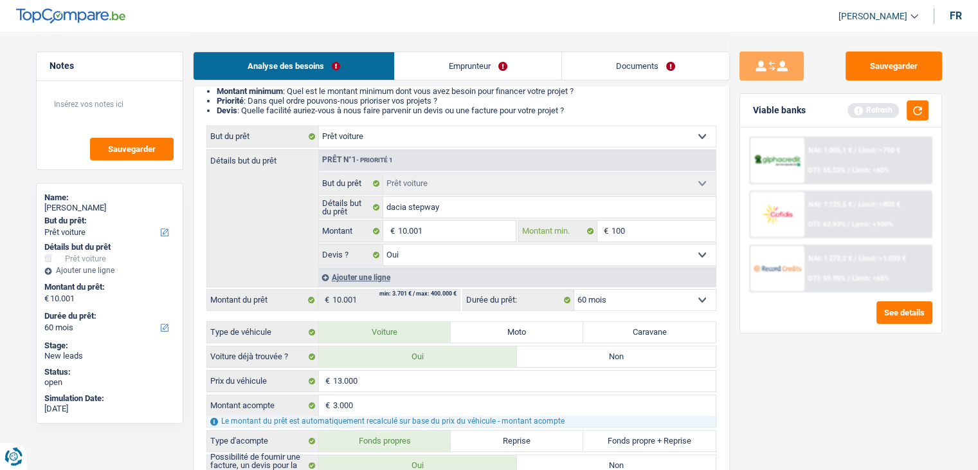
type input "1.001"
type input "100"
type input "10"
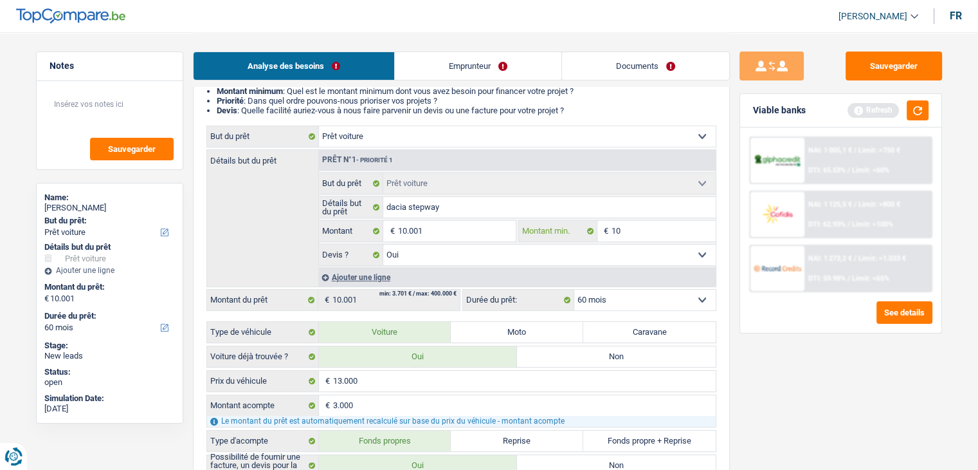
type input "1"
click at [773, 384] on div "Sauvegarder Viable banks Refresh NAI: 1 005,1 € / Limit: >750 € DTI: 65.53% / L…" at bounding box center [841, 250] width 222 height 398
click at [915, 99] on div "Viable banks Refresh" at bounding box center [840, 110] width 201 height 33
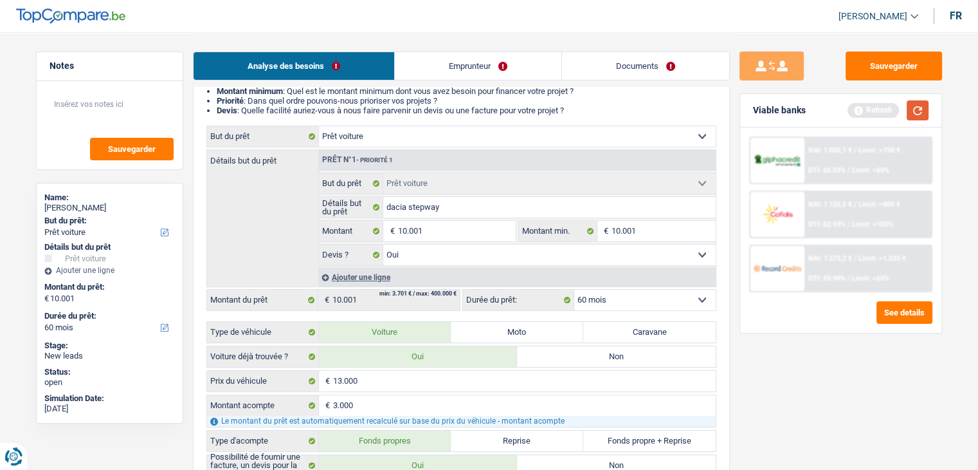
click at [919, 107] on button "button" at bounding box center [918, 110] width 22 height 20
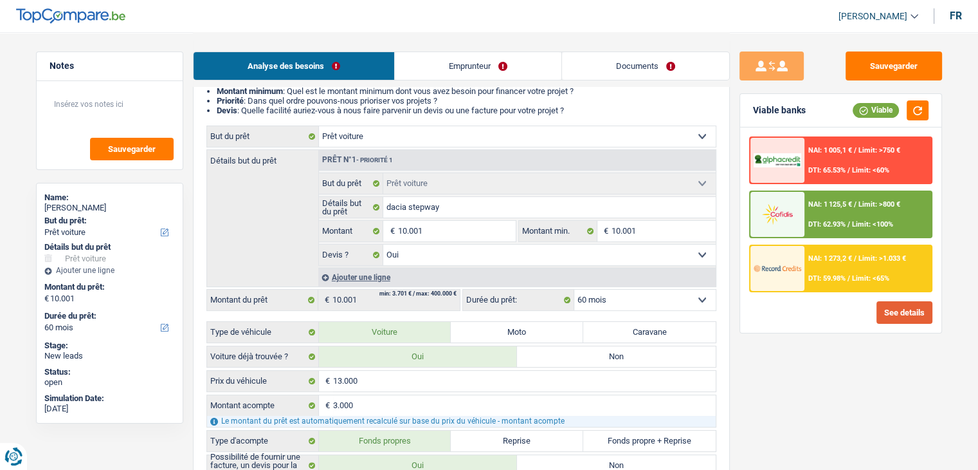
click at [902, 317] on button "See details" at bounding box center [905, 312] width 56 height 23
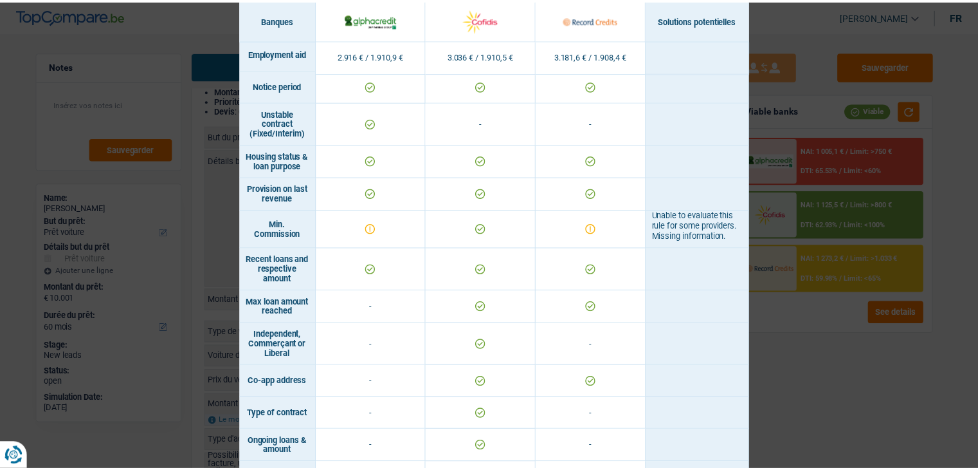
scroll to position [906, 0]
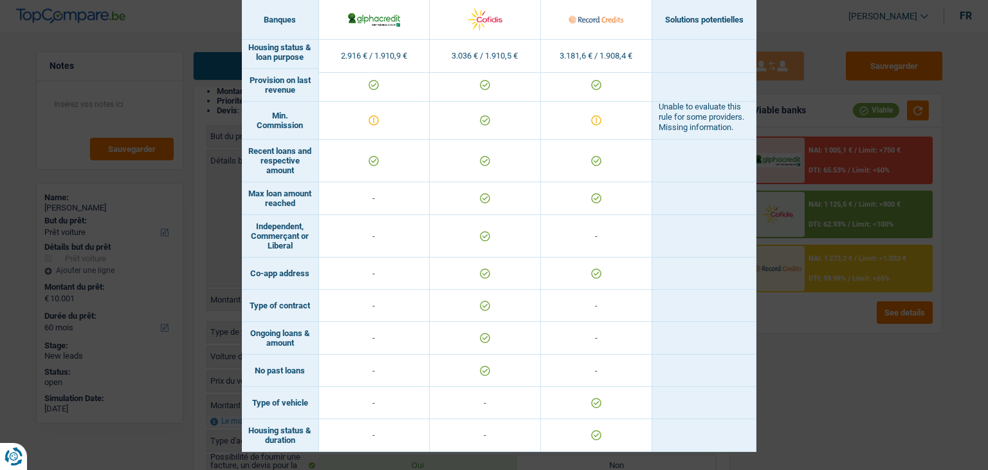
click at [831, 421] on div "Banks conditions × Banques Solutions potentielles Revenus / Charges 2.916 € / 1…" at bounding box center [494, 235] width 988 height 470
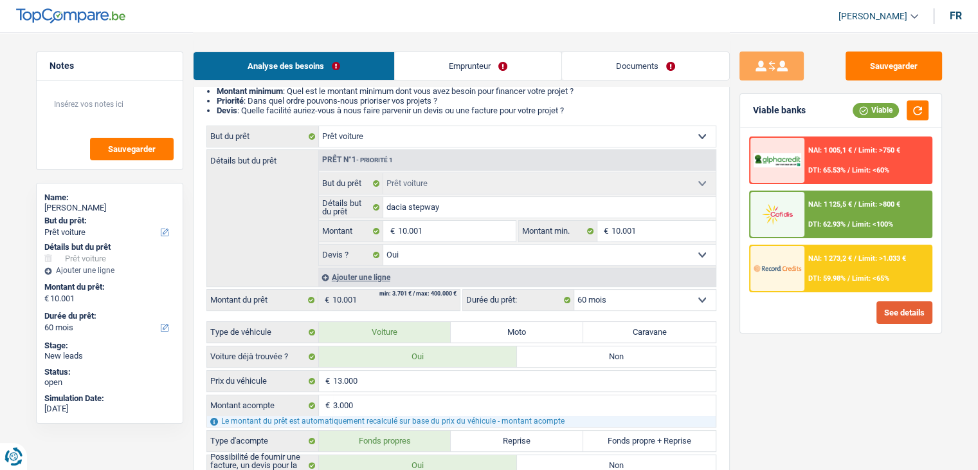
scroll to position [280, 0]
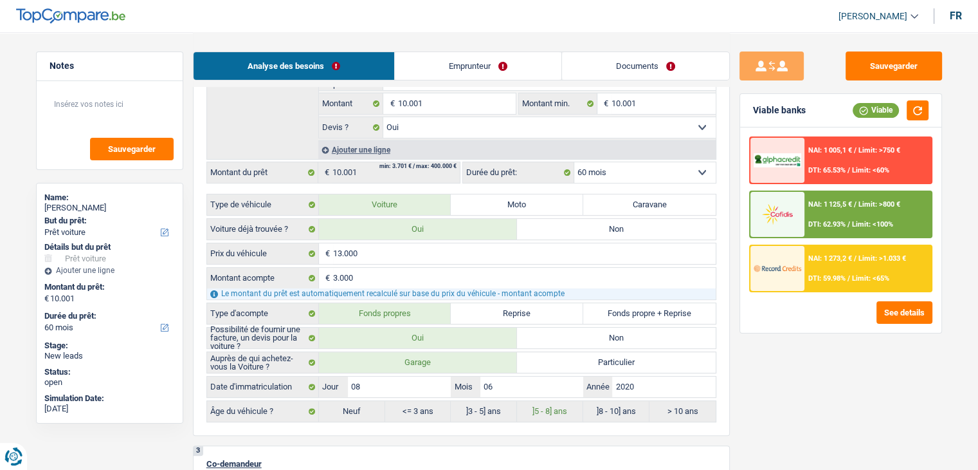
click at [866, 252] on div "NAI: 1 273,2 € / Limit: >1.033 € DTI: 59.98% / Limit: <65%" at bounding box center [868, 268] width 127 height 45
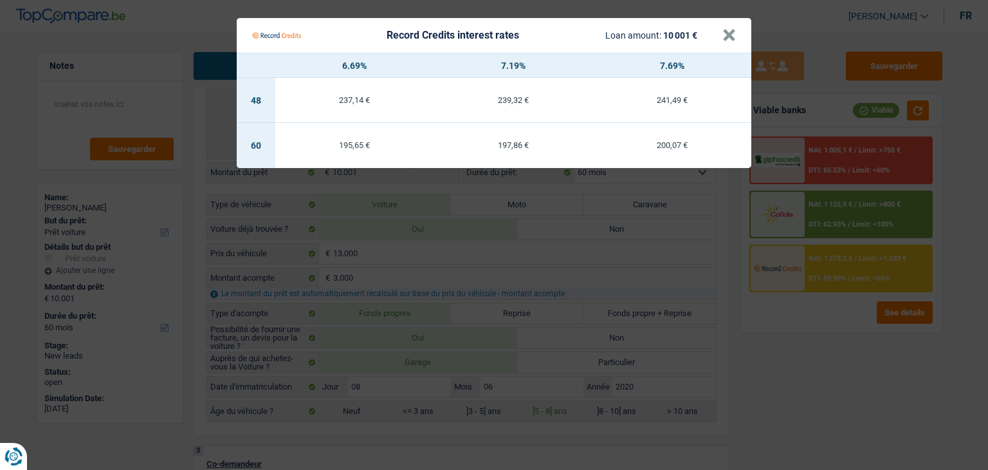
click at [813, 372] on Credits "Record Credits interest rates Loan amount: 10 001 € × 6.69% 7.19% 7.69% 48 237,…" at bounding box center [494, 235] width 988 height 470
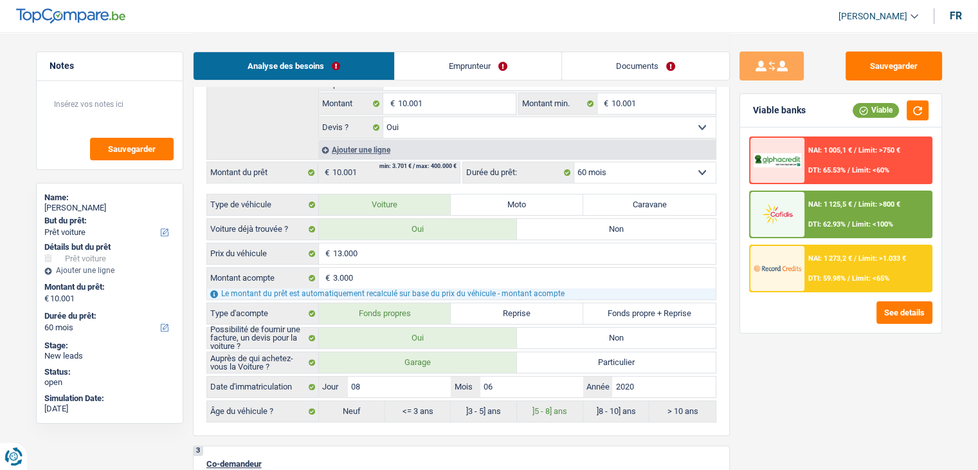
click at [610, 59] on link "Documents" at bounding box center [645, 66] width 167 height 28
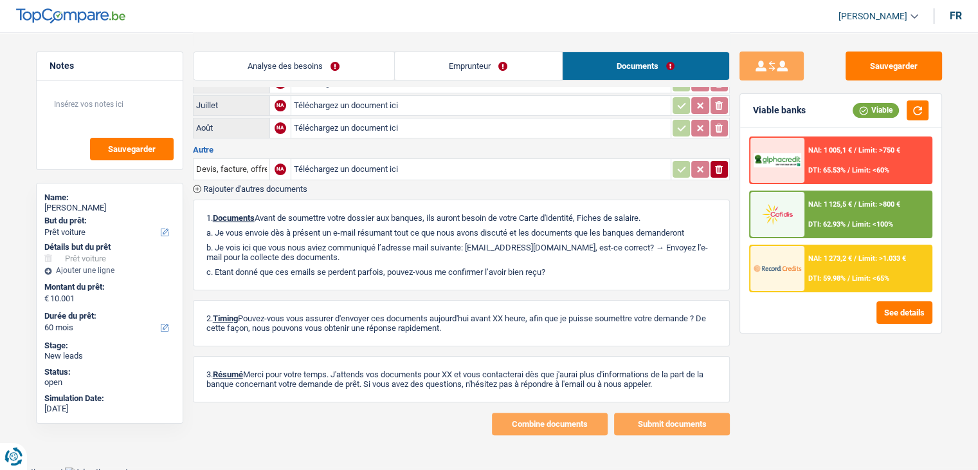
scroll to position [0, 0]
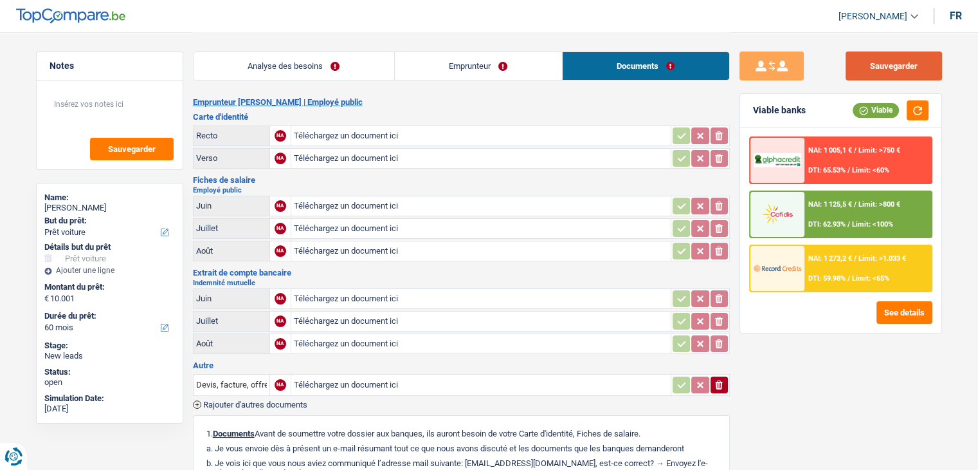
click at [861, 68] on button "Sauvegarder" at bounding box center [894, 65] width 96 height 29
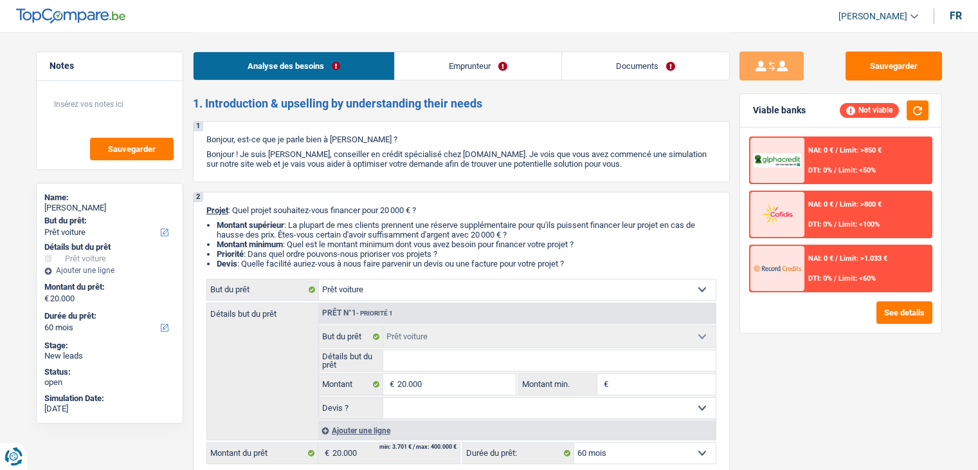
select select "car"
select select "60"
select select "car"
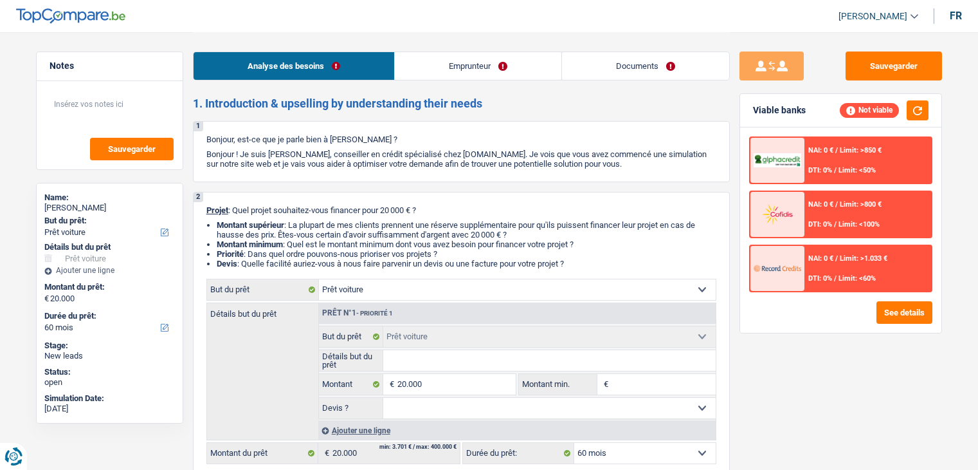
select select "60"
select select "retired"
select select "pension"
select select "car"
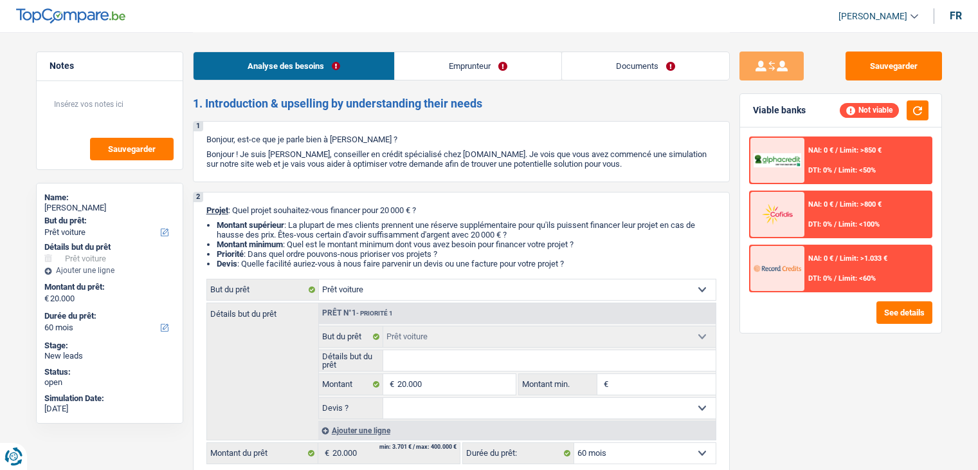
select select "60"
click at [418, 355] on input "Détails but du prêt" at bounding box center [549, 360] width 333 height 21
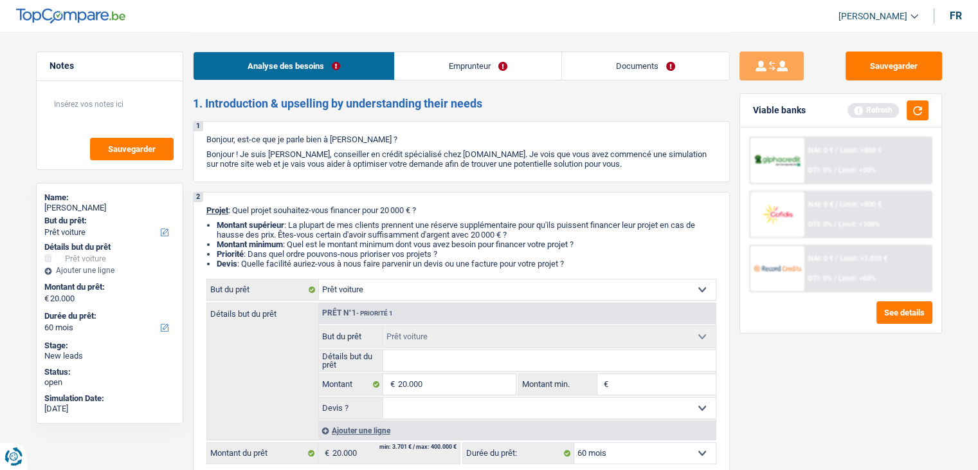
type input "2"
type input "25"
type input "250"
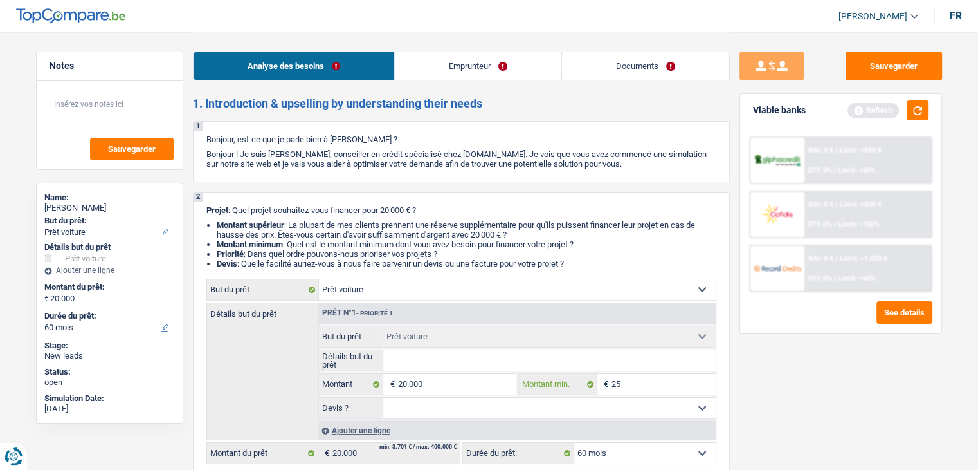
type input "250"
type input "2.500"
click at [497, 381] on input "20.000" at bounding box center [457, 384] width 118 height 21
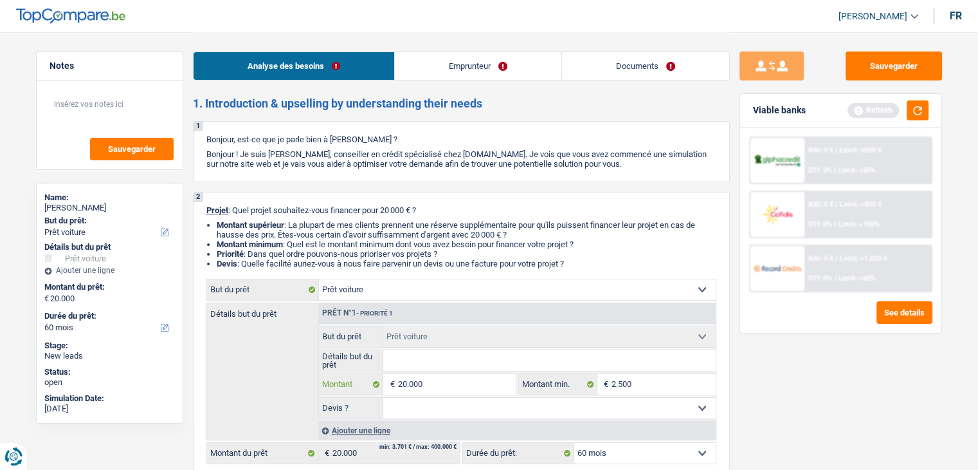
type input "2.000"
type input "20"
type input "2"
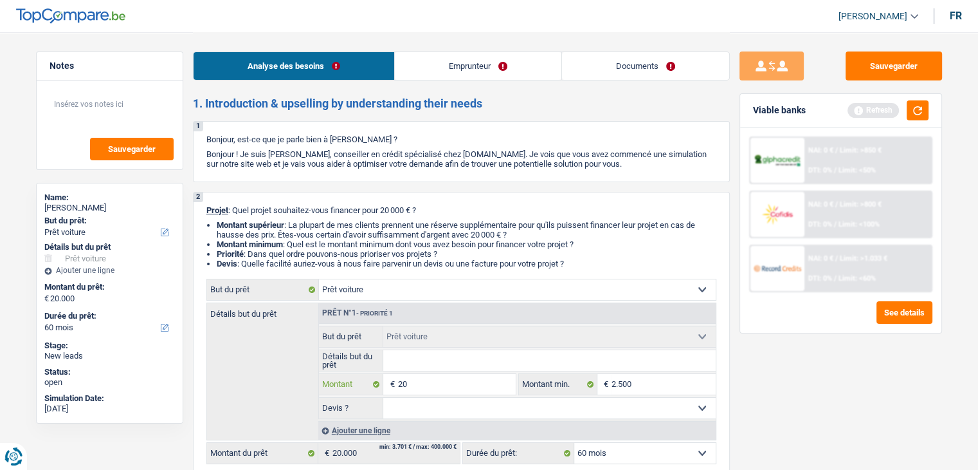
type input "2"
type input "25"
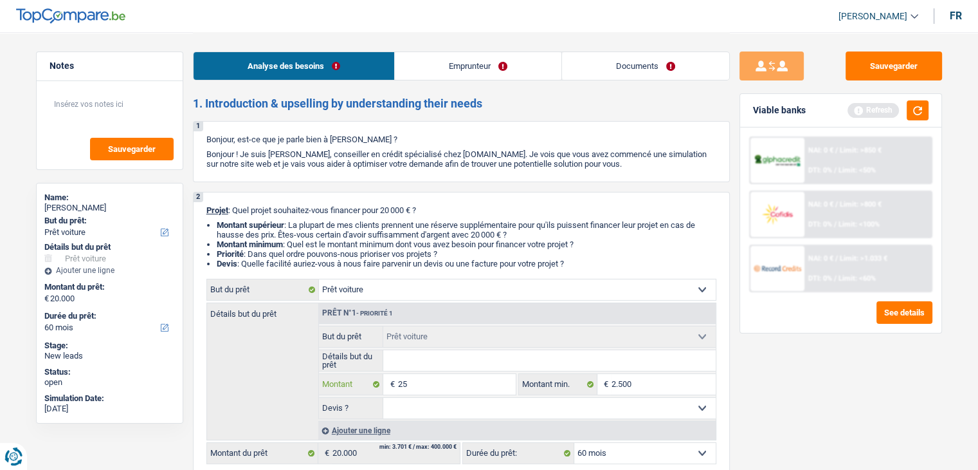
type input "250"
type input "2.500"
type input "25.000"
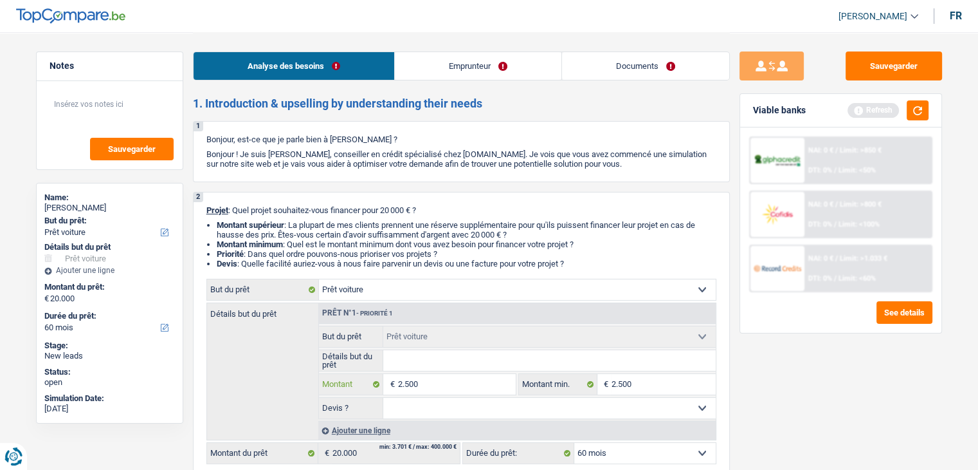
type input "25.000"
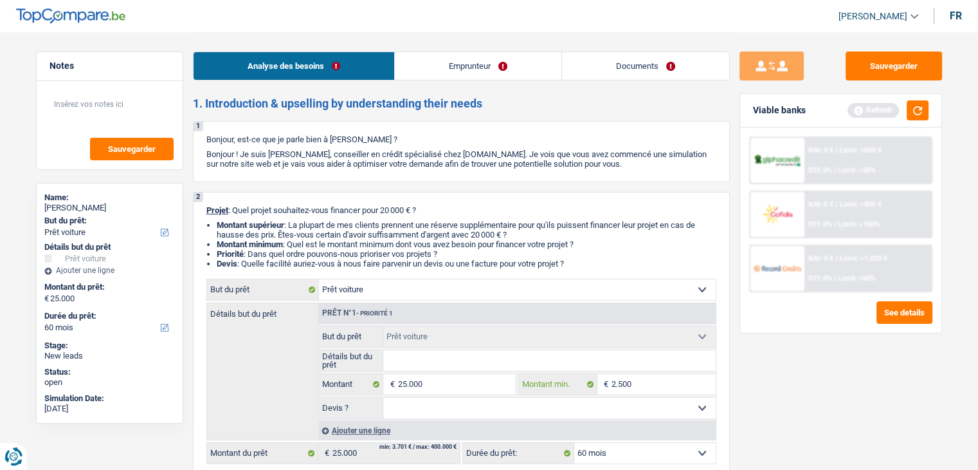
click at [649, 381] on input "2.500" at bounding box center [664, 384] width 104 height 21
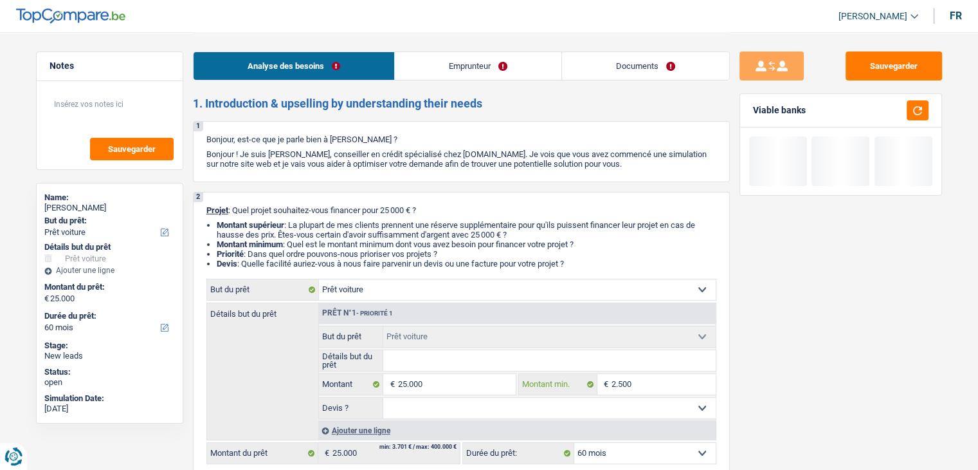
type input "250"
type input "25"
type input "2"
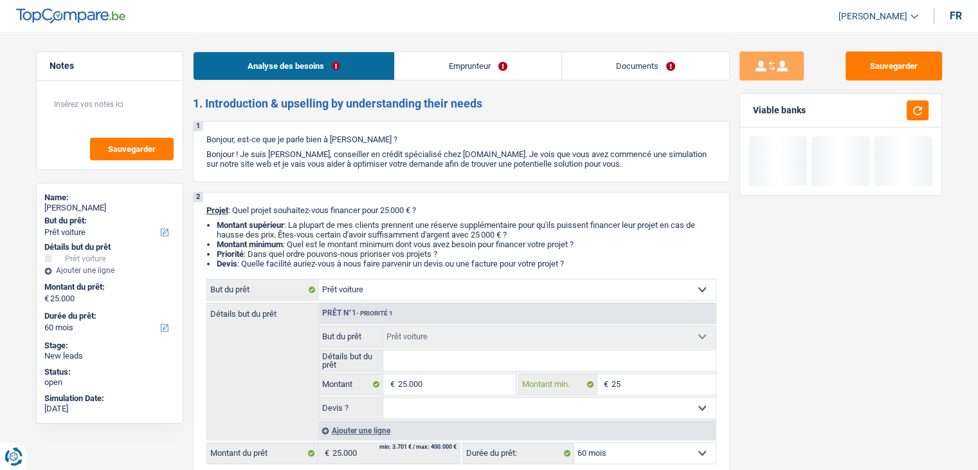
type input "2"
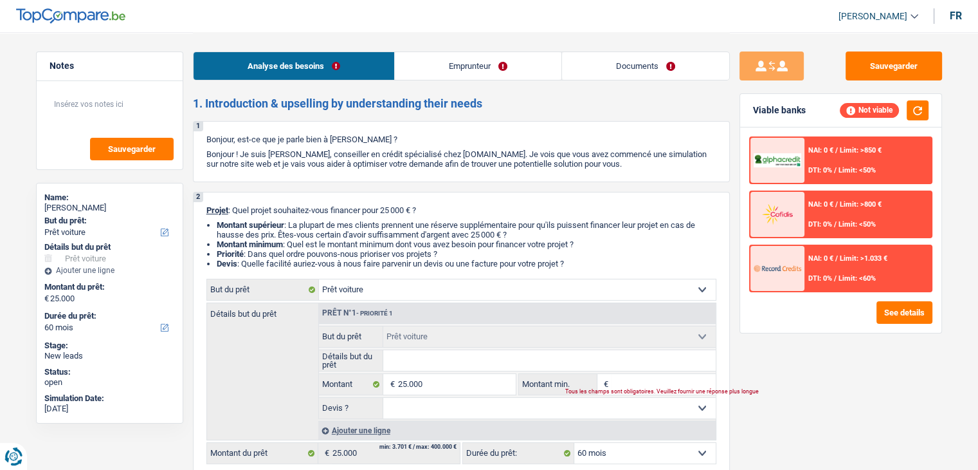
type input "2"
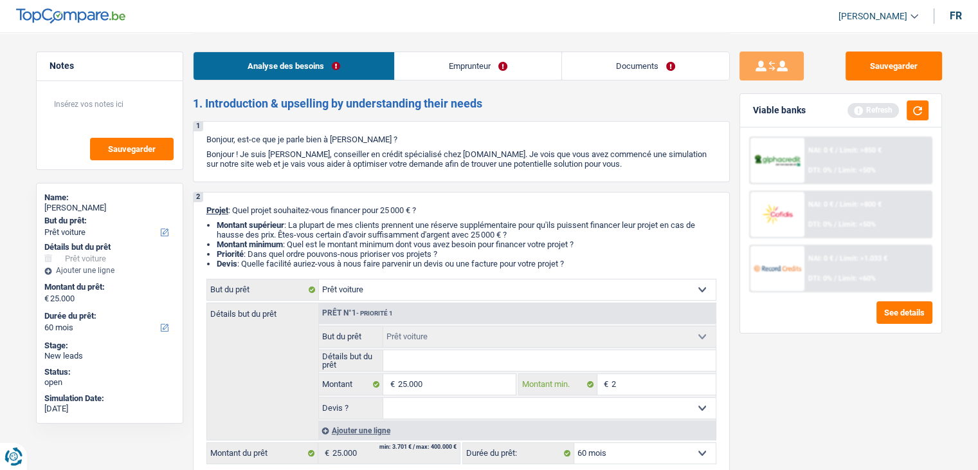
type input "20"
type input "200"
type input "2.000"
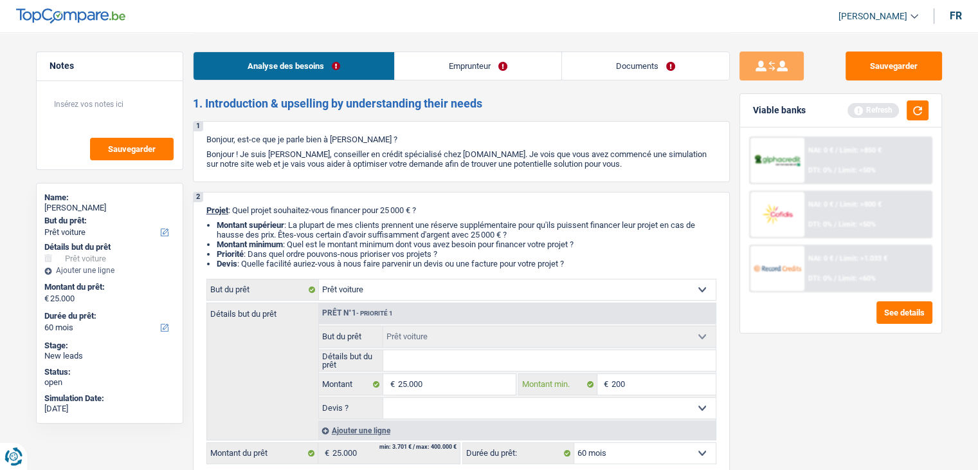
type input "2.000"
type input "20.000"
click at [798, 385] on div "Sauvegarder Viable banks Refresh NAI: 0 € / Limit: >850 € DTI: 0% / Limit: <50%…" at bounding box center [841, 250] width 222 height 398
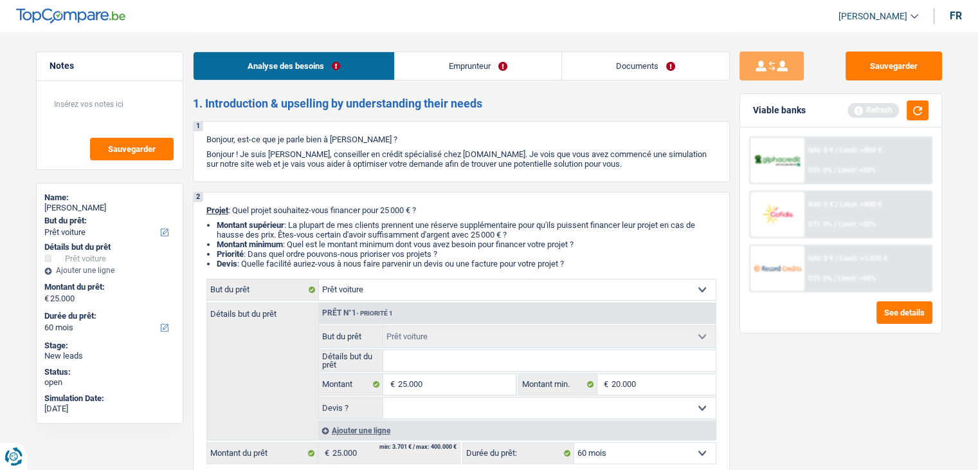
click at [582, 398] on select "Oui Non Non répondu Sélectionner une option" at bounding box center [549, 408] width 333 height 21
select select "yes"
click at [383, 398] on select "Oui Non Non répondu Sélectionner une option" at bounding box center [549, 408] width 333 height 21
select select "yes"
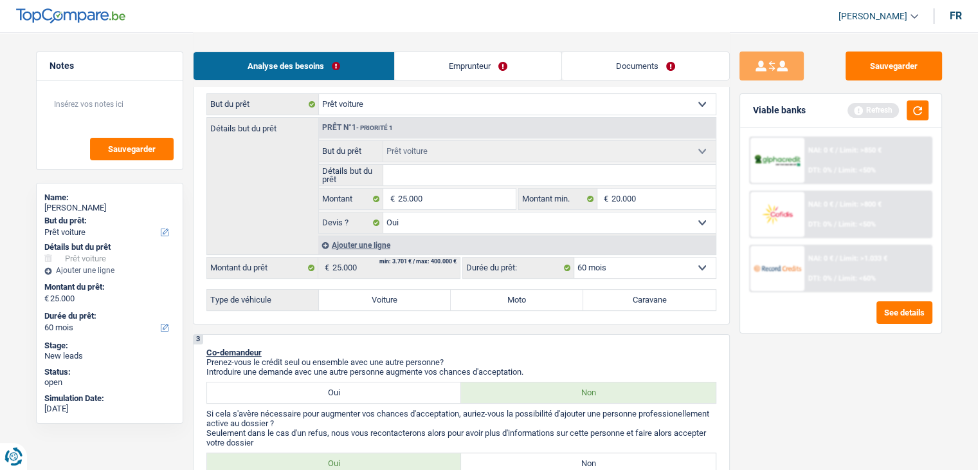
scroll to position [190, 0]
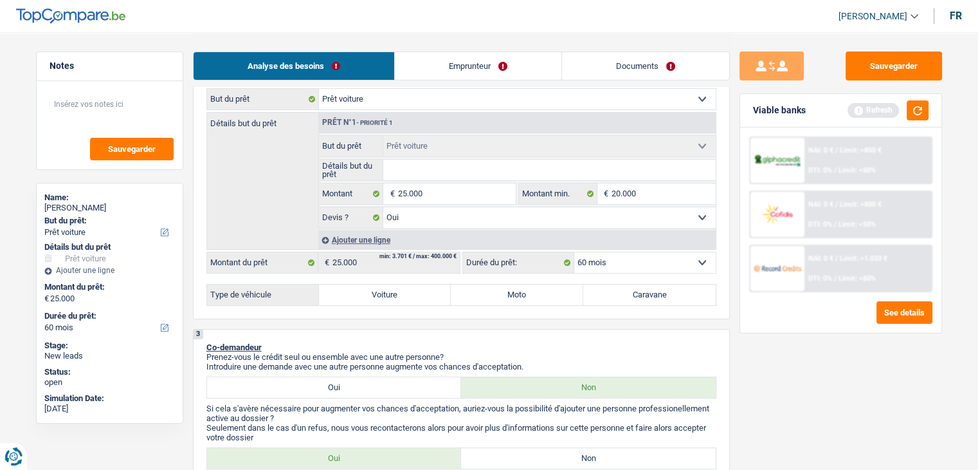
click at [401, 291] on label "Voiture" at bounding box center [385, 294] width 133 height 21
click at [401, 291] on input "Voiture" at bounding box center [385, 294] width 133 height 21
radio input "true"
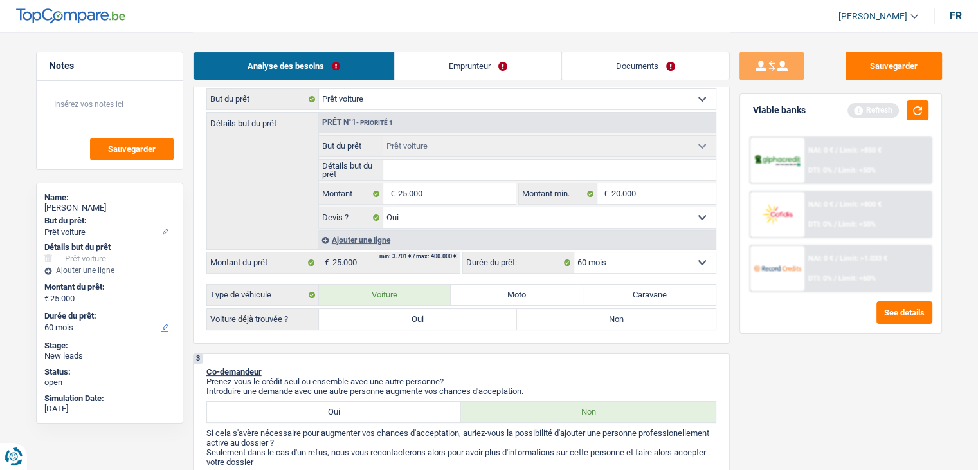
click at [421, 326] on label "Oui" at bounding box center [418, 319] width 199 height 21
click at [421, 326] on input "Oui" at bounding box center [418, 319] width 199 height 21
radio input "true"
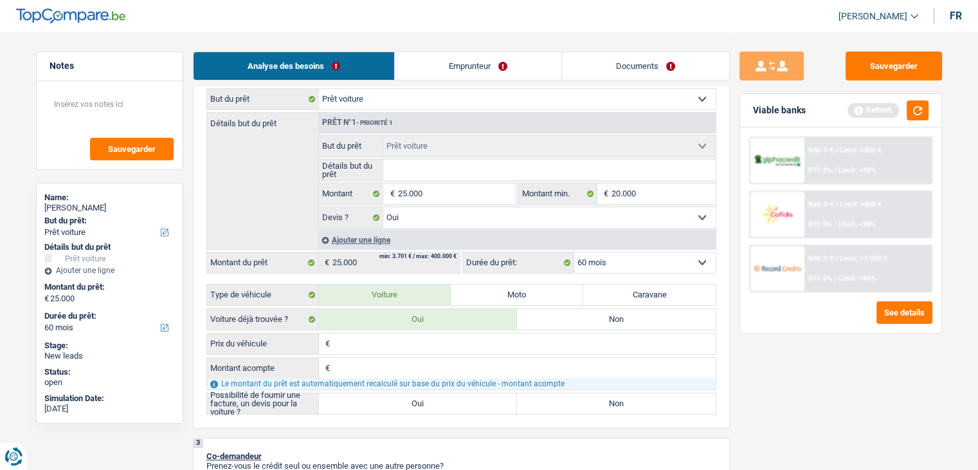
click at [404, 361] on input "Montant acompte" at bounding box center [524, 368] width 383 height 21
click at [344, 344] on input "Prix du véhicule" at bounding box center [524, 343] width 383 height 21
click at [390, 394] on label "Oui" at bounding box center [418, 403] width 199 height 21
click at [390, 394] on input "Oui" at bounding box center [418, 403] width 199 height 21
radio input "true"
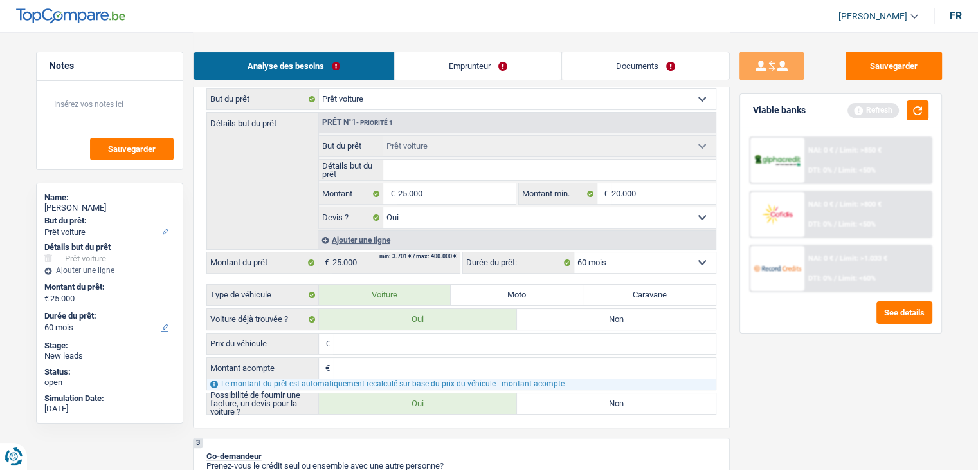
radio input "true"
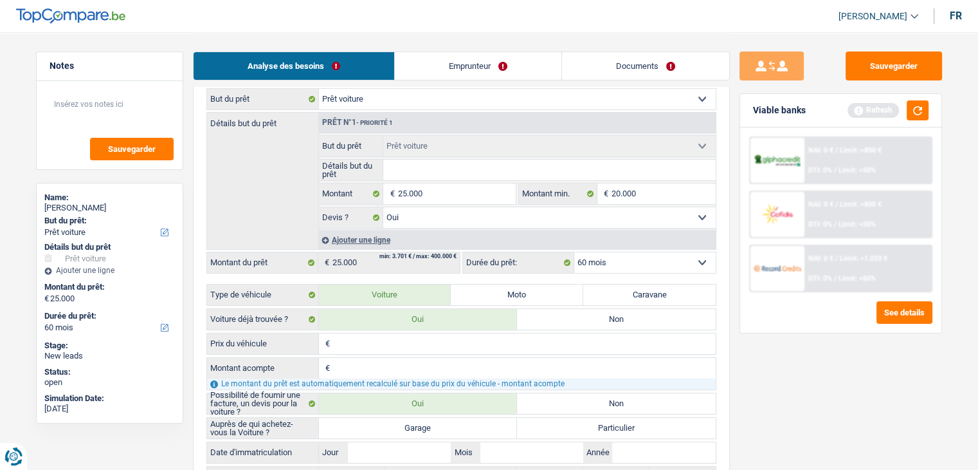
click at [543, 308] on div "Voiture déjà trouvée ? Oui Non" at bounding box center [462, 319] width 510 height 22
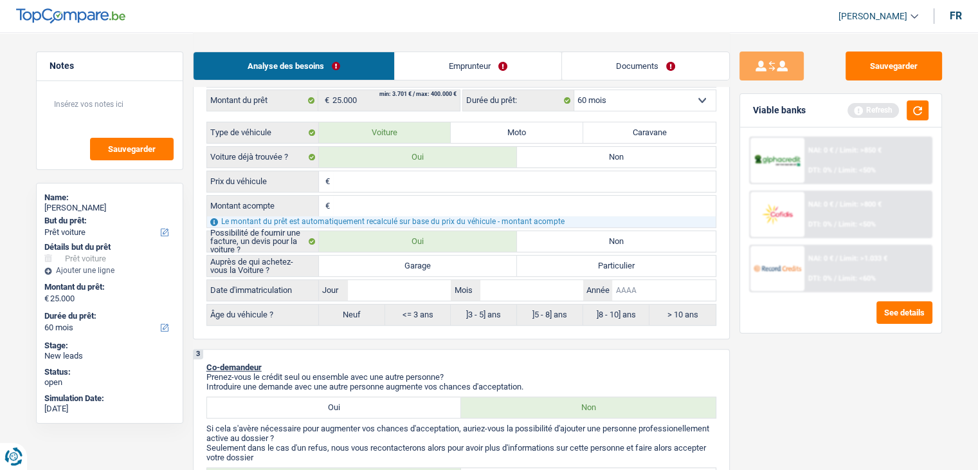
click at [620, 286] on input "Année" at bounding box center [663, 290] width 103 height 21
type input "2"
type input "20"
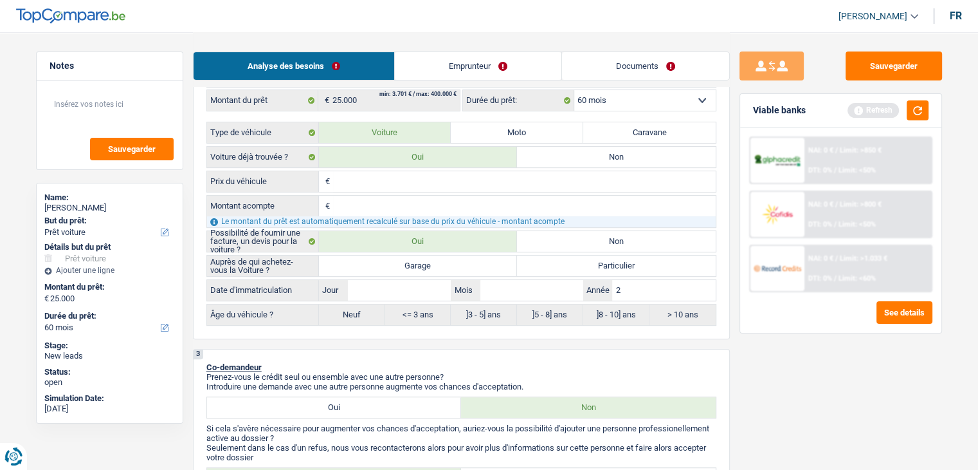
type input "20"
type input "202"
type input "2022"
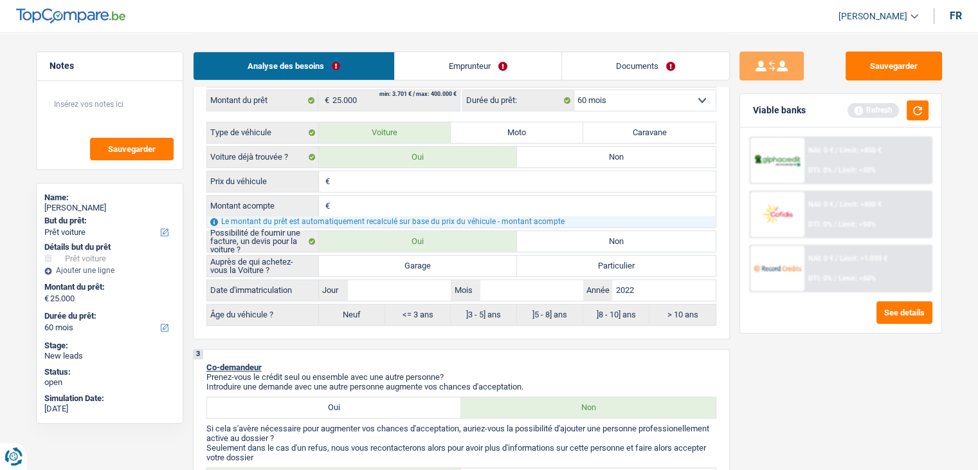
type input "2022"
click at [504, 288] on input "Mois" at bounding box center [532, 290] width 103 height 21
type input "0"
type input "05"
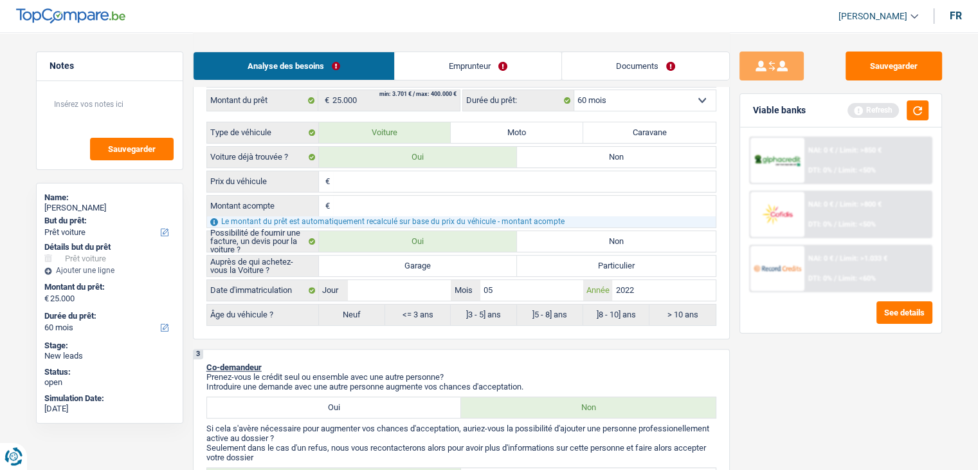
type input "05"
click at [386, 297] on div "Date d'immatriculation Jour / 05 Mois / 2022 Année" at bounding box center [462, 290] width 510 height 22
click at [389, 284] on input "Jour" at bounding box center [399, 290] width 103 height 21
type input "0"
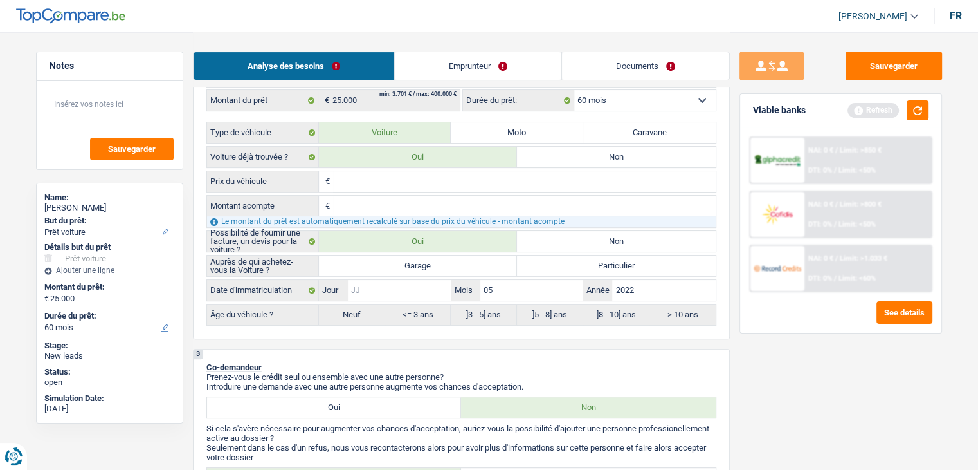
type input "0"
type input "05"
radio input "false"
type input "05"
radio input "true"
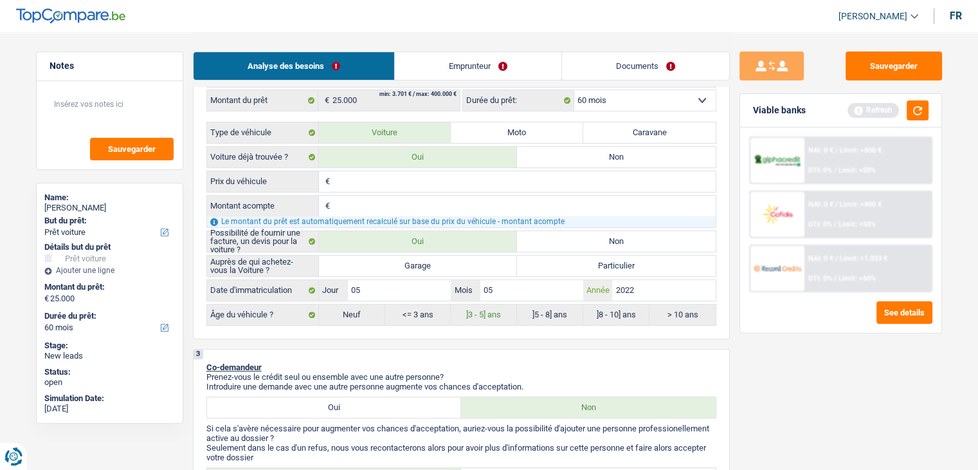
click at [650, 281] on input "2022" at bounding box center [663, 290] width 103 height 21
type input "202"
type input "2023"
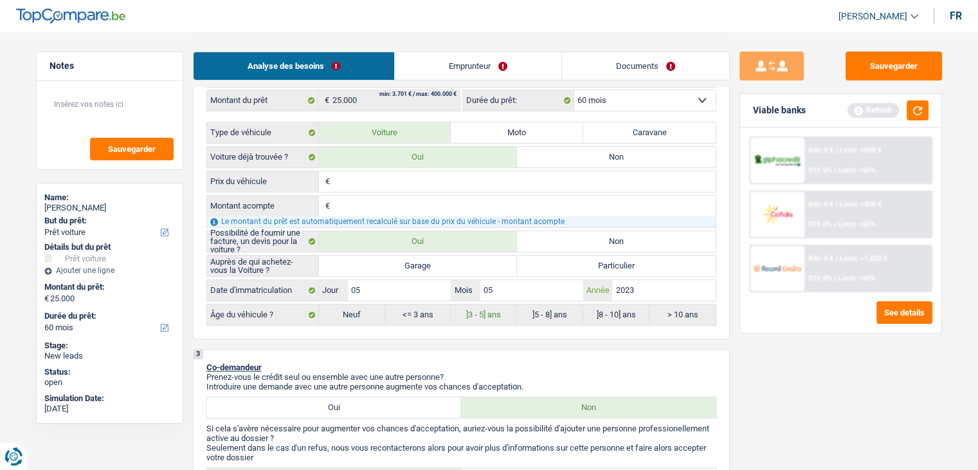
type input "2023"
radio input "false"
radio input "true"
click at [463, 261] on label "Garage" at bounding box center [418, 265] width 199 height 21
click at [463, 261] on input "Garage" at bounding box center [418, 265] width 199 height 21
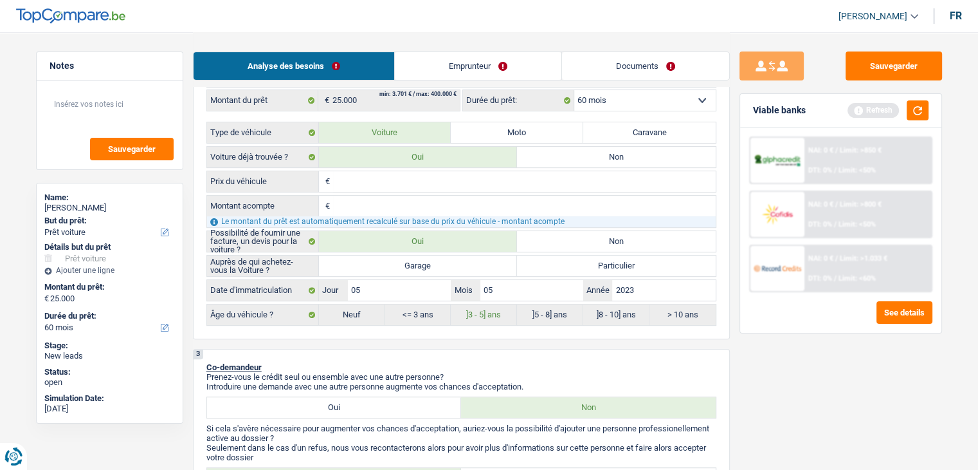
radio input "true"
select select "84"
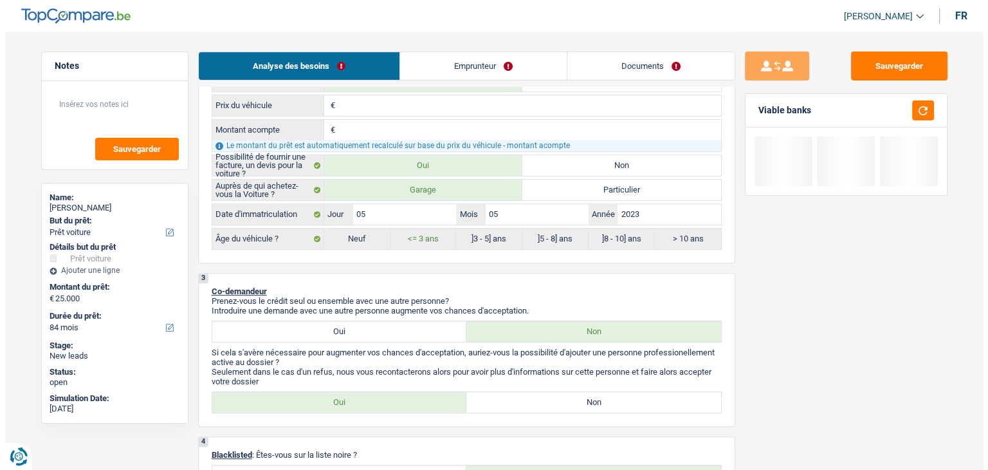
scroll to position [427, 0]
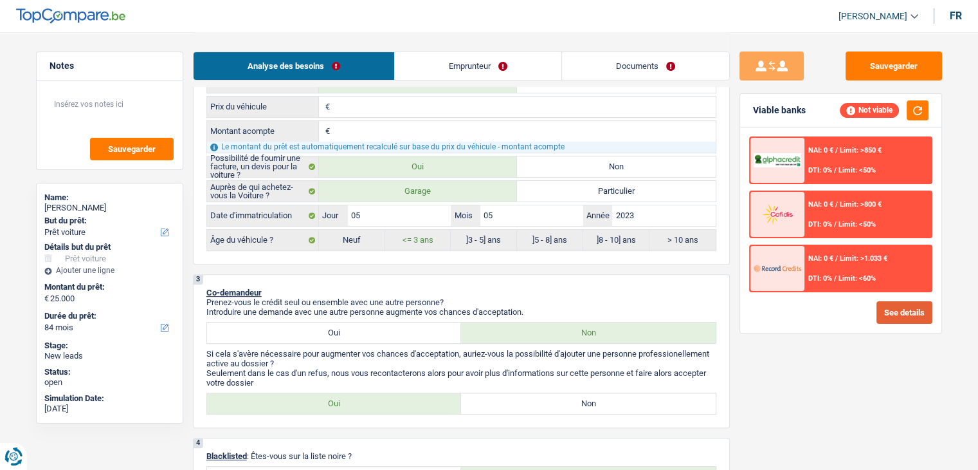
click at [899, 304] on button "See details" at bounding box center [905, 312] width 56 height 23
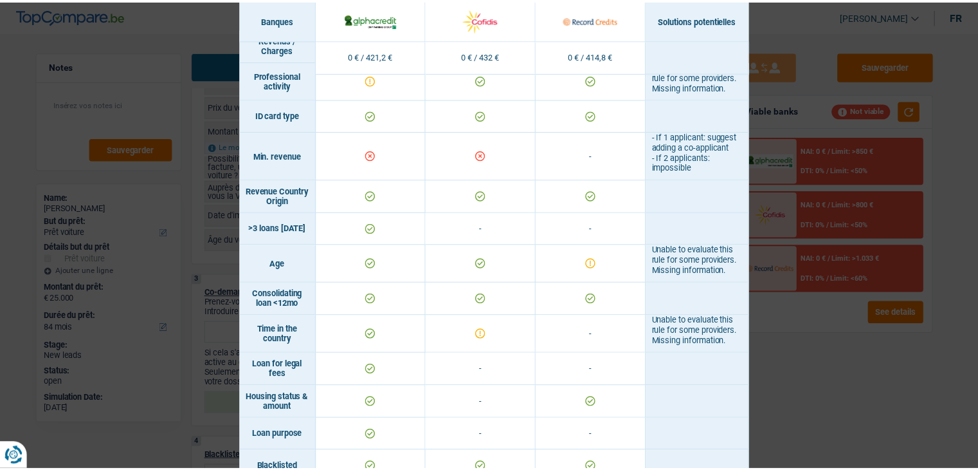
scroll to position [0, 0]
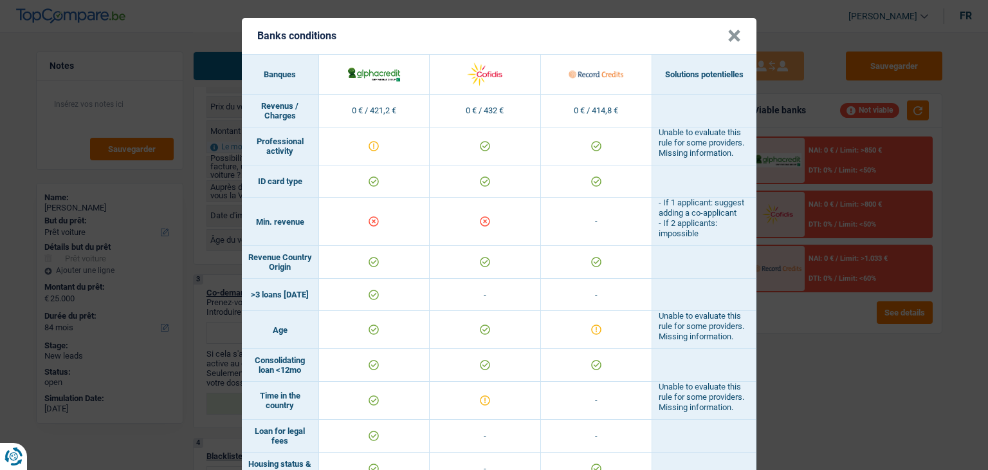
click at [852, 407] on div "Banks conditions × Banques Solutions potentielles Revenus / Charges 0 € / 421,2…" at bounding box center [494, 235] width 988 height 470
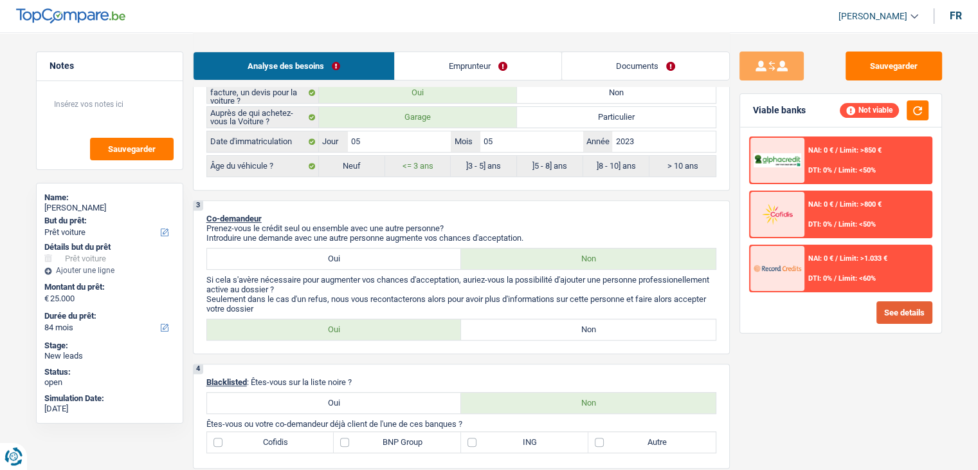
scroll to position [511, 0]
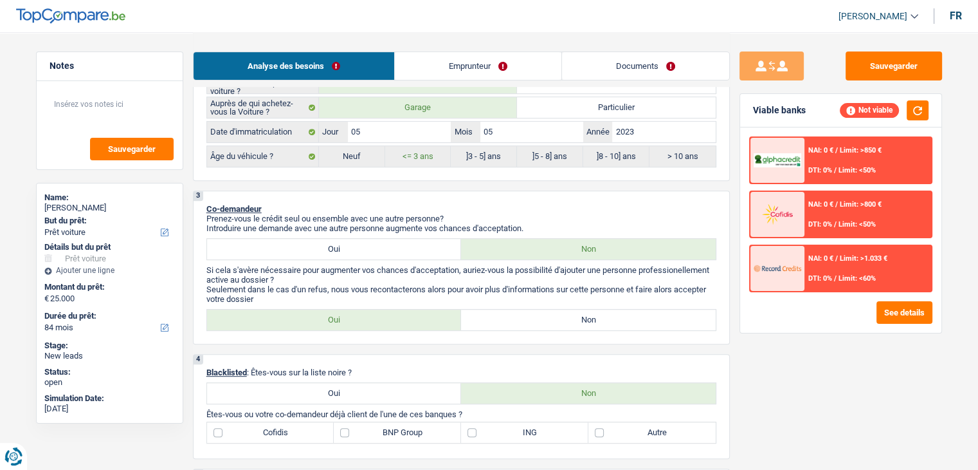
click at [525, 320] on label "Non" at bounding box center [588, 319] width 255 height 21
click at [525, 320] on input "Non" at bounding box center [588, 319] width 255 height 21
radio input "true"
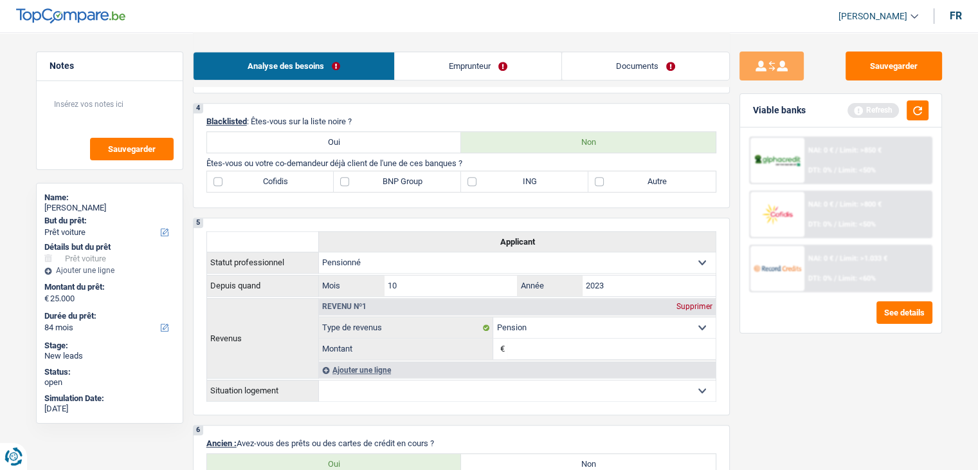
scroll to position [763, 0]
click at [628, 176] on label "Autre" at bounding box center [652, 180] width 127 height 21
click at [628, 176] on input "Autre" at bounding box center [652, 180] width 127 height 21
checkbox input "true"
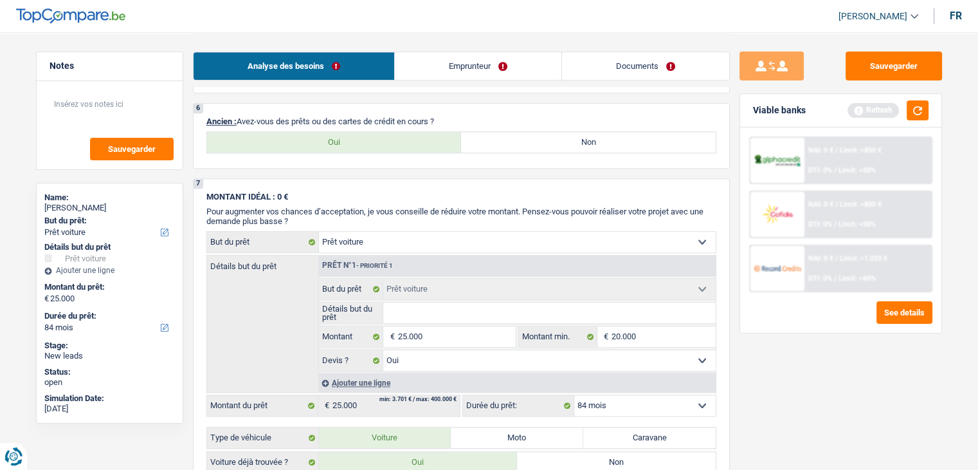
scroll to position [1087, 0]
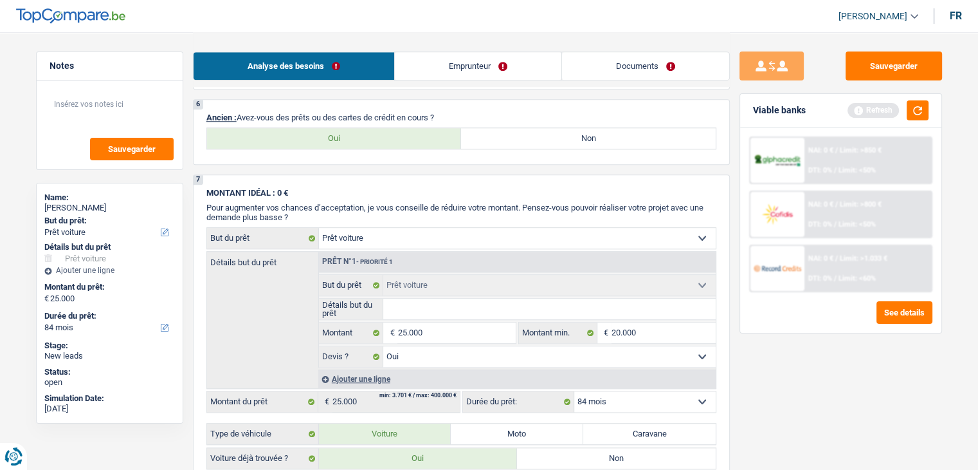
click at [544, 128] on label "Non" at bounding box center [588, 138] width 255 height 21
click at [544, 128] on input "Non" at bounding box center [588, 138] width 255 height 21
radio input "true"
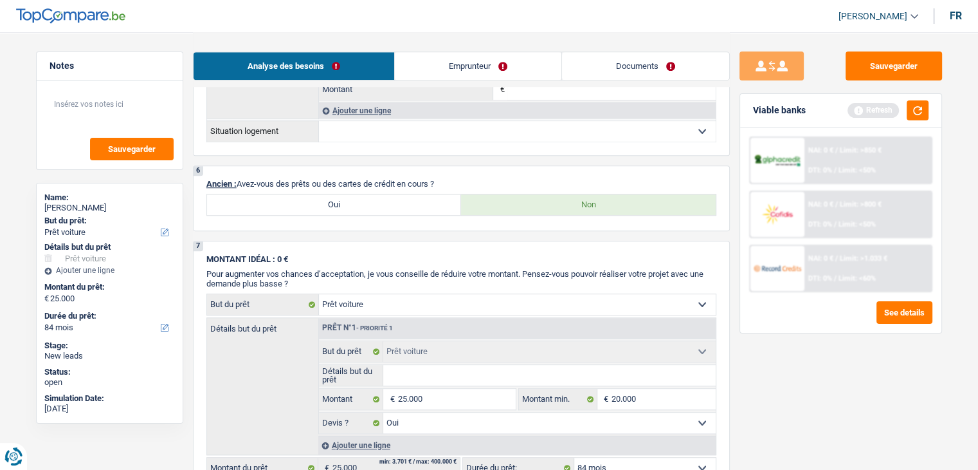
scroll to position [1019, 0]
click at [336, 196] on label "Oui" at bounding box center [334, 206] width 255 height 21
click at [336, 196] on input "Oui" at bounding box center [334, 206] width 255 height 21
radio input "true"
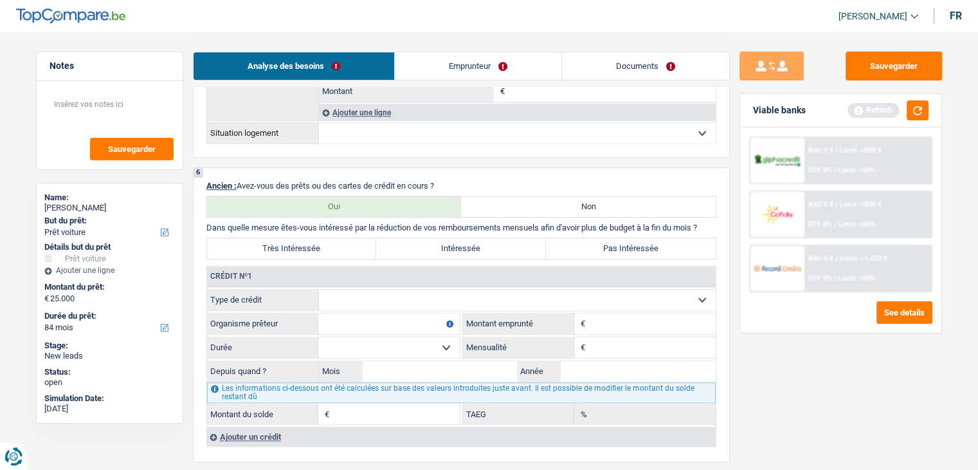
click at [260, 242] on label "Très Intéressée" at bounding box center [292, 248] width 170 height 21
click at [260, 242] on input "Très Intéressée" at bounding box center [292, 248] width 170 height 21
radio input "true"
click at [353, 289] on select "Carte ou ouverture de crédit Prêt hypothécaire Vente à tempérament Prêt à tempé…" at bounding box center [517, 299] width 397 height 21
select select "personalLoan"
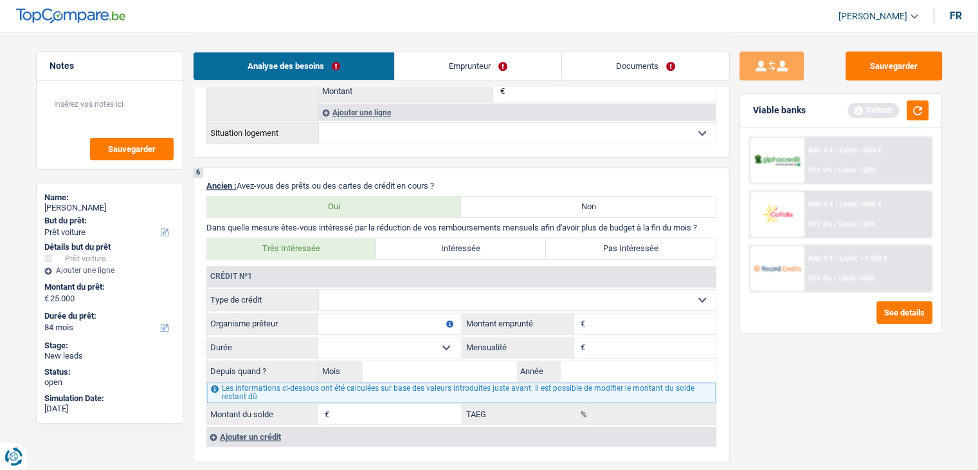
type input "0"
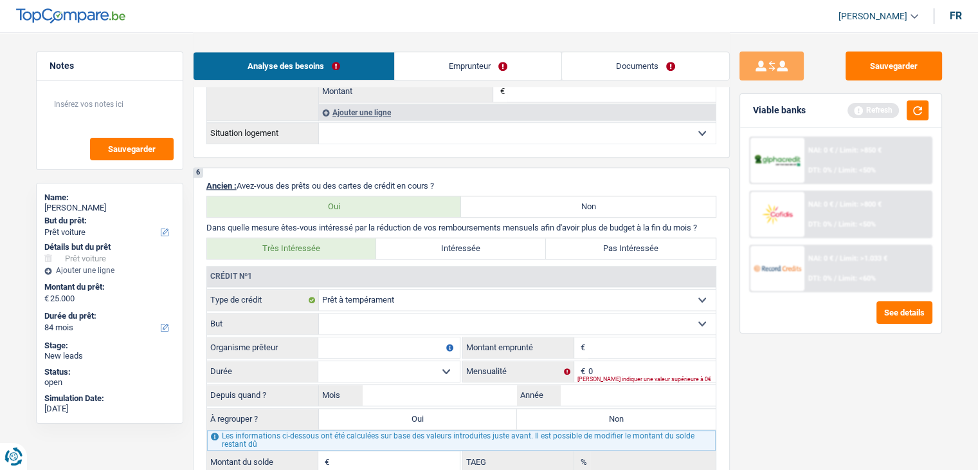
click at [394, 322] on select "Confort maison: meubles, textile, peinture, électroménager, outillage non-profe…" at bounding box center [517, 323] width 397 height 21
select select "homeFurnishingOrRelocation"
click at [319, 313] on select "Confort maison: meubles, textile, peinture, électroménager, outillage non-profe…" at bounding box center [517, 323] width 397 height 21
click at [349, 338] on input "Organisme prêteur" at bounding box center [389, 347] width 142 height 21
type input "a"
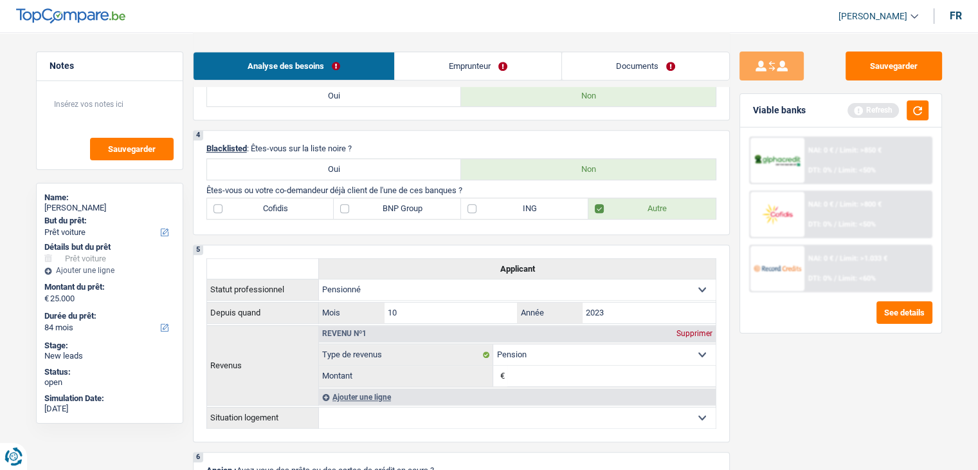
scroll to position [731, 0]
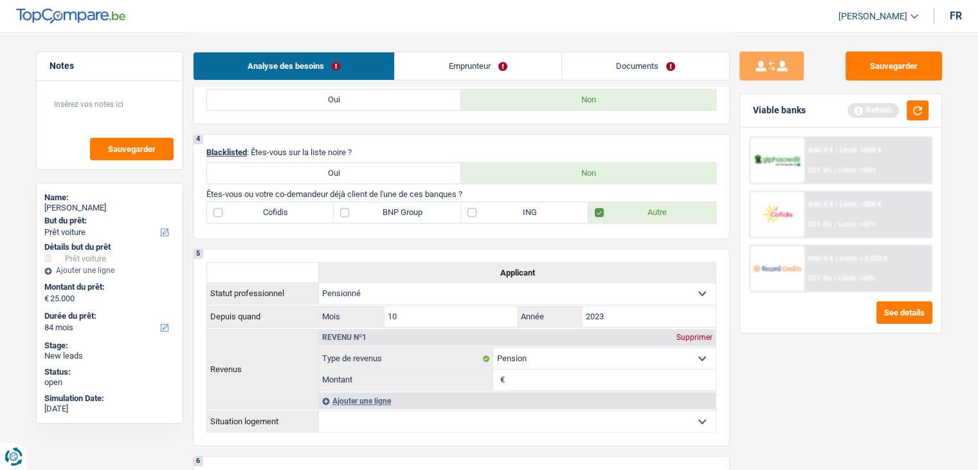
type input "Cofidis"
click at [293, 208] on label "Cofidis" at bounding box center [270, 212] width 127 height 21
click at [293, 208] on input "Cofidis" at bounding box center [270, 212] width 127 height 21
checkbox input "true"
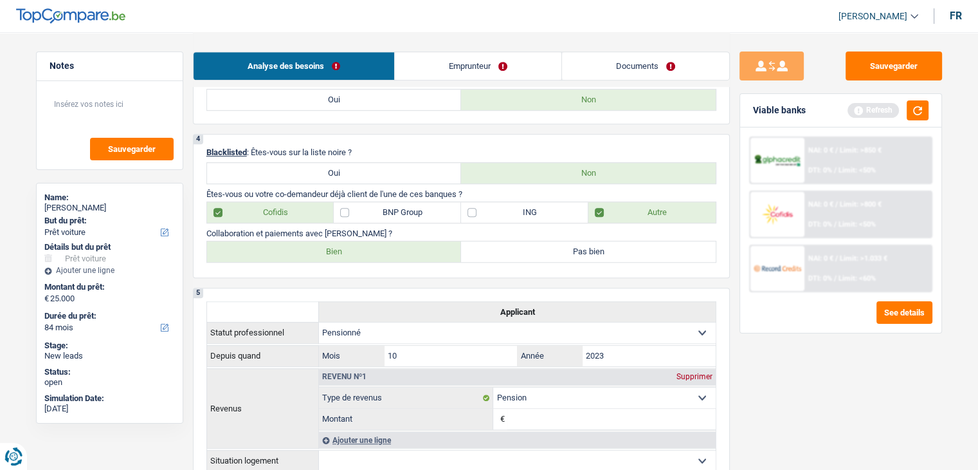
click at [306, 268] on div "4 Blacklisted : Êtes-vous sur la liste noire ? Oui Non Êtes-vous ou votre co-de…" at bounding box center [461, 206] width 537 height 144
click at [301, 252] on label "Bien" at bounding box center [334, 251] width 255 height 21
click at [301, 252] on input "Bien" at bounding box center [334, 251] width 255 height 21
radio input "true"
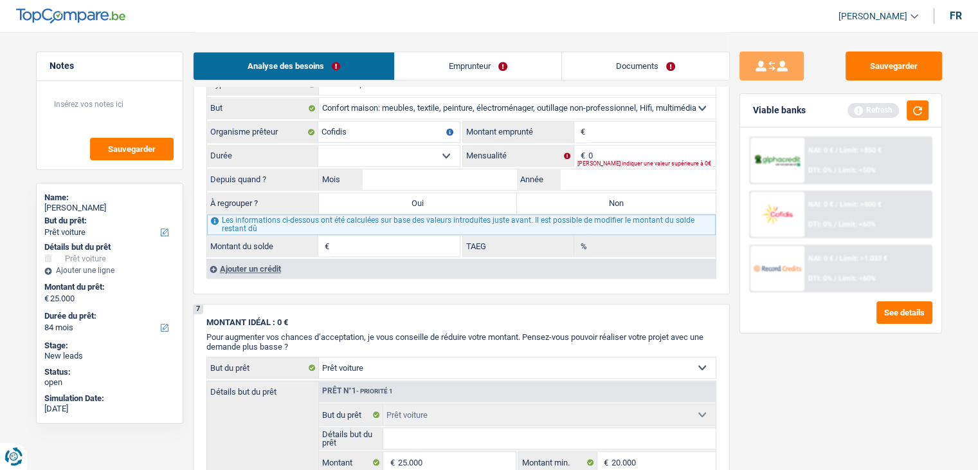
scroll to position [1163, 0]
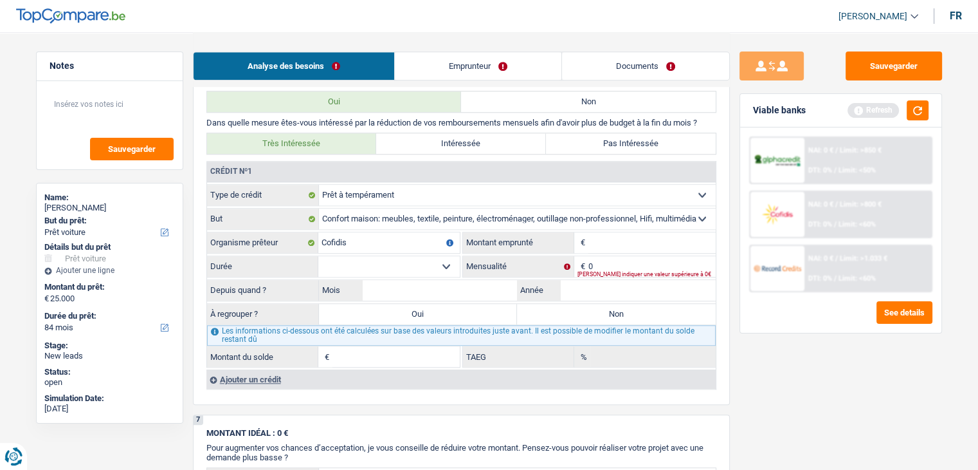
click at [598, 234] on input "Montant" at bounding box center [652, 242] width 127 height 21
type input "6"
type input "6.500"
click at [599, 263] on input "0" at bounding box center [652, 266] width 127 height 21
drag, startPoint x: 477, startPoint y: 258, endPoint x: 493, endPoint y: 255, distance: 15.8
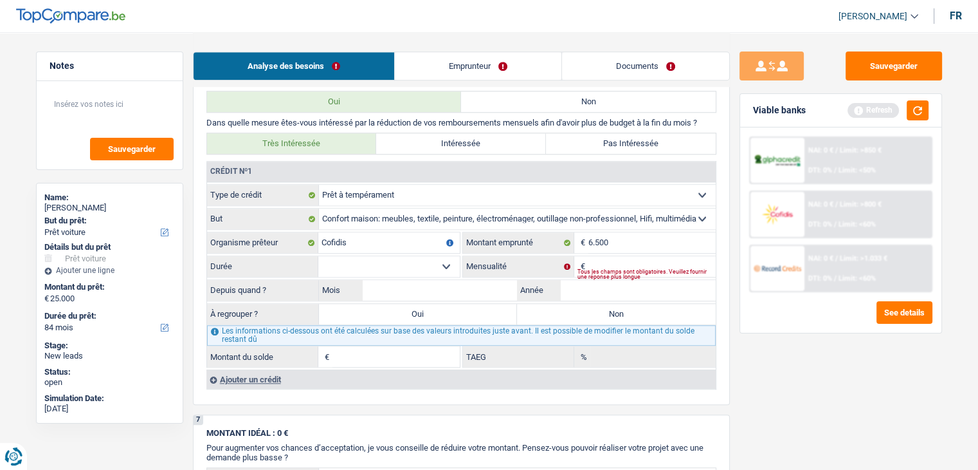
click at [493, 256] on label "Mensualité" at bounding box center [518, 266] width 111 height 21
click at [591, 257] on input "Mensualité" at bounding box center [652, 266] width 127 height 21
click at [591, 257] on input "202" at bounding box center [652, 266] width 127 height 21
type input "202"
click at [374, 263] on select "12 mois 18 mois 24 mois 30 mois 36 mois 42 mois Sélectionner une option" at bounding box center [389, 266] width 142 height 21
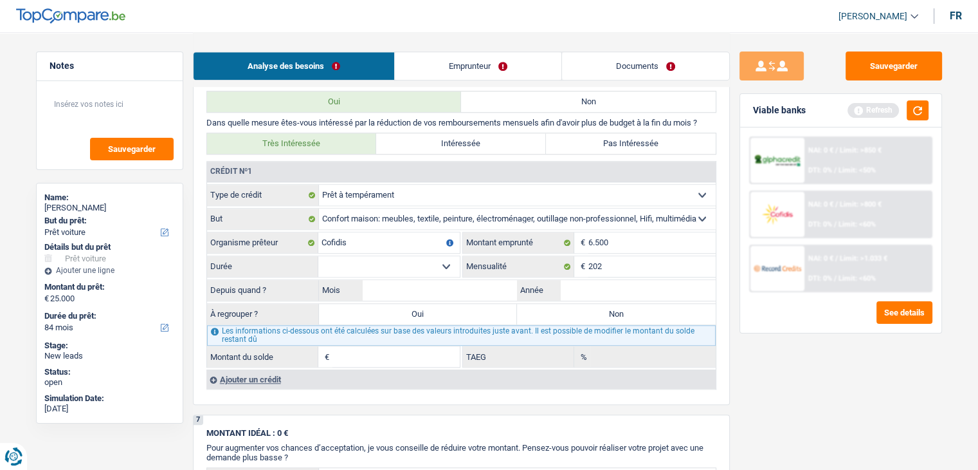
select select "36"
click at [318, 256] on select "12 mois 18 mois 24 mois 30 mois 36 mois 42 mois Sélectionner une option" at bounding box center [389, 266] width 142 height 21
click at [572, 268] on label "Mensualité" at bounding box center [518, 266] width 111 height 21
click at [589, 268] on input "202" at bounding box center [652, 266] width 127 height 21
click at [575, 280] on input "Année" at bounding box center [638, 290] width 155 height 21
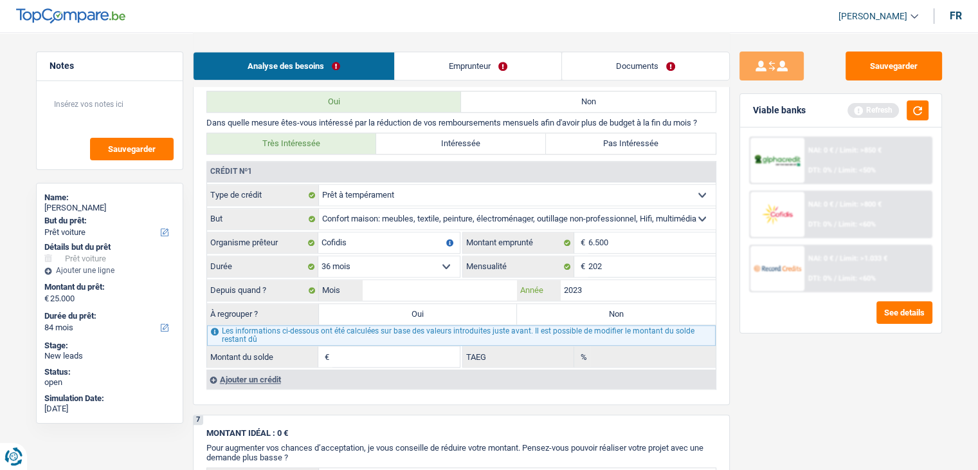
type input "2023"
click at [448, 262] on select "12 mois 18 mois 24 mois 30 mois 36 mois 42 mois Sélectionner une option" at bounding box center [389, 266] width 142 height 21
click at [503, 280] on input "Mois" at bounding box center [440, 290] width 155 height 21
type input "01"
type input "796"
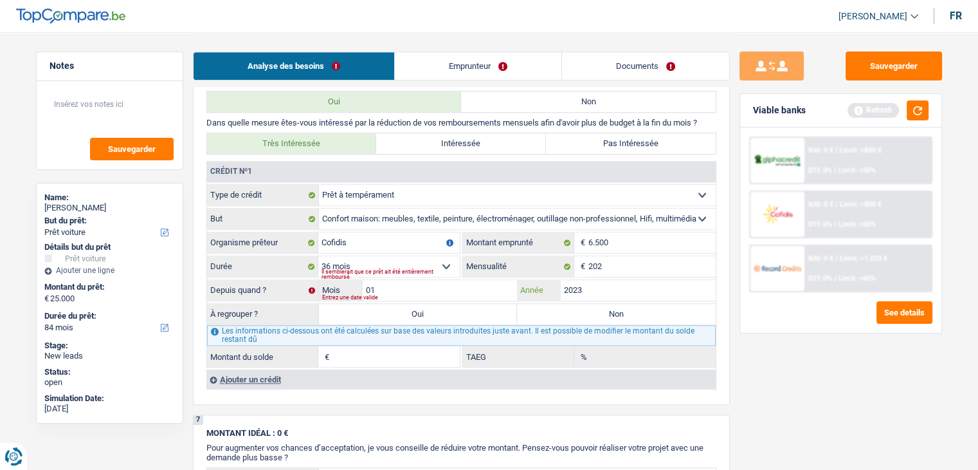
type input "7,69"
type input "2023"
click at [381, 285] on input "01" at bounding box center [440, 290] width 155 height 21
type input "0"
type input "12"
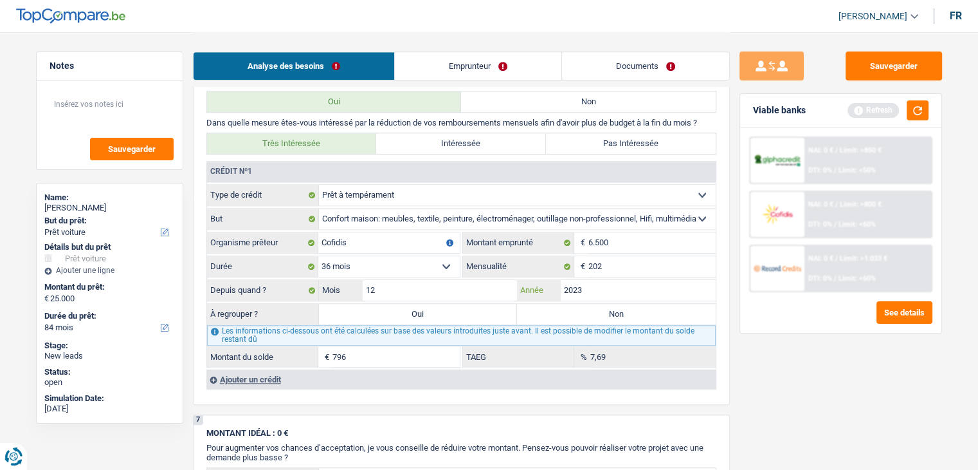
type input "2.885"
click at [606, 284] on input "2023" at bounding box center [638, 290] width 155 height 21
click at [381, 281] on input "12" at bounding box center [440, 290] width 155 height 21
click at [605, 280] on input "2023" at bounding box center [638, 290] width 155 height 21
type input "2022"
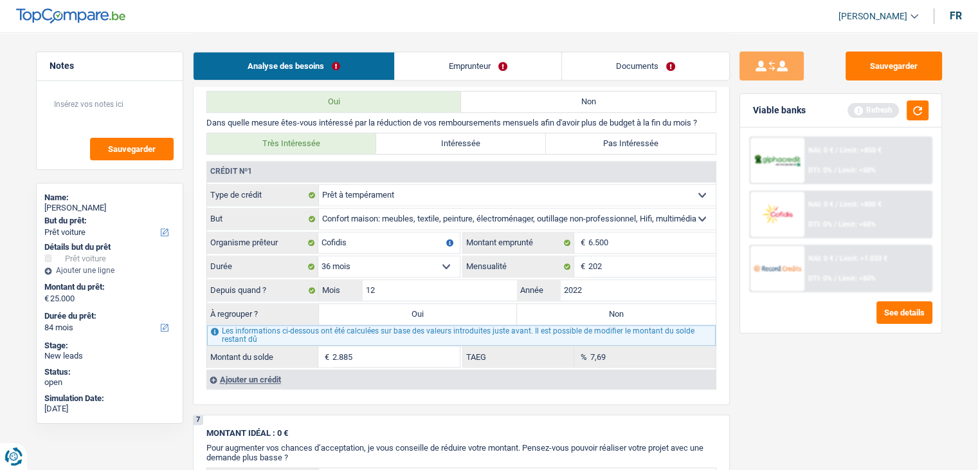
type input "599"
click at [795, 428] on div "Sauvegarder Viable banks Refresh NAI: 0 € / Limit: >850 € DTI: 0% / Limit: <50%…" at bounding box center [841, 250] width 222 height 398
click at [594, 280] on input "2022" at bounding box center [638, 290] width 155 height 21
type input "2024"
type input "5.008"
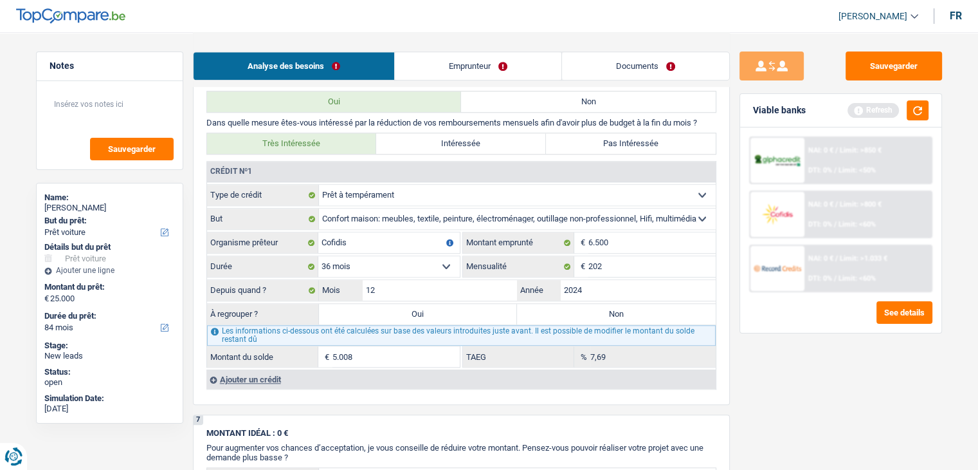
click at [798, 382] on div "Sauvegarder Viable banks Refresh NAI: 0 € / Limit: >850 € DTI: 0% / Limit: <50%…" at bounding box center [841, 250] width 222 height 398
click at [391, 280] on input "12" at bounding box center [440, 290] width 155 height 21
type input "11"
type input "4.837"
click at [383, 280] on input "11" at bounding box center [440, 290] width 155 height 21
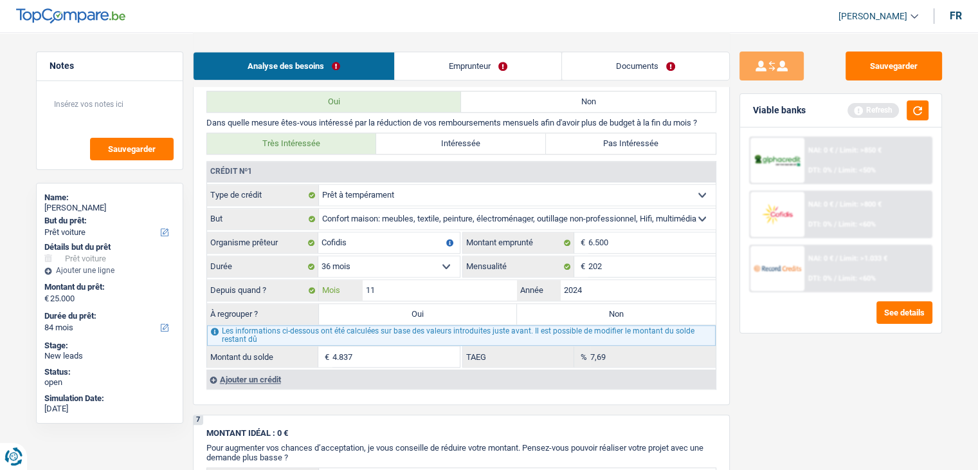
type input "1"
type input "08"
type input "4.318"
click at [761, 383] on div "Sauvegarder Viable banks Refresh NAI: 0 € / Limit: >850 € DTI: 0% / Limit: <50%…" at bounding box center [841, 250] width 222 height 398
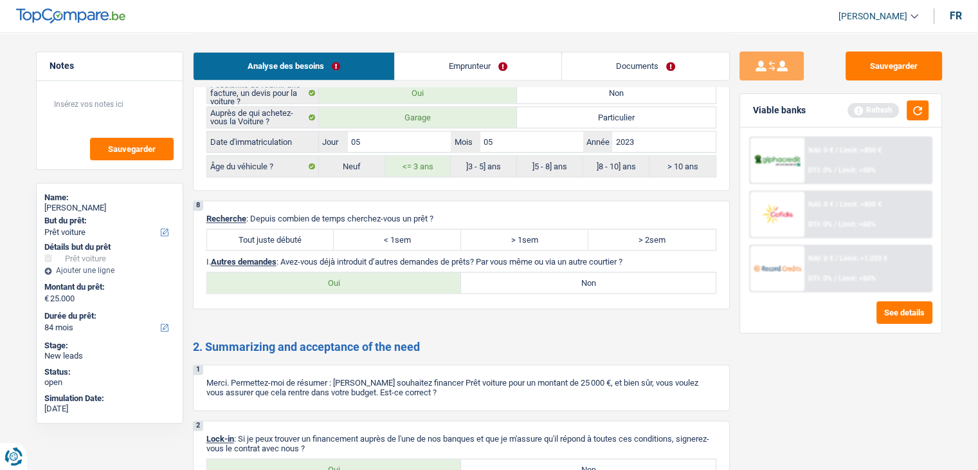
scroll to position [1855, 0]
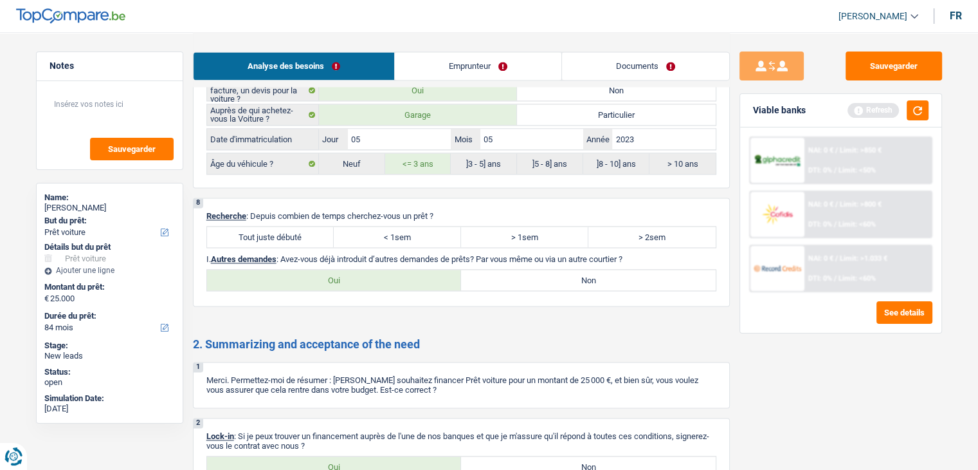
click at [280, 226] on label "Tout juste débuté" at bounding box center [270, 236] width 127 height 21
click at [280, 226] on input "Tout juste débuté" at bounding box center [270, 236] width 127 height 21
radio input "true"
click at [291, 270] on label "Oui" at bounding box center [334, 280] width 255 height 21
click at [291, 270] on input "Oui" at bounding box center [334, 280] width 255 height 21
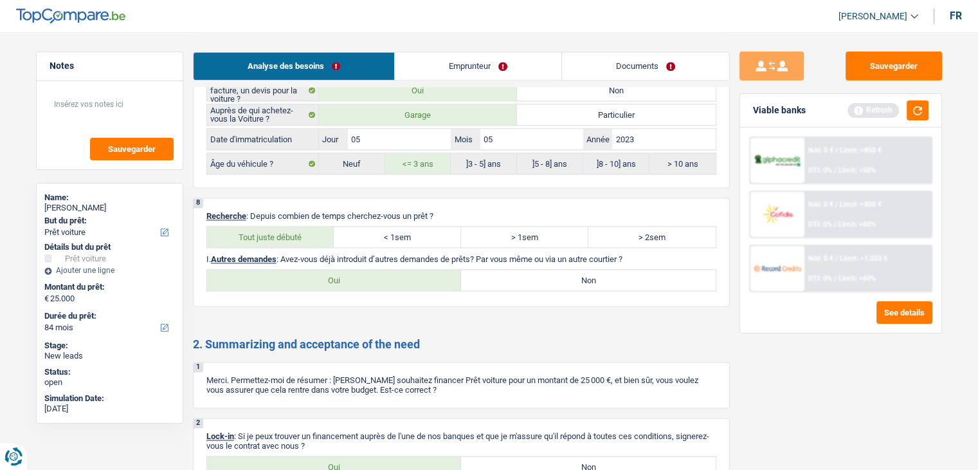
radio input "true"
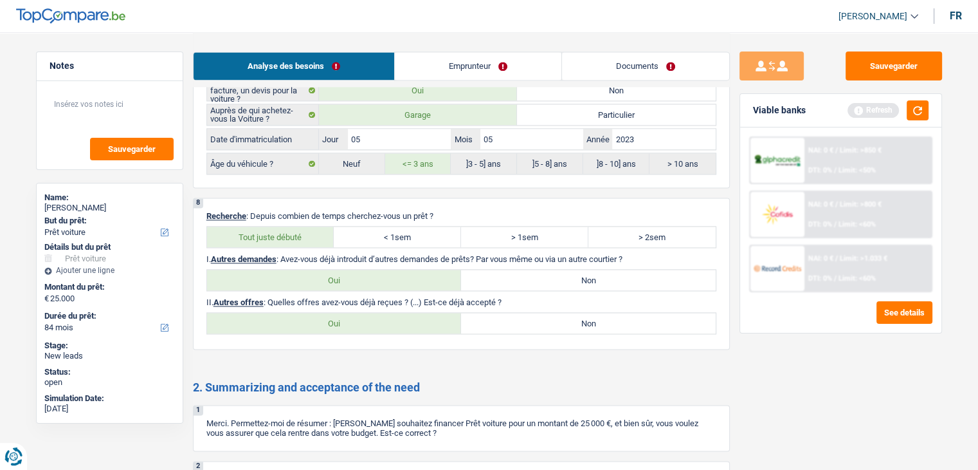
click at [540, 313] on label "Non" at bounding box center [588, 323] width 255 height 21
click at [540, 313] on input "Non" at bounding box center [588, 323] width 255 height 21
radio input "true"
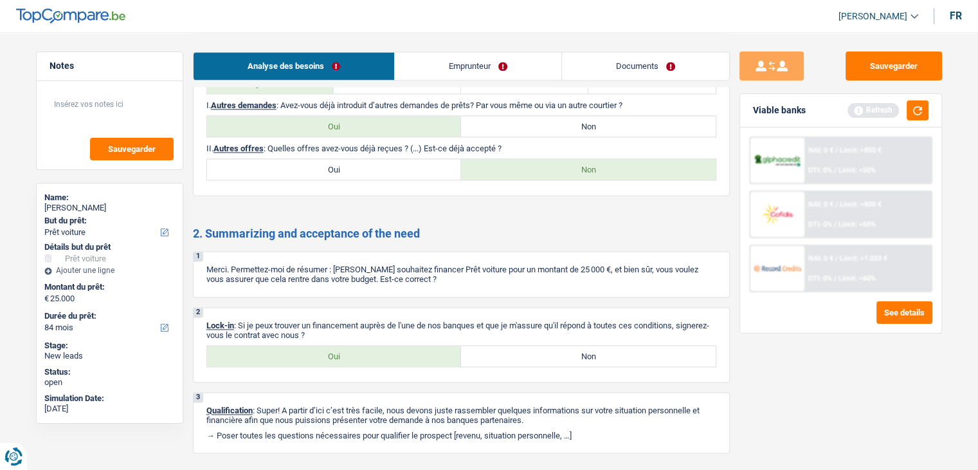
scroll to position [2010, 0]
click at [333, 345] on label "Oui" at bounding box center [334, 355] width 255 height 21
click at [333, 345] on input "Oui" at bounding box center [334, 355] width 255 height 21
radio input "true"
click at [483, 62] on link "Emprunteur" at bounding box center [478, 66] width 167 height 28
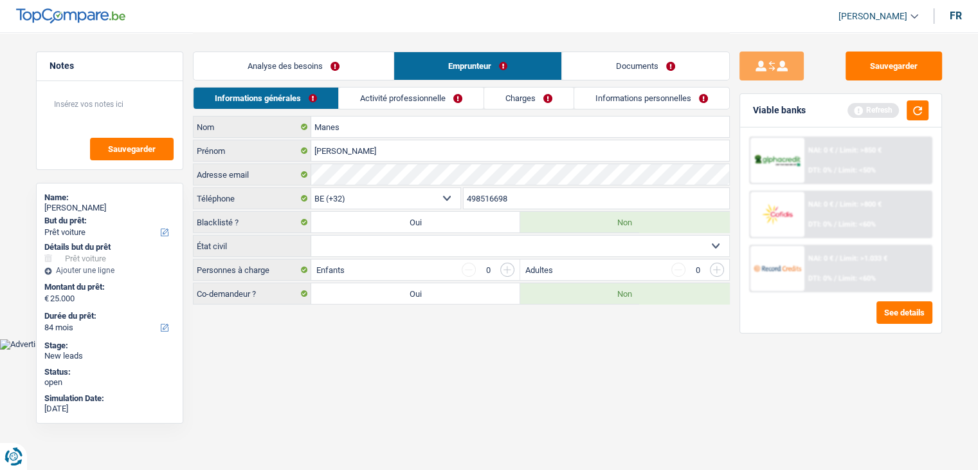
scroll to position [0, 0]
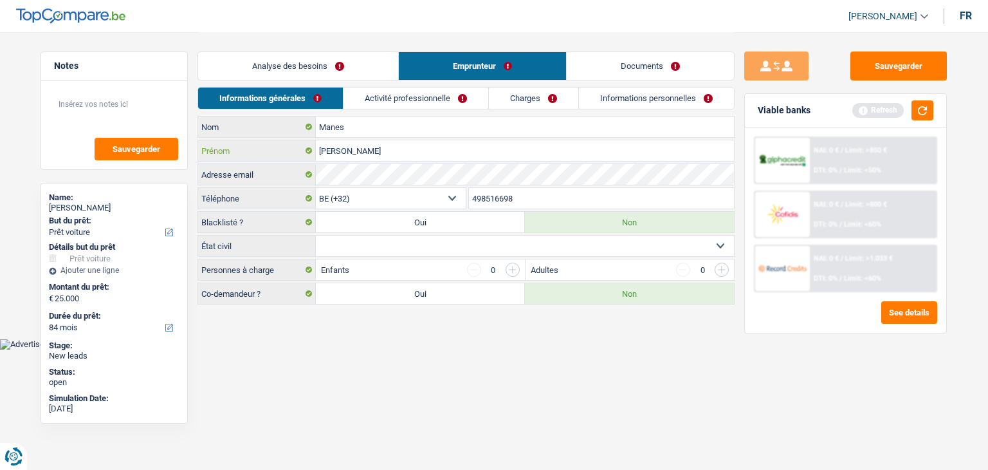
click at [326, 152] on input "[PERSON_NAME]" at bounding box center [525, 150] width 418 height 21
click at [332, 152] on input "Frznco Michel" at bounding box center [525, 150] width 418 height 21
type input "[PERSON_NAME]"
click at [410, 244] on select "Célibataire Marié(e) Cohabitant(e) légal(e) Divorcé(e) Veuf(ve) Séparé (de fait…" at bounding box center [525, 245] width 418 height 21
click at [316, 235] on select "Célibataire Marié(e) Cohabitant(e) légal(e) Divorcé(e) Veuf(ve) Séparé (de fait…" at bounding box center [525, 245] width 418 height 21
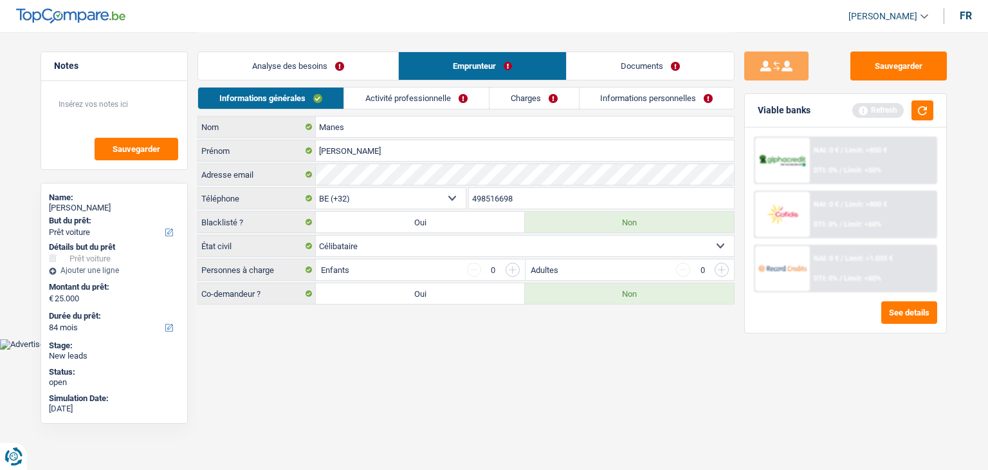
click at [409, 235] on select "Célibataire Marié(e) Cohabitant(e) légal(e) Divorcé(e) Veuf(ve) Séparé (de fait…" at bounding box center [525, 245] width 418 height 21
select select "married"
click at [316, 235] on select "Célibataire Marié(e) Cohabitant(e) légal(e) Divorcé(e) Veuf(ve) Séparé (de fait…" at bounding box center [525, 245] width 418 height 21
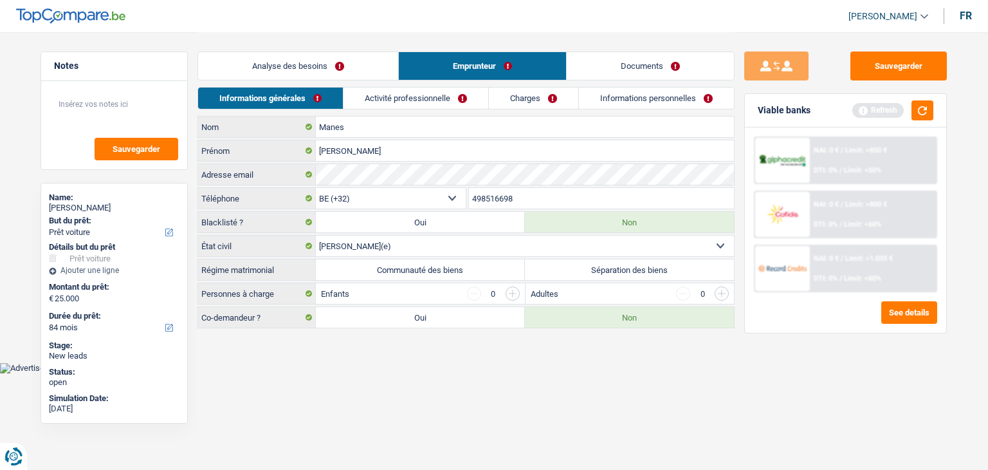
click at [589, 279] on div "Régime matrimonial Communauté des biens Séparation des biens Tous les champs so…" at bounding box center [465, 270] width 537 height 22
click at [584, 271] on label "Séparation des biens" at bounding box center [629, 269] width 209 height 21
click at [584, 271] on input "Séparation des biens" at bounding box center [629, 269] width 209 height 21
radio input "true"
click at [405, 91] on link "Activité professionnelle" at bounding box center [416, 97] width 145 height 21
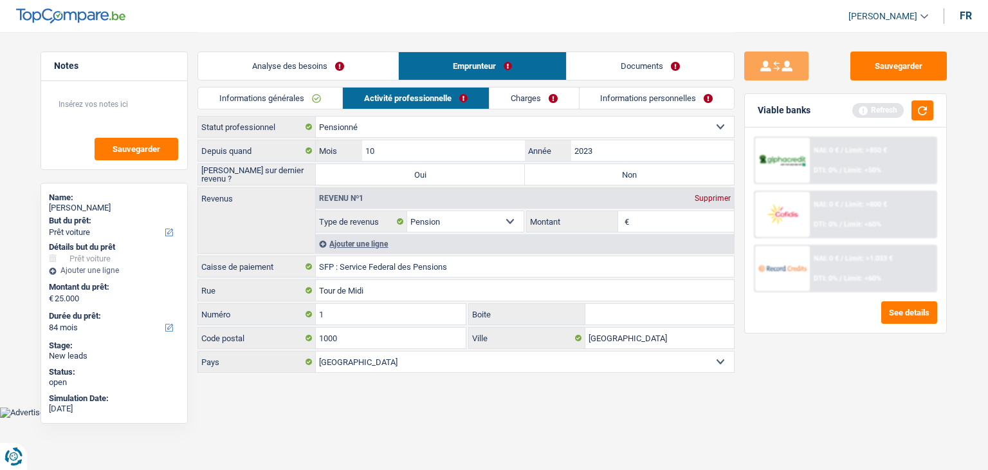
click at [643, 224] on input "Montant" at bounding box center [683, 221] width 102 height 21
type input "980"
click at [367, 247] on div "Ajouter une ligne" at bounding box center [525, 243] width 418 height 19
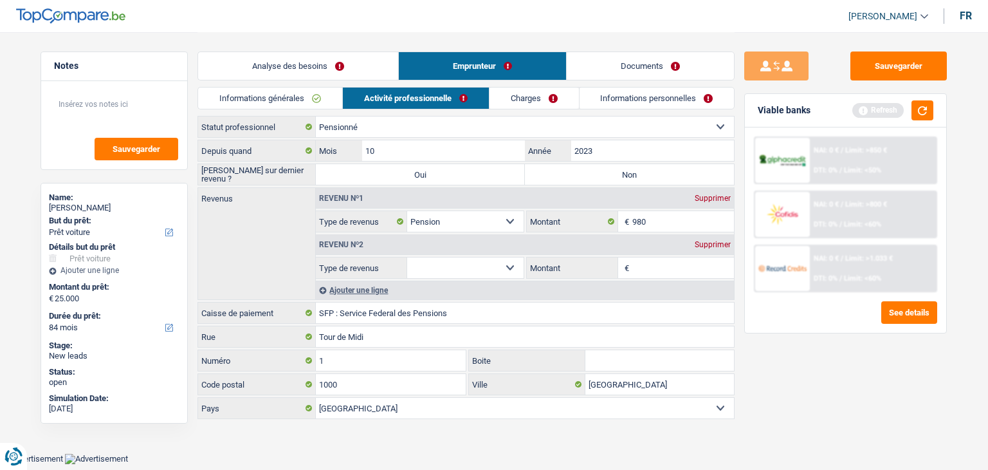
click at [432, 261] on select "Allocation d'handicap Allocations chômage Allocations familiales Chèques repas …" at bounding box center [465, 267] width 116 height 21
select select "other"
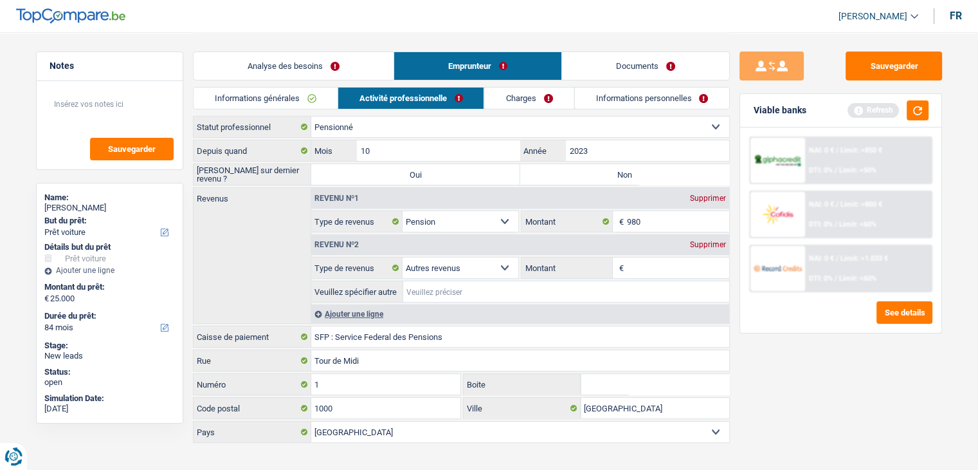
click at [437, 291] on input "Veuillez spécifier autre" at bounding box center [566, 291] width 326 height 21
click at [592, 297] on input "Veuillez spécifier autre" at bounding box center [566, 291] width 326 height 21
click at [640, 268] on input "Montant" at bounding box center [678, 267] width 102 height 21
click at [614, 291] on input "Veuillez spécifier autre" at bounding box center [566, 291] width 326 height 21
type input "j"
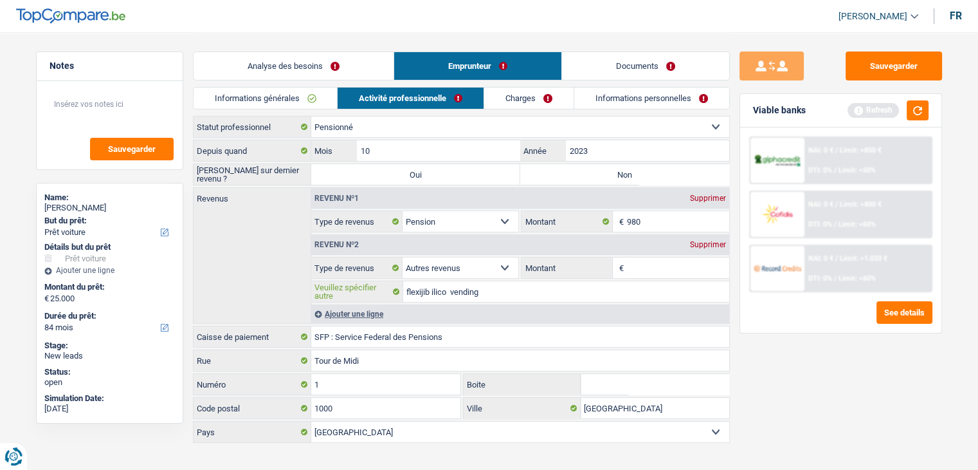
type input "flexijib ilico vending"
drag, startPoint x: 639, startPoint y: 270, endPoint x: 675, endPoint y: 270, distance: 35.4
click at [675, 270] on input "Montant" at bounding box center [678, 267] width 102 height 21
click at [329, 321] on div "Revenus Revenu nº1 Supprimer Allocation d'handicap Allocations chômage Allocati…" at bounding box center [461, 255] width 537 height 136
click at [332, 311] on div "Ajouter une ligne" at bounding box center [520, 313] width 418 height 19
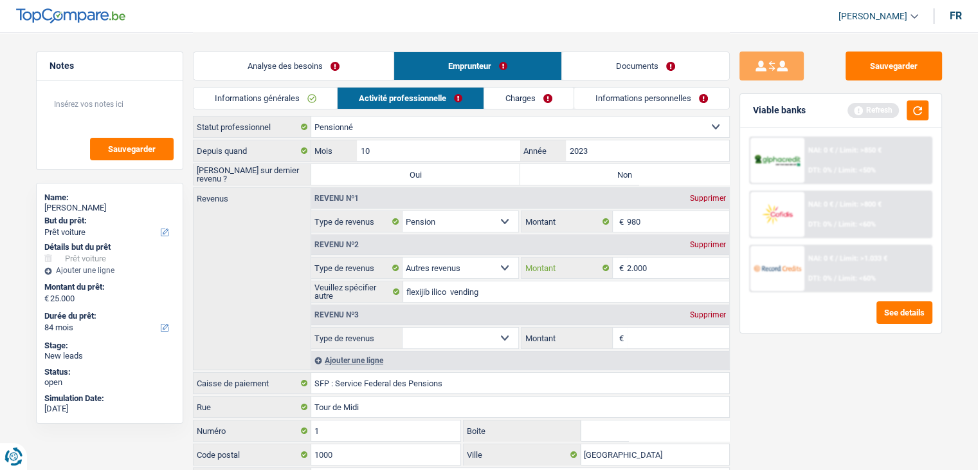
click at [665, 260] on input "2.000" at bounding box center [678, 267] width 102 height 21
type input "2"
type input "1.800"
click at [704, 311] on div "Supprimer" at bounding box center [708, 315] width 42 height 8
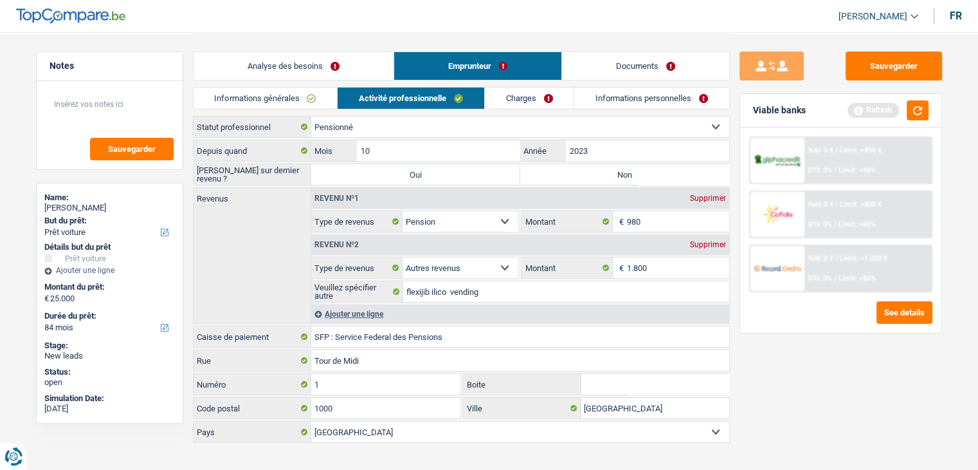
click at [577, 165] on label "Non" at bounding box center [624, 174] width 209 height 21
click at [577, 165] on input "Non" at bounding box center [624, 174] width 209 height 21
radio input "true"
click at [518, 99] on link "Charges" at bounding box center [529, 97] width 89 height 21
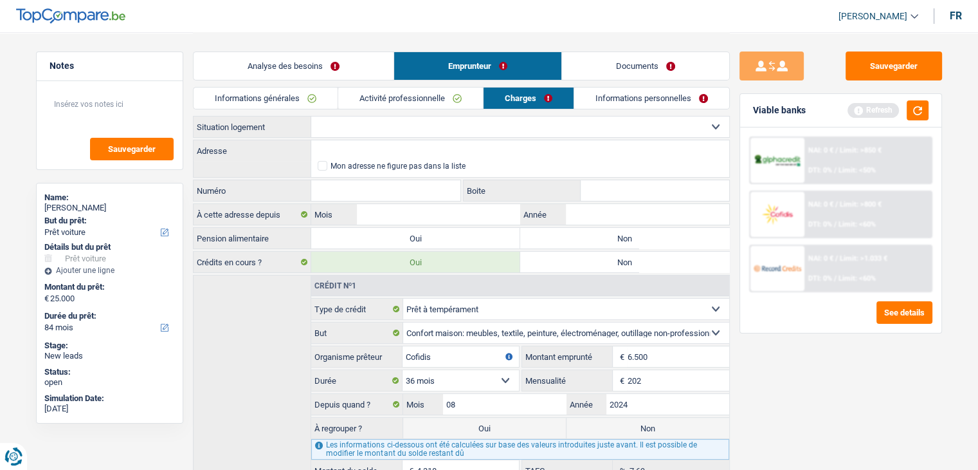
click at [369, 127] on select "Locataire Propriétaire avec prêt hypothécaire Propriétaire sans prêt hypothécai…" at bounding box center [520, 126] width 418 height 21
select select "liveWithParents"
click at [311, 116] on select "Locataire Propriétaire avec prêt hypothécaire Propriétaire sans prêt hypothécai…" at bounding box center [520, 126] width 418 height 21
click at [520, 145] on input "Adresse" at bounding box center [520, 150] width 418 height 21
click at [523, 127] on select "Locataire Propriétaire avec prêt hypothécaire Propriétaire sans prêt hypothécai…" at bounding box center [520, 126] width 418 height 21
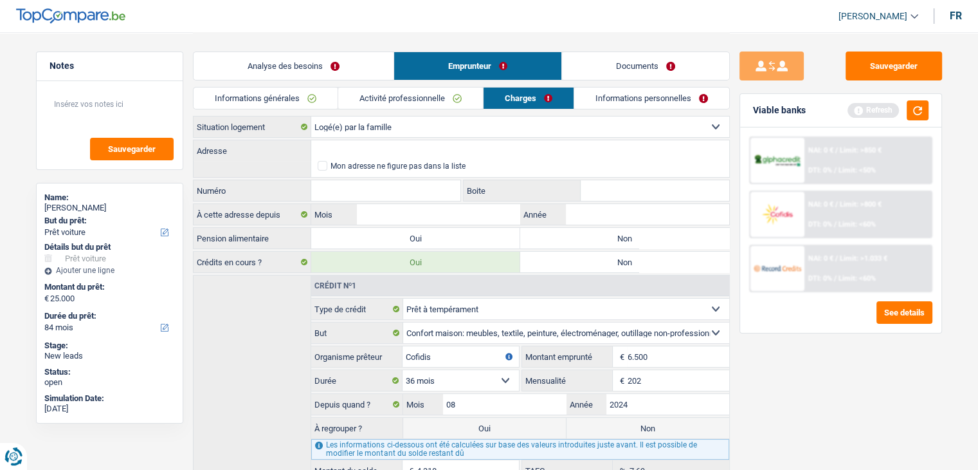
click at [311, 116] on select "Locataire Propriétaire avec prêt hypothécaire Propriétaire sans prêt hypothécai…" at bounding box center [520, 126] width 418 height 21
click at [437, 140] on input "Adresse" at bounding box center [520, 150] width 418 height 21
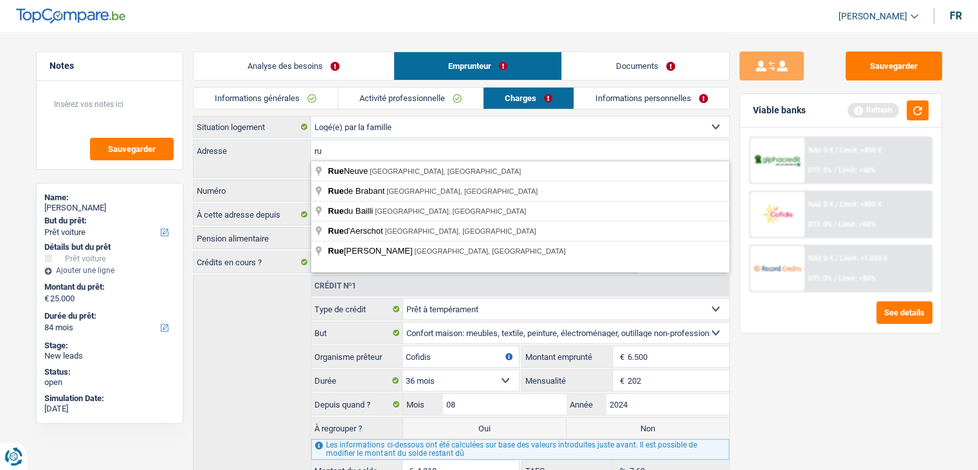
type input "r"
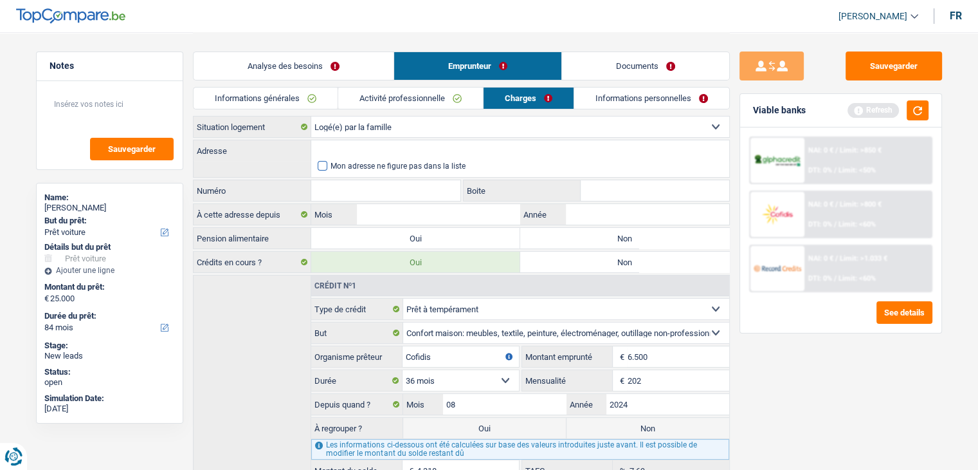
click at [336, 164] on div "Mon adresse ne figure pas dans la liste" at bounding box center [398, 166] width 135 height 8
click at [318, 166] on input "Mon adresse ne figure pas dans la liste" at bounding box center [318, 166] width 0 height 0
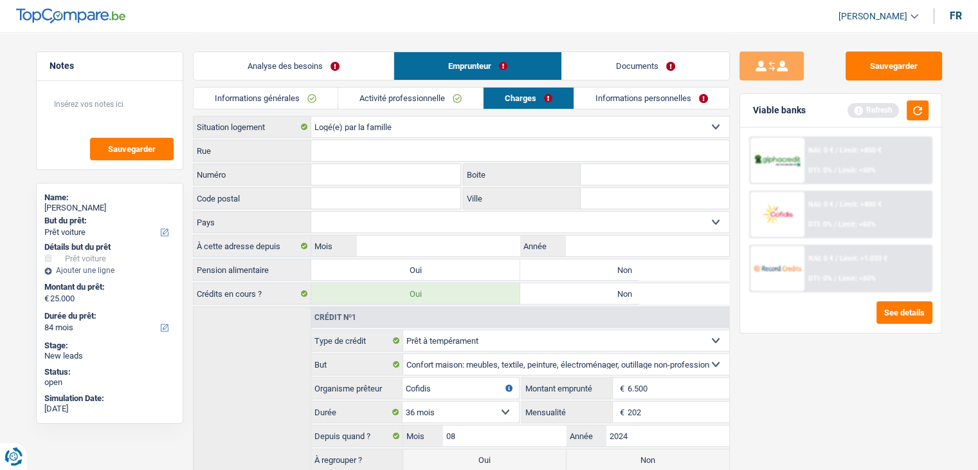
click at [321, 175] on input "Numéro" at bounding box center [386, 174] width 150 height 21
type input "23"
click at [313, 149] on input "Rue" at bounding box center [520, 150] width 418 height 21
click at [347, 147] on input "[GEOGRAPHIC_DATA]" at bounding box center [520, 150] width 418 height 21
click at [349, 147] on input "[GEOGRAPHIC_DATA]" at bounding box center [520, 150] width 418 height 21
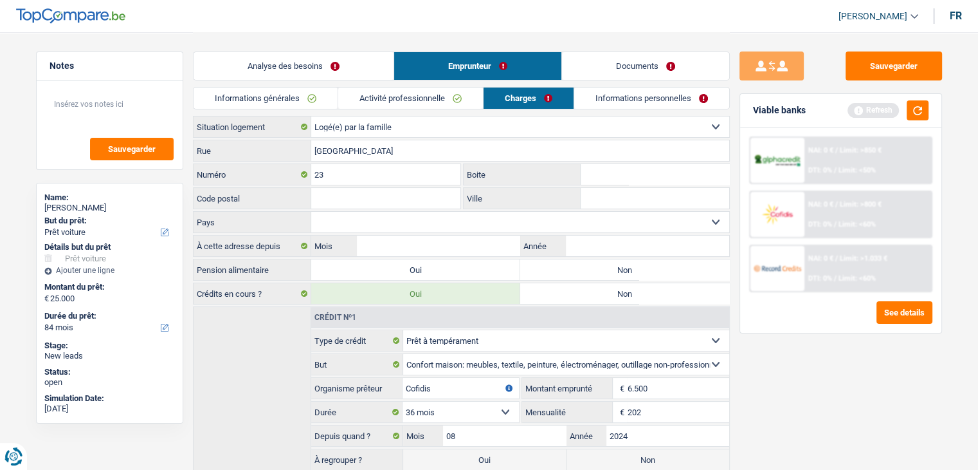
type input "[GEOGRAPHIC_DATA]"
click at [332, 190] on input "Code postal" at bounding box center [386, 198] width 150 height 21
type input "1"
type input "5651"
click at [607, 188] on input "Ville" at bounding box center [655, 198] width 149 height 21
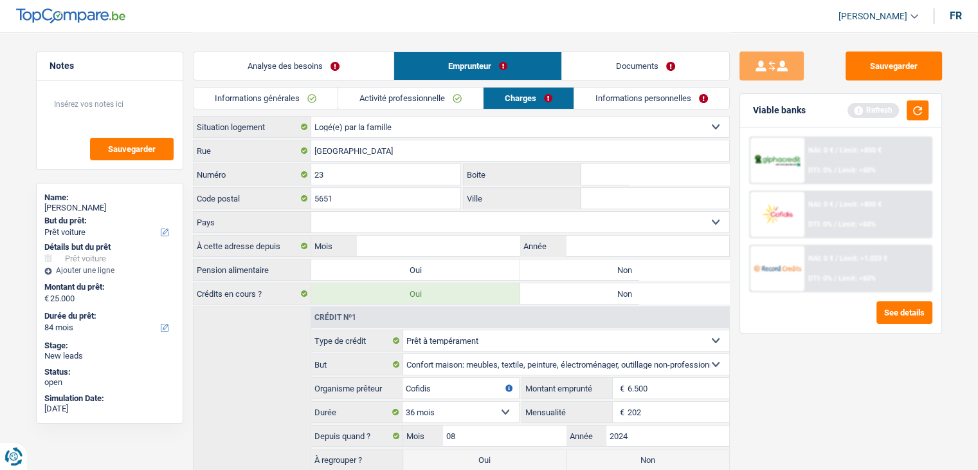
click at [372, 219] on select "Belgique [GEOGRAPHIC_DATA] Sélectionner une option" at bounding box center [520, 222] width 418 height 21
select select "BE"
click at [311, 212] on select "Belgique [GEOGRAPHIC_DATA] Sélectionner une option" at bounding box center [520, 222] width 418 height 21
click at [591, 244] on input "Année" at bounding box center [647, 245] width 163 height 21
type input "2010"
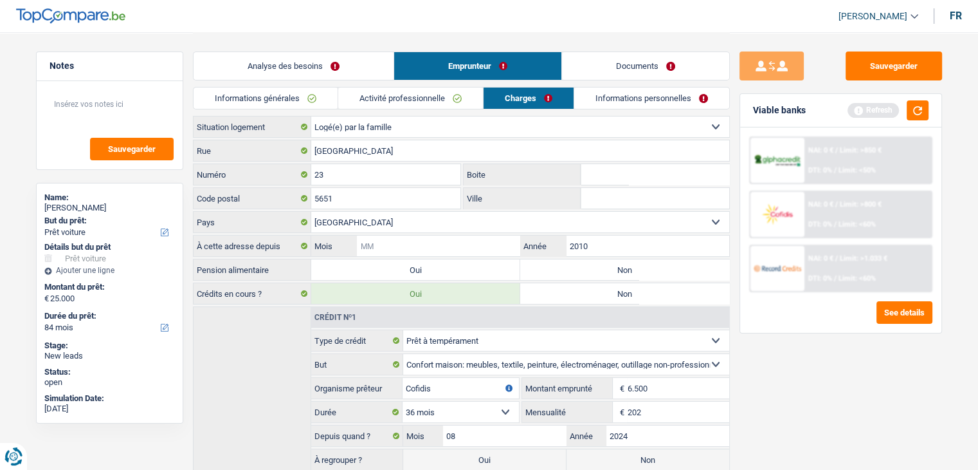
click at [474, 239] on input "Mois" at bounding box center [438, 245] width 163 height 21
type input "05"
type input "2010"
click at [155, 104] on textarea at bounding box center [110, 109] width 128 height 39
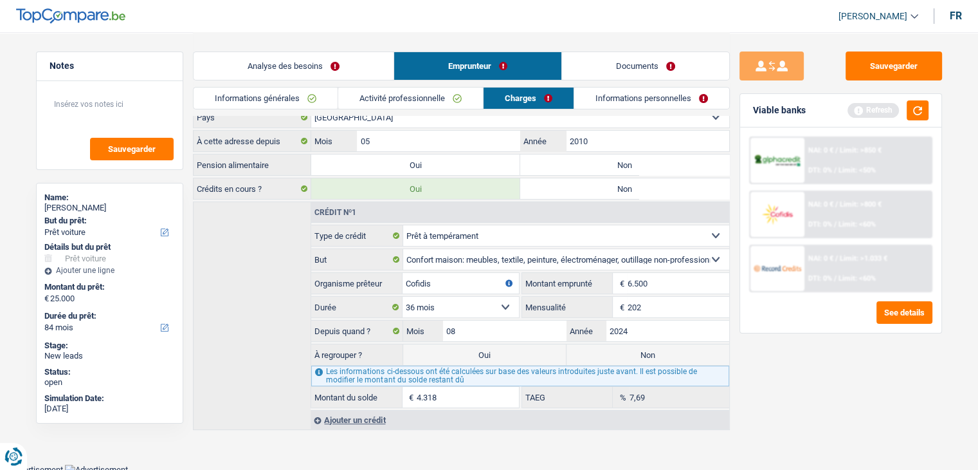
click at [594, 156] on label "Non" at bounding box center [624, 164] width 209 height 21
click at [594, 156] on input "Non" at bounding box center [624, 164] width 209 height 21
radio input "true"
click at [396, 140] on input "05" at bounding box center [438, 141] width 163 height 21
type input "06"
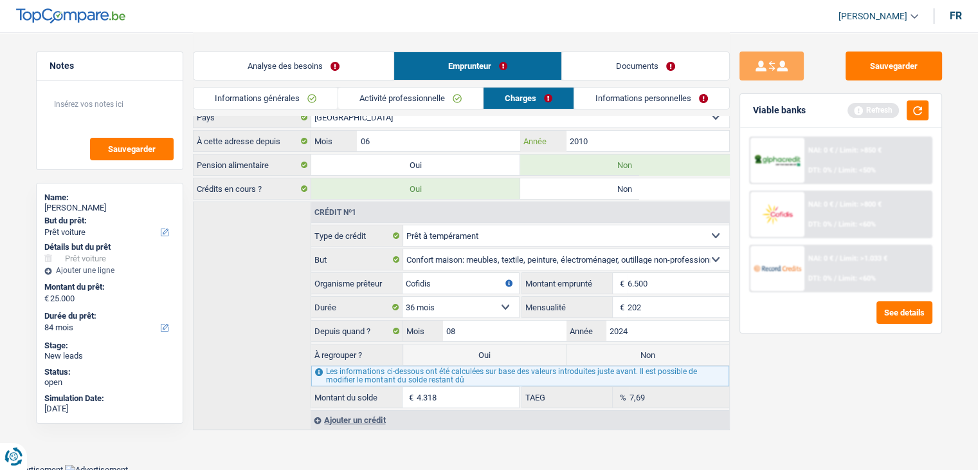
scroll to position [0, 0]
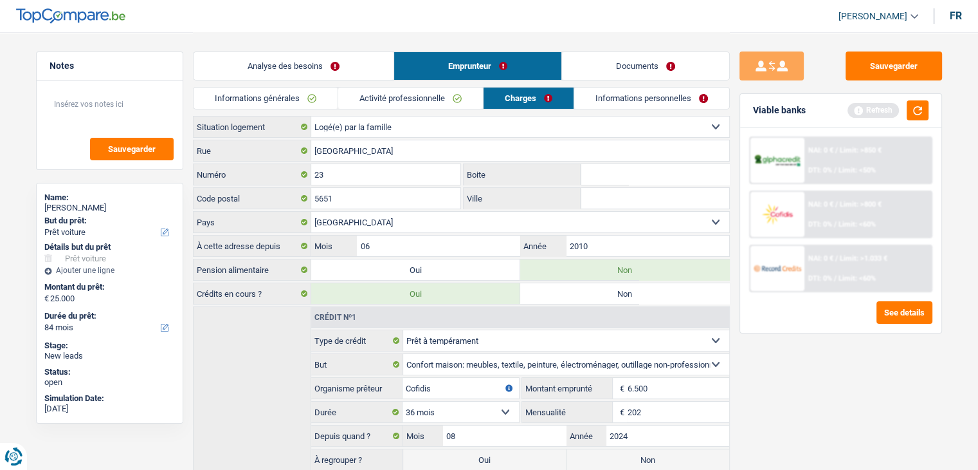
click at [632, 101] on link "Informations personnelles" at bounding box center [651, 97] width 155 height 21
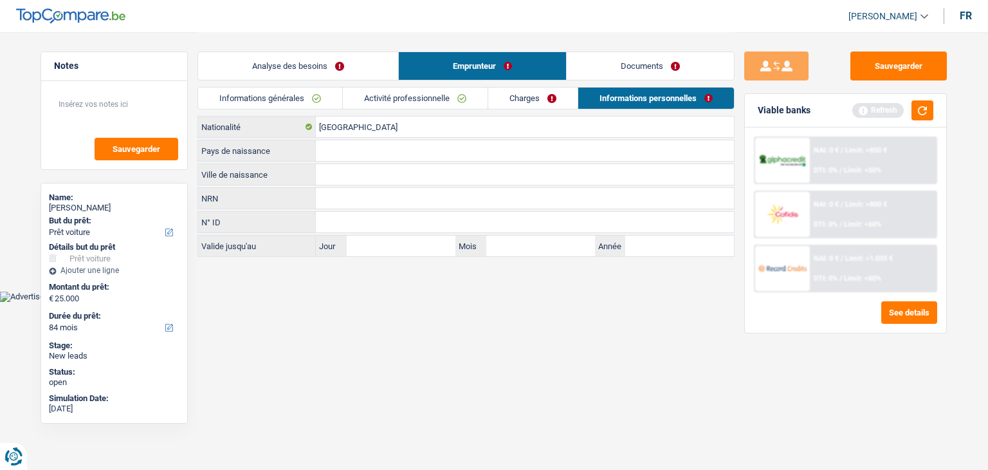
click at [365, 178] on input "Ville de naissance" at bounding box center [525, 174] width 418 height 21
type input "farciennes"
click at [324, 150] on input "Pays de naissance" at bounding box center [525, 150] width 418 height 21
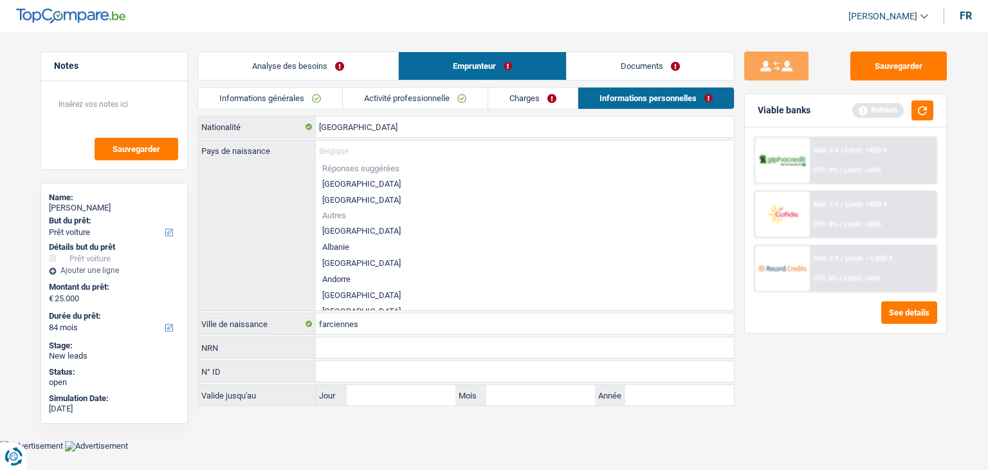
drag, startPoint x: 348, startPoint y: 207, endPoint x: 344, endPoint y: 185, distance: 21.6
click at [344, 185] on ul "Réponses suggérées [GEOGRAPHIC_DATA] Luxembourg Autres [GEOGRAPHIC_DATA] [GEOGR…" at bounding box center [525, 235] width 418 height 149
click at [344, 185] on li "[GEOGRAPHIC_DATA]" at bounding box center [525, 184] width 418 height 16
type input "[GEOGRAPHIC_DATA]"
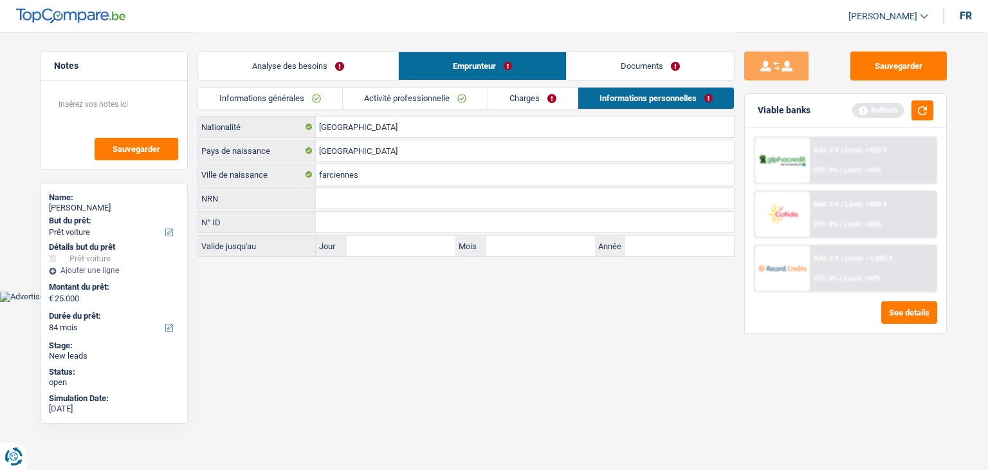
click at [641, 60] on link "Documents" at bounding box center [650, 66] width 167 height 28
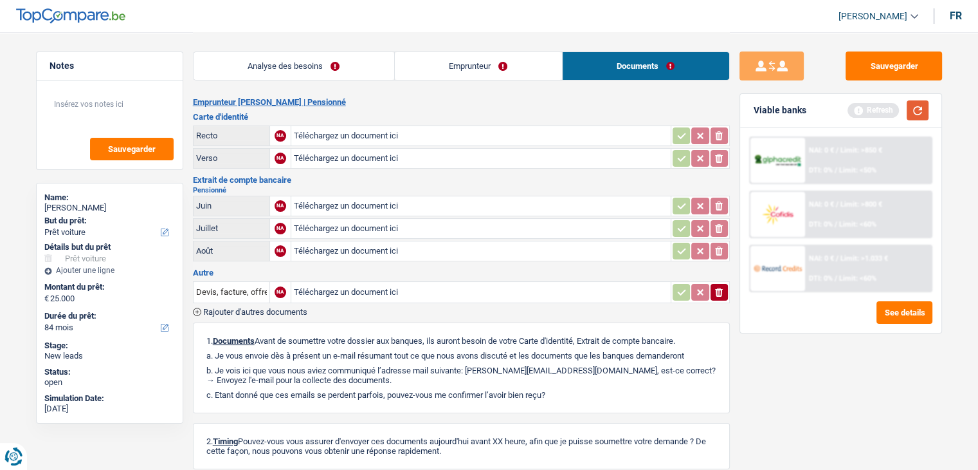
click at [919, 109] on button "button" at bounding box center [918, 110] width 22 height 20
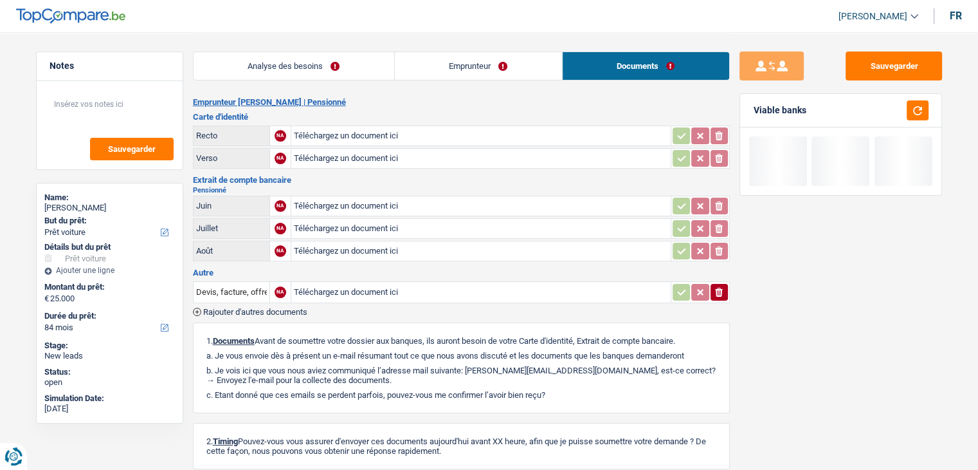
click at [859, 82] on div "Sauvegarder Viable banks" at bounding box center [841, 250] width 222 height 398
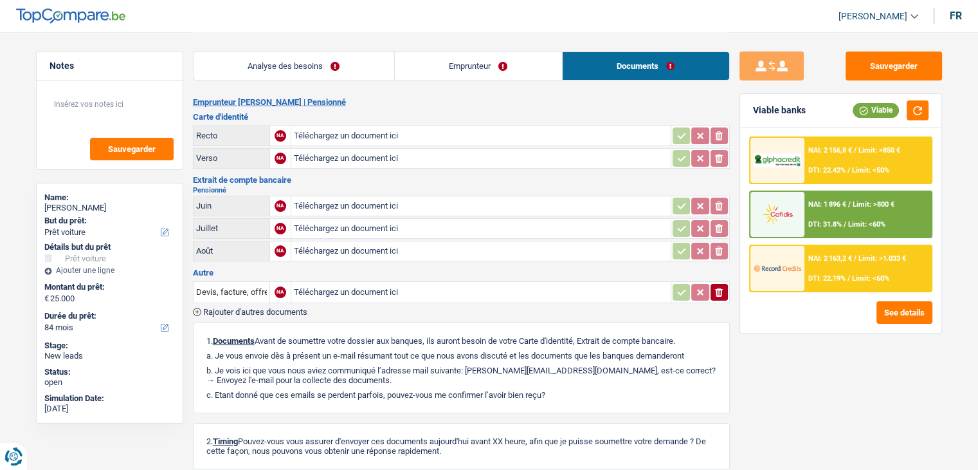
click at [322, 75] on link "Analyse des besoins" at bounding box center [294, 66] width 201 height 28
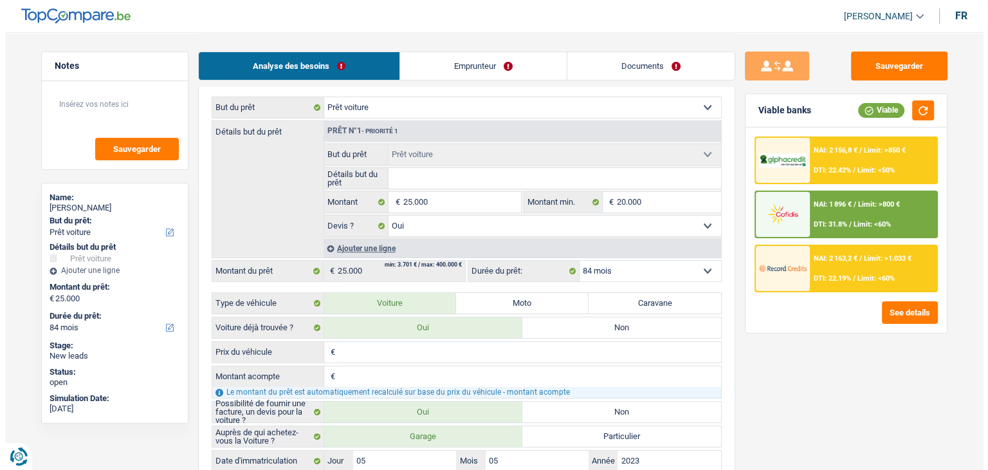
scroll to position [185, 0]
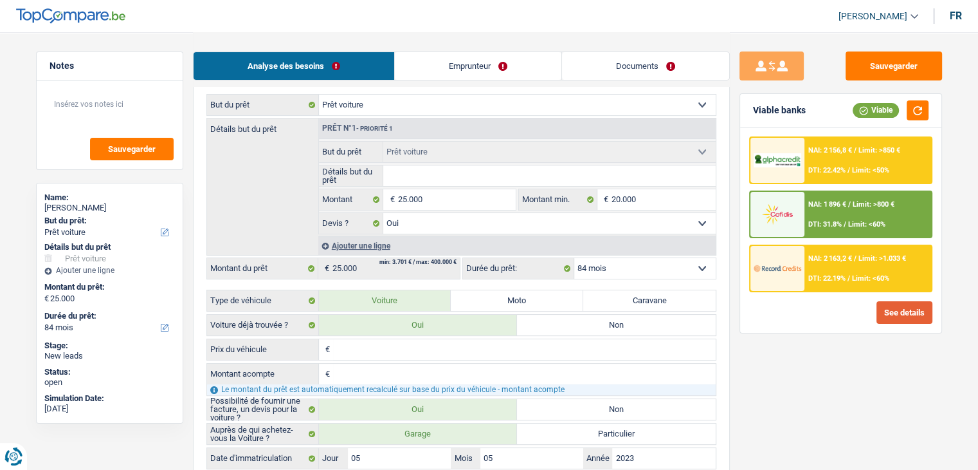
click at [896, 311] on button "See details" at bounding box center [905, 312] width 56 height 23
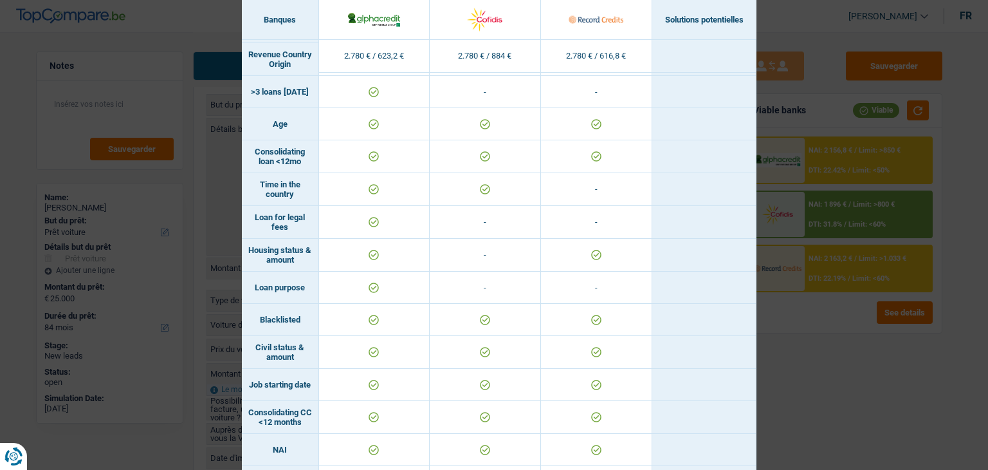
scroll to position [0, 0]
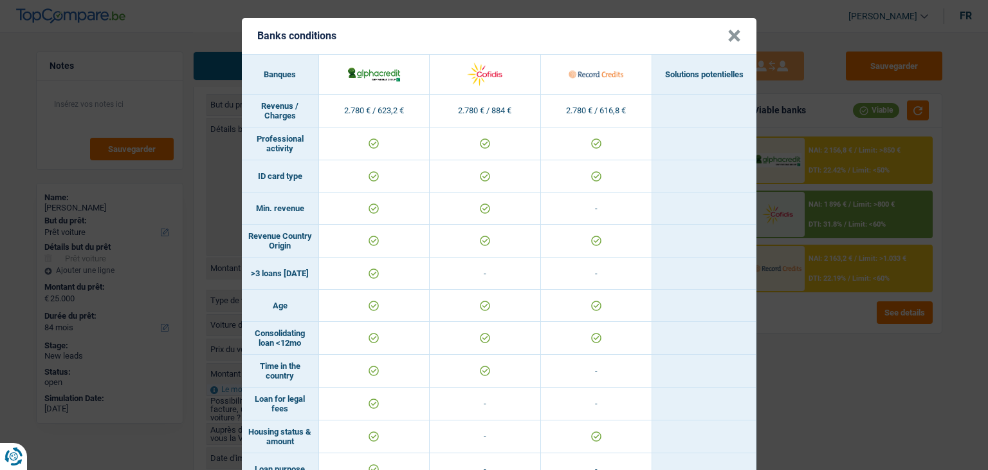
click at [32, 195] on div "Banks conditions × Banques Solutions potentielles Revenus / Charges 2.780 € / 6…" at bounding box center [494, 235] width 988 height 470
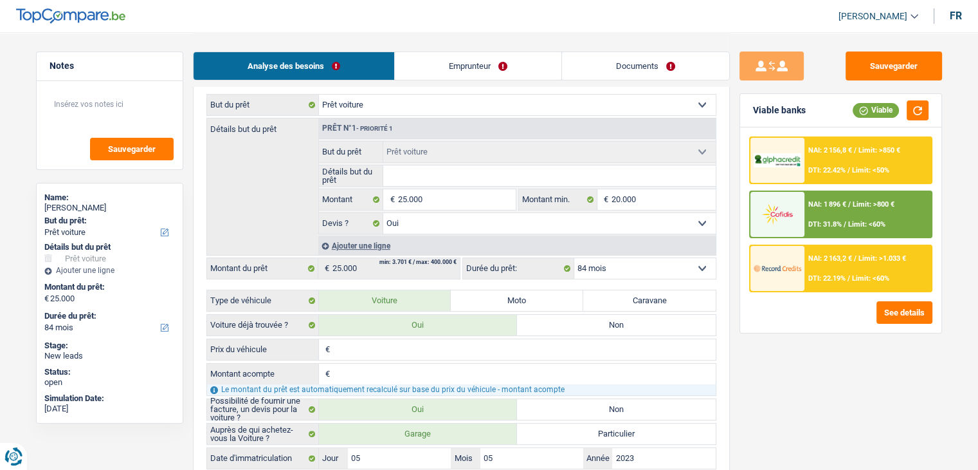
click at [621, 266] on select "12 mois 18 mois 24 mois 30 mois 36 mois 42 mois 48 mois 60 mois 72 mois 84 mois…" at bounding box center [645, 268] width 142 height 21
select select "42"
click at [574, 258] on select "12 mois 18 mois 24 mois 30 mois 36 mois 42 mois 48 mois 60 mois 72 mois 84 mois…" at bounding box center [645, 268] width 142 height 21
select select "42"
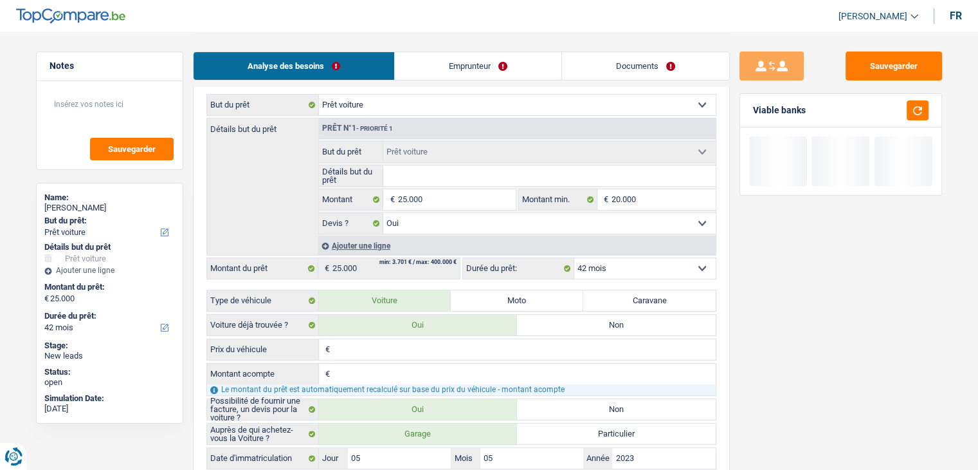
click at [623, 271] on select "12 mois 18 mois 24 mois 30 mois 36 mois 42 mois 48 mois 60 mois 72 mois 84 mois…" at bounding box center [645, 268] width 142 height 21
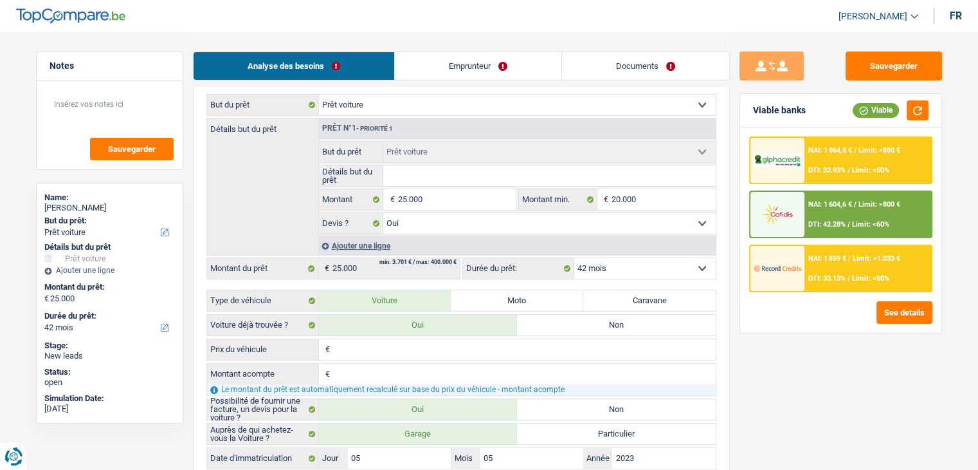
select select "60"
click at [574, 258] on select "12 mois 18 mois 24 mois 30 mois 36 mois 42 mois 48 mois 60 mois 72 mois 84 mois…" at bounding box center [645, 268] width 142 height 21
select select "60"
click at [800, 256] on img at bounding box center [778, 268] width 48 height 24
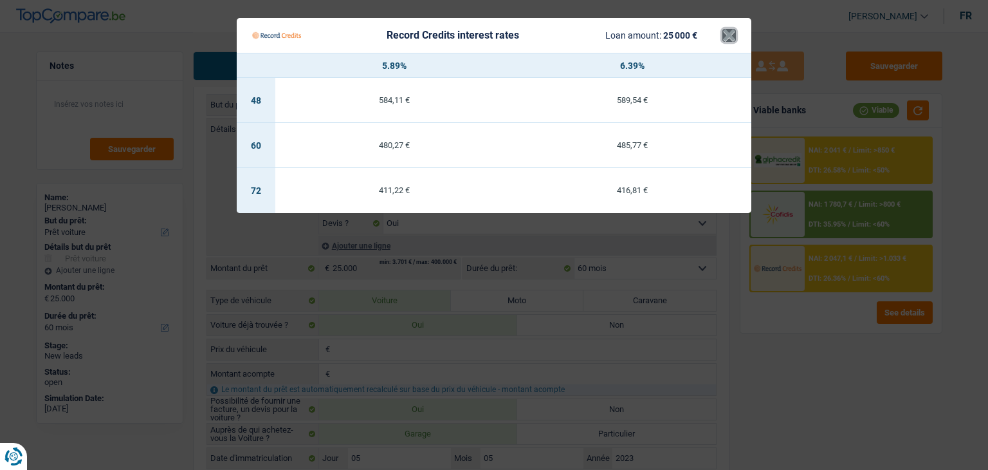
click at [728, 32] on button "×" at bounding box center [729, 35] width 14 height 13
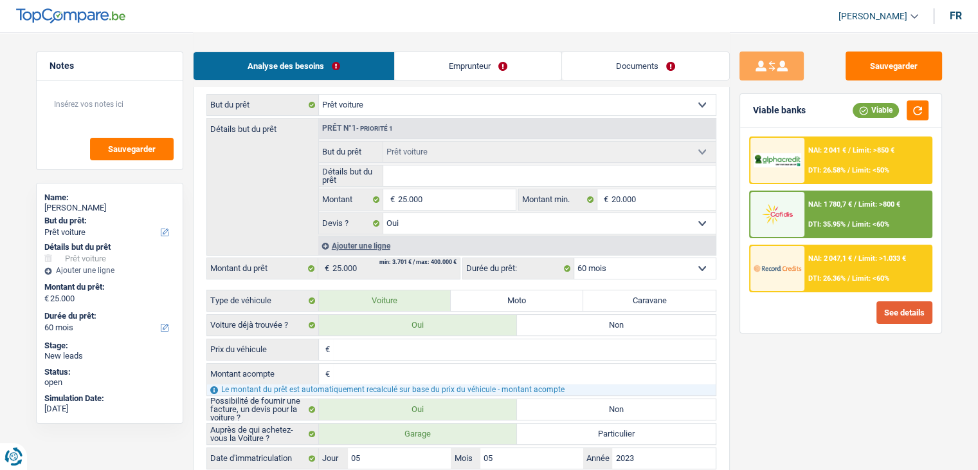
click at [901, 309] on button "See details" at bounding box center [905, 312] width 56 height 23
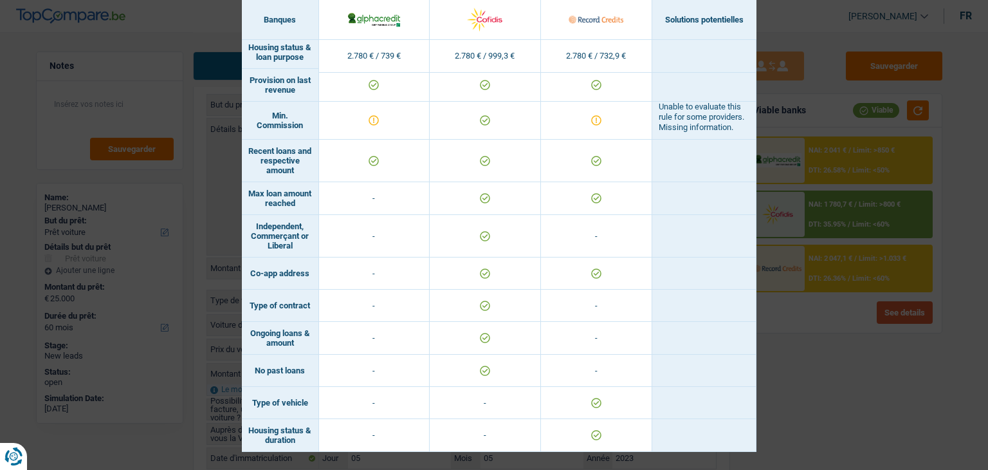
scroll to position [733, 0]
click at [816, 410] on div "Banks conditions × Banques Solutions potentielles Revenus / Charges 2.780 € / 7…" at bounding box center [494, 235] width 988 height 470
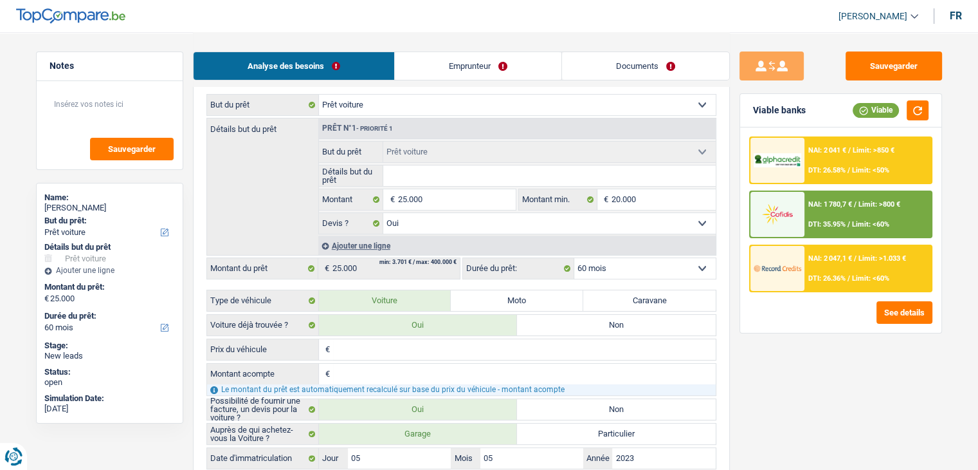
click at [668, 263] on select "12 mois 18 mois 24 mois 30 mois 36 mois 42 mois 48 mois 60 mois 72 mois 84 mois…" at bounding box center [645, 268] width 142 height 21
click at [457, 199] on input "25.000" at bounding box center [457, 199] width 118 height 21
type input "2.500"
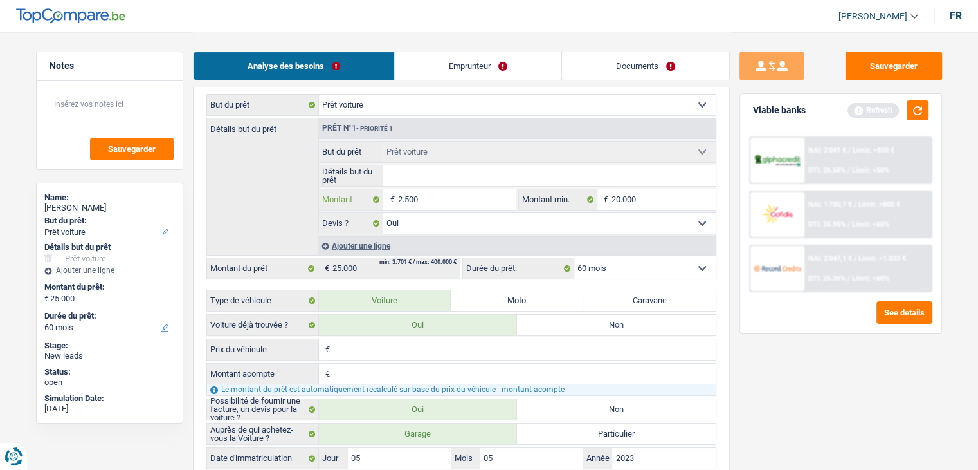
type input "250"
type input "25"
type input "2"
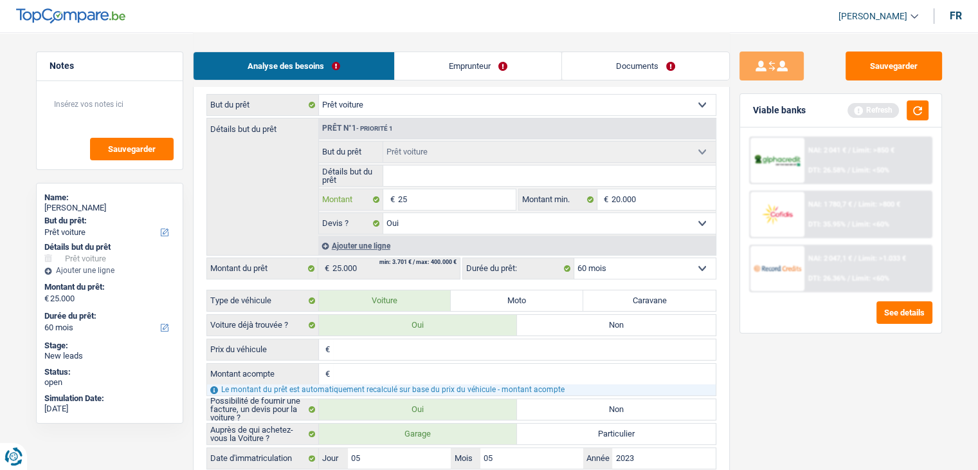
type input "2"
type input "20"
type input "200"
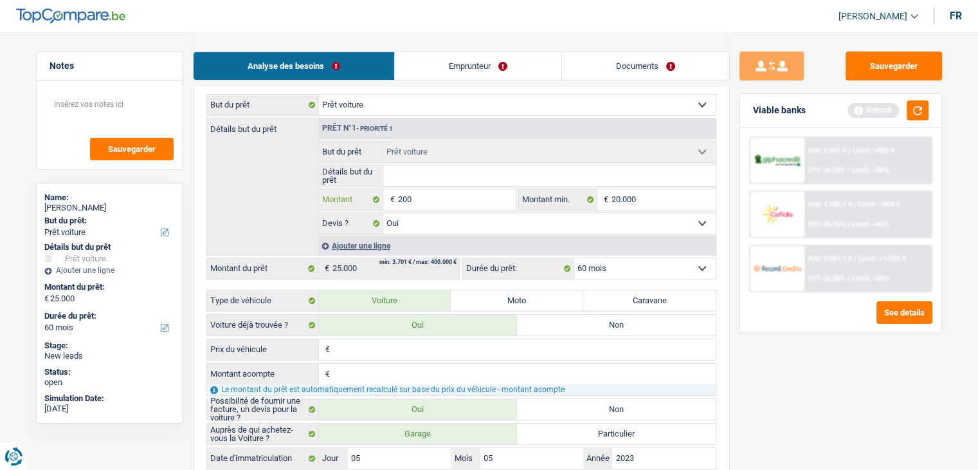
type input "2.000"
type input "20.000"
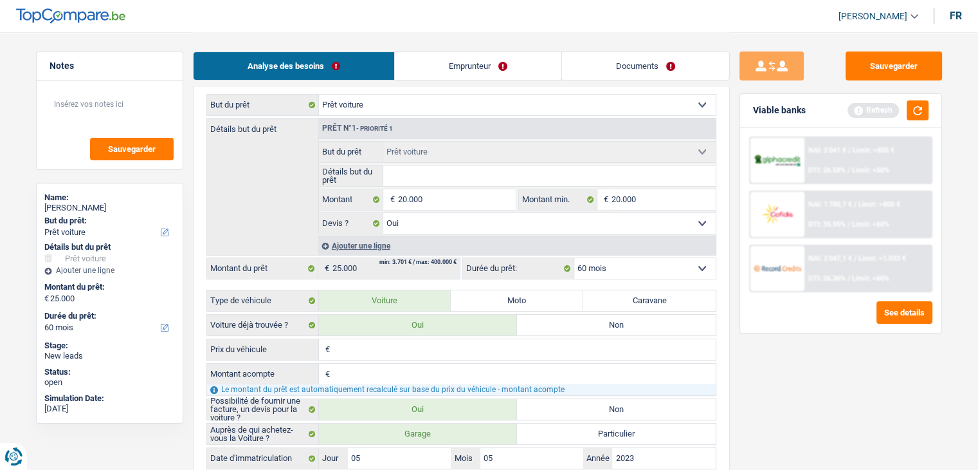
type input "20.000"
select select "84"
type input "20.000"
select select "84"
type input "20.000"
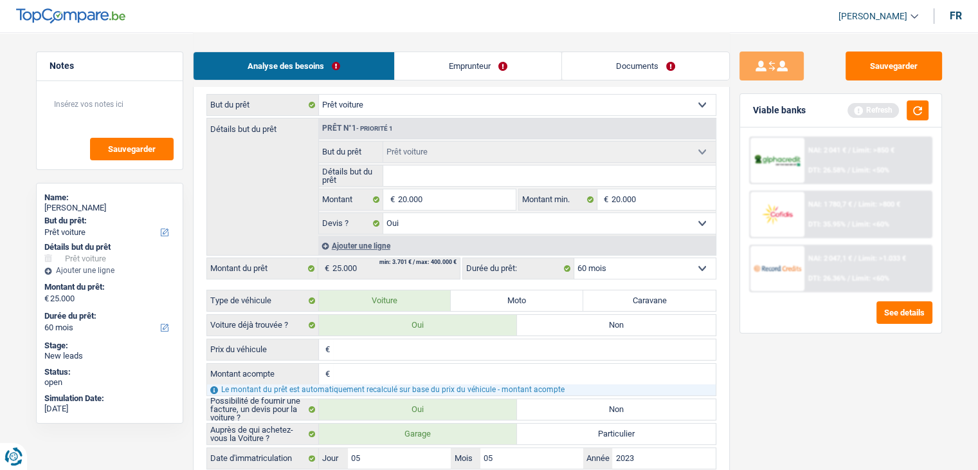
select select "84"
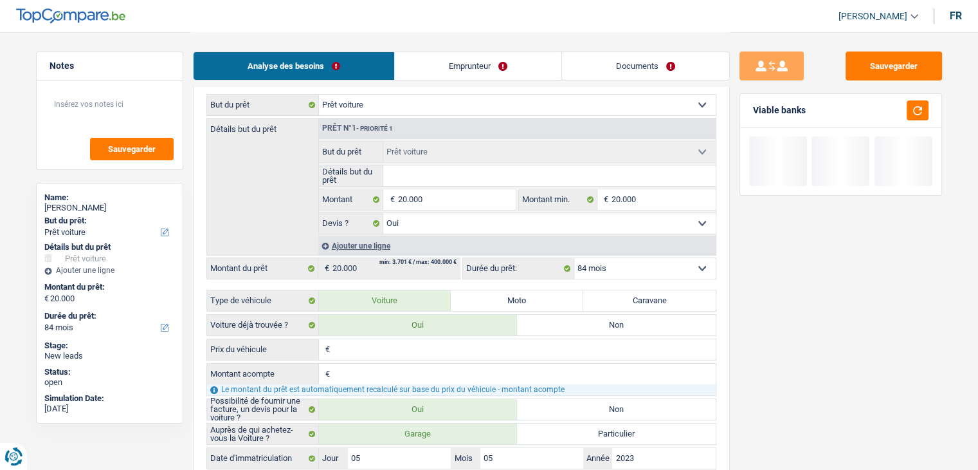
click at [806, 385] on div "Sauvegarder Viable banks" at bounding box center [841, 250] width 222 height 398
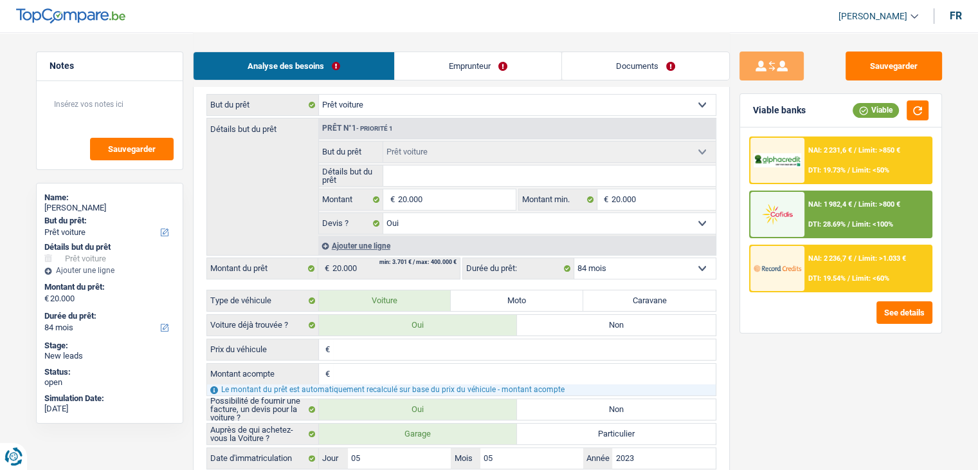
click at [829, 263] on div "NAI: 2 236,7 € / Limit: >1.033 € DTI: 19.54% / Limit: <60%" at bounding box center [868, 268] width 127 height 45
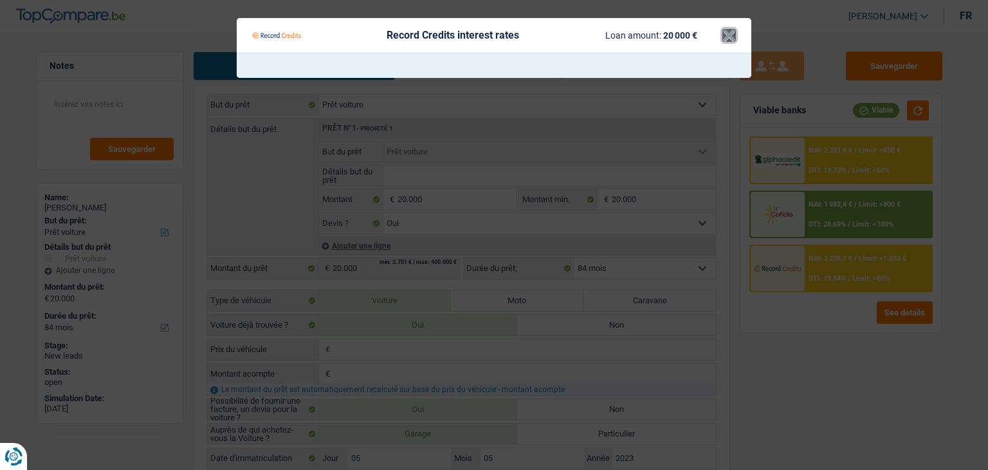
click at [731, 39] on button "×" at bounding box center [729, 35] width 14 height 13
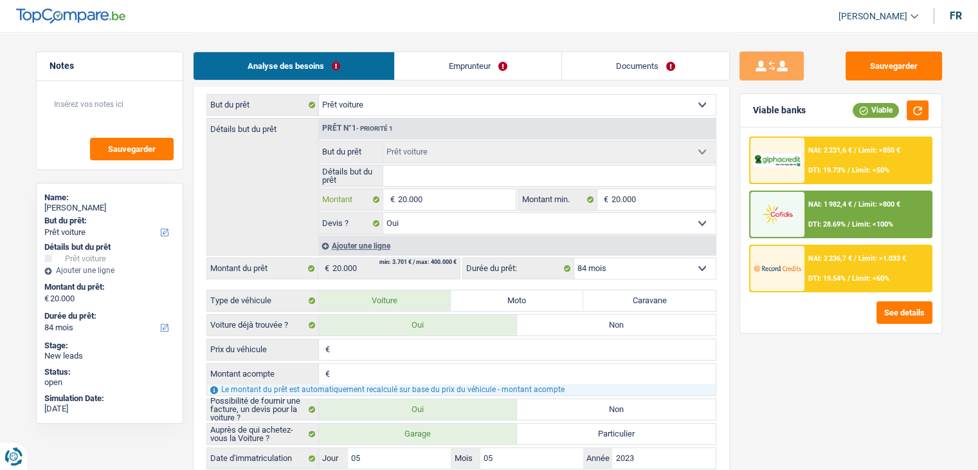
click at [438, 199] on input "20.000" at bounding box center [457, 199] width 118 height 21
type input "2.000"
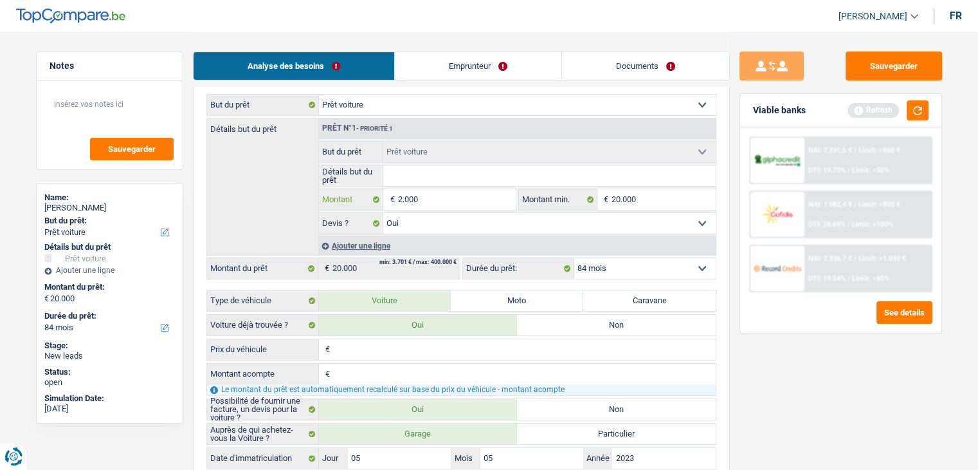
type input "20.001"
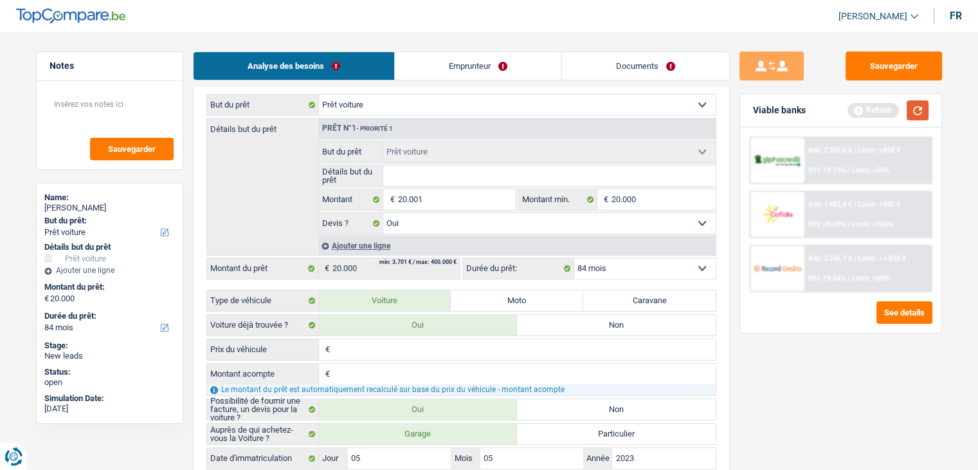
type input "20.001"
click at [910, 111] on button "button" at bounding box center [918, 110] width 22 height 20
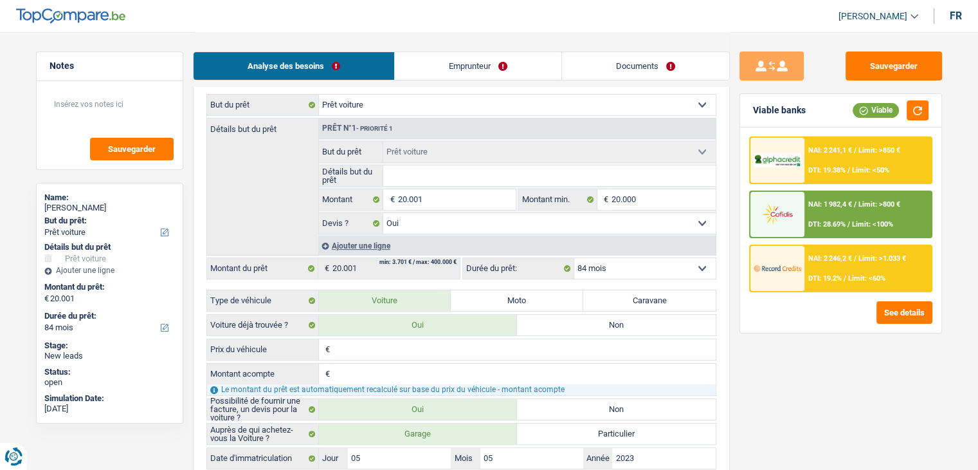
click at [909, 297] on div "NAI: 2 241,1 € / Limit: >850 € DTI: 19.38% / Limit: <50% NAI: 1 982,4 € / Limit…" at bounding box center [840, 229] width 201 height 205
click at [908, 306] on button "See details" at bounding box center [905, 312] width 56 height 23
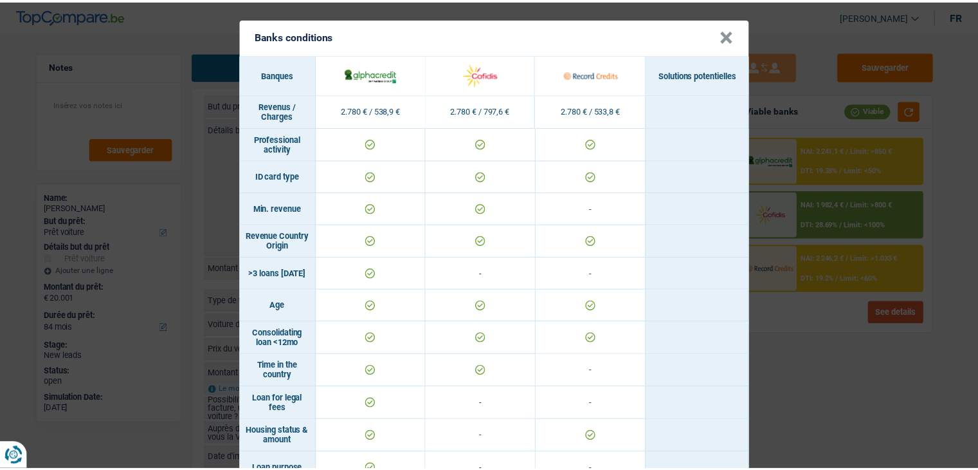
scroll to position [0, 0]
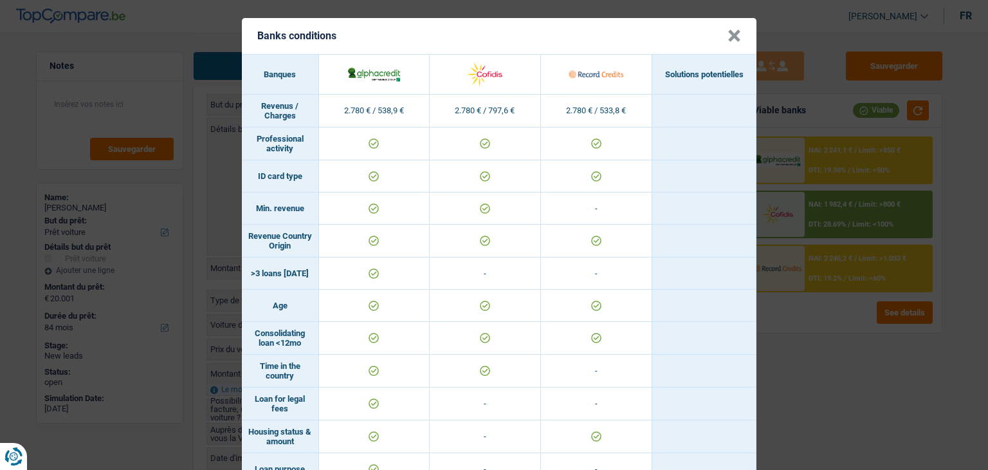
click at [840, 402] on div "Banks conditions × Banques Solutions potentielles Revenus / Charges 2.780 € / 5…" at bounding box center [494, 235] width 988 height 470
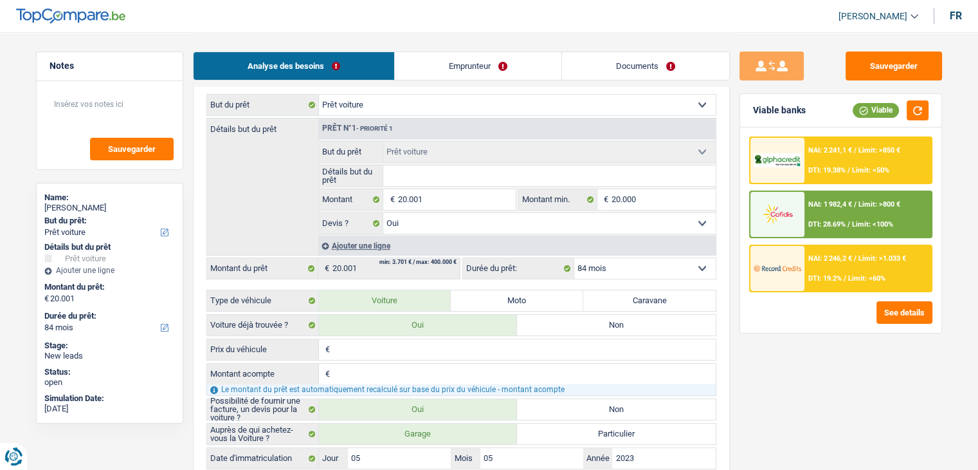
click at [798, 263] on img at bounding box center [778, 268] width 48 height 24
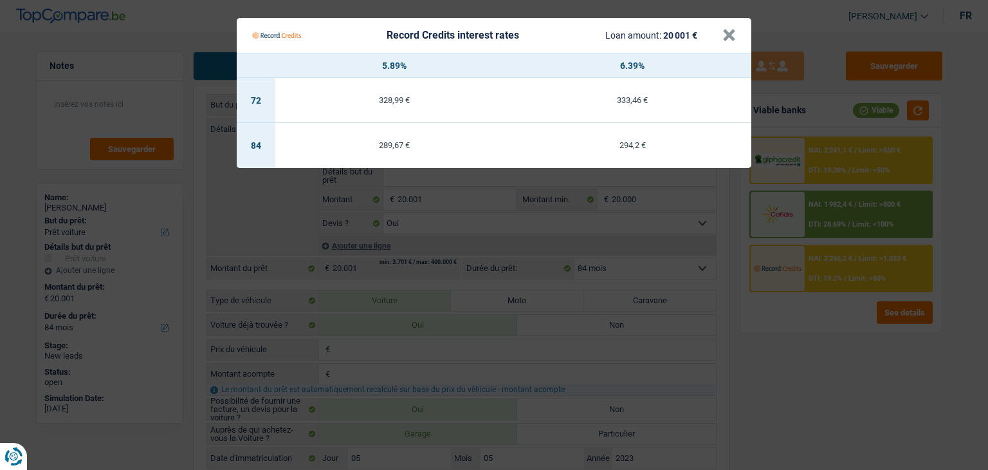
click at [816, 369] on Credits "Record Credits interest rates Loan amount: 20 001 € × 5.89% 6.39% 72 328,99 € 3…" at bounding box center [494, 235] width 988 height 470
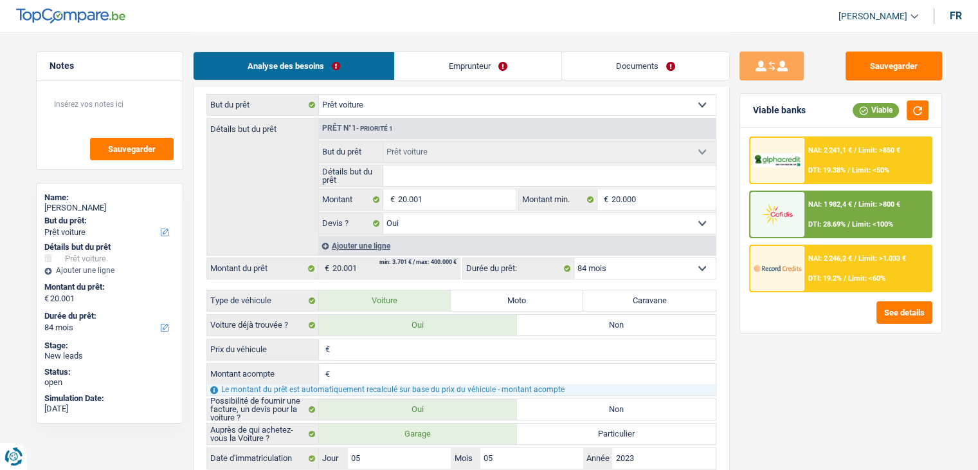
click at [643, 268] on select "12 mois 18 mois 24 mois 30 mois 36 mois 42 mois 48 mois 60 mois 72 mois 84 mois…" at bounding box center [645, 268] width 142 height 21
click at [574, 258] on select "12 mois 18 mois 24 mois 30 mois 36 mois 42 mois 48 mois 60 mois 72 mois 84 mois…" at bounding box center [645, 268] width 142 height 21
click at [849, 254] on span "NAI: 2 153,2 €" at bounding box center [831, 258] width 44 height 8
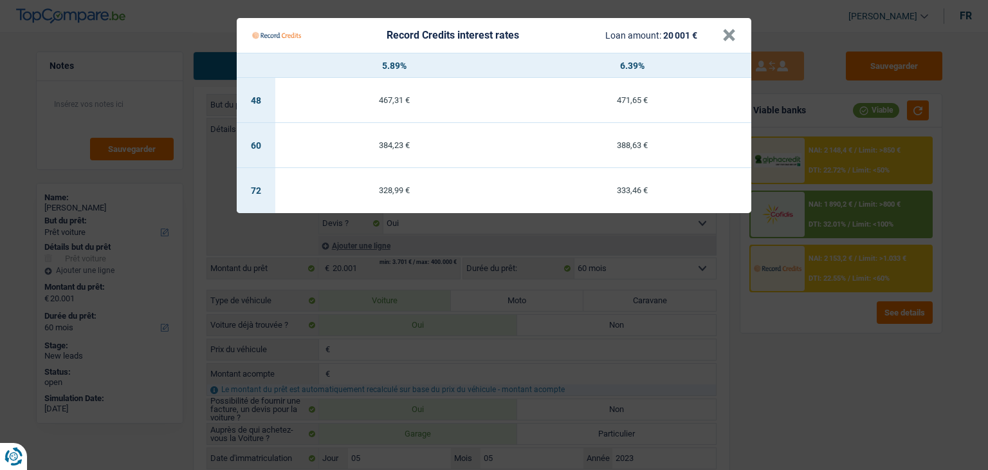
click at [665, 261] on Credits "Record Credits interest rates Loan amount: 20 001 € × 5.89% 6.39% 48 467,31 € 4…" at bounding box center [494, 235] width 988 height 470
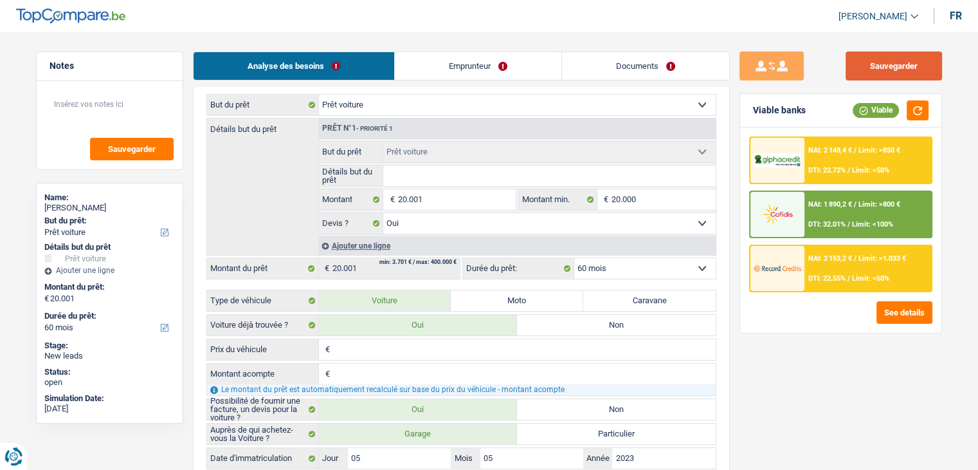
click at [884, 62] on button "Sauvegarder" at bounding box center [894, 65] width 96 height 29
